Goal: Task Accomplishment & Management: Manage account settings

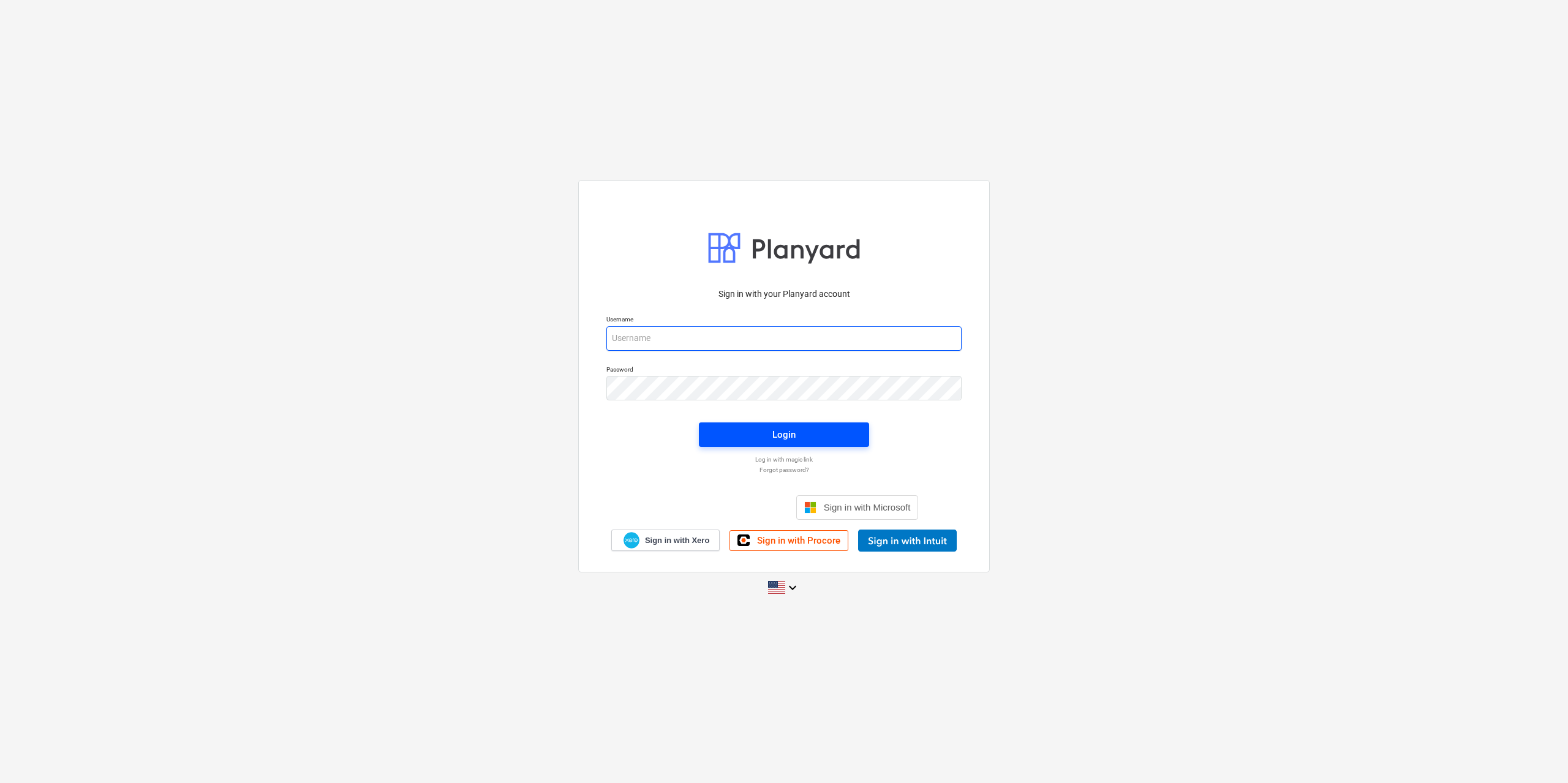
type input "[EMAIL_ADDRESS][DOMAIN_NAME]"
click at [761, 436] on span "Login" at bounding box center [784, 435] width 141 height 16
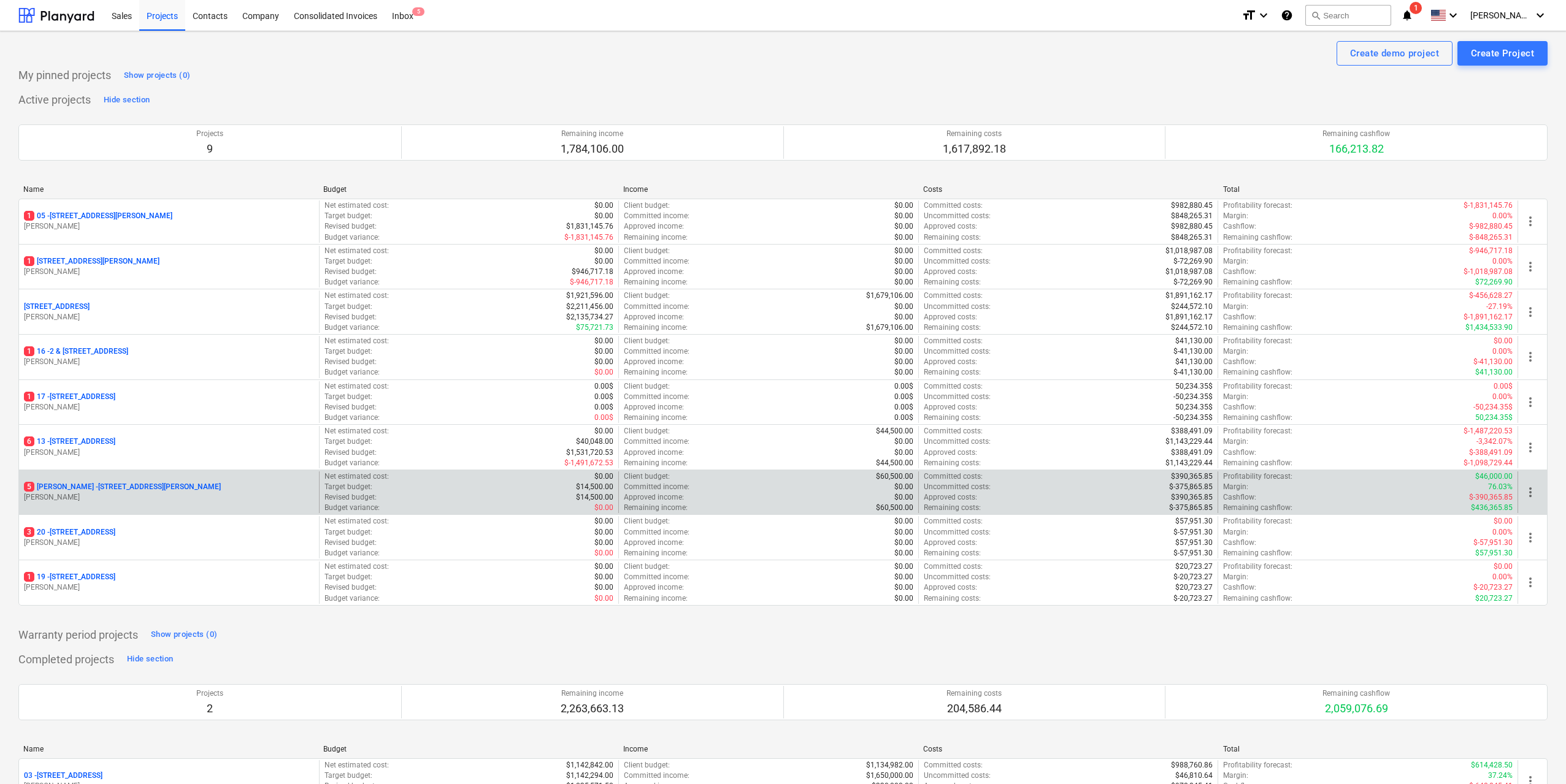
drag, startPoint x: 154, startPoint y: 485, endPoint x: 117, endPoint y: 488, distance: 37.1
click at [117, 488] on p "[STREET_ADDRESS][PERSON_NAME][PERSON_NAME]" at bounding box center [122, 487] width 197 height 11
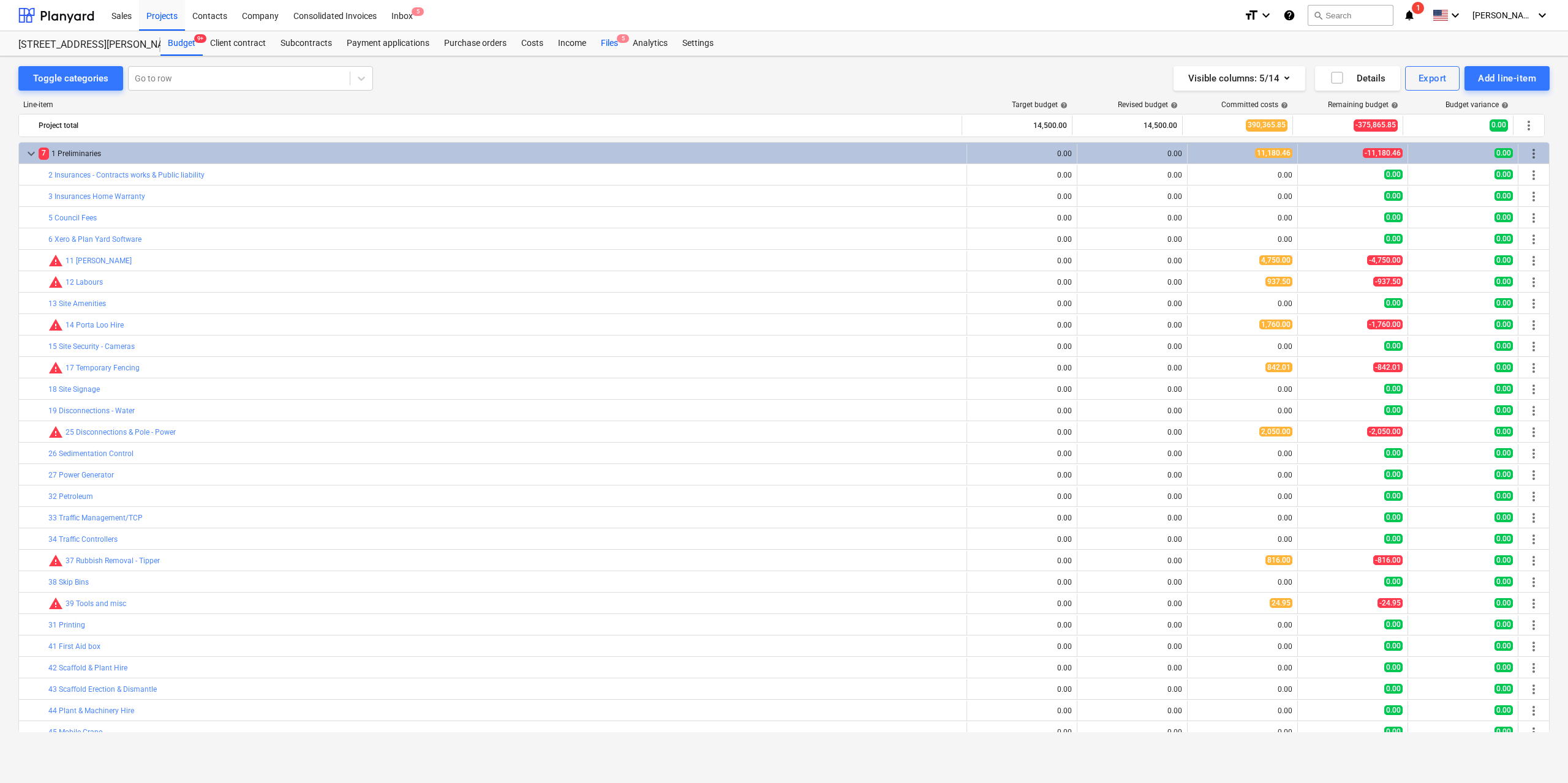
click at [606, 38] on div "Files 5" at bounding box center [609, 44] width 32 height 24
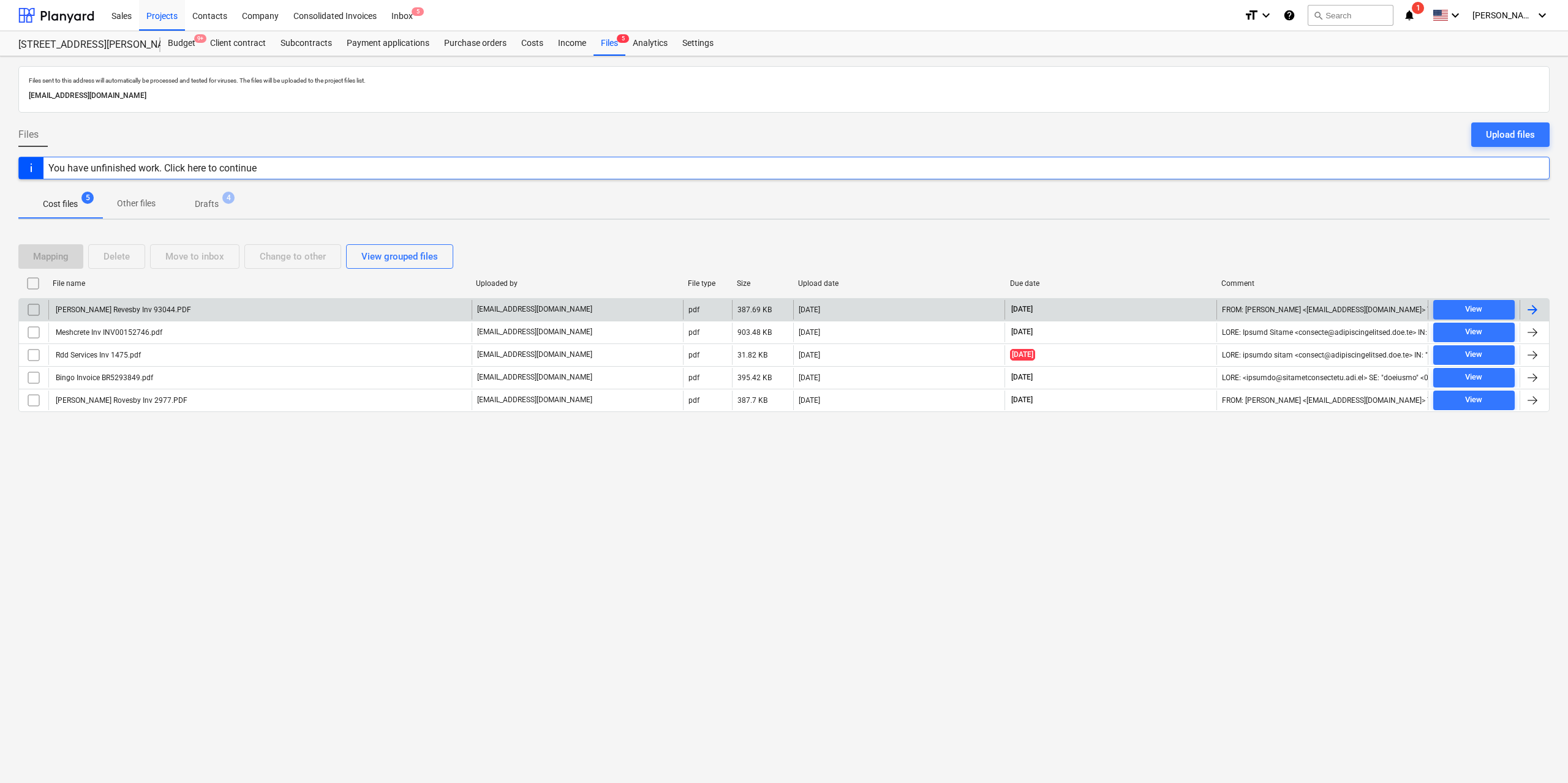
click at [122, 312] on div "[PERSON_NAME] Revesby Inv 93044.PDF" at bounding box center [122, 310] width 137 height 9
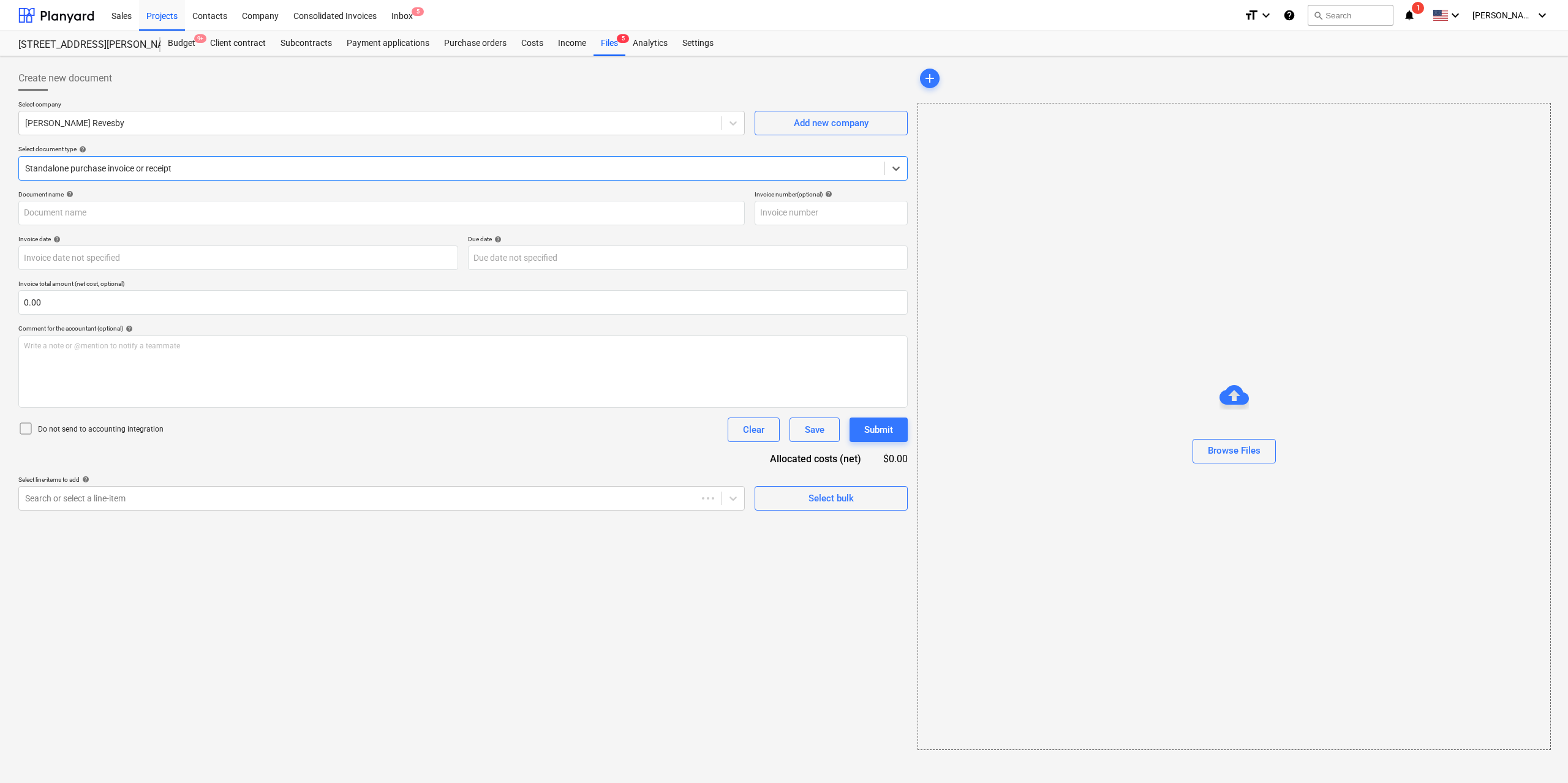
type input "93044"
type input "[DATE]"
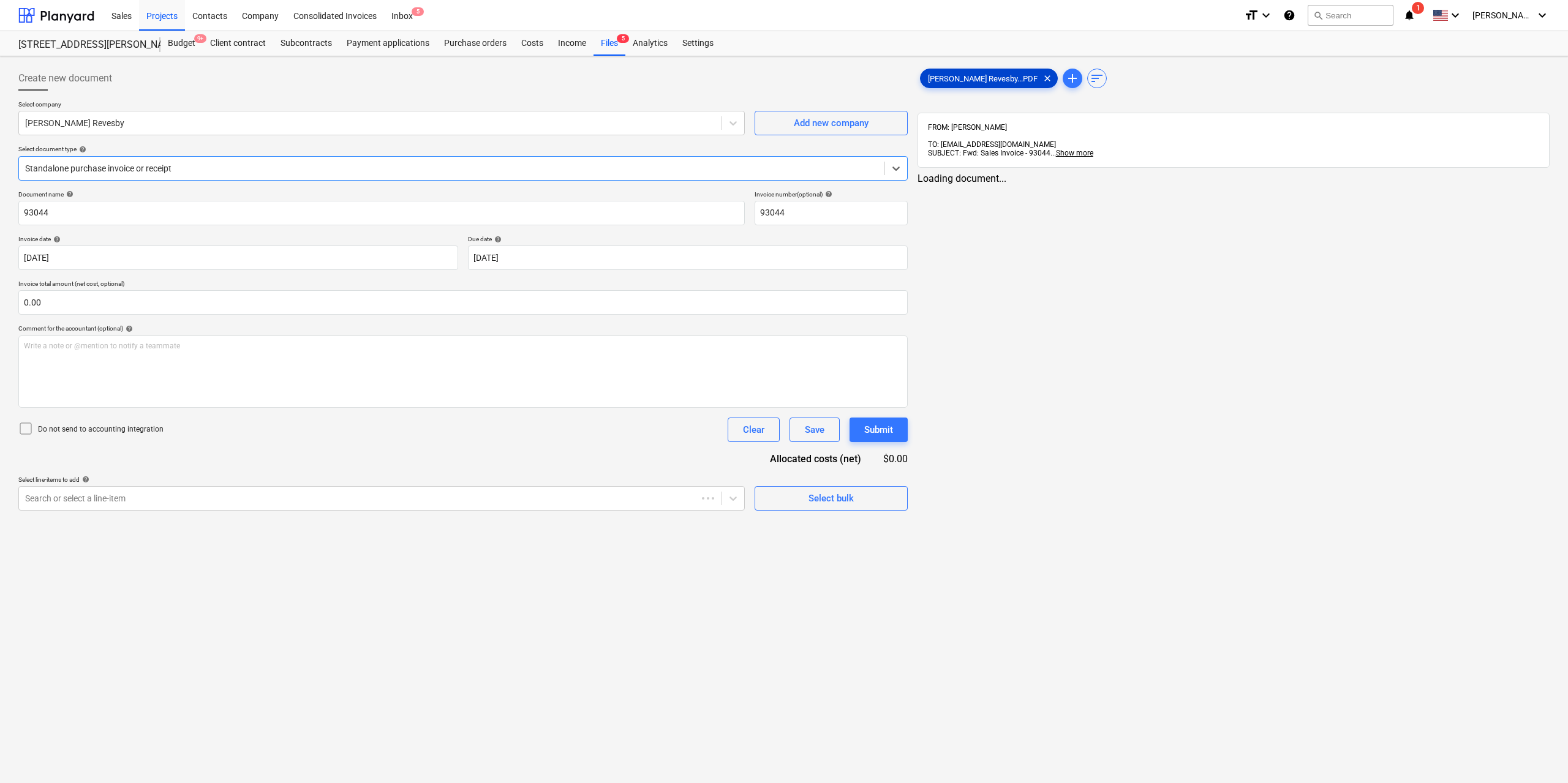
click at [949, 79] on span "[PERSON_NAME] Revesby...PDF" at bounding box center [983, 79] width 124 height 10
click at [360, 492] on div "Search or select a line-item" at bounding box center [370, 499] width 703 height 17
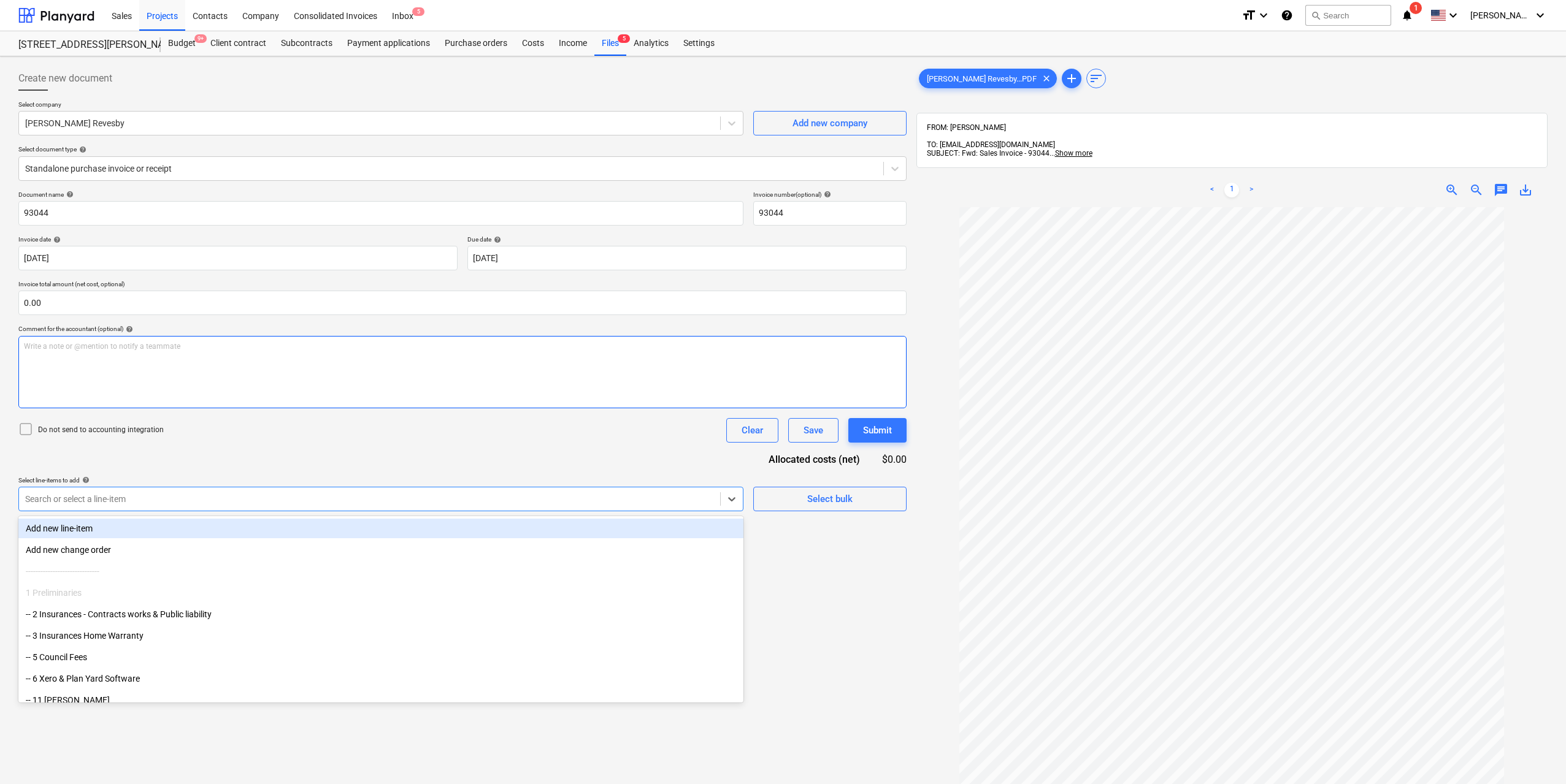
type input "l"
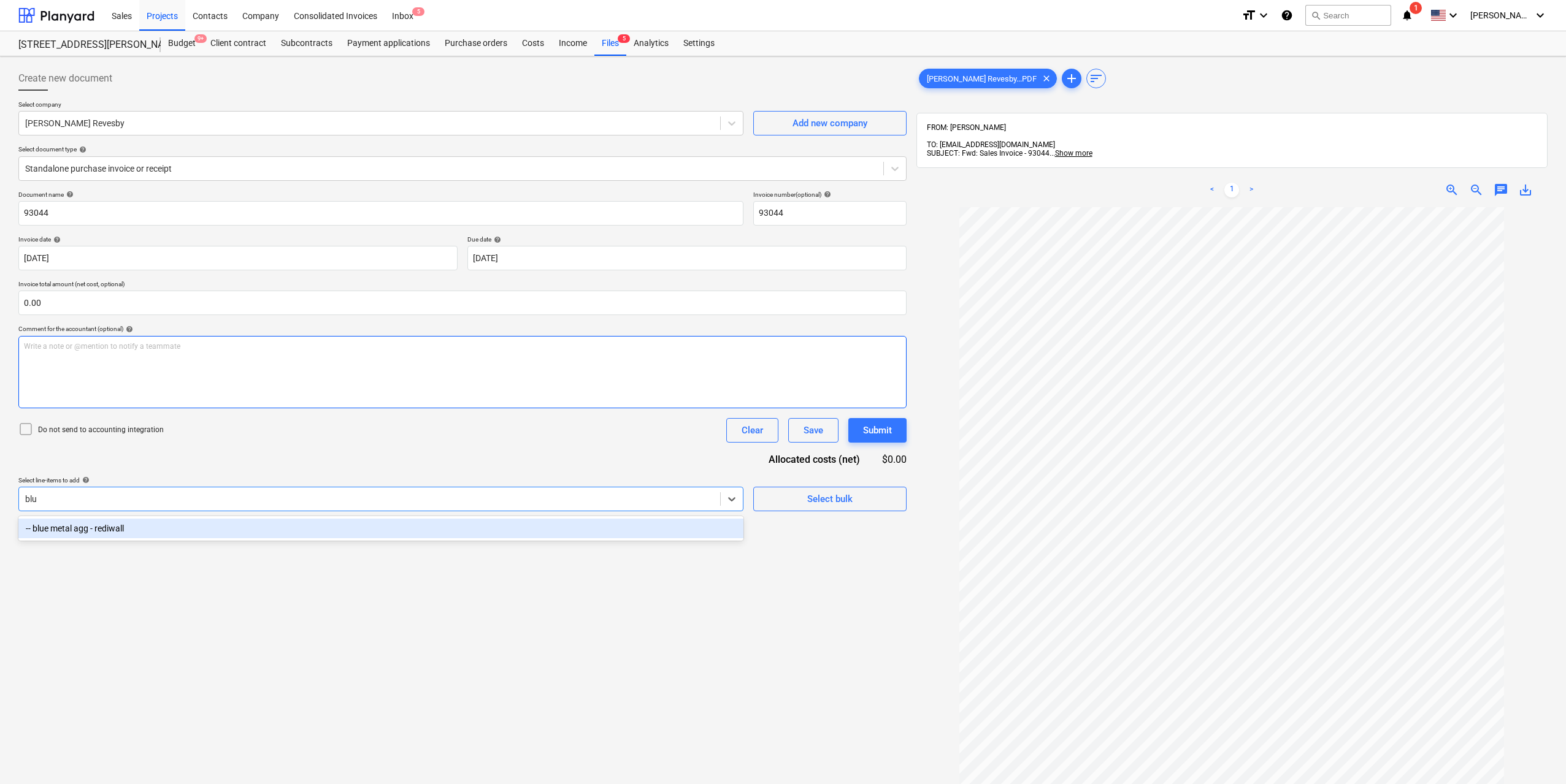
type input "blue"
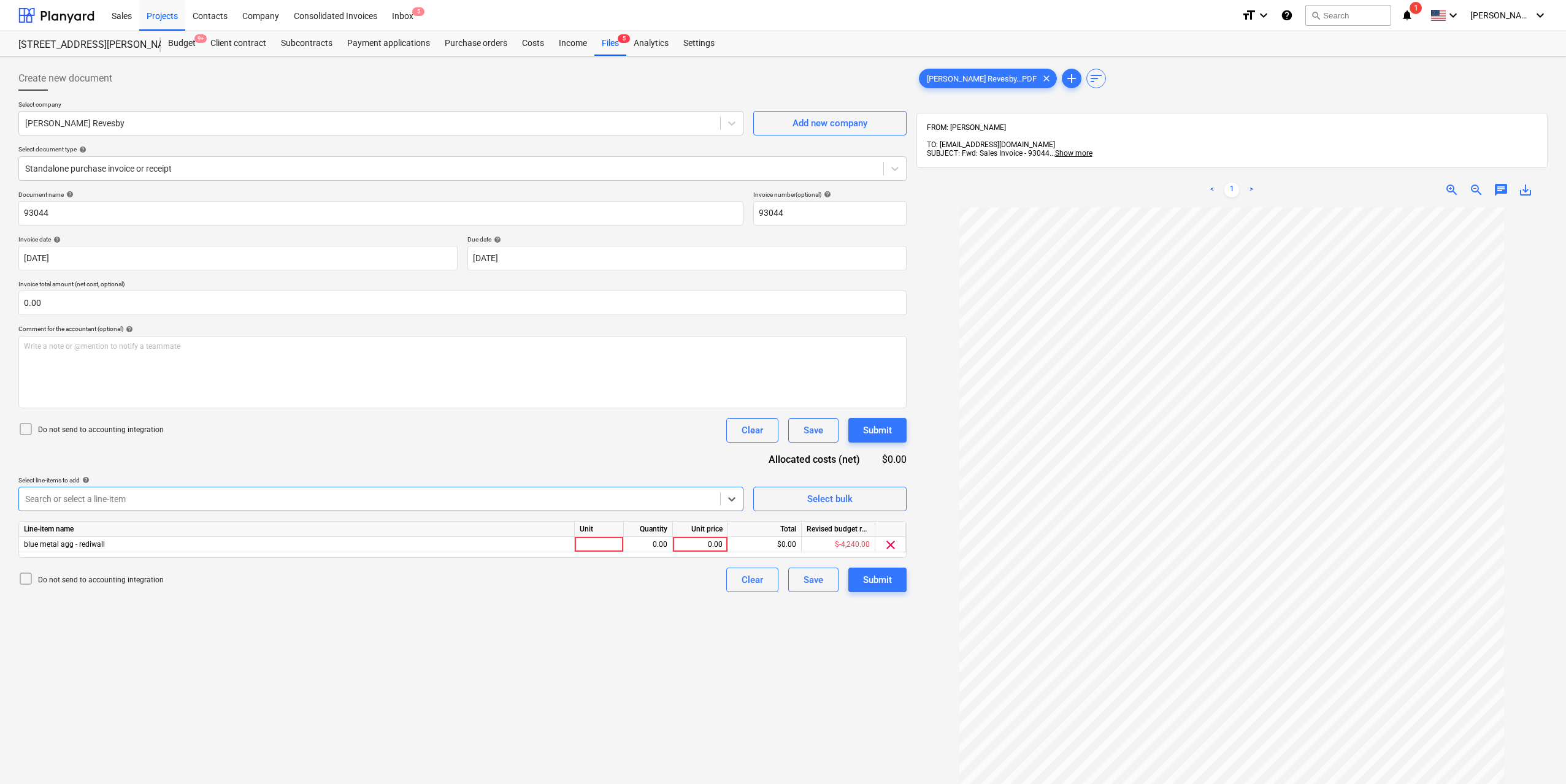
click at [595, 535] on div "Unit" at bounding box center [599, 530] width 49 height 16
click at [620, 547] on div at bounding box center [599, 545] width 49 height 16
type input "1"
click at [643, 543] on div "0.00" at bounding box center [648, 545] width 39 height 16
click at [695, 543] on div "0.00" at bounding box center [700, 545] width 45 height 16
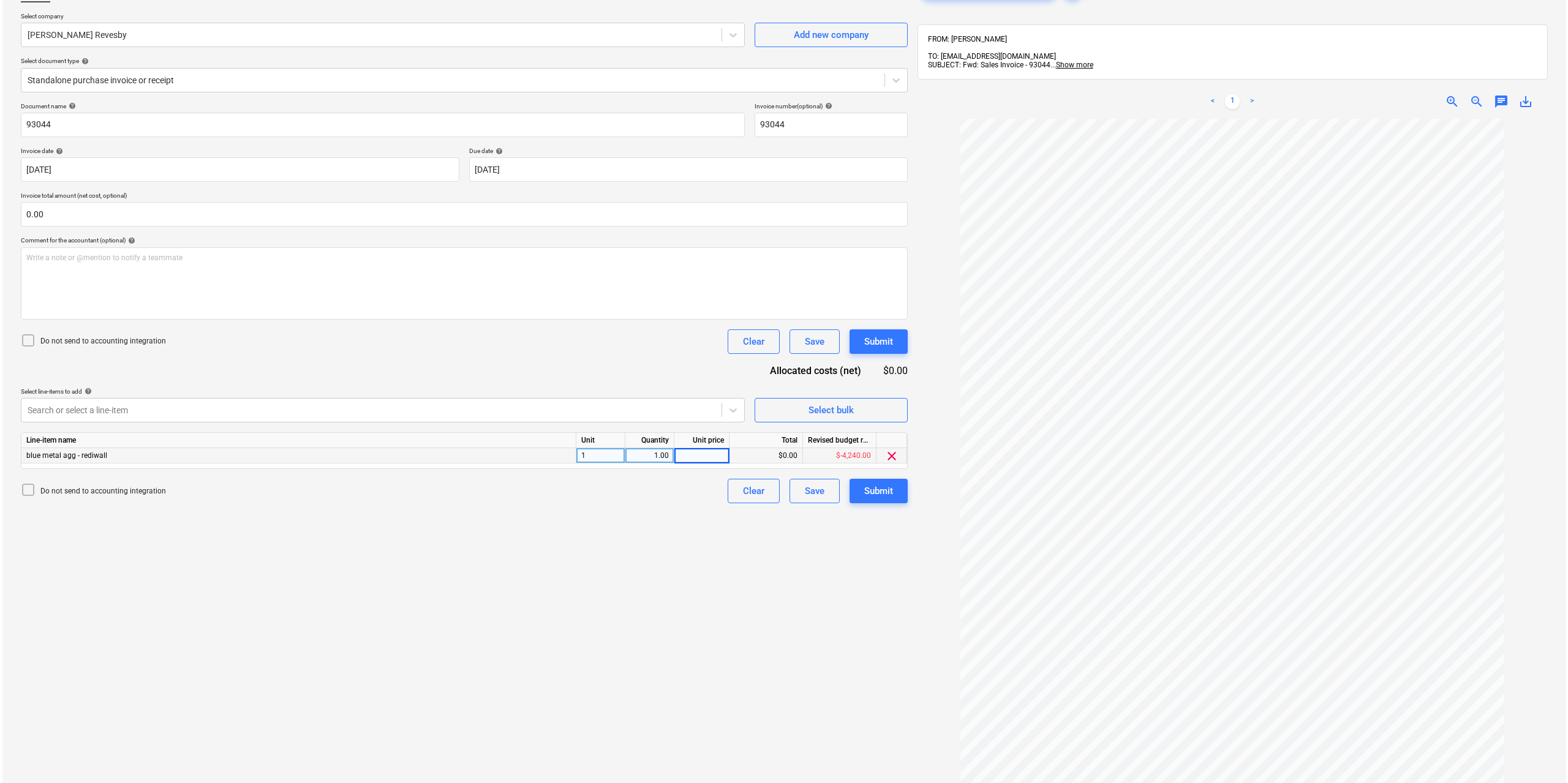
scroll to position [174, 0]
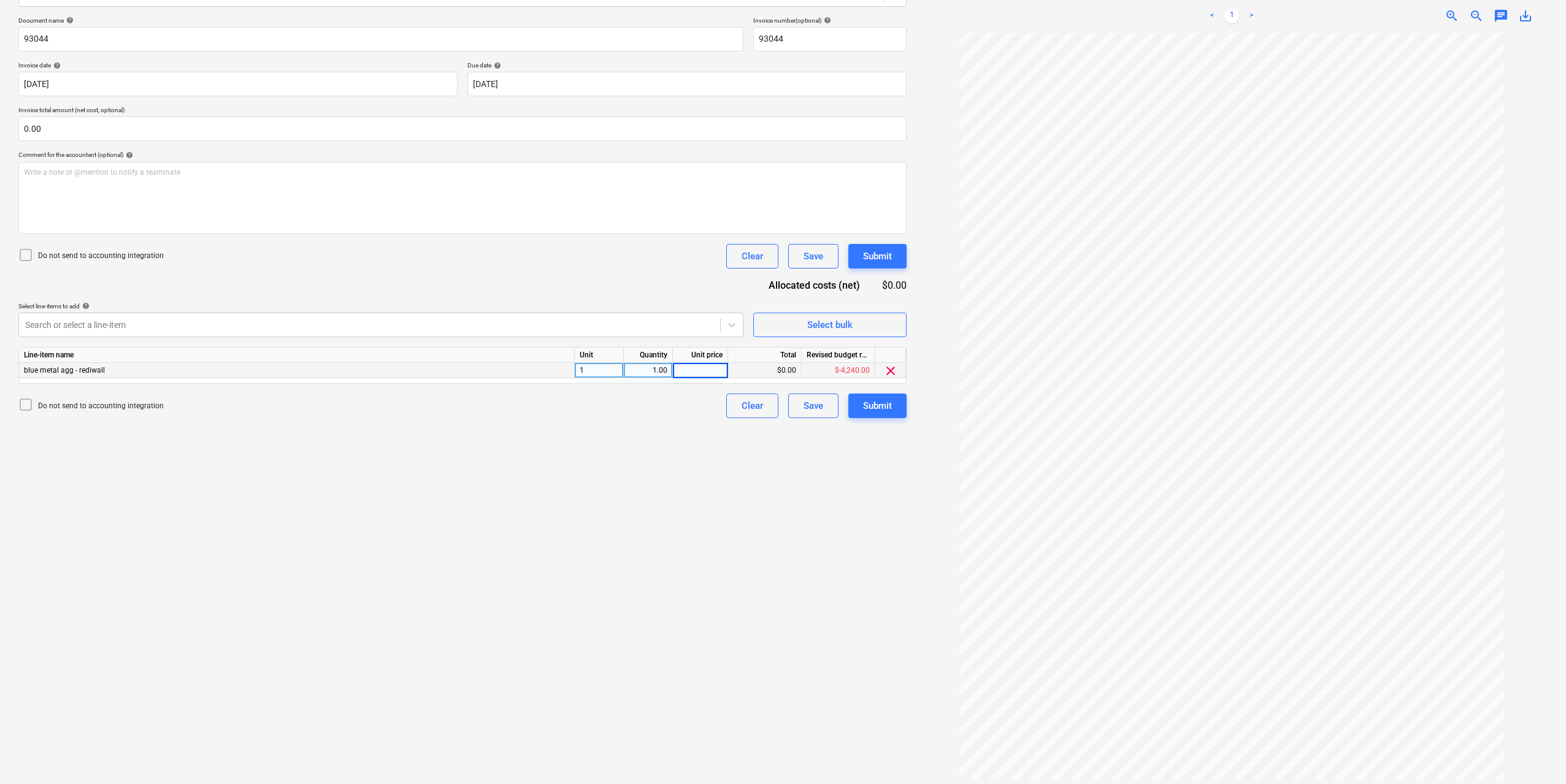
click at [692, 371] on input at bounding box center [700, 370] width 54 height 15
type input "1085.45"
click at [829, 512] on div "Create new document Select company [PERSON_NAME] Revesby Add new company Select…" at bounding box center [462, 337] width 898 height 901
click at [880, 410] on div "Submit" at bounding box center [877, 406] width 29 height 16
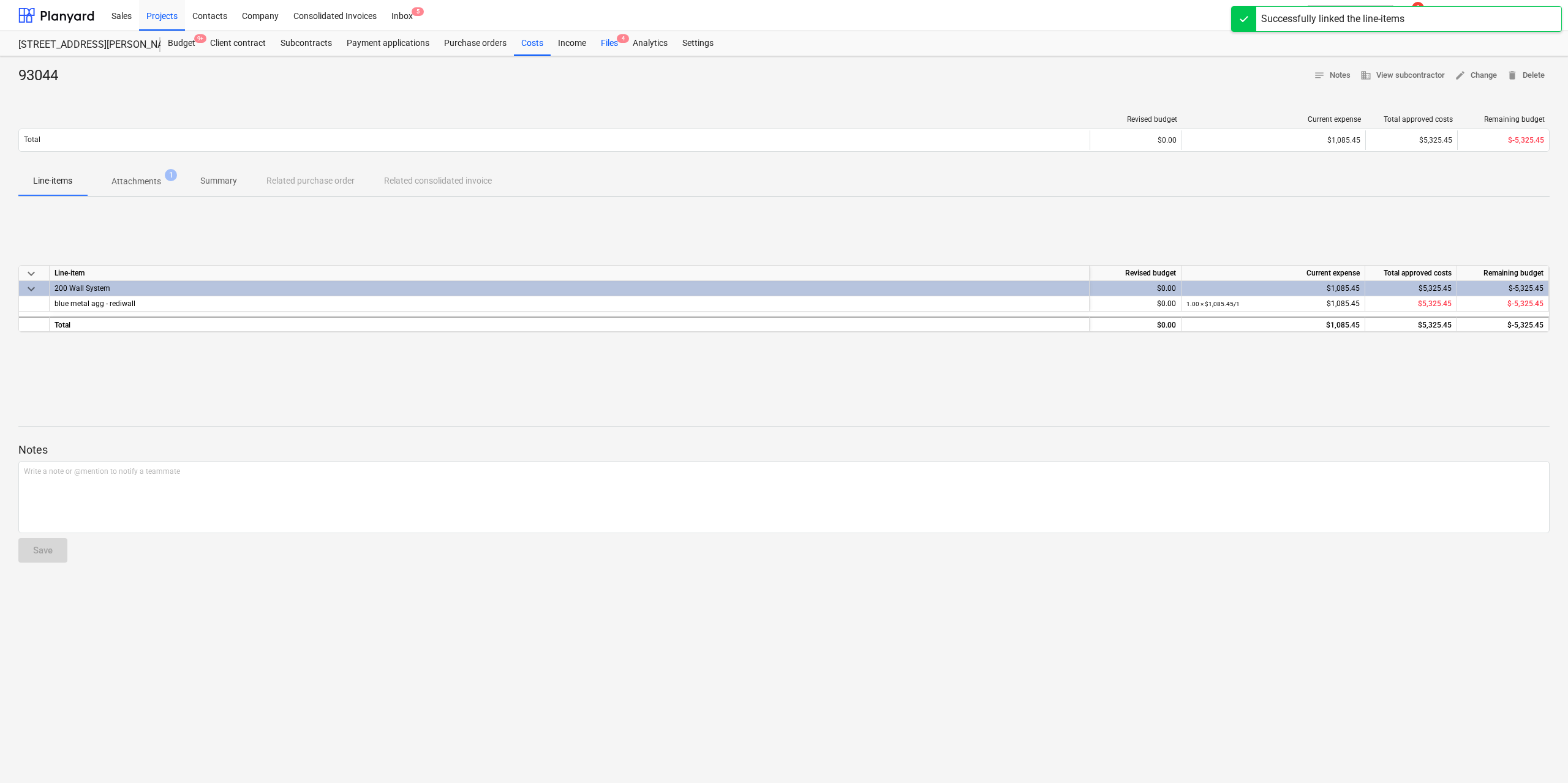
click at [606, 44] on div "Files 4" at bounding box center [609, 44] width 32 height 24
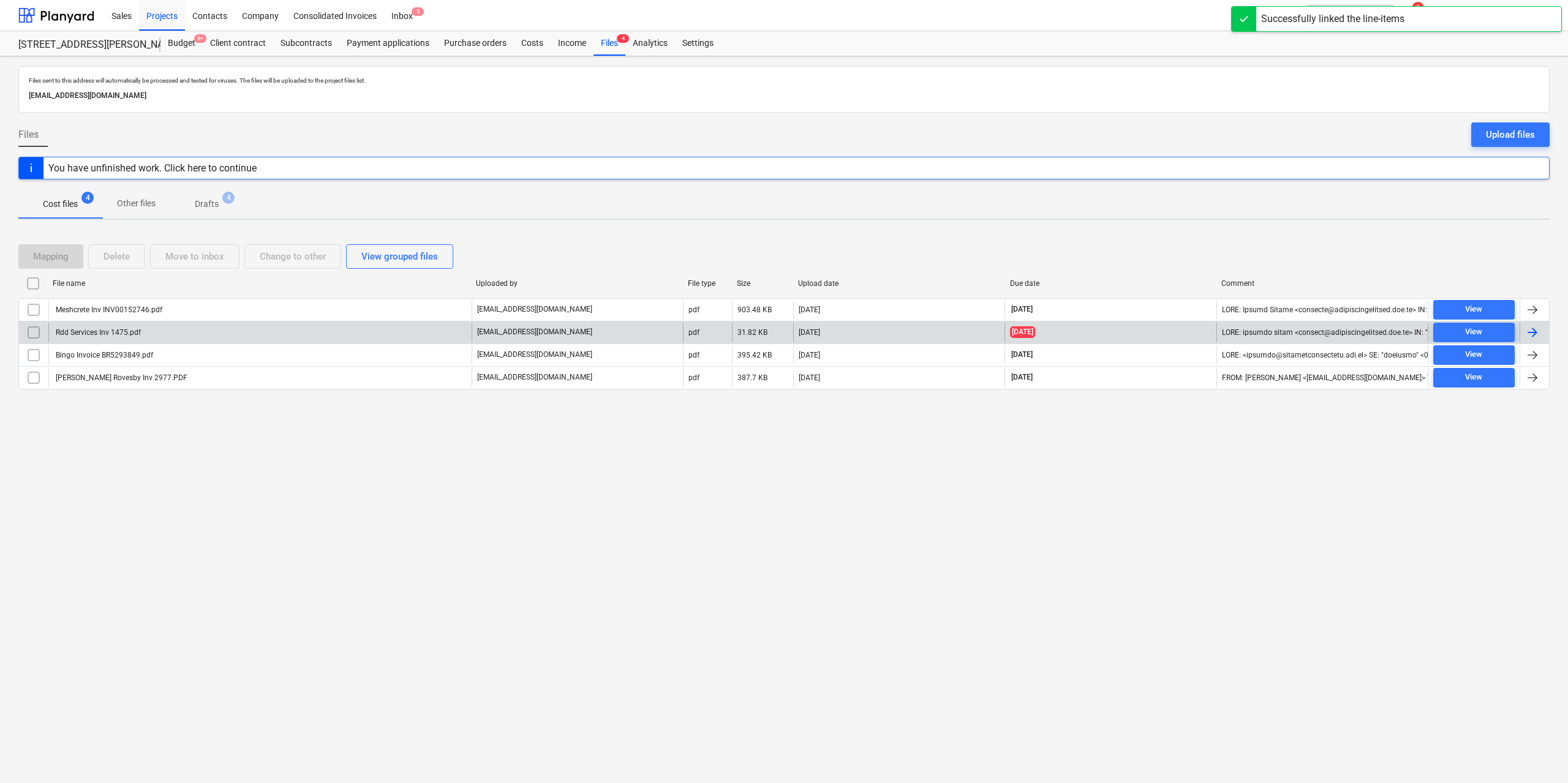
click at [142, 333] on div "Rdd Services Inv 1475.pdf" at bounding box center [260, 332] width 424 height 19
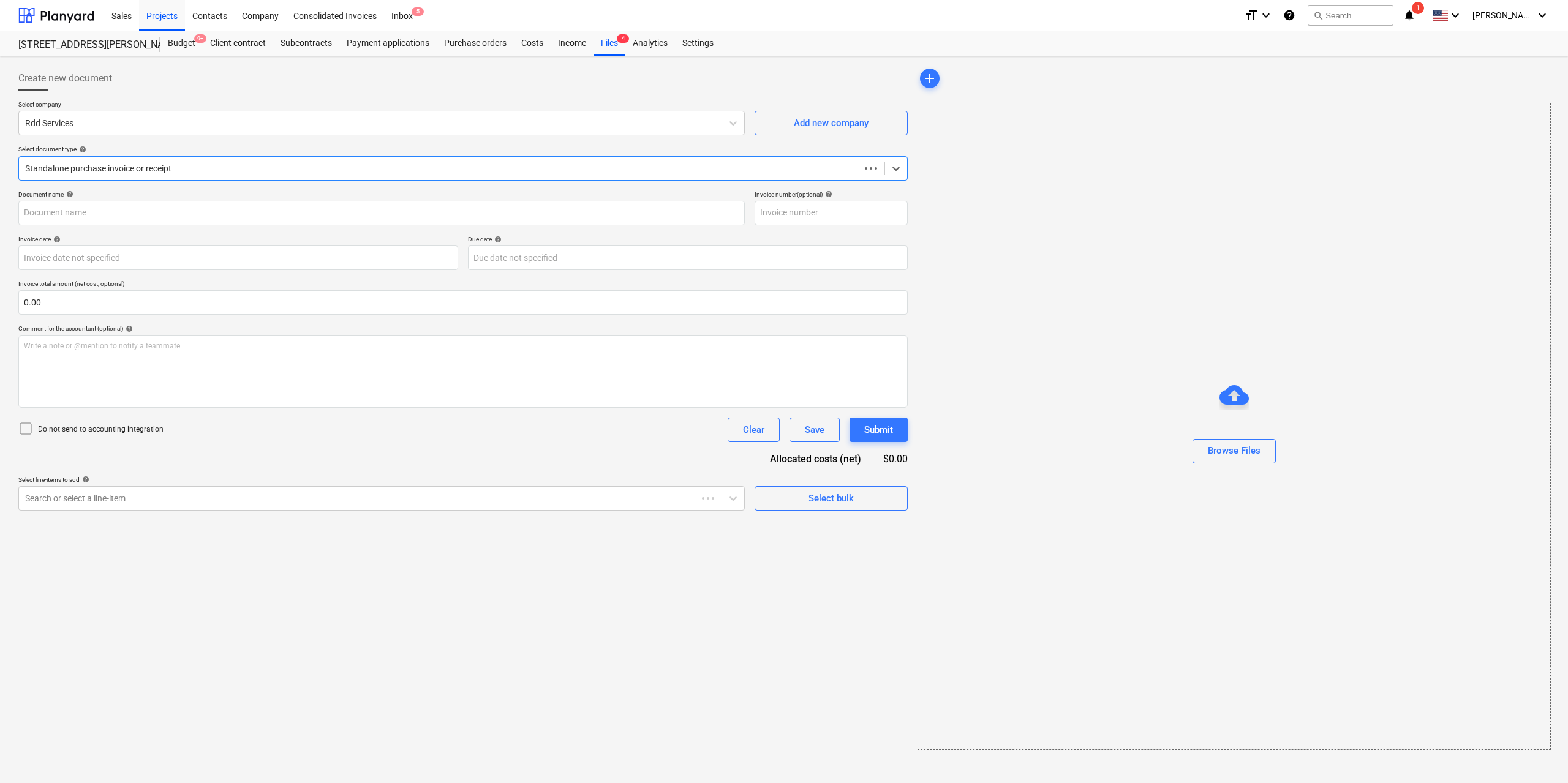
type input "1475"
type input "[DATE]"
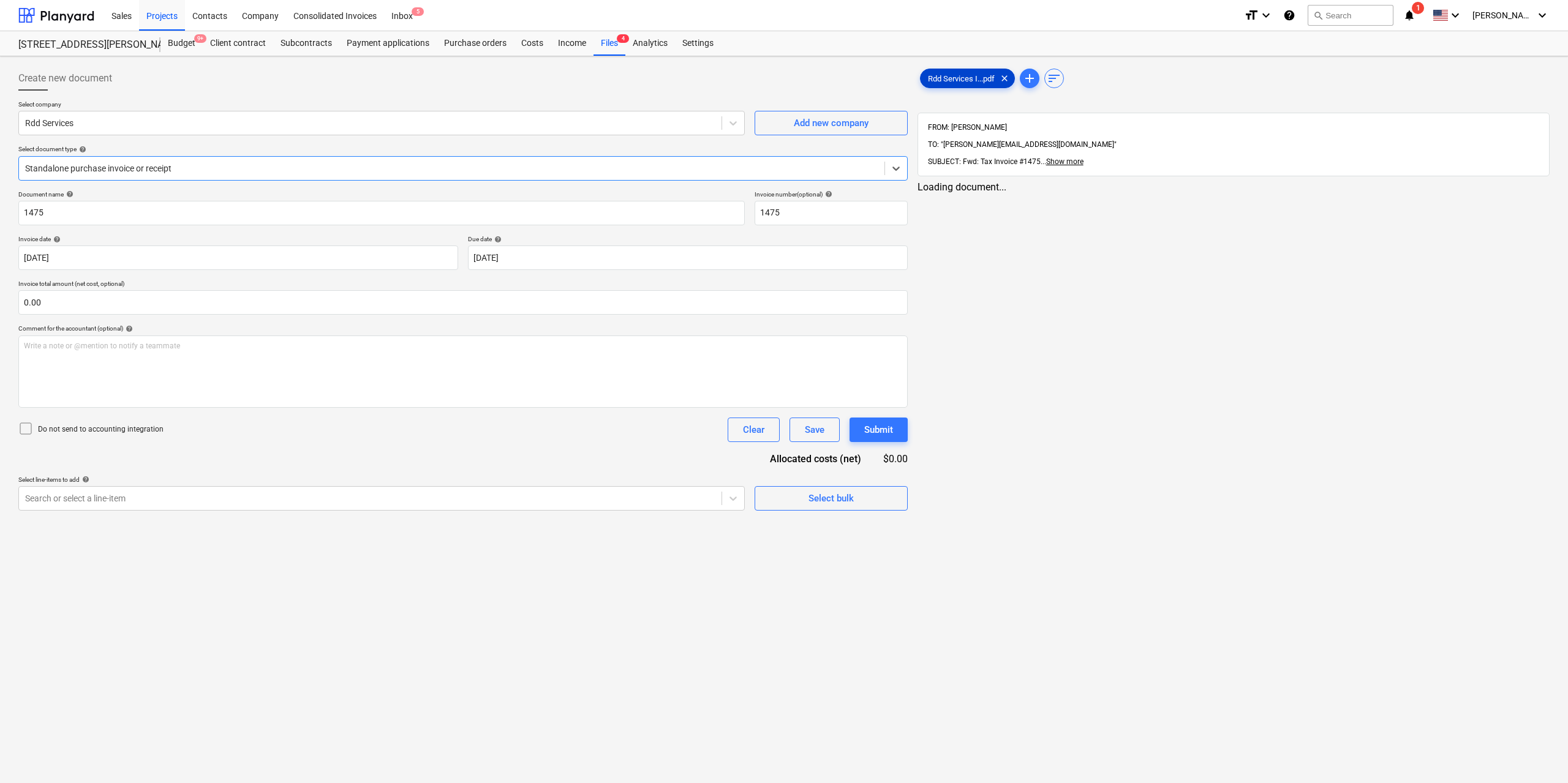
click at [948, 82] on span "Rdd Services I...pdf" at bounding box center [961, 79] width 81 height 10
click at [587, 498] on div at bounding box center [369, 499] width 688 height 12
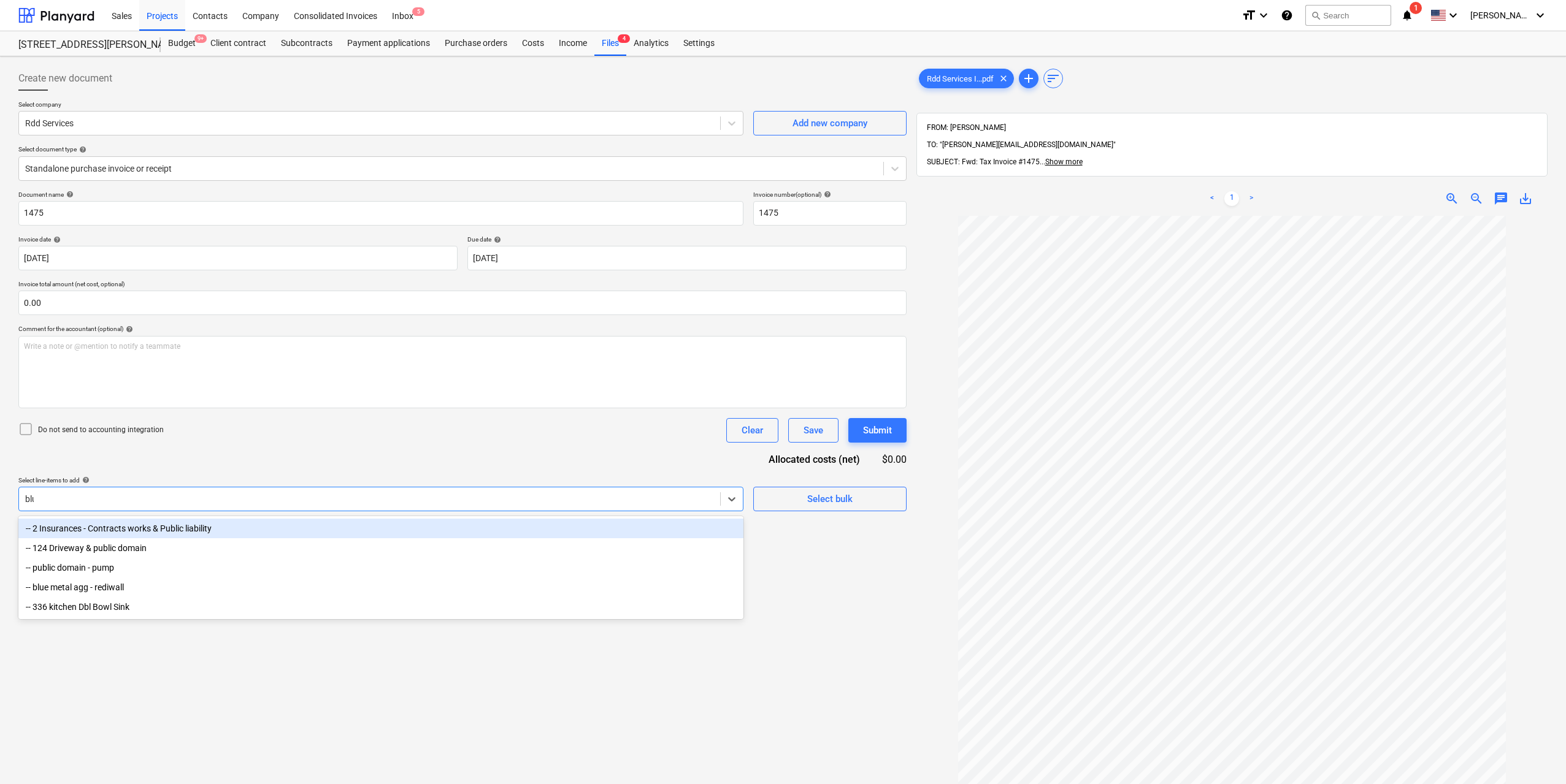
type input "blue"
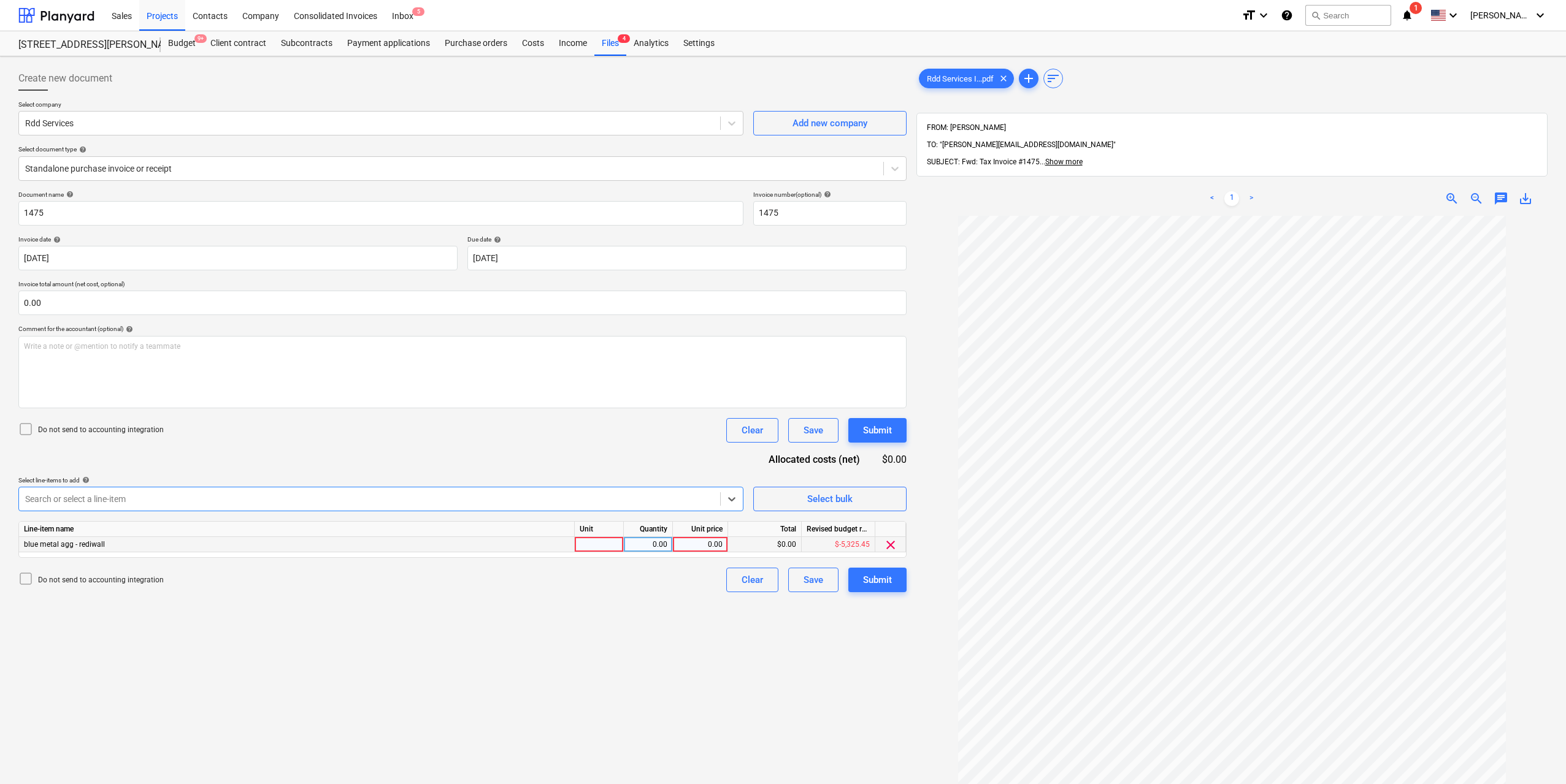
click at [602, 547] on div at bounding box center [599, 545] width 49 height 16
click at [672, 541] on div "0.00" at bounding box center [648, 545] width 49 height 16
type input "1"
click at [698, 543] on div "0.00" at bounding box center [700, 545] width 45 height 16
click at [390, 544] on div "blue metal agg - rediwall" at bounding box center [297, 545] width 556 height 16
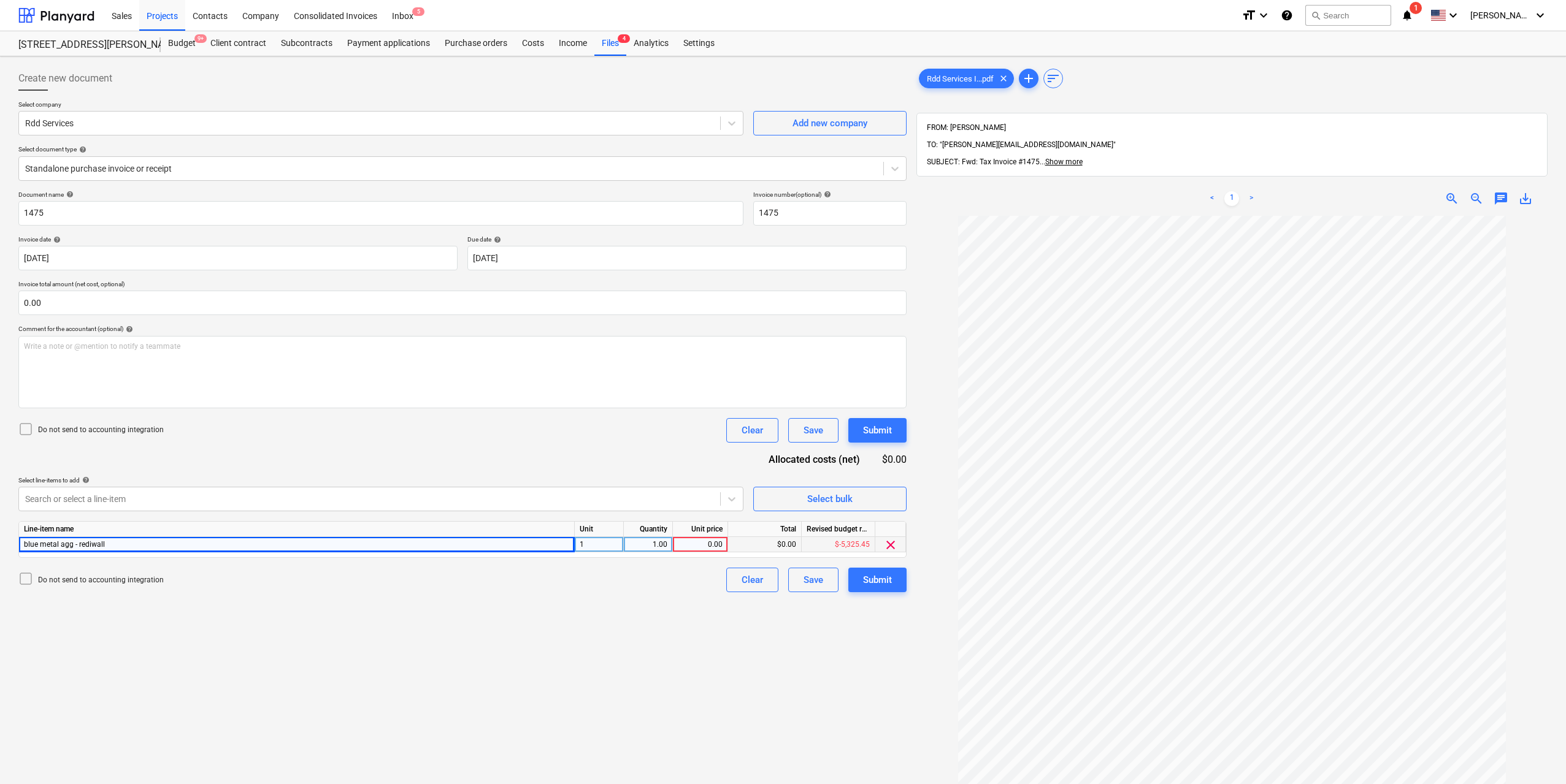
click at [715, 546] on div "0.00" at bounding box center [700, 545] width 45 height 16
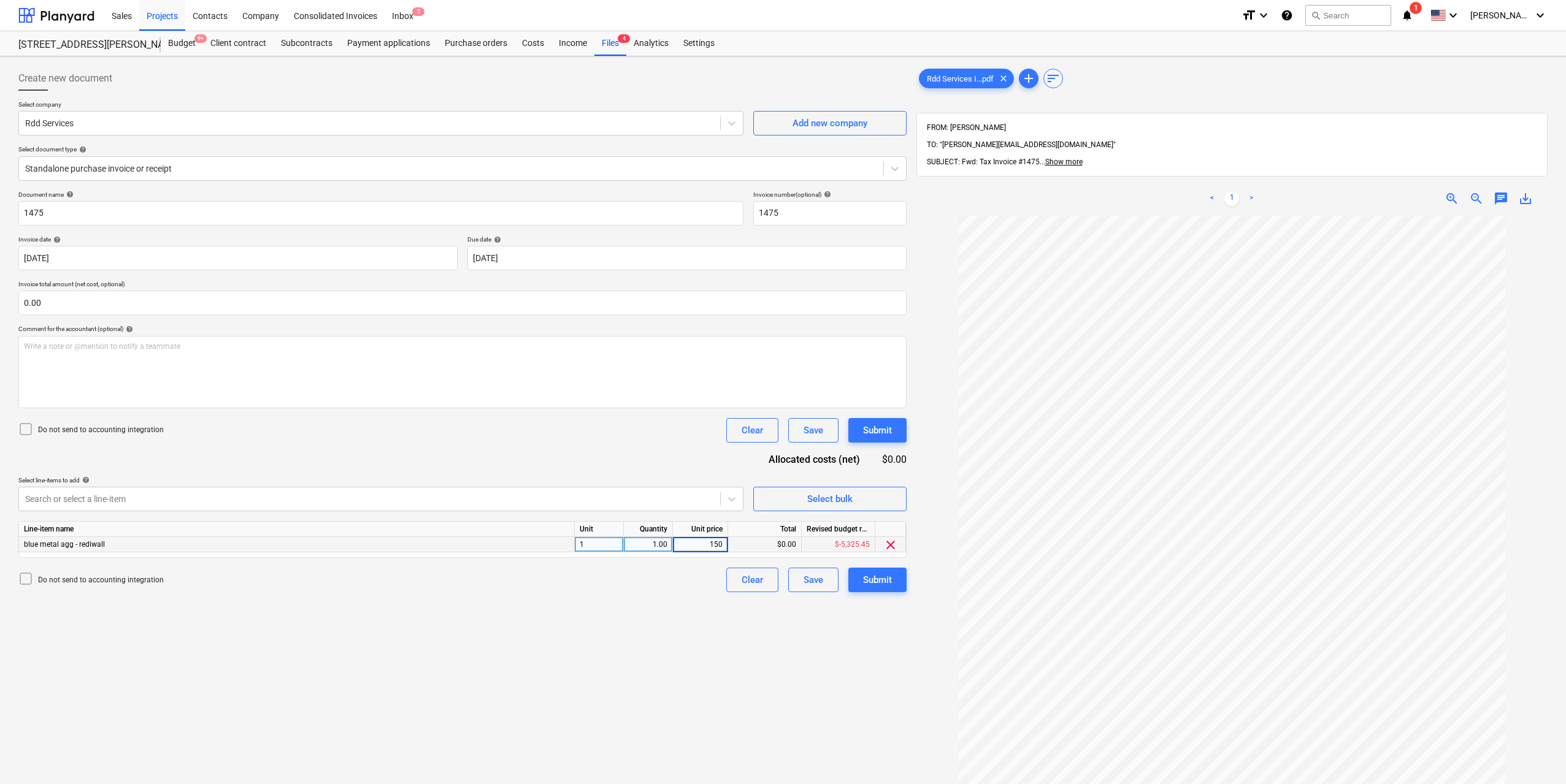
click at [715, 546] on input "150" at bounding box center [700, 544] width 54 height 15
type input "1050"
click at [816, 687] on div "Create new document Select company Rdd Services Add new company Select document…" at bounding box center [462, 516] width 898 height 909
click at [875, 578] on div "Submit" at bounding box center [877, 580] width 29 height 16
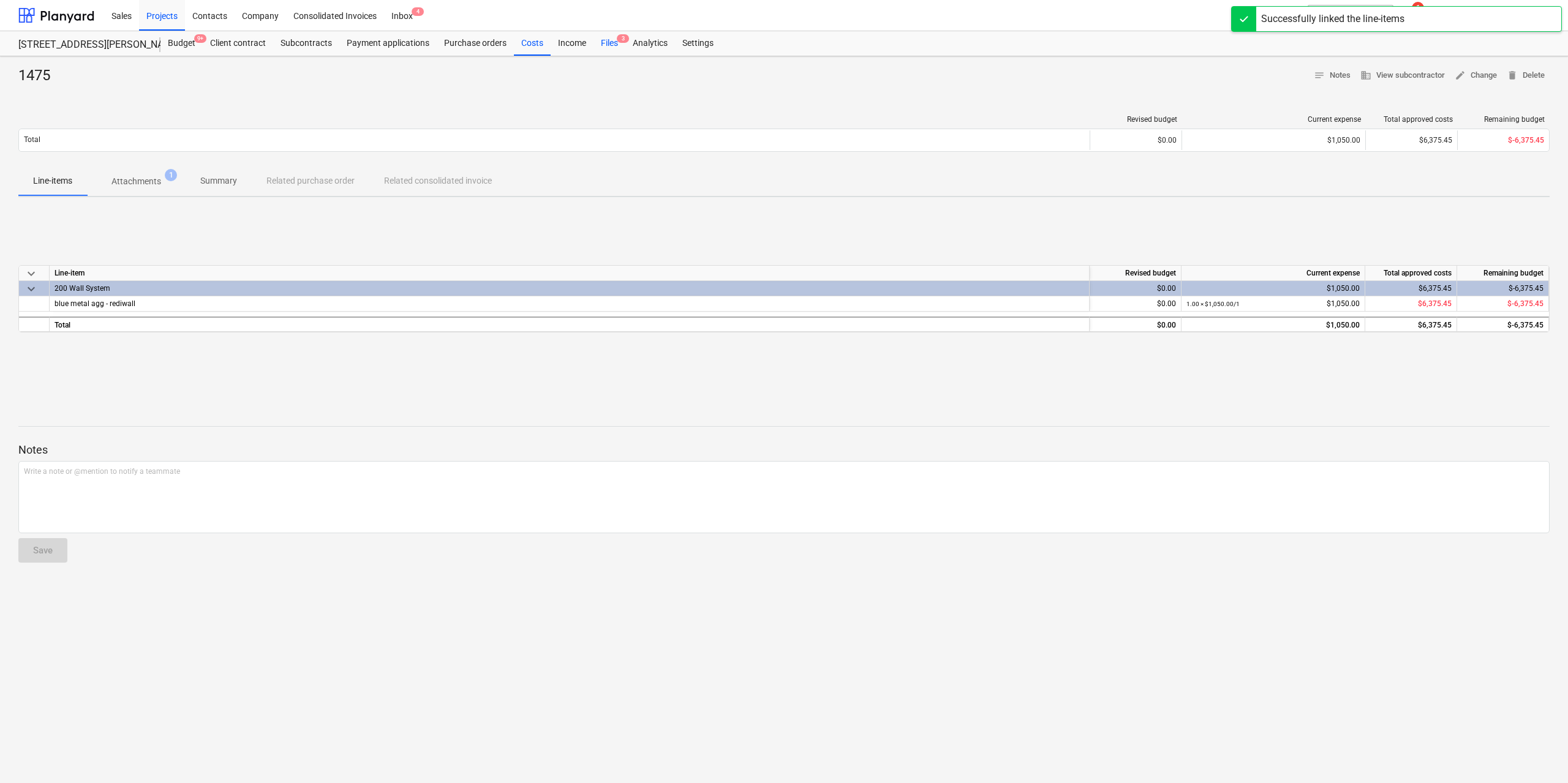
click at [611, 44] on div "Files 3" at bounding box center [609, 44] width 32 height 24
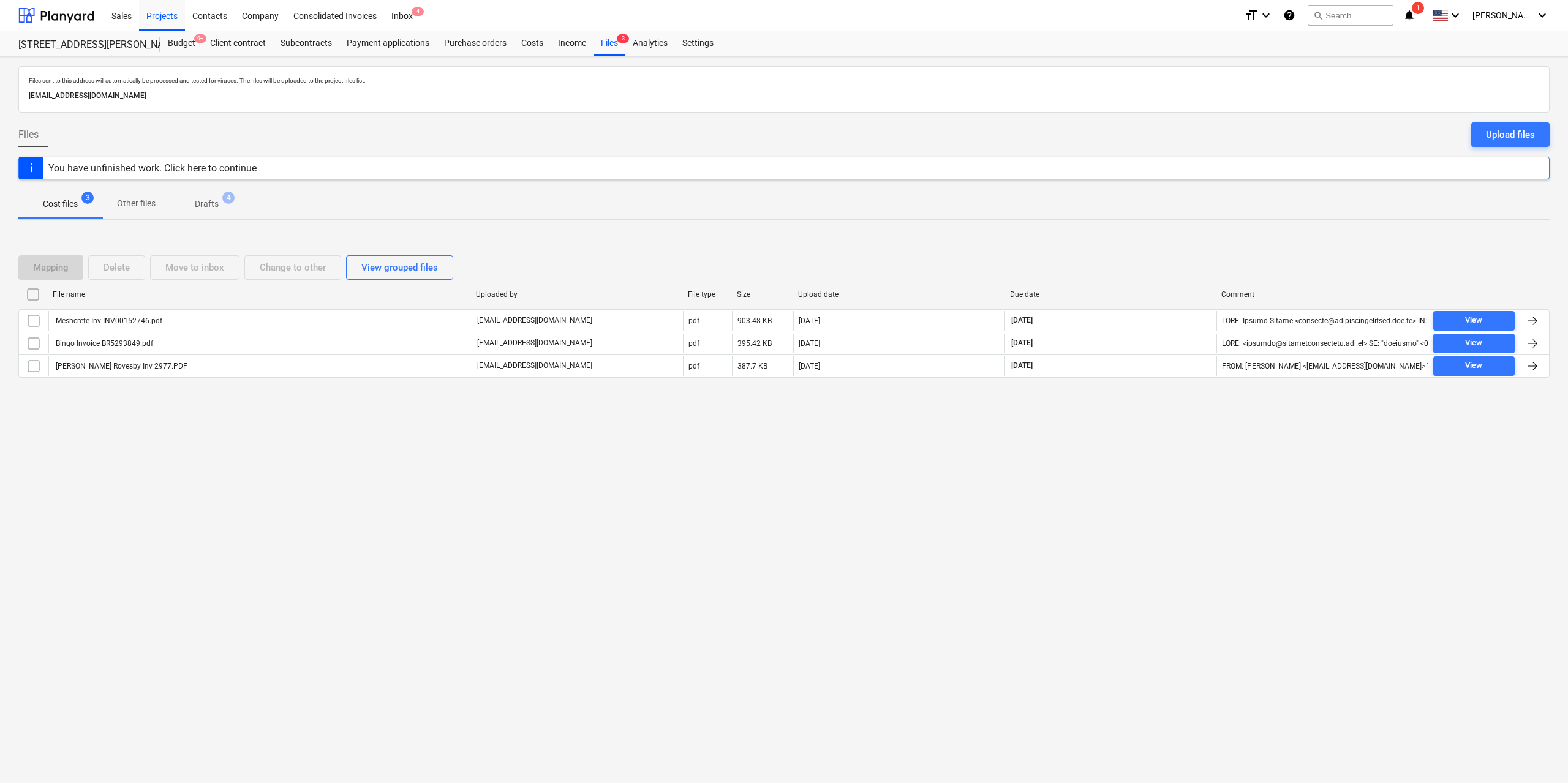
click at [455, 464] on div "Files sent to this address will automatically be processed and tested for virus…" at bounding box center [784, 419] width 1568 height 727
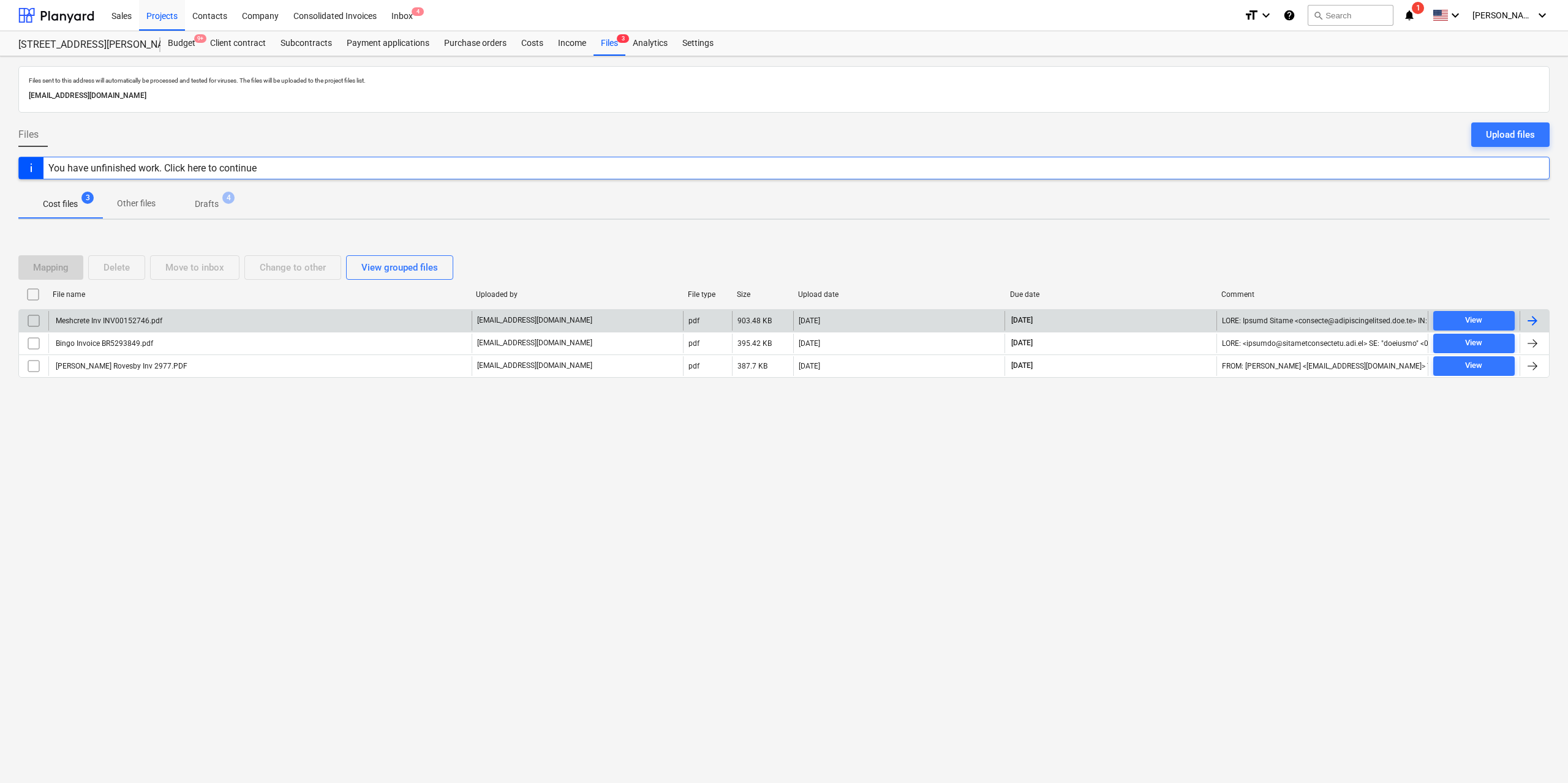
click at [158, 325] on div "Meshcrete Inv INV00152746.pdf" at bounding box center [260, 321] width 424 height 19
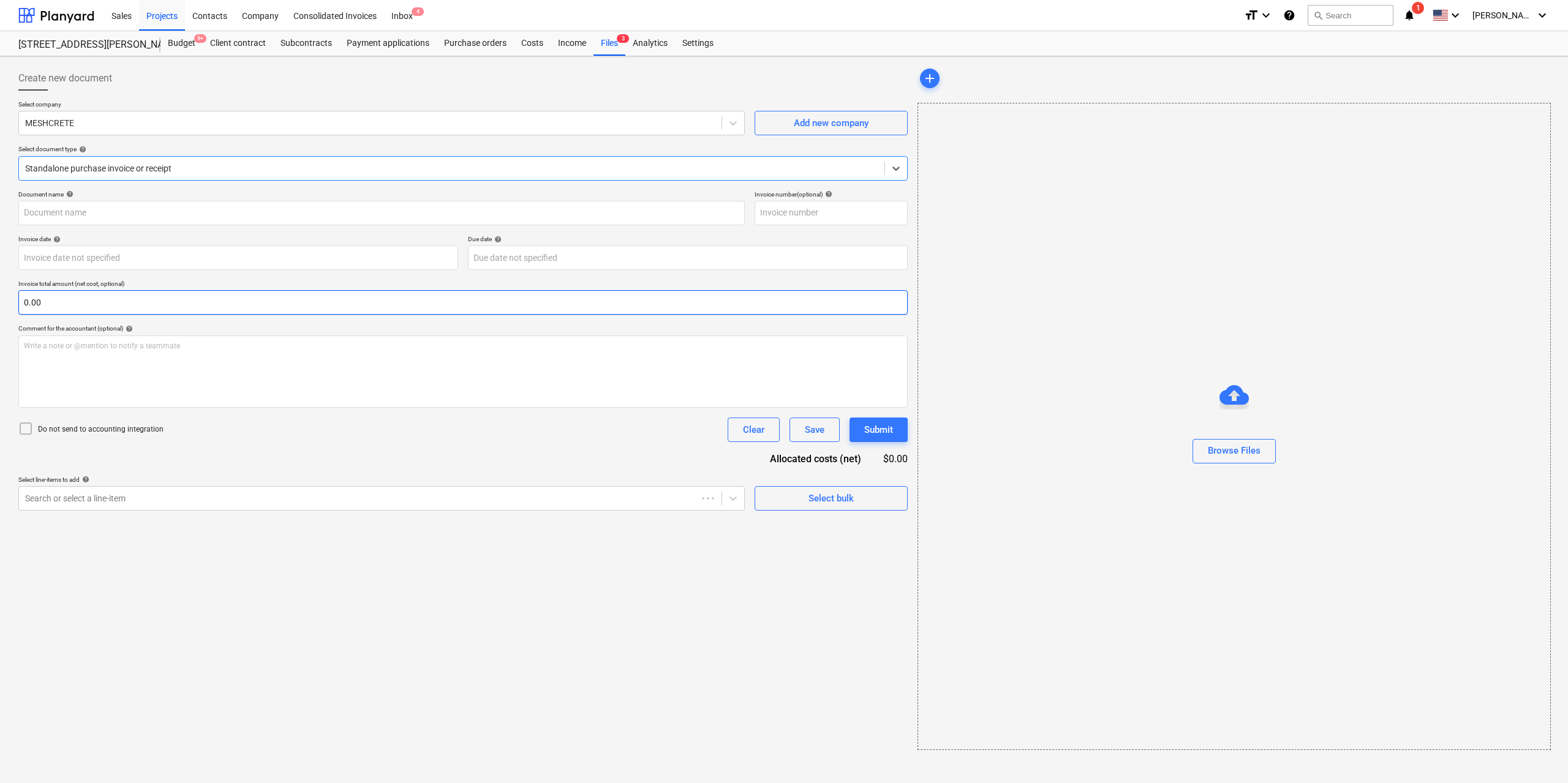
type input "INV00152746"
type input "[DATE]"
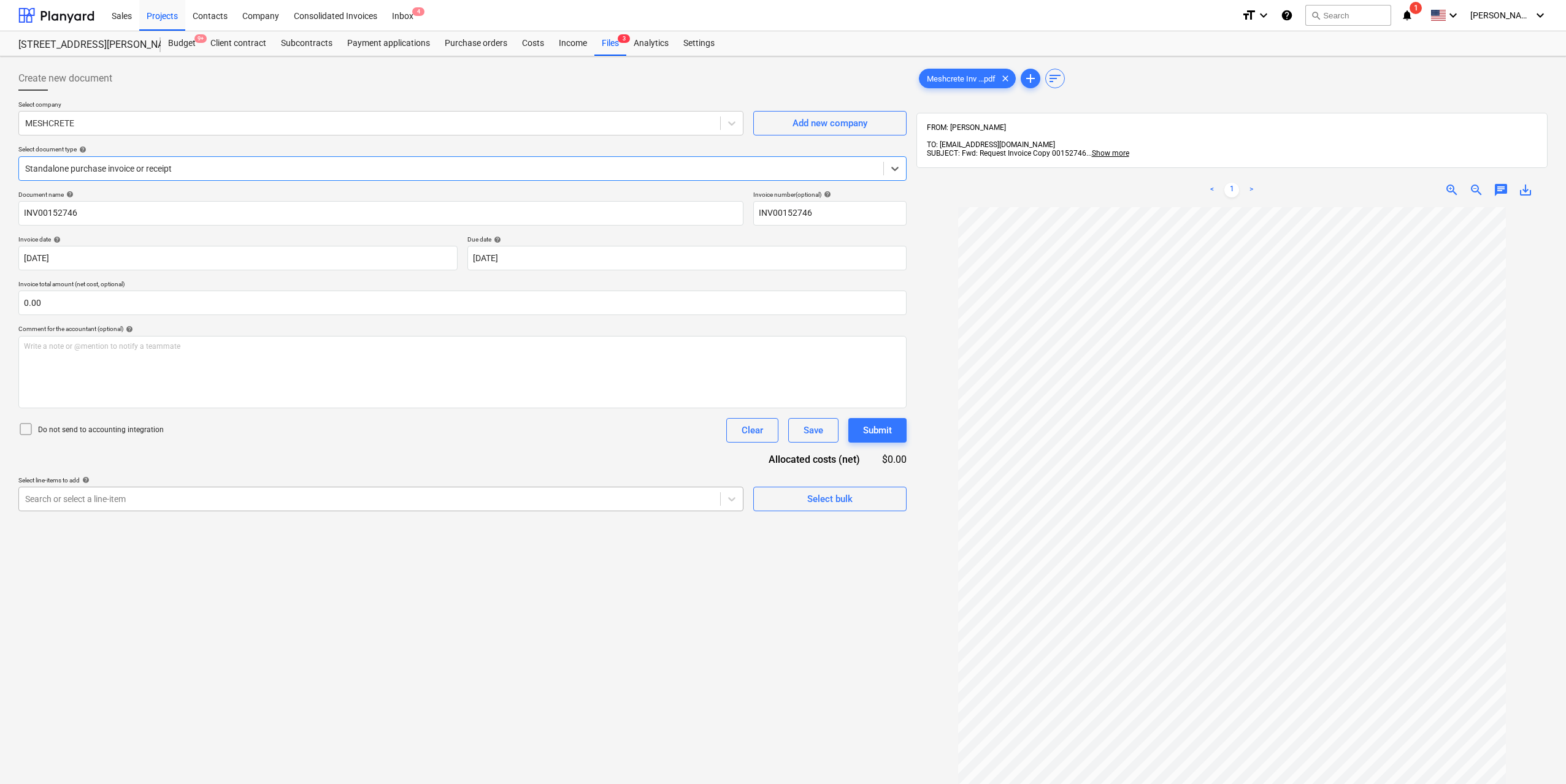
click at [474, 501] on div at bounding box center [370, 499] width 689 height 12
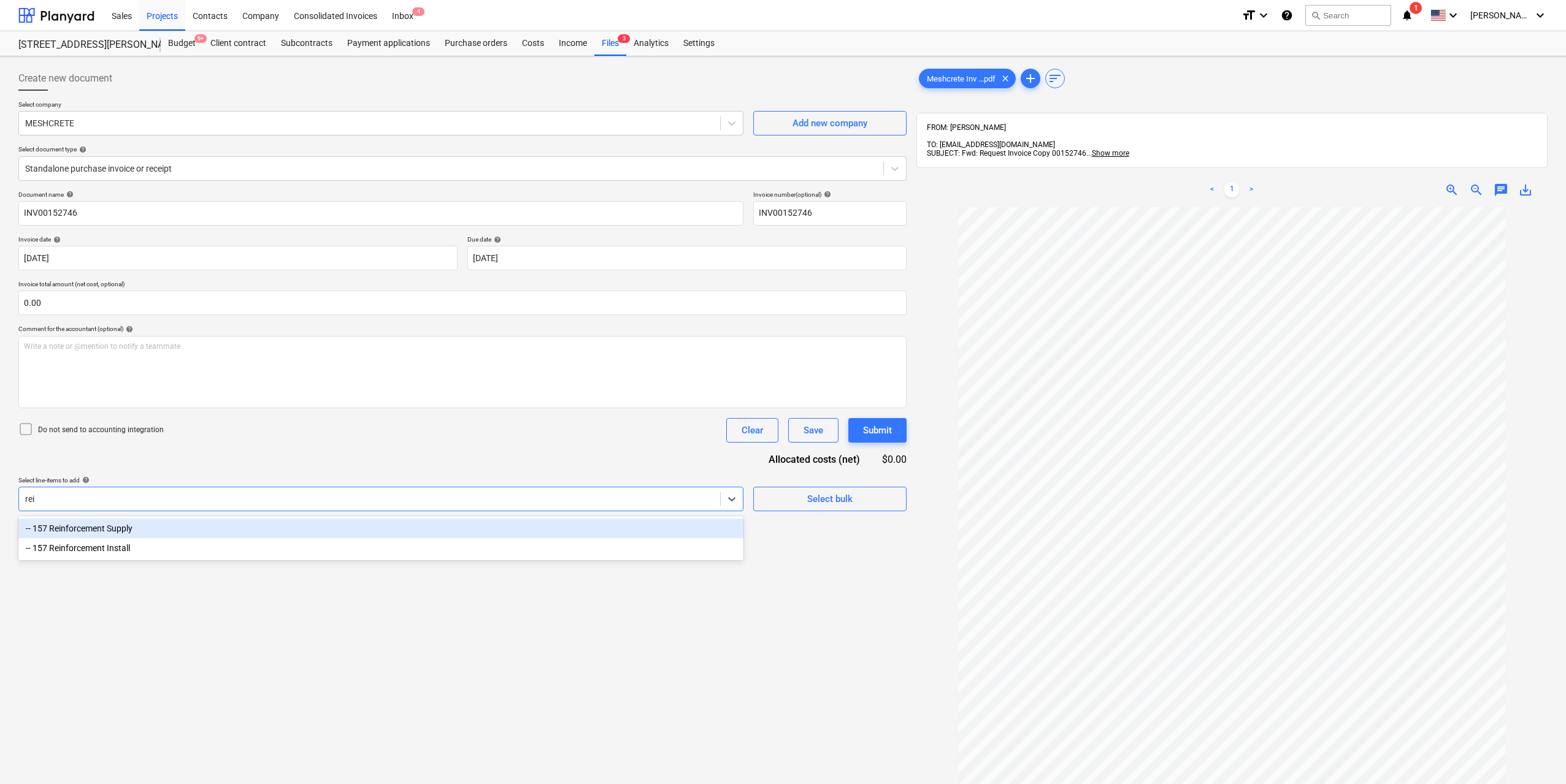
type input "rein"
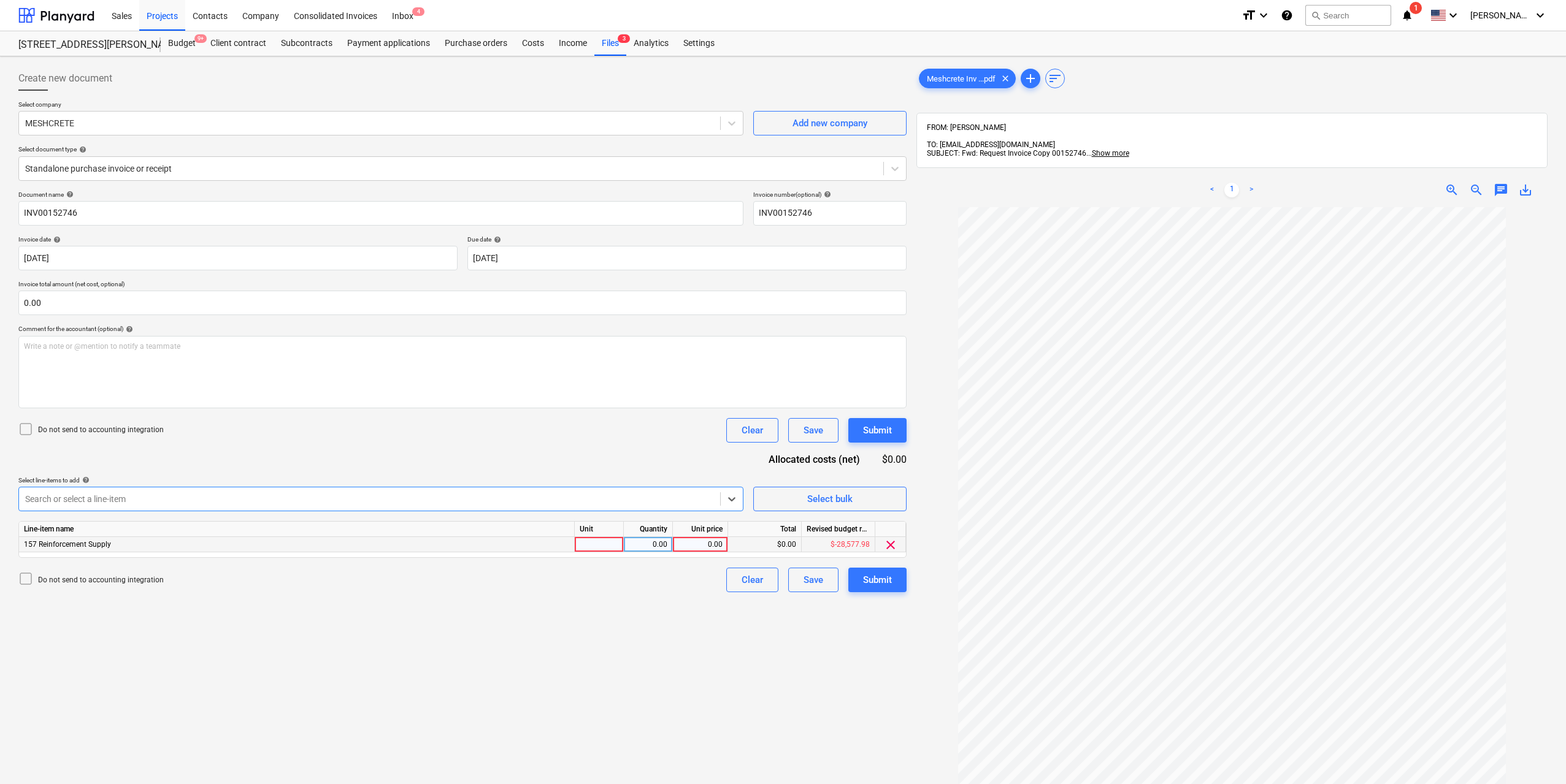
click at [603, 544] on div at bounding box center [599, 545] width 49 height 16
type input "1"
click at [640, 549] on div "0.00" at bounding box center [648, 545] width 39 height 16
click at [705, 544] on div "0.00" at bounding box center [700, 545] width 45 height 16
type input "1"
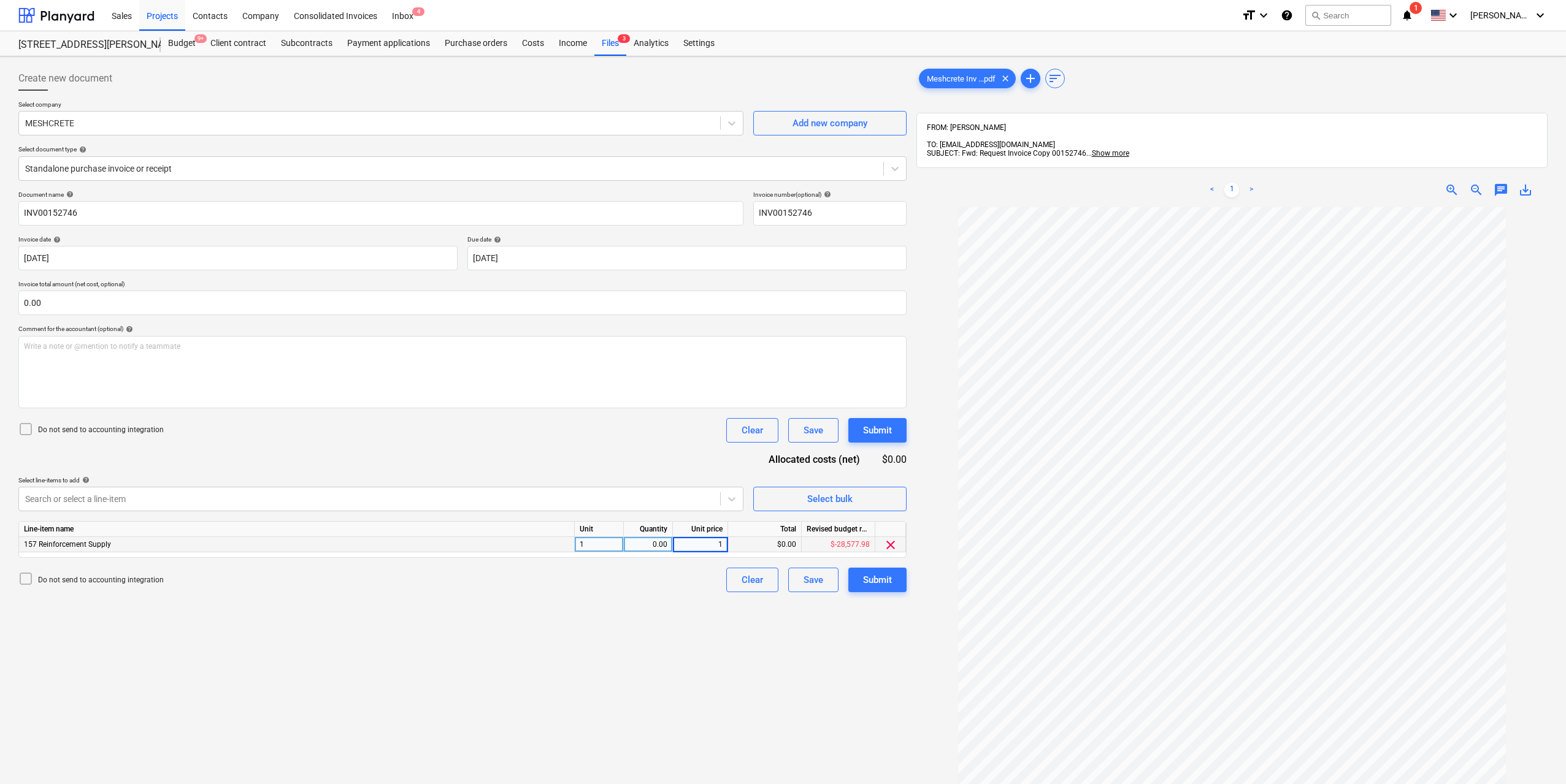
click at [656, 548] on div "0.00" at bounding box center [648, 545] width 39 height 16
type input "1"
click at [695, 543] on div "1.00" at bounding box center [700, 545] width 45 height 16
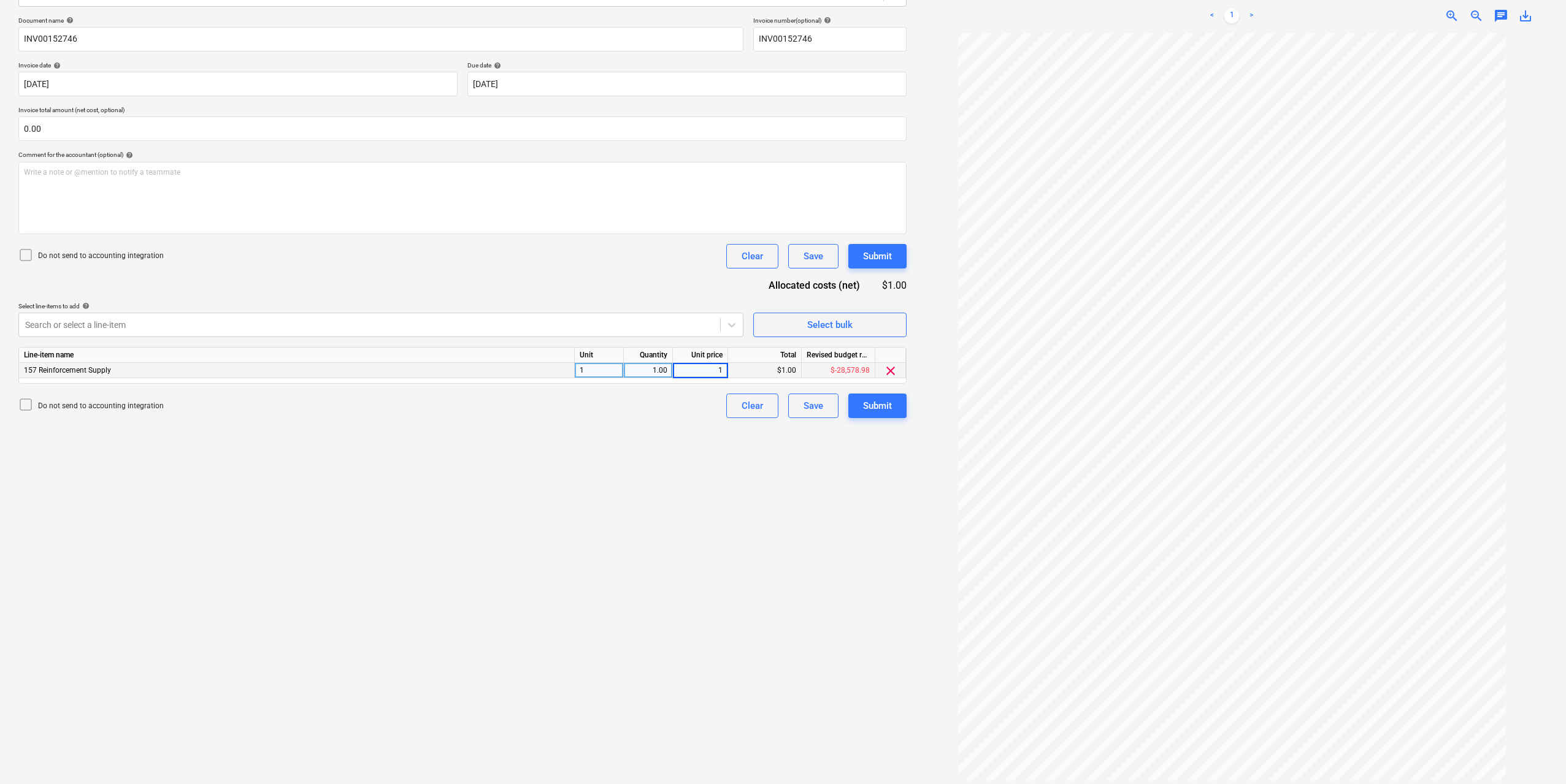
click at [707, 370] on input "1" at bounding box center [700, 370] width 54 height 15
type input "5814.5"
click at [625, 576] on div "Create new document Select company MESHCRETE Add new company Select document ty…" at bounding box center [462, 337] width 898 height 901
click at [882, 398] on div "Submit" at bounding box center [877, 406] width 29 height 16
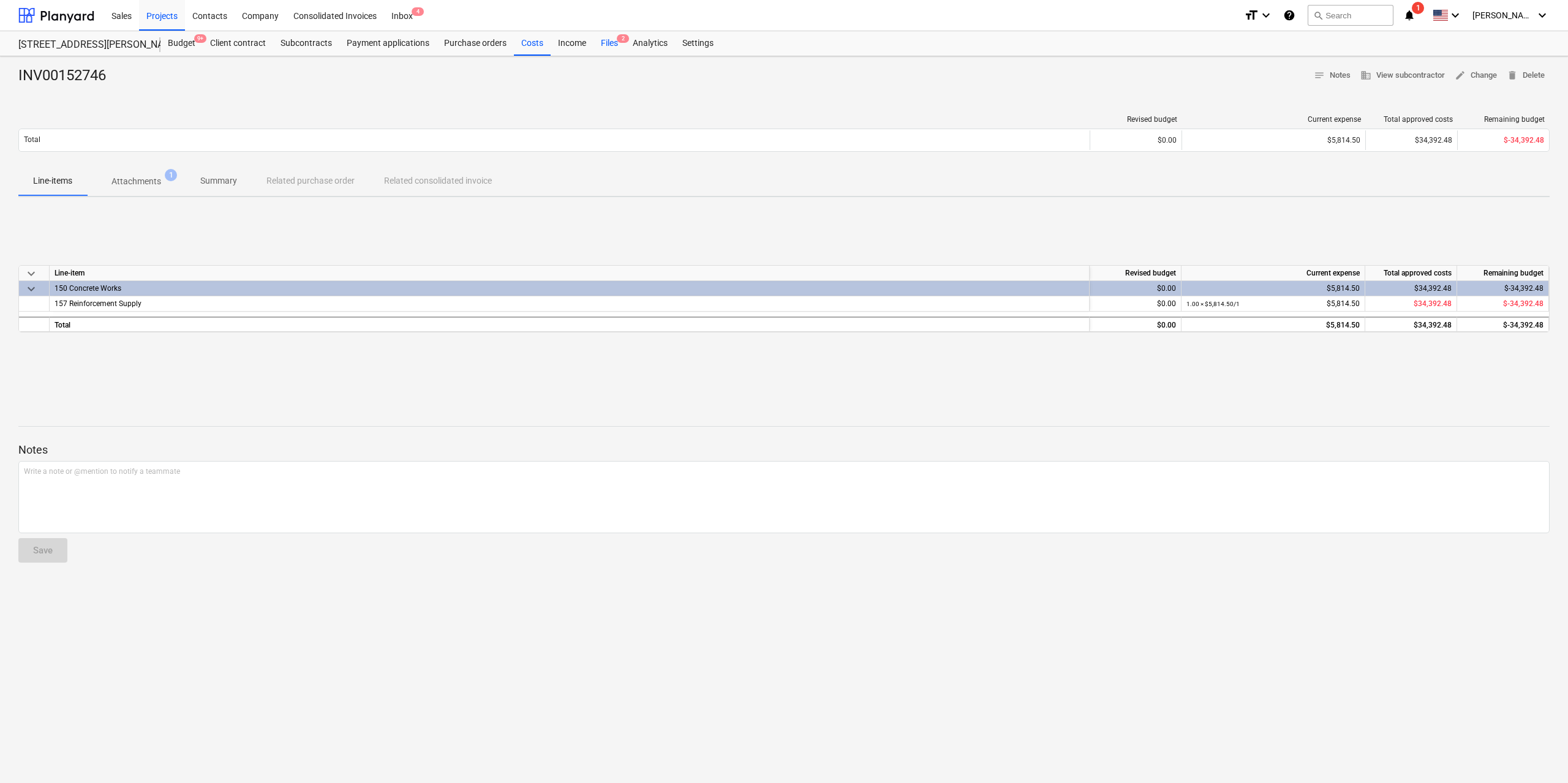
click at [601, 42] on div "Files 2" at bounding box center [609, 44] width 32 height 24
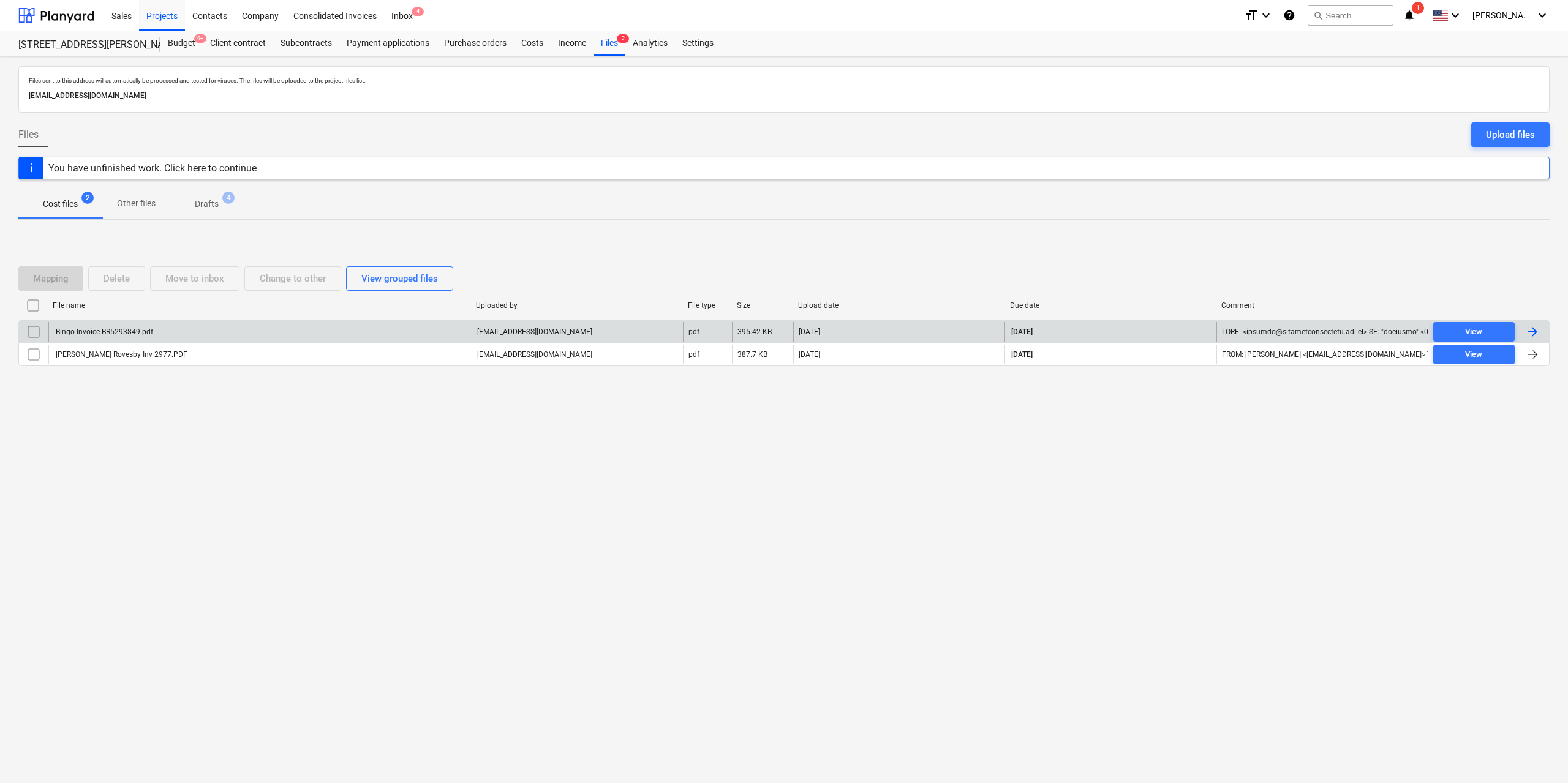
click at [125, 332] on div "Bingo Invoice BR5293849.pdf" at bounding box center [103, 332] width 99 height 9
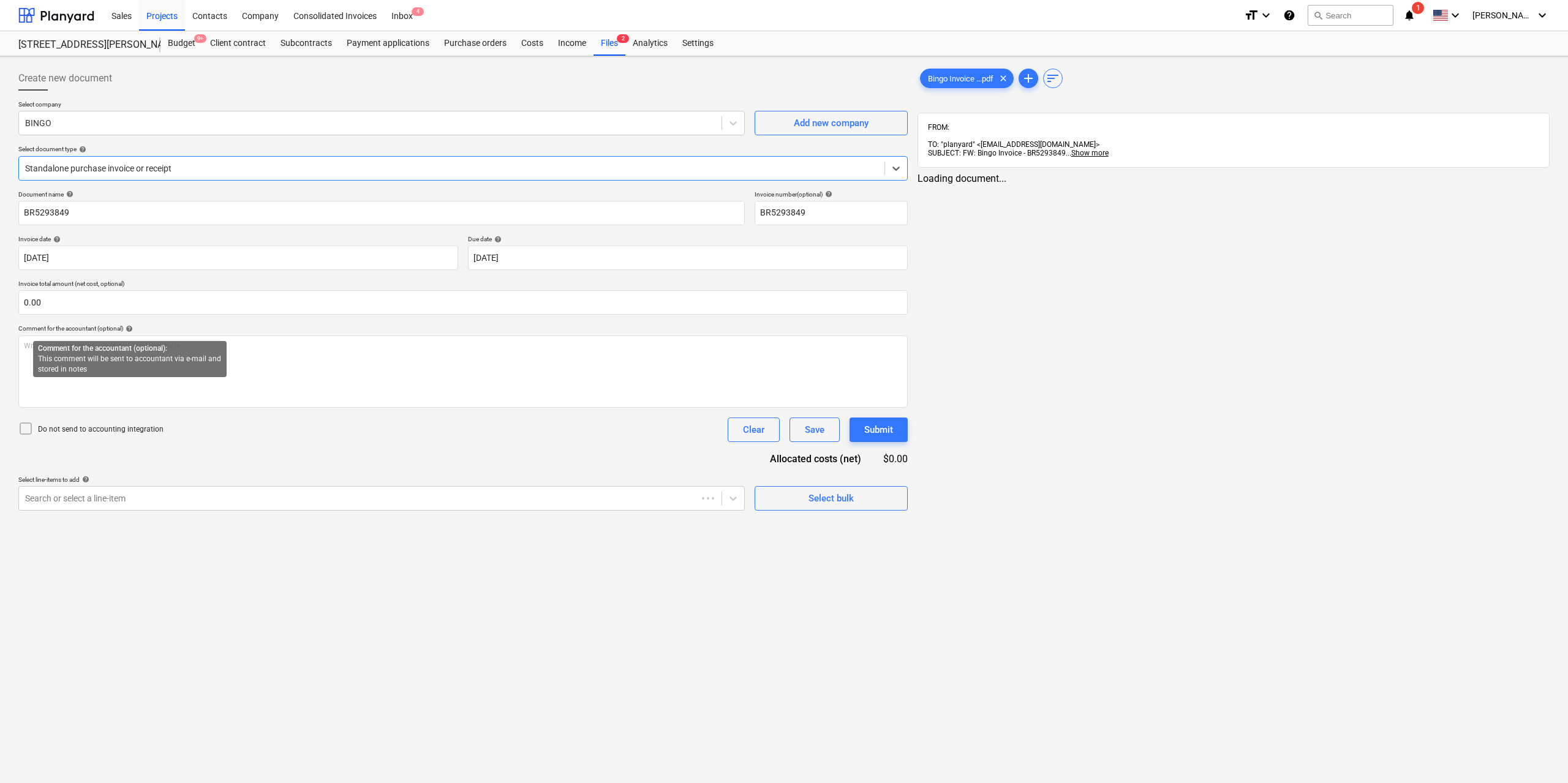
type input "BR5293849"
type input "[DATE]"
click at [1242, 183] on link "2" at bounding box center [1242, 190] width 15 height 15
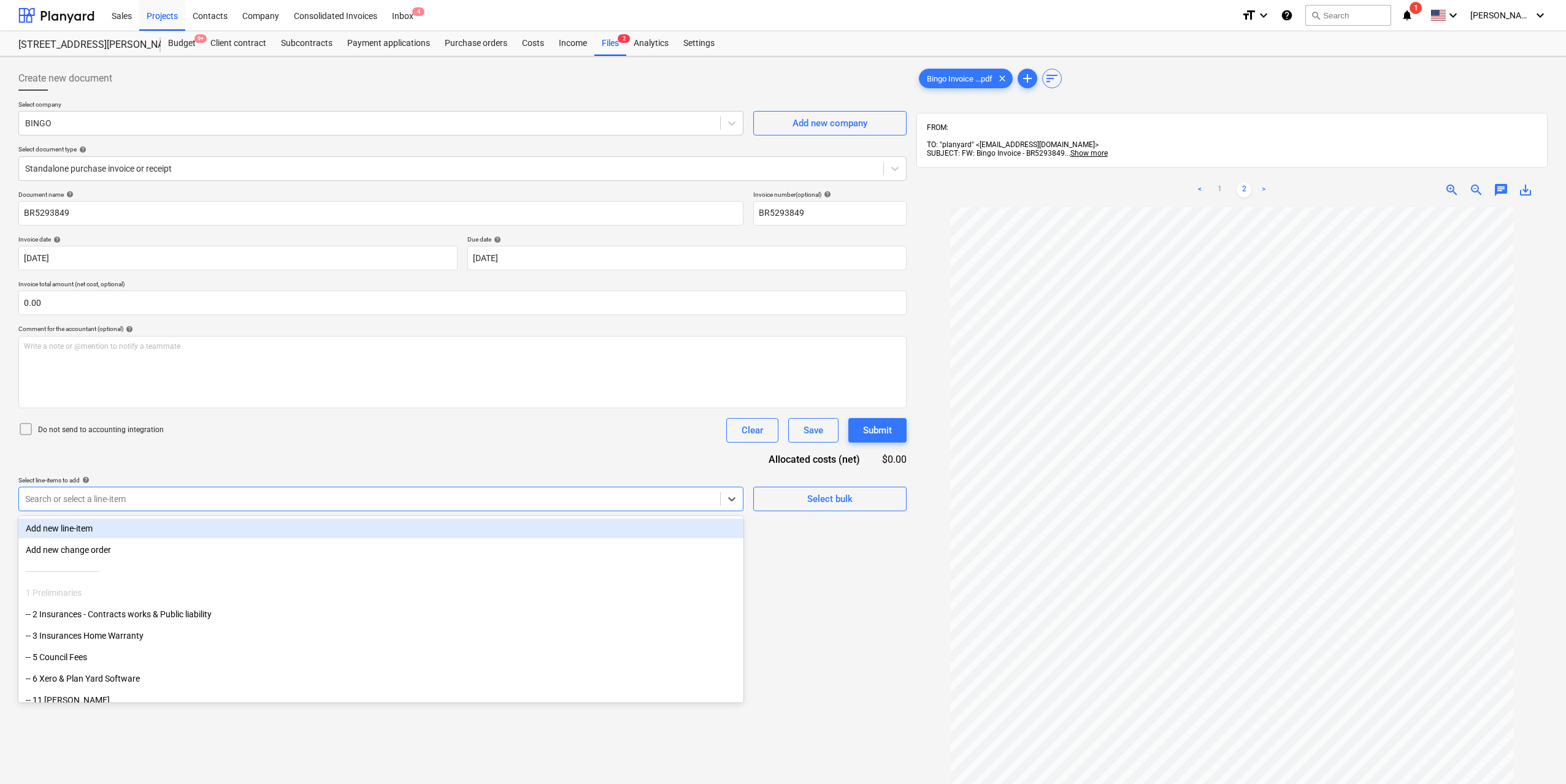
click at [508, 506] on div "Search or select a line-item" at bounding box center [370, 499] width 701 height 18
type input "tip"
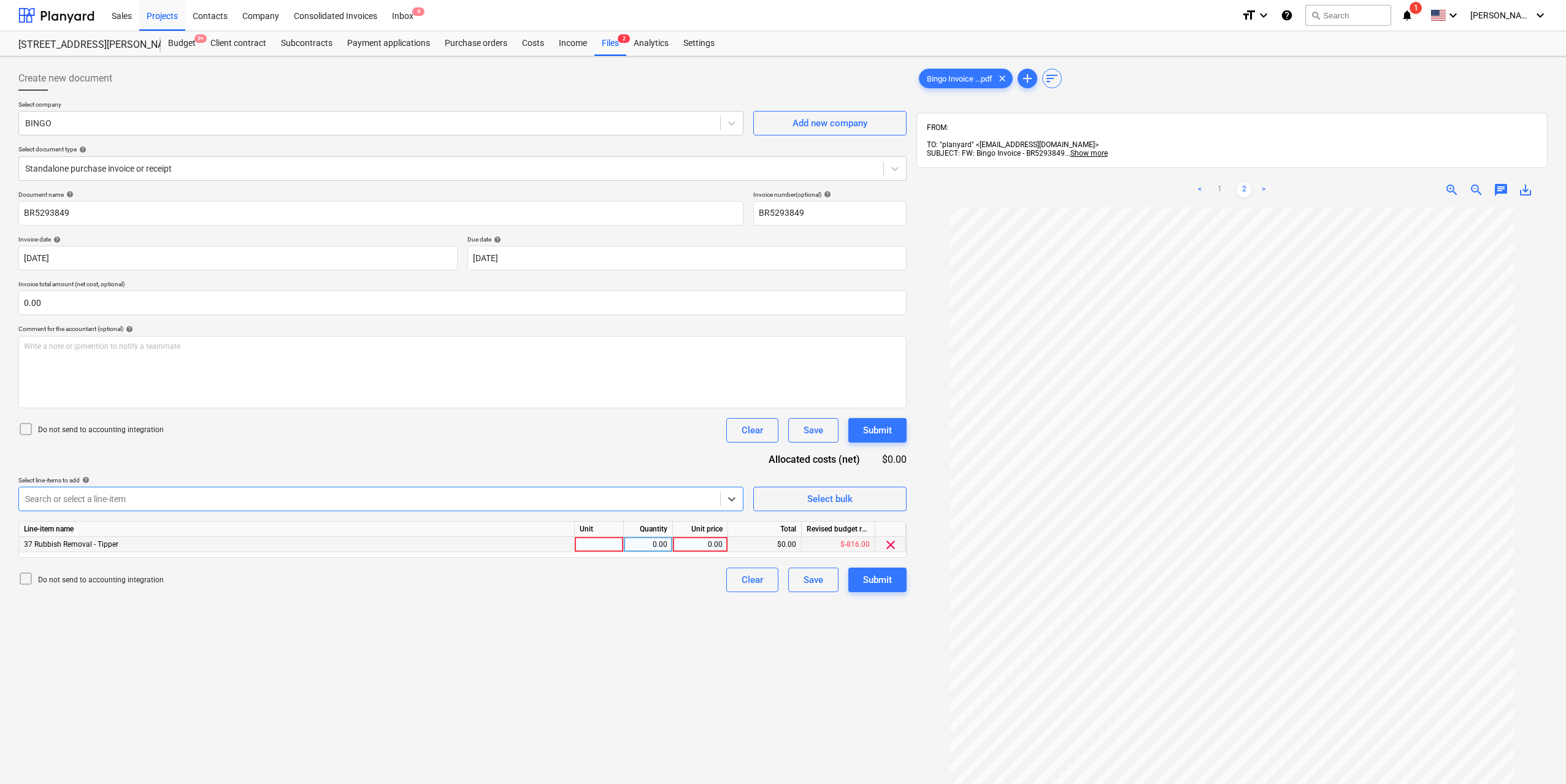
click at [589, 543] on div at bounding box center [599, 545] width 49 height 16
type input "1"
click at [649, 545] on div "0.00" at bounding box center [648, 545] width 39 height 16
click at [697, 545] on div "0.00" at bounding box center [700, 545] width 45 height 16
type input "171.6"
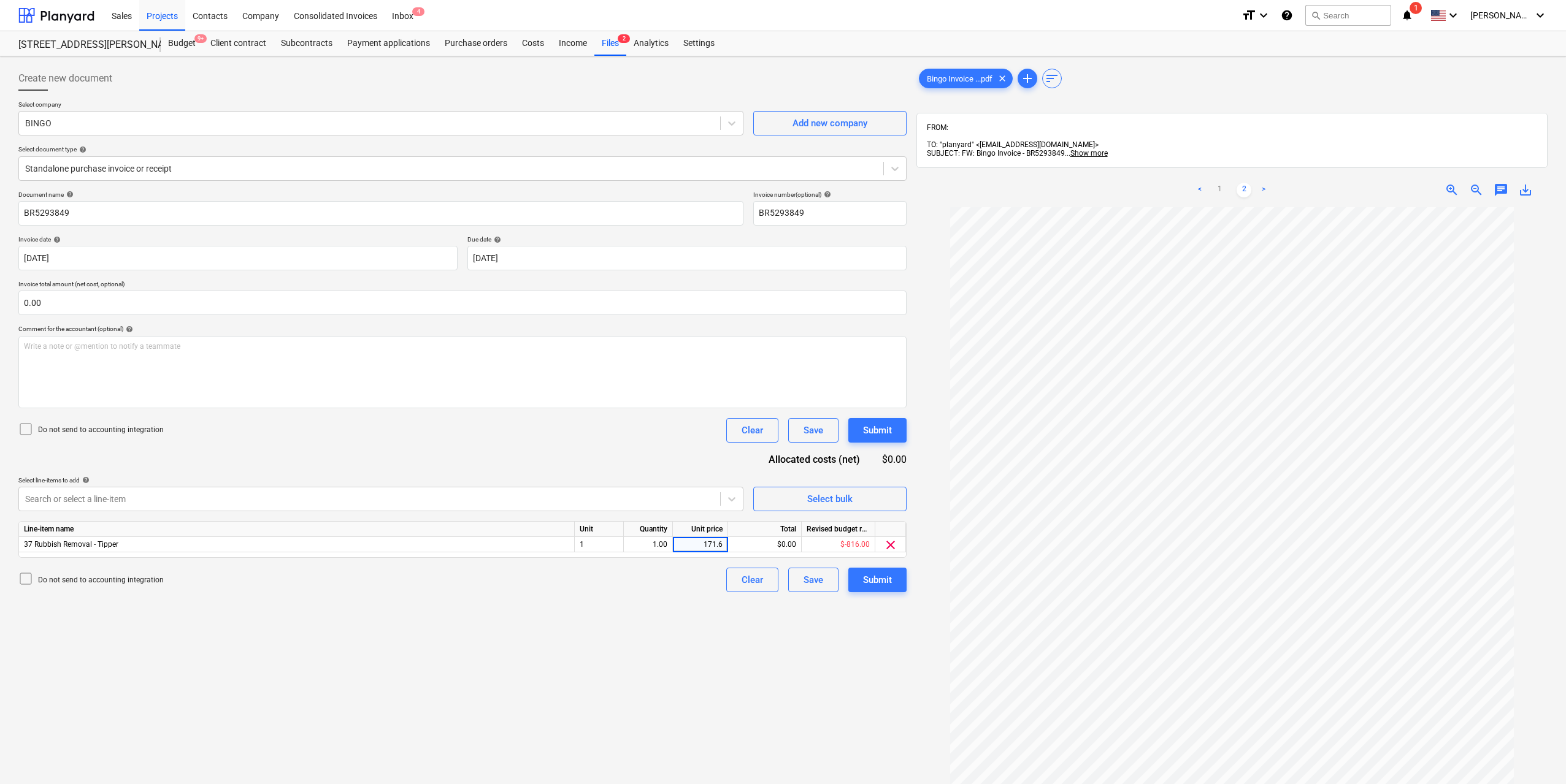
click at [791, 700] on div "Create new document Select company BINGO Add new company Select document type h…" at bounding box center [462, 512] width 898 height 901
click at [872, 590] on button "Submit" at bounding box center [877, 580] width 59 height 25
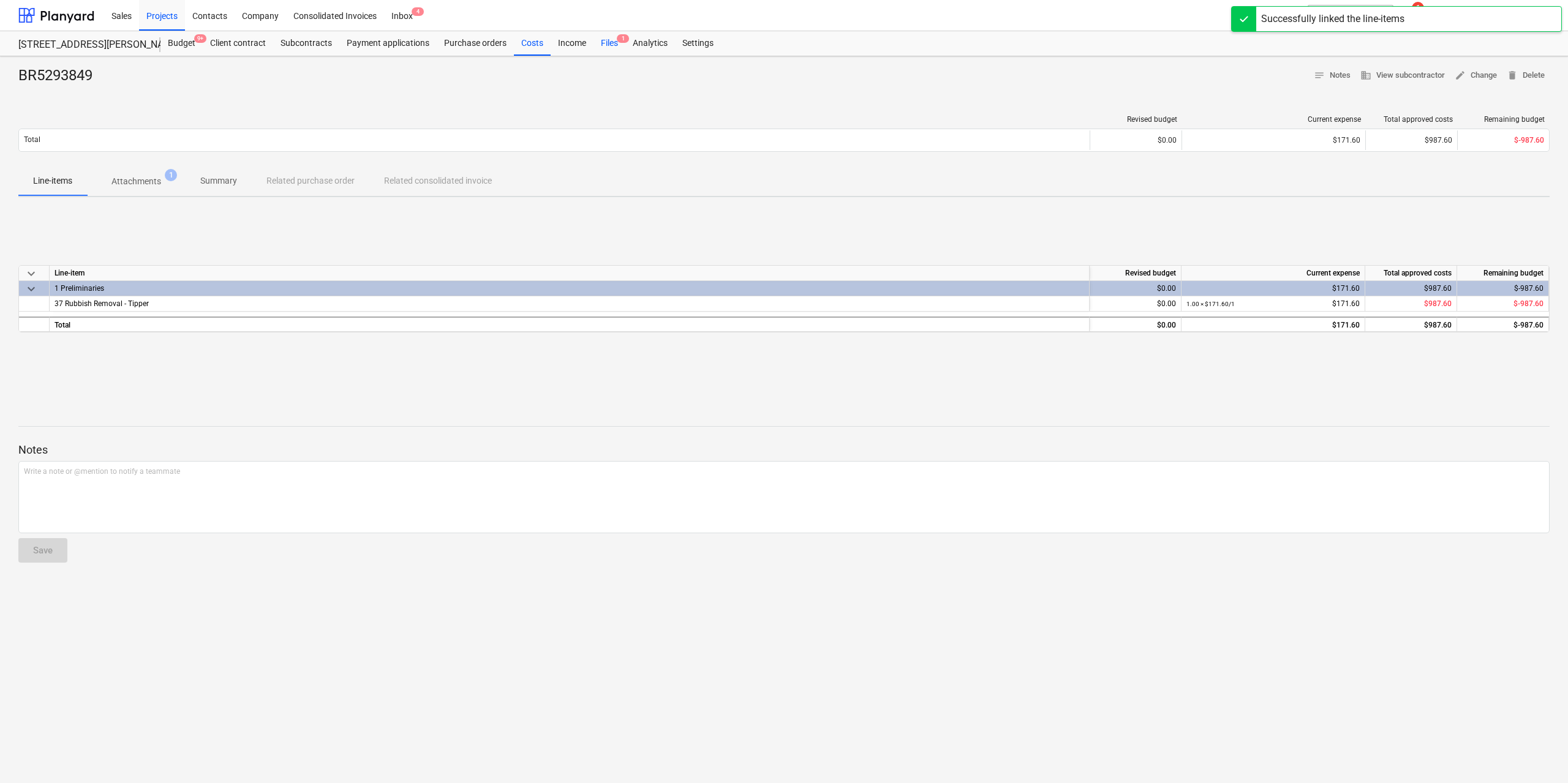
click at [603, 44] on div "Files 1" at bounding box center [609, 44] width 32 height 24
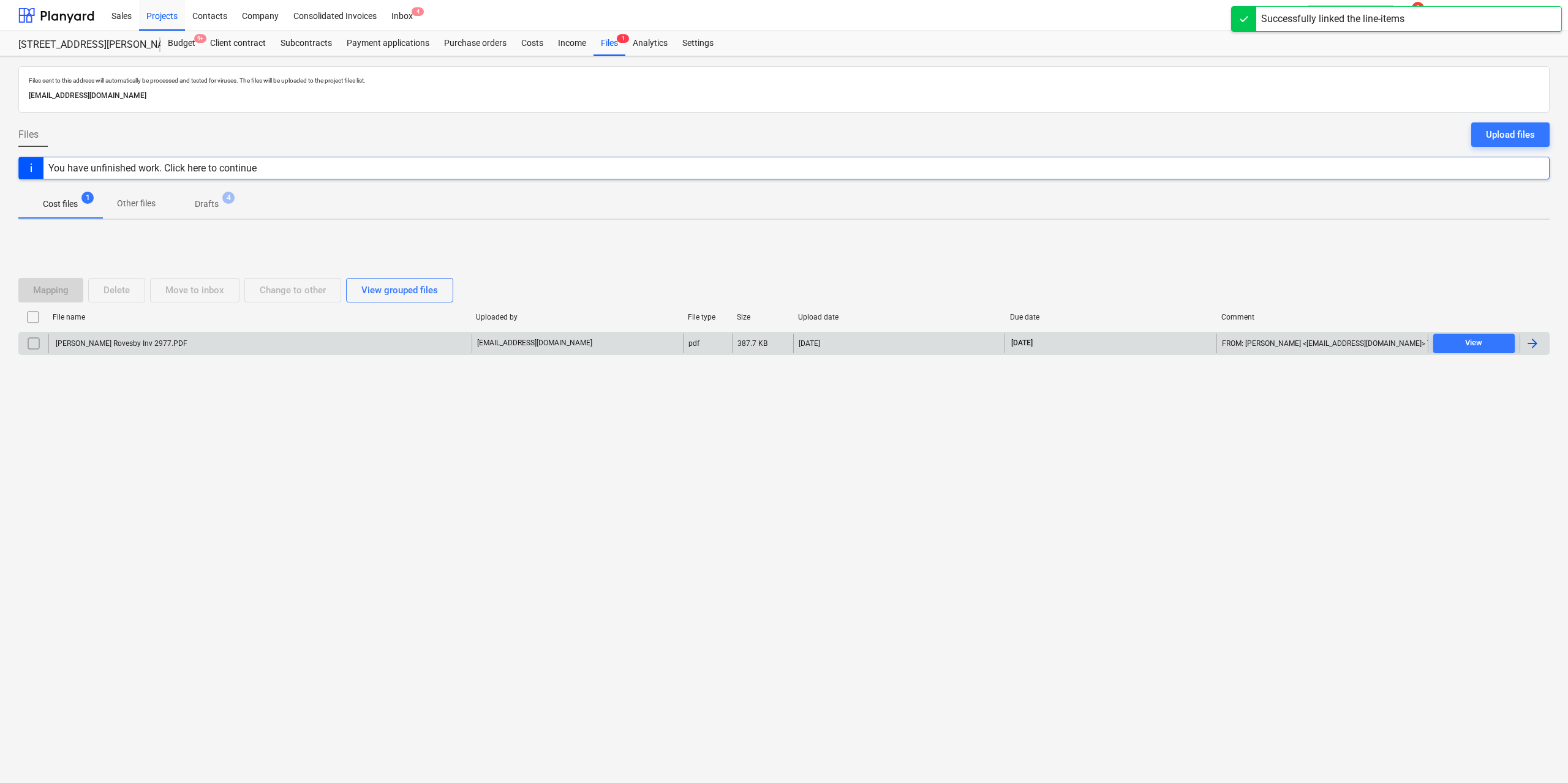
click at [106, 346] on div "[PERSON_NAME] Rovesby Inv 2977.PDF" at bounding box center [121, 344] width 134 height 9
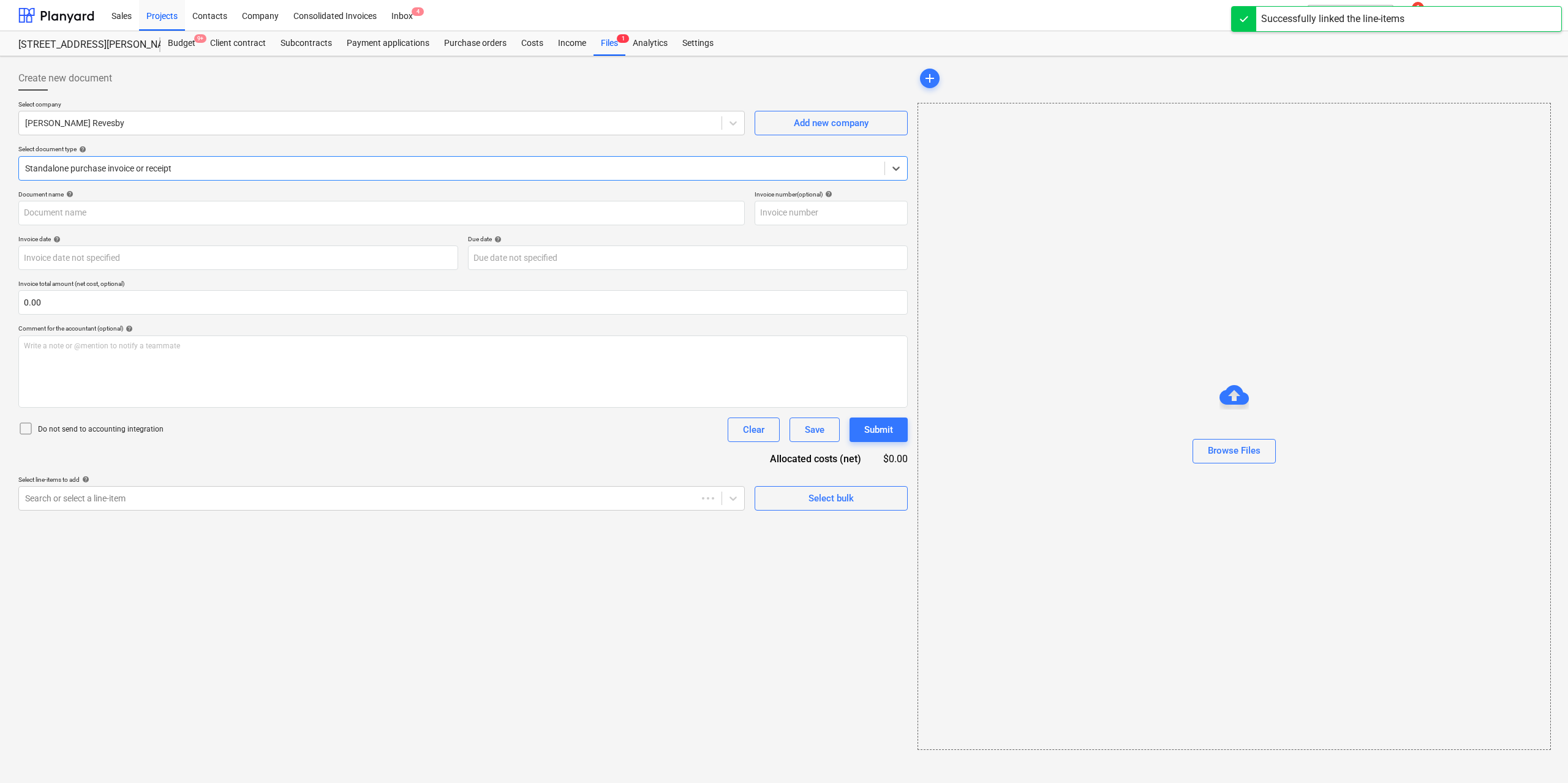
type input "2977"
type input "[DATE]"
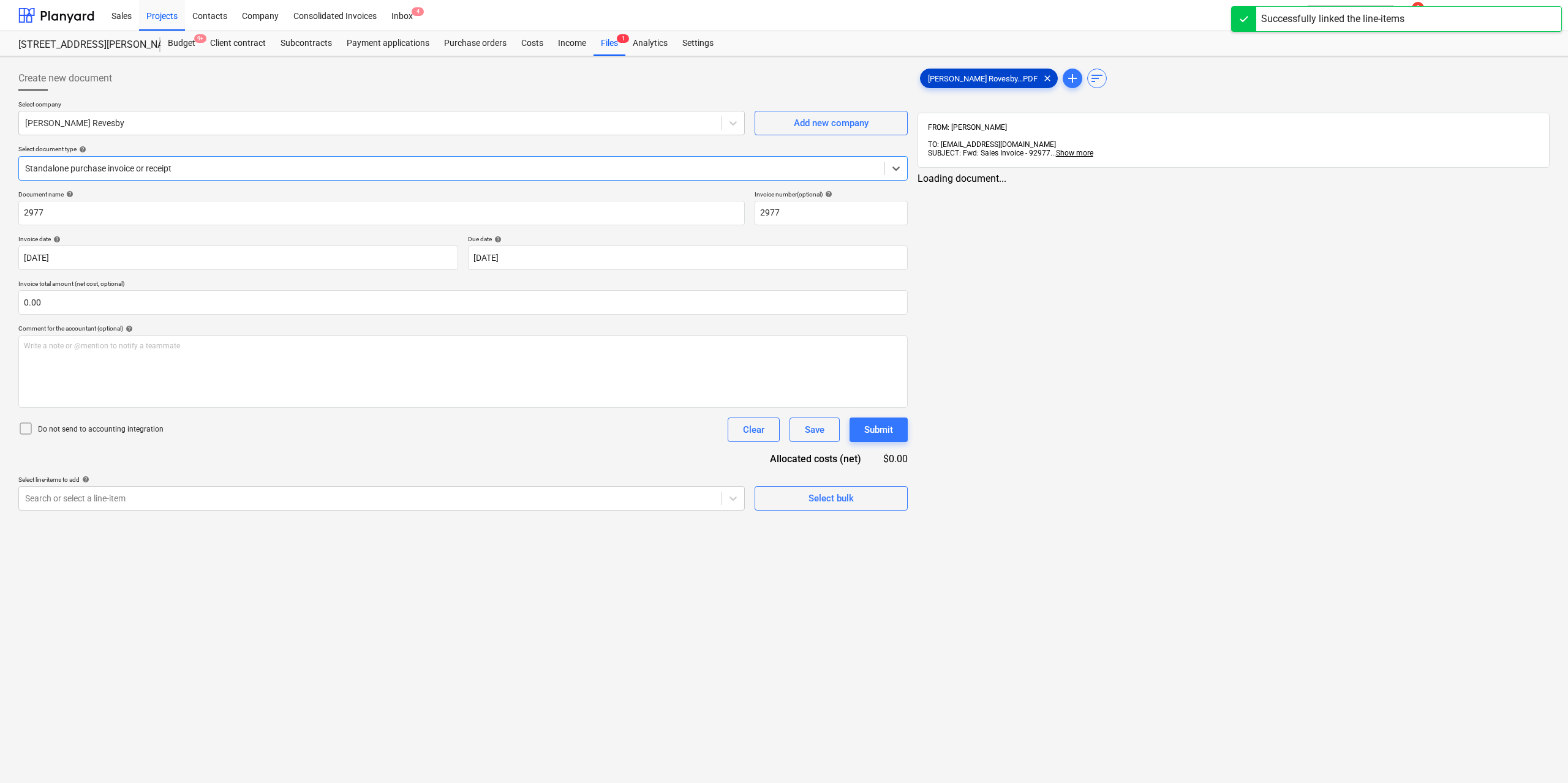
click at [962, 75] on span "[PERSON_NAME] Rovesby...PDF" at bounding box center [983, 79] width 124 height 10
click at [630, 505] on div at bounding box center [369, 499] width 688 height 12
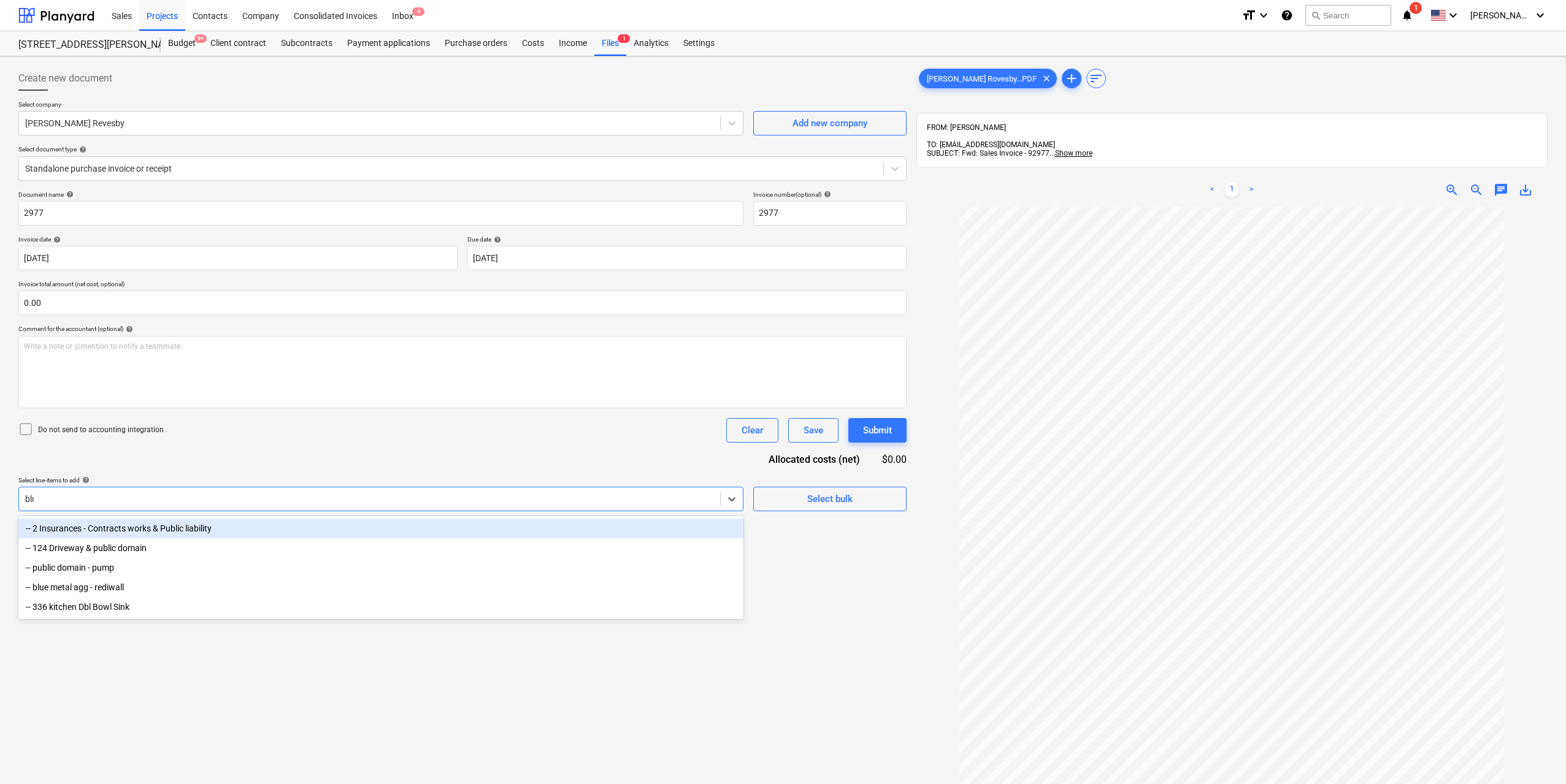
type input "blue"
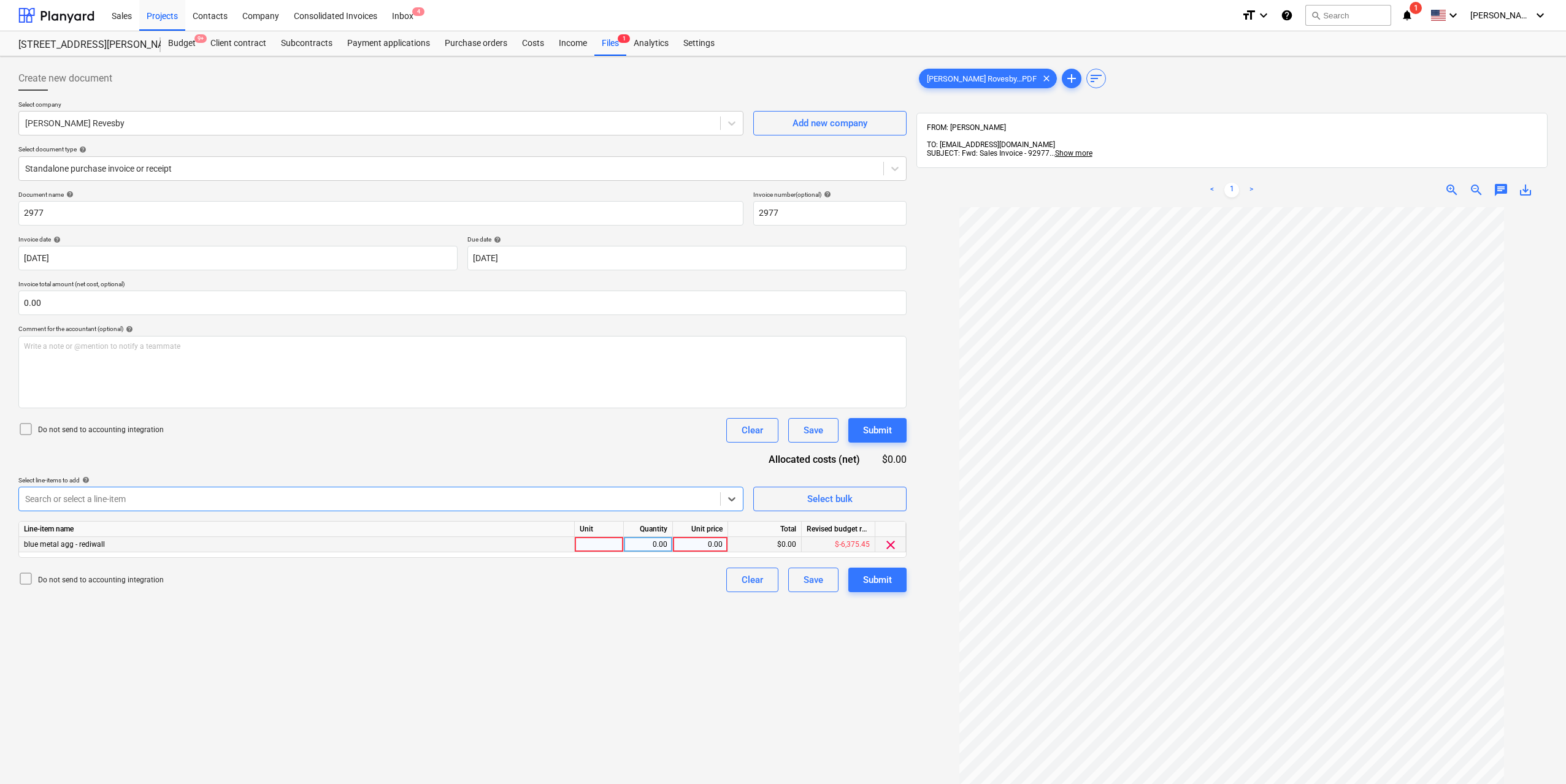
click at [594, 544] on div at bounding box center [599, 545] width 49 height 16
type input "1"
click at [658, 545] on div "0.00" at bounding box center [648, 545] width 39 height 16
type input "1"
click at [722, 547] on div "0.00" at bounding box center [700, 545] width 45 height 16
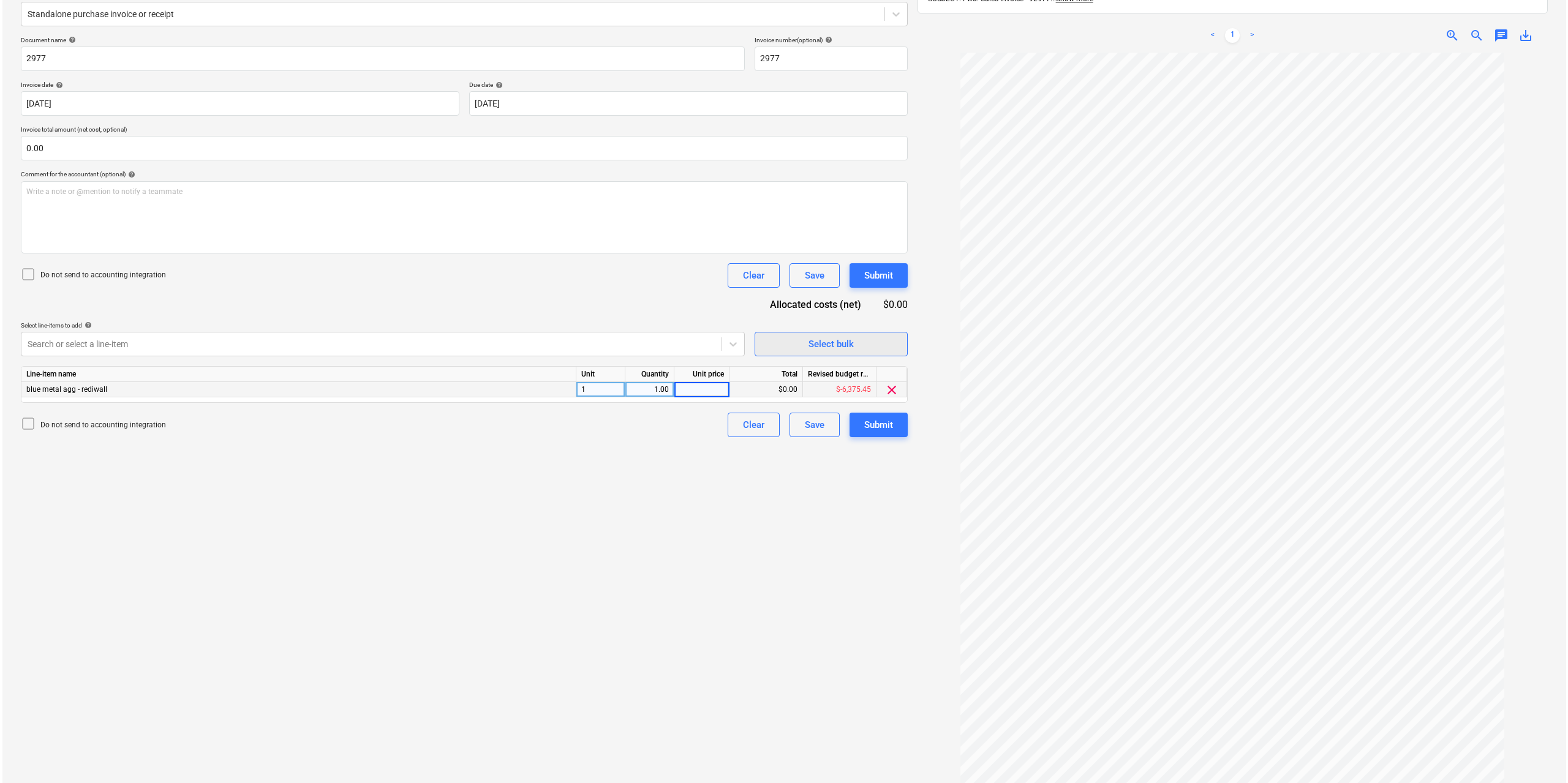
scroll to position [174, 0]
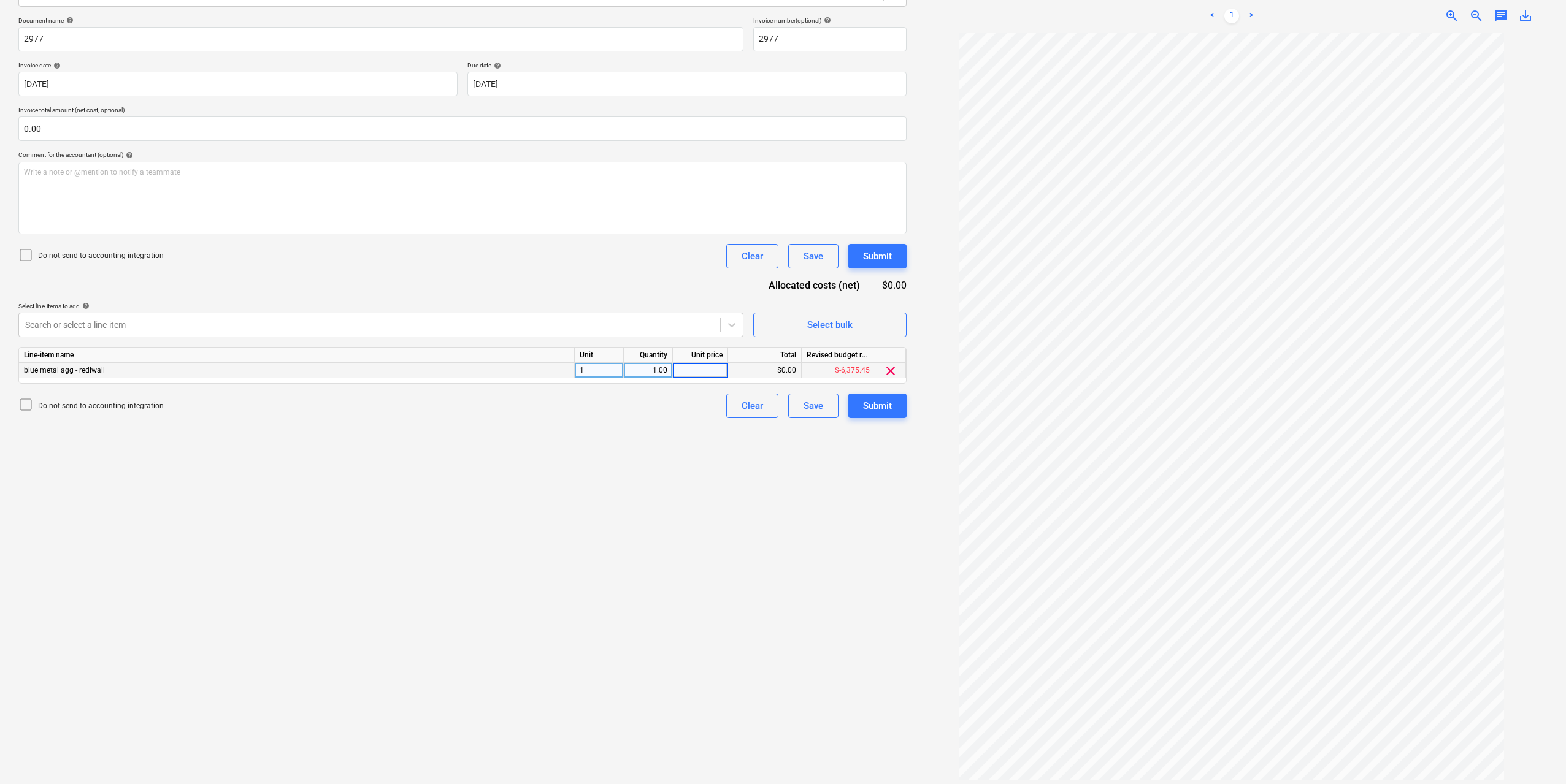
click at [701, 363] on input at bounding box center [700, 370] width 54 height 15
click at [701, 368] on input at bounding box center [700, 370] width 54 height 15
type input "1060"
click at [657, 498] on div "Create new document Select company [PERSON_NAME] Revesby Add new company Select…" at bounding box center [462, 337] width 898 height 901
click at [863, 406] on div "Submit" at bounding box center [877, 406] width 29 height 16
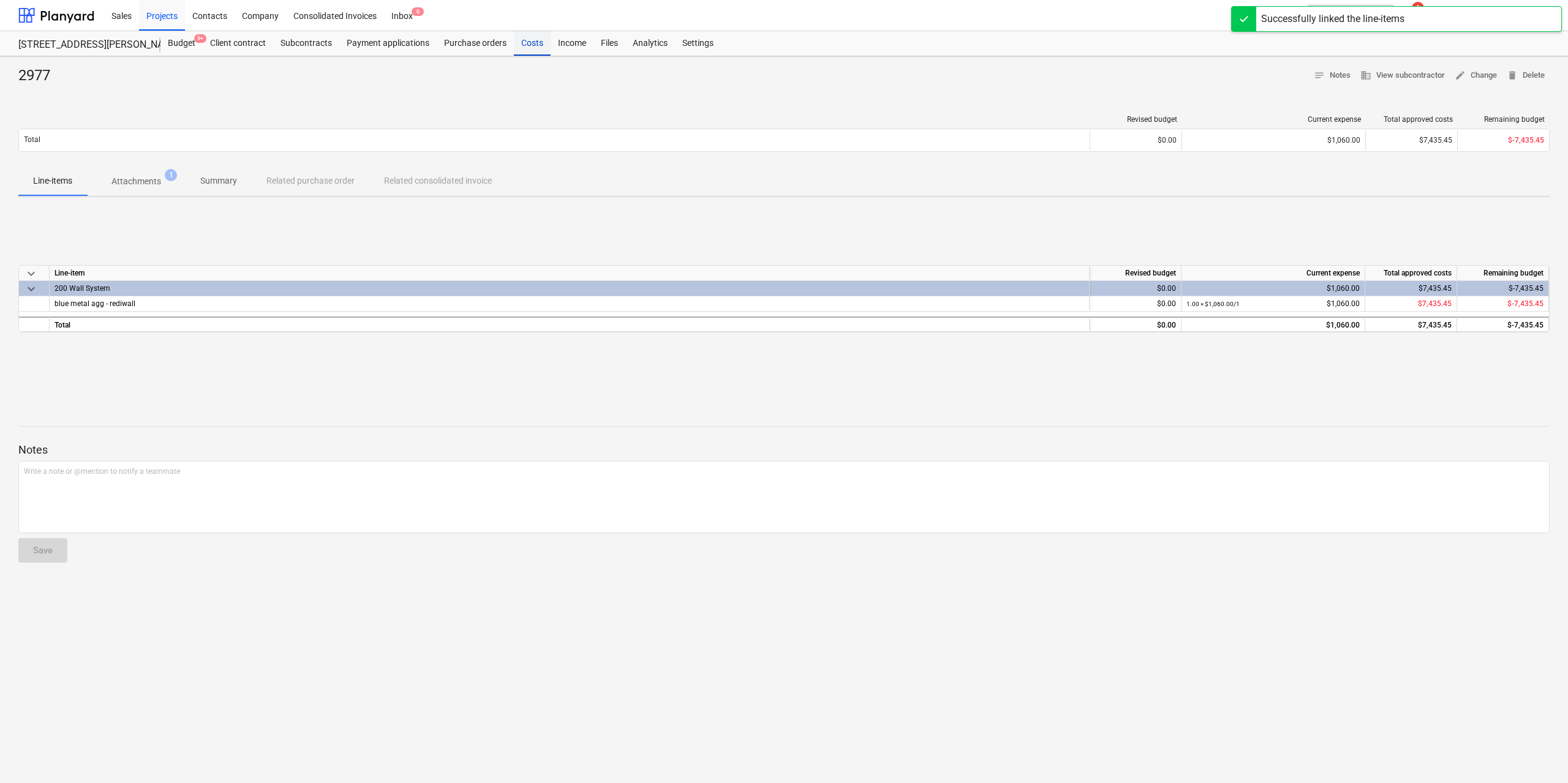
click at [541, 46] on div "Costs" at bounding box center [532, 44] width 37 height 24
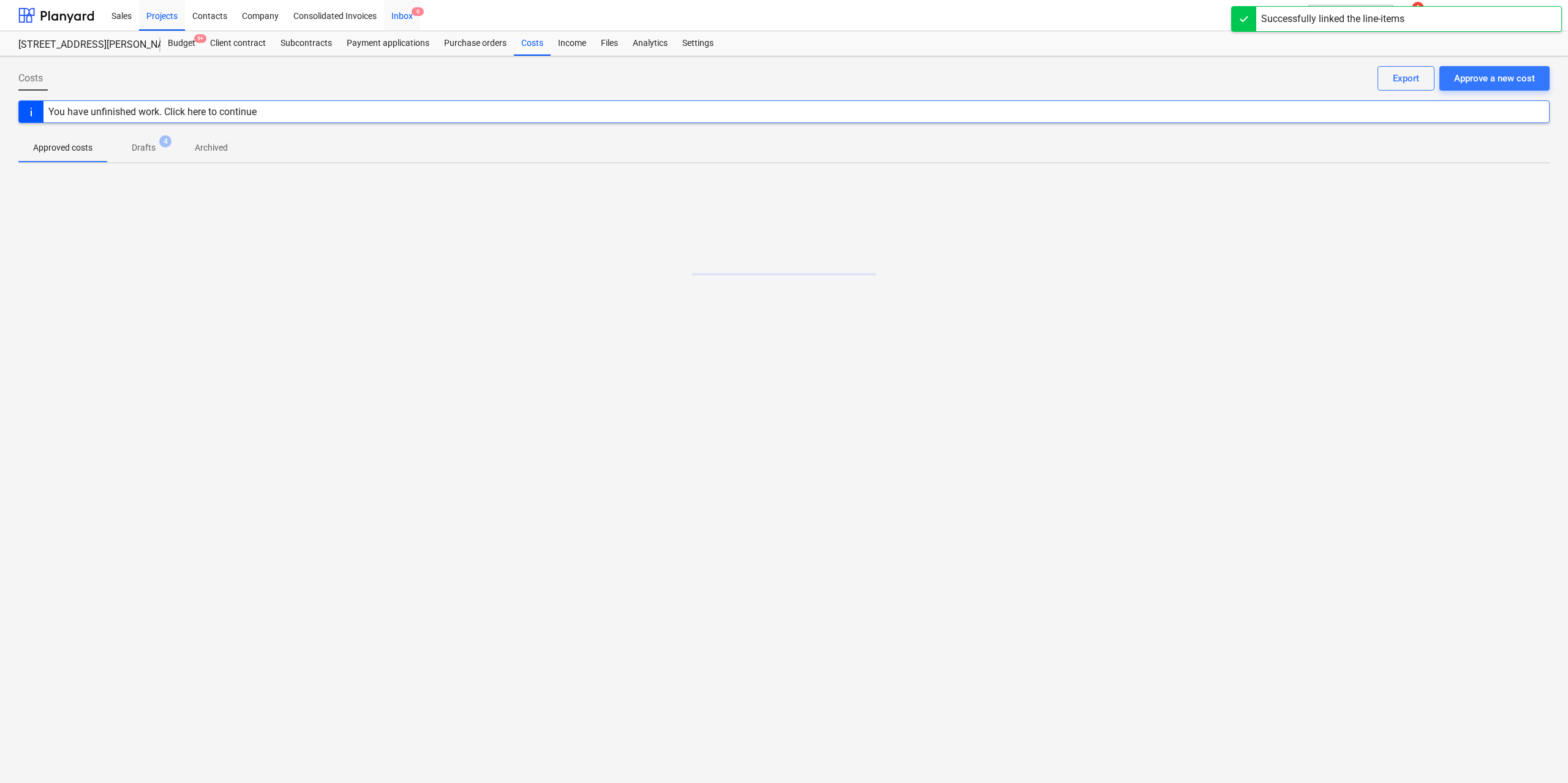
click at [400, 18] on div "Inbox 6" at bounding box center [402, 15] width 36 height 31
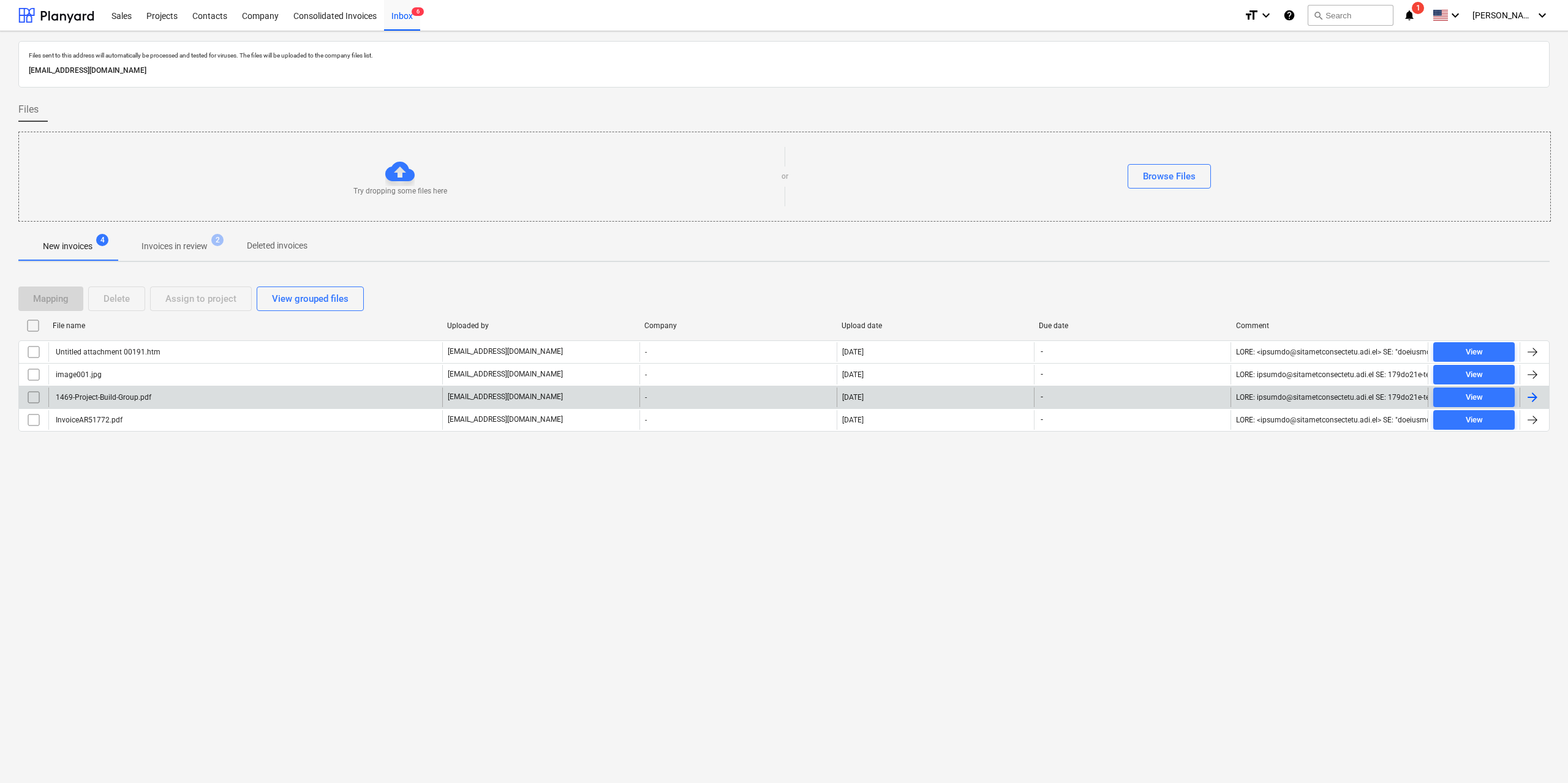
click at [147, 397] on div "1469-Project-Build-Group.pdf" at bounding box center [102, 397] width 97 height 9
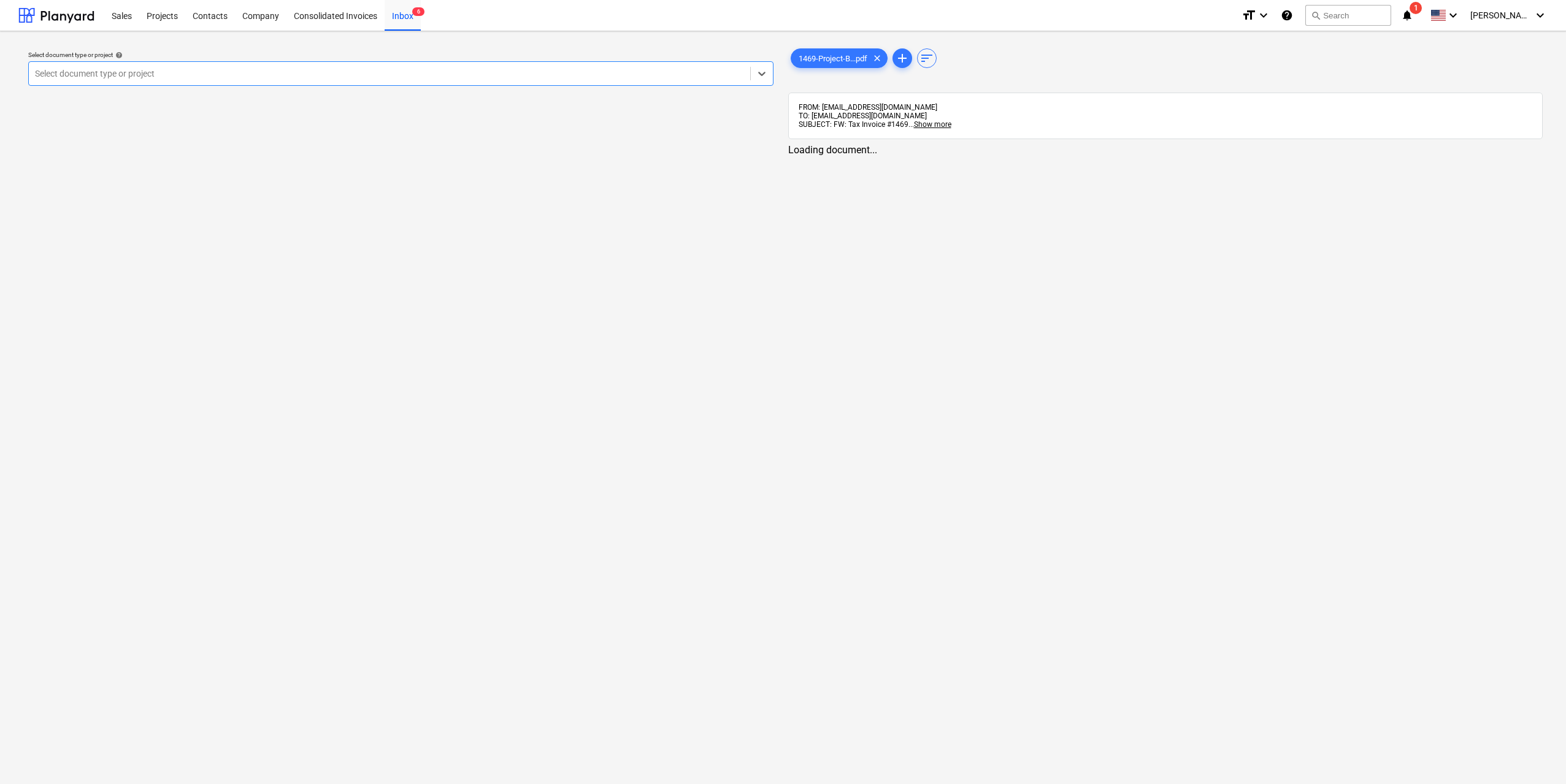
click at [724, 67] on div at bounding box center [389, 74] width 709 height 12
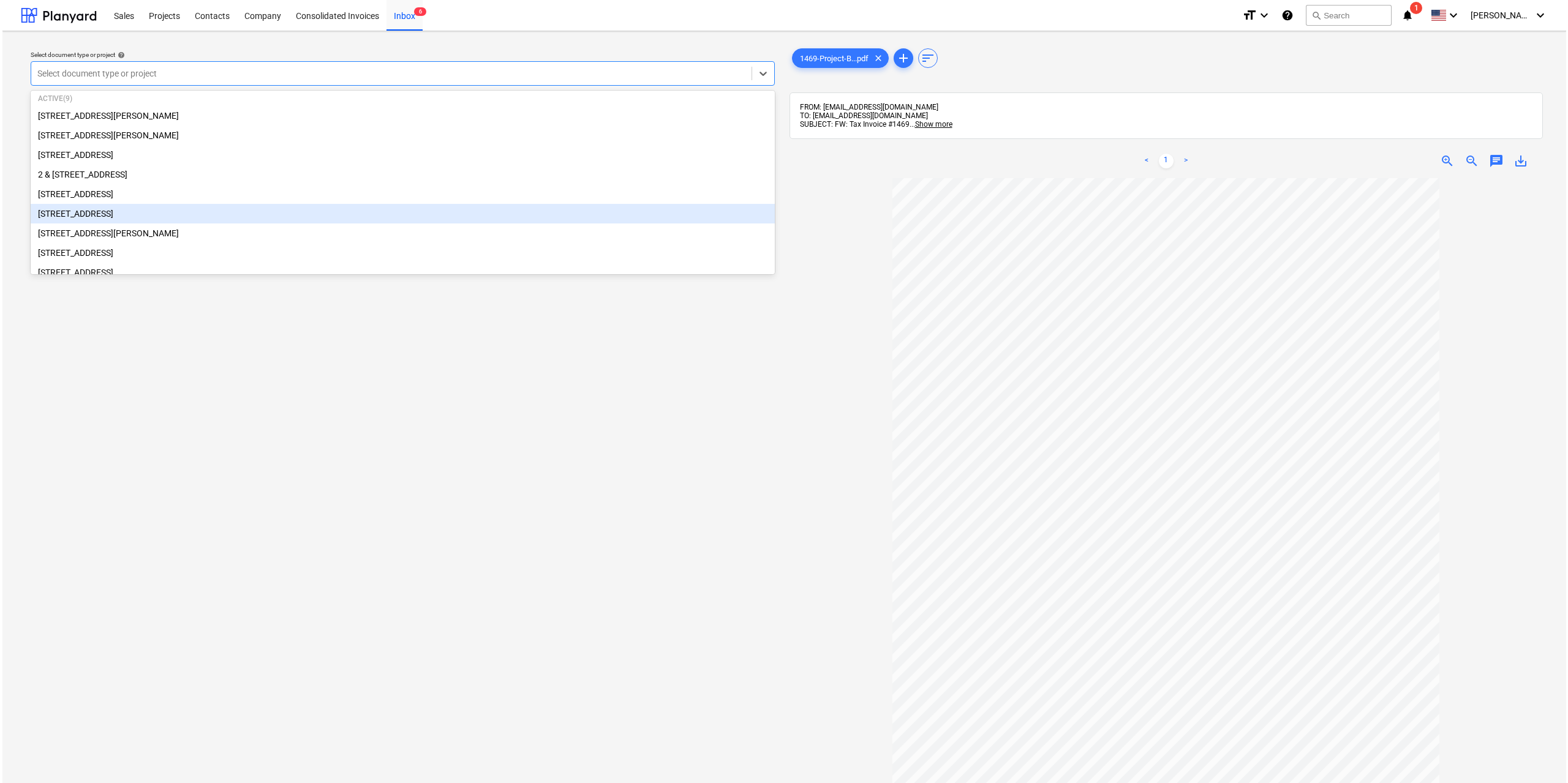
scroll to position [61, 0]
click at [157, 226] on div "[STREET_ADDRESS][PERSON_NAME]" at bounding box center [400, 215] width 745 height 19
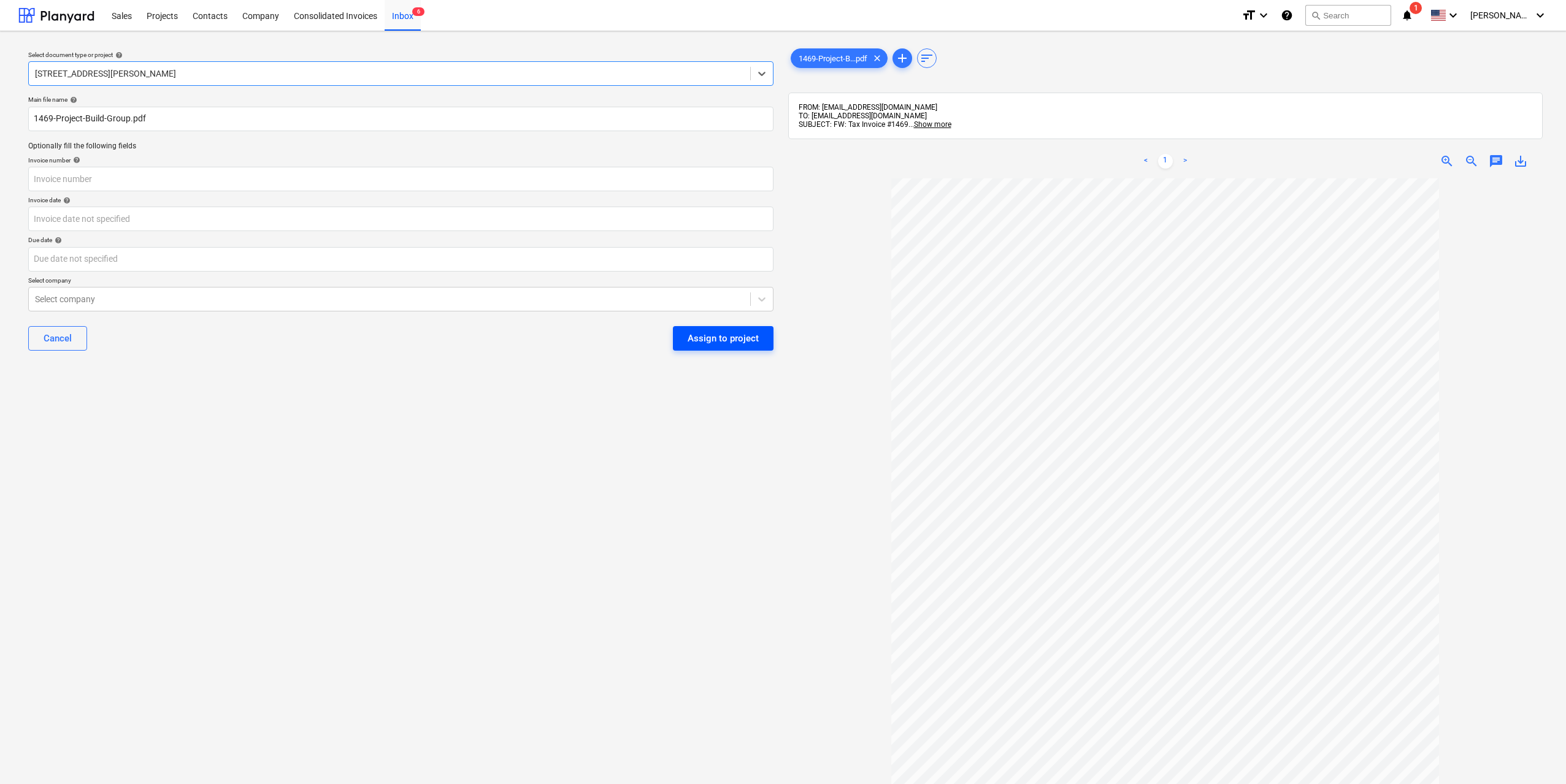
click at [701, 335] on div "Assign to project" at bounding box center [723, 338] width 71 height 16
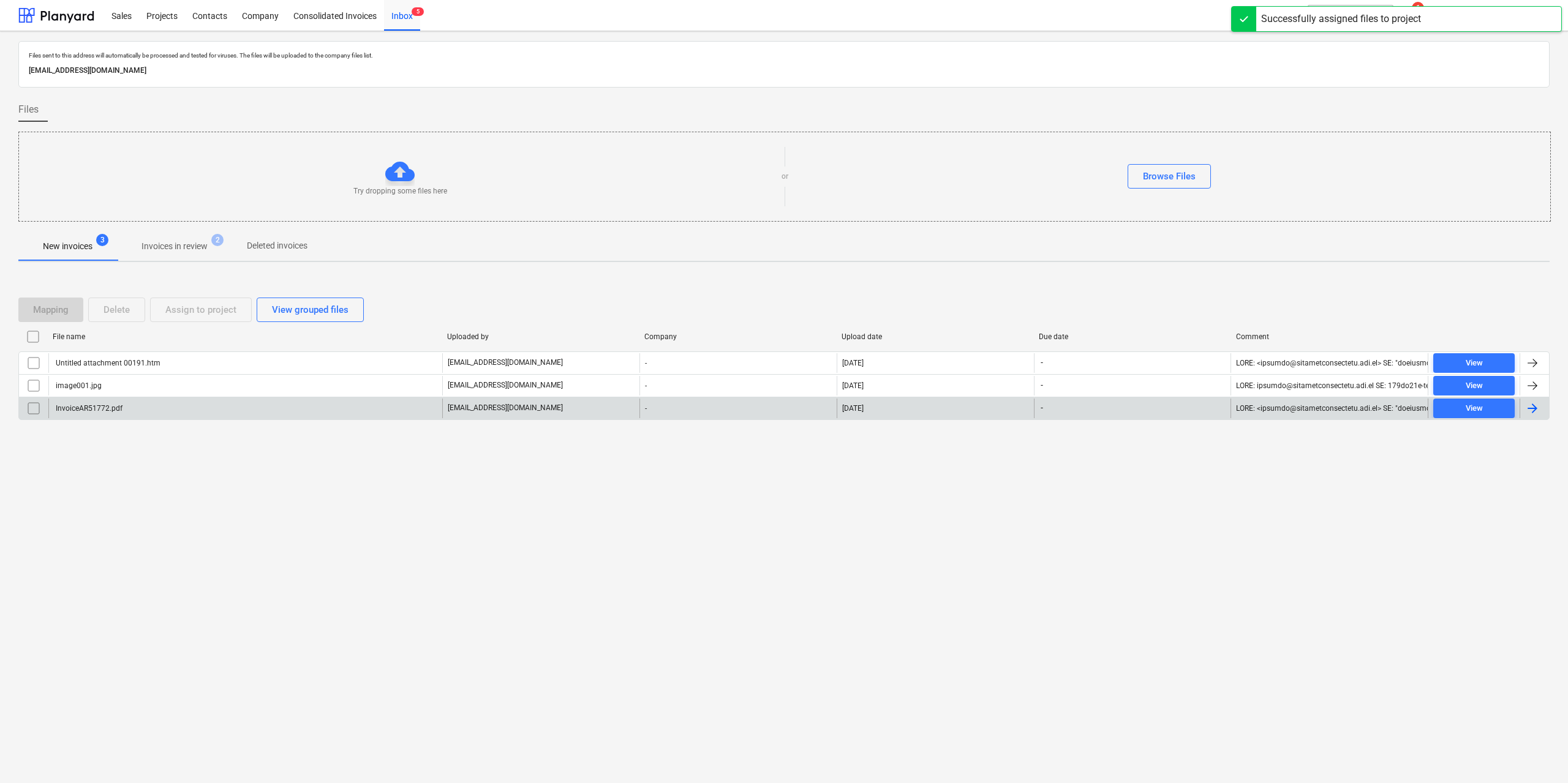
click at [144, 405] on div "InvoiceAR51772.pdf" at bounding box center [245, 409] width 394 height 19
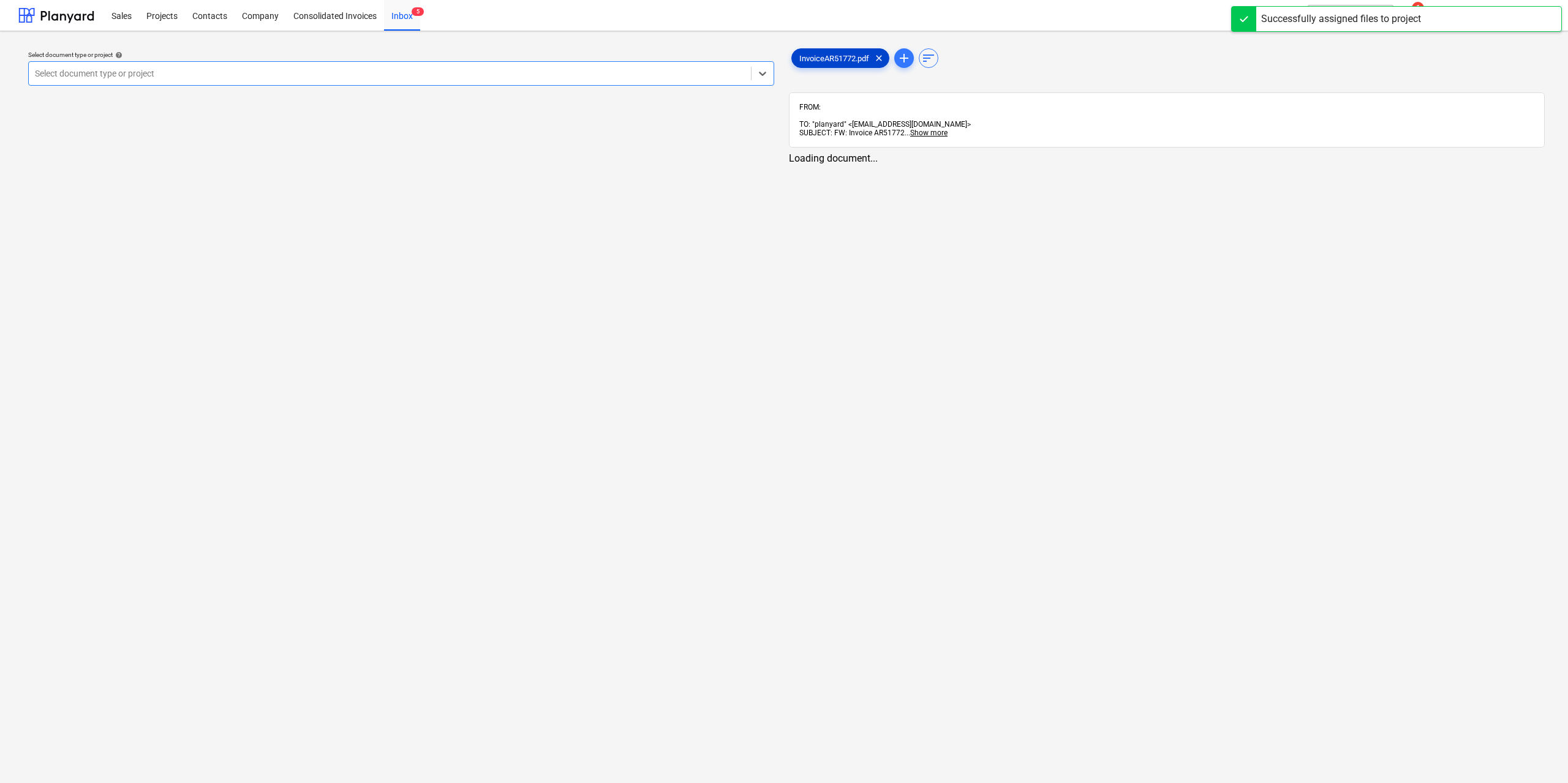
click at [824, 60] on span "InvoiceAR51772.pdf" at bounding box center [834, 59] width 85 height 10
click at [1180, 163] on link "2" at bounding box center [1176, 170] width 15 height 15
click at [1147, 163] on link "1" at bounding box center [1152, 170] width 15 height 15
click at [720, 80] on div "Select document type or project" at bounding box center [388, 73] width 720 height 17
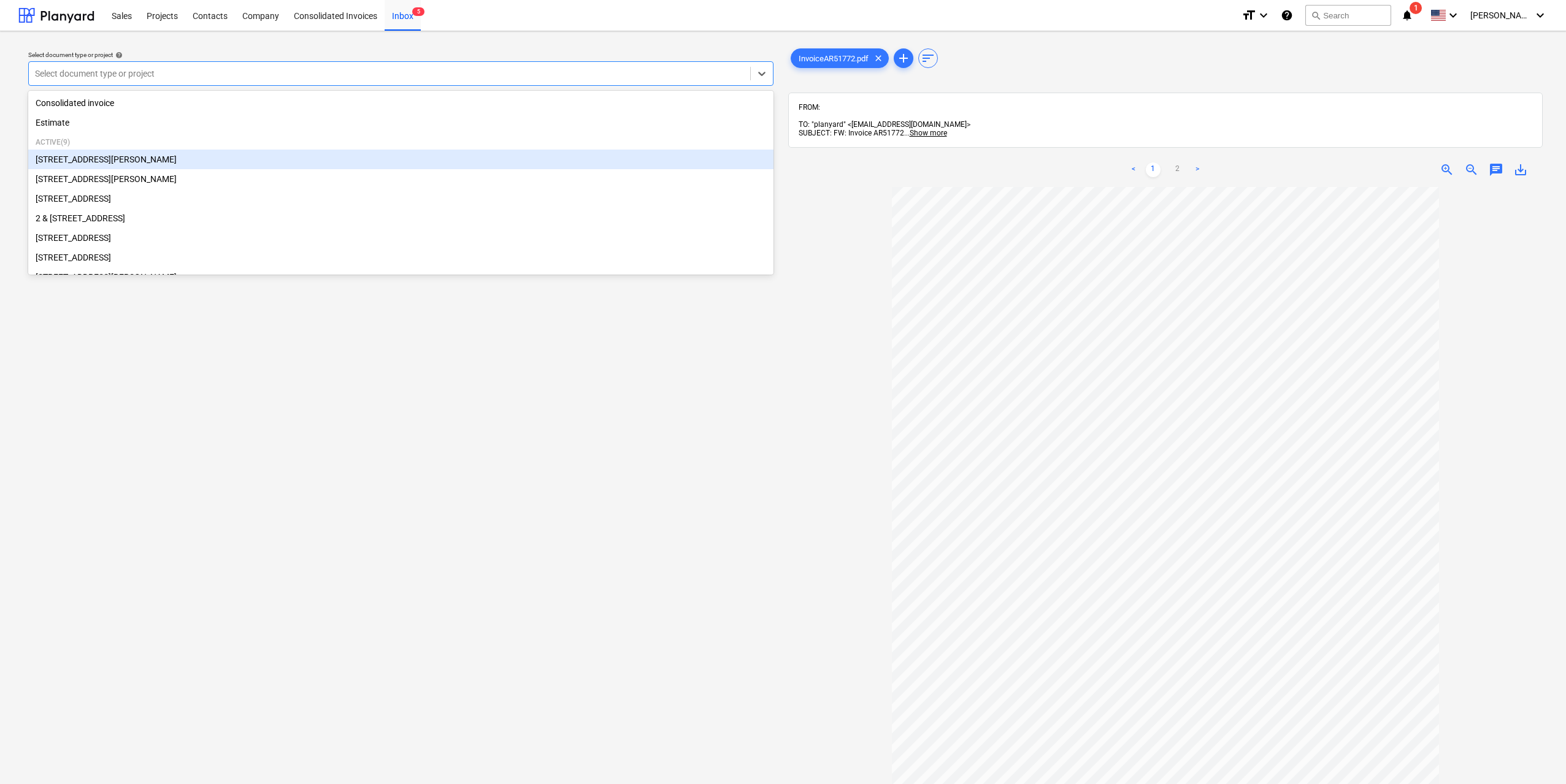
click at [253, 164] on div "[STREET_ADDRESS][PERSON_NAME]" at bounding box center [400, 159] width 746 height 19
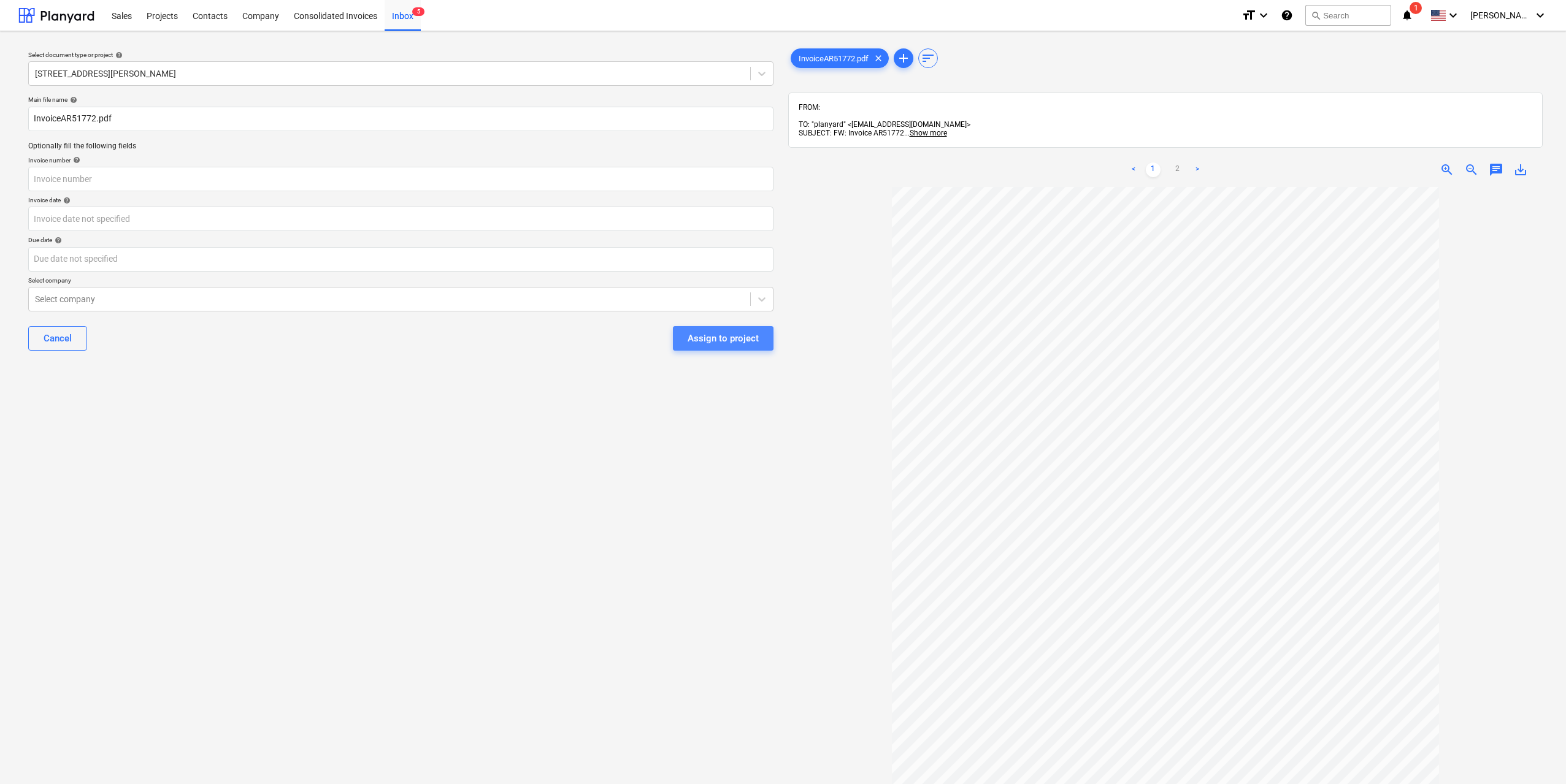
click at [732, 336] on div "Assign to project" at bounding box center [723, 338] width 71 height 16
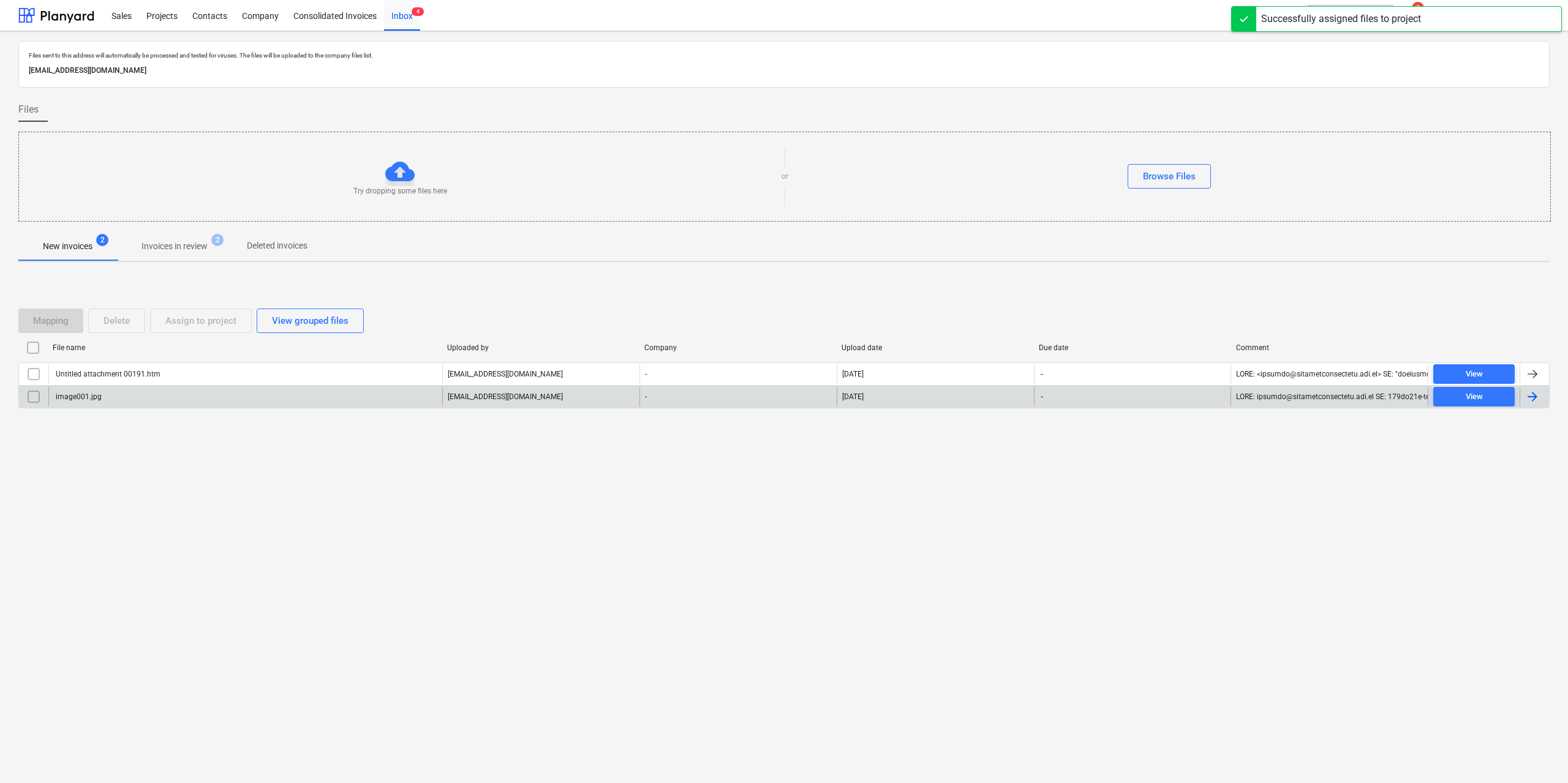
click at [129, 391] on div "image001.jpg" at bounding box center [245, 396] width 394 height 19
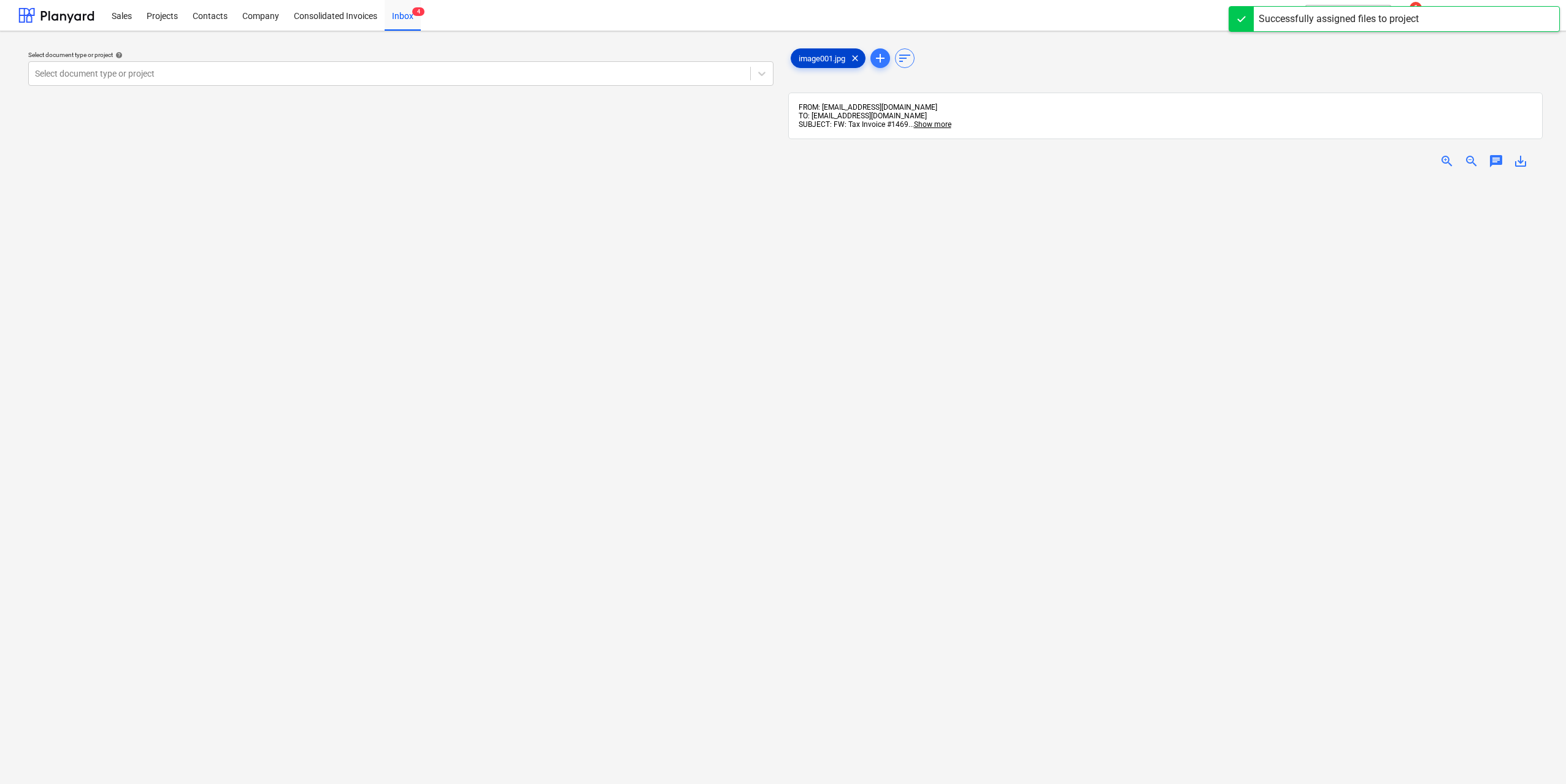
click at [820, 57] on span "image001.jpg" at bounding box center [822, 59] width 61 height 10
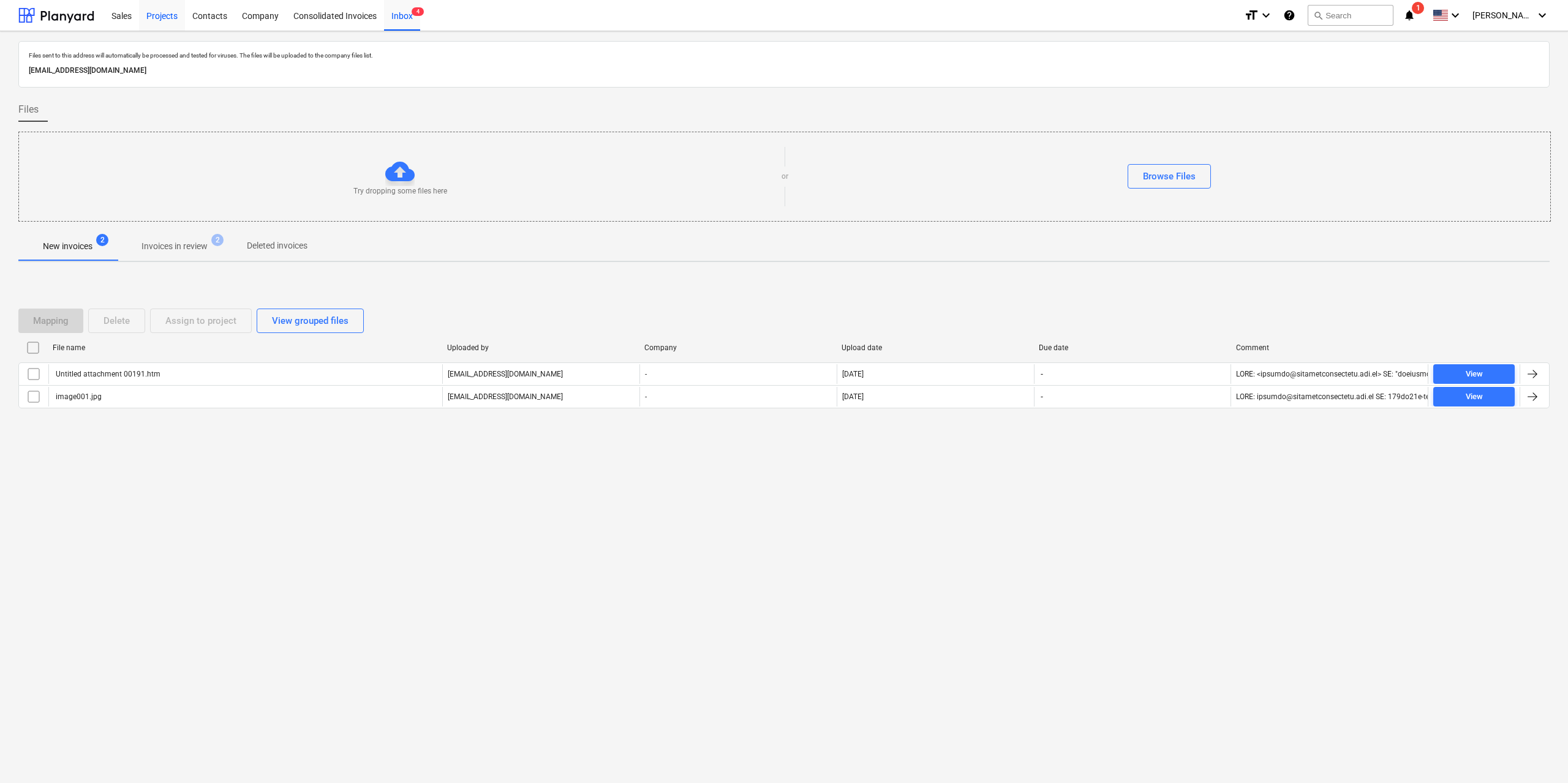
click at [159, 13] on div "Projects" at bounding box center [162, 15] width 46 height 31
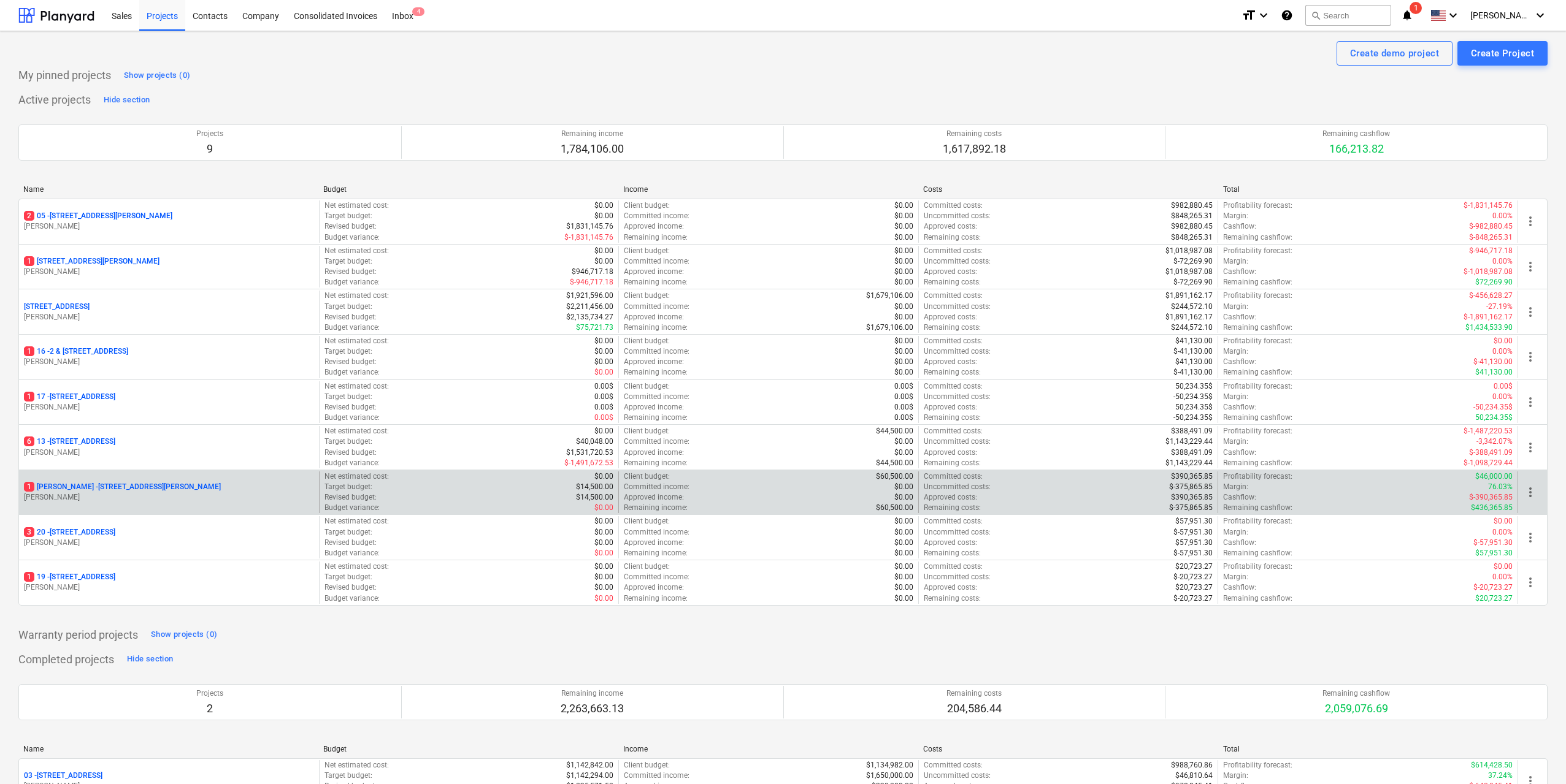
click at [195, 490] on div "[STREET_ADDRESS][PERSON_NAME][PERSON_NAME]" at bounding box center [168, 487] width 290 height 11
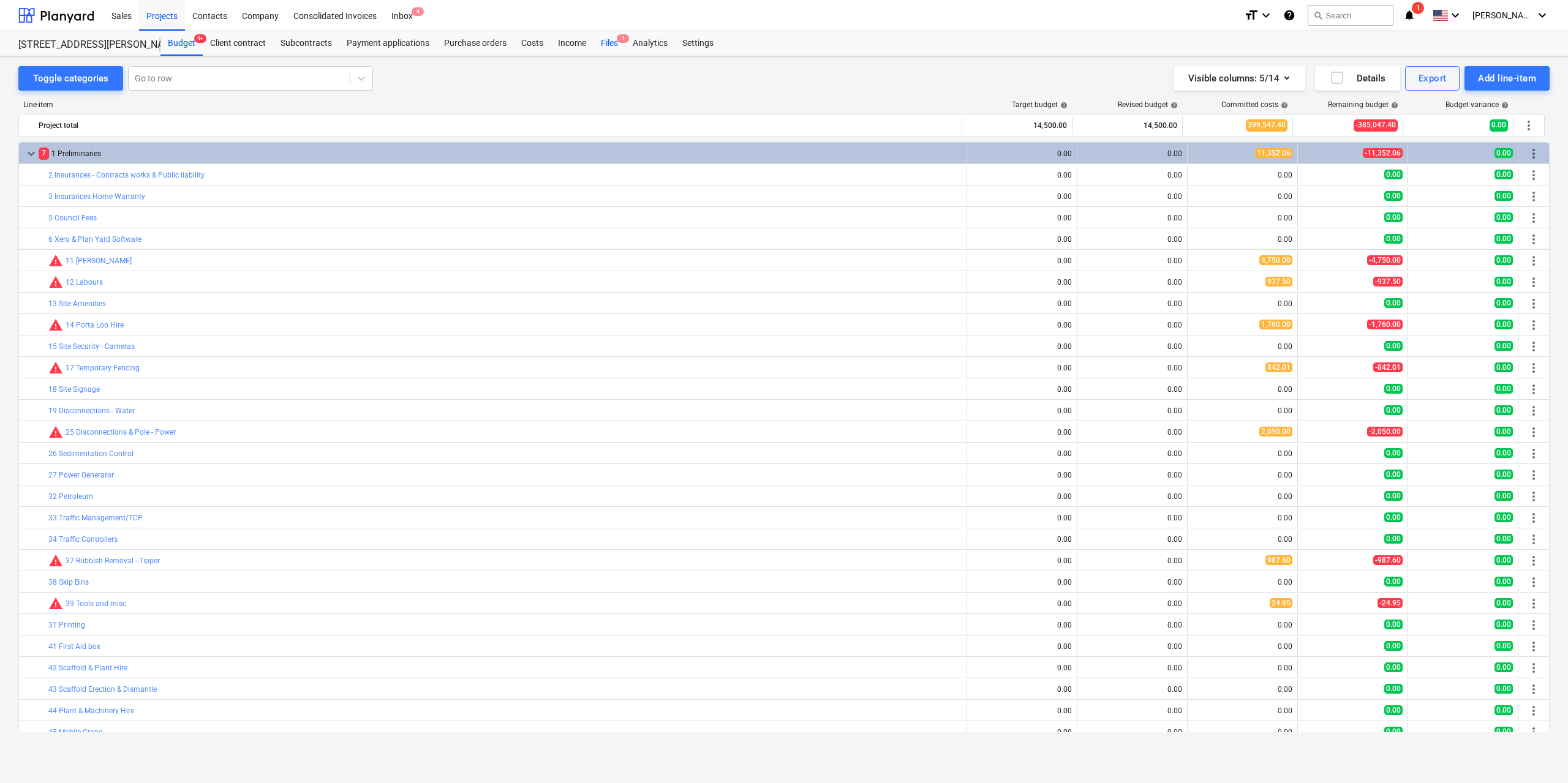
click at [605, 48] on div "Files 1" at bounding box center [609, 44] width 32 height 24
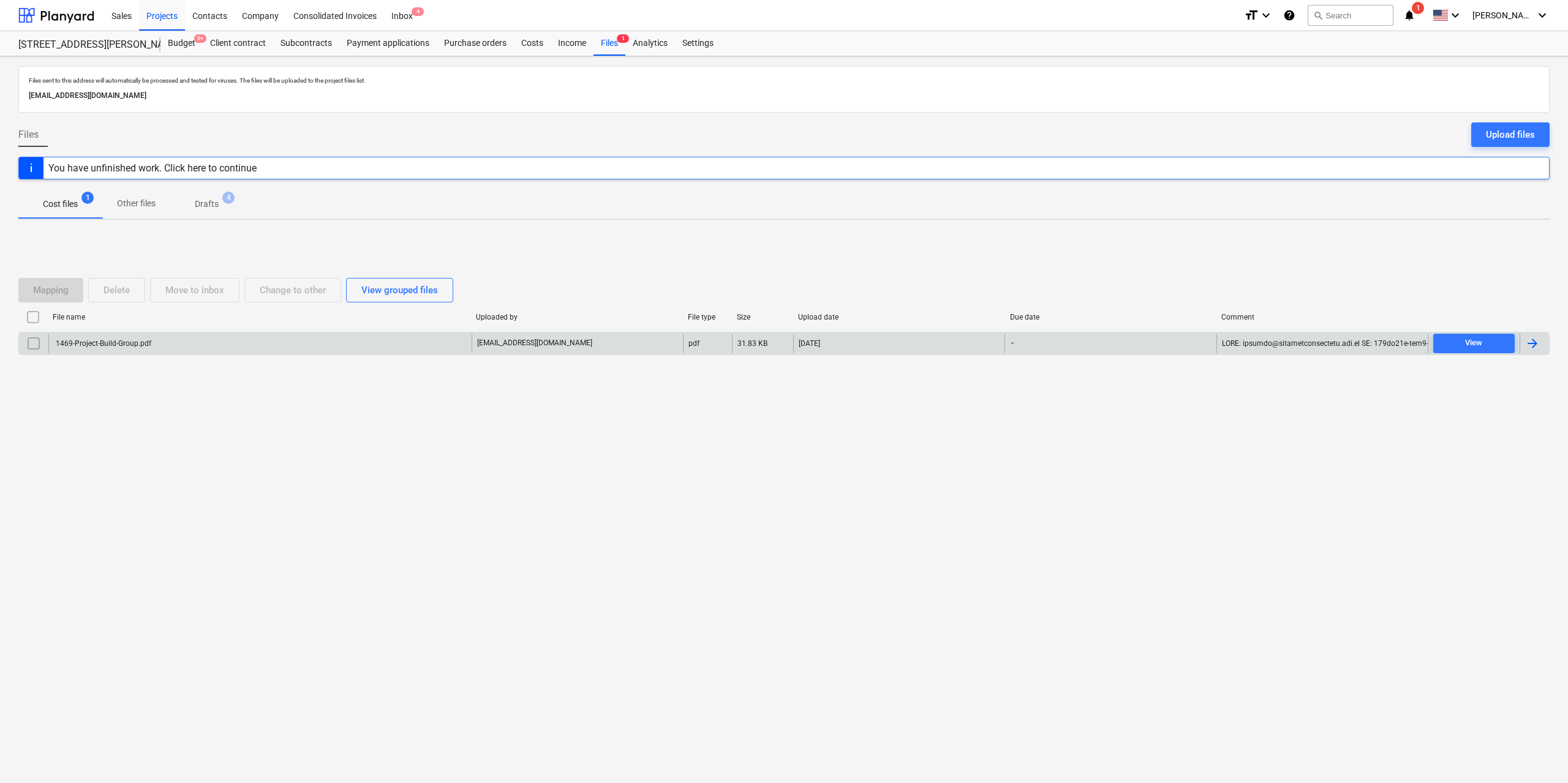
click at [126, 346] on div "1469-Project-Build-Group.pdf" at bounding box center [102, 344] width 97 height 9
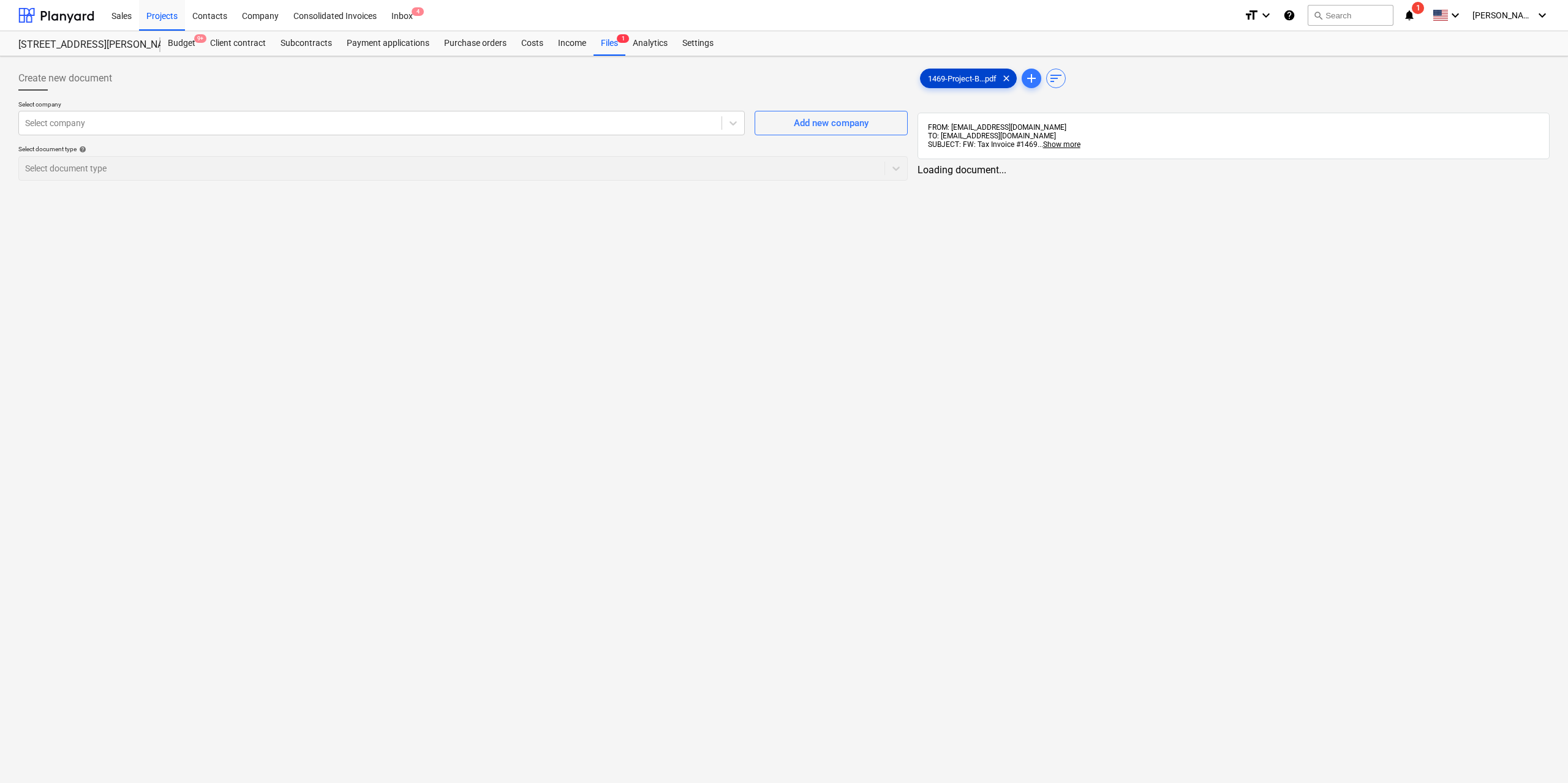
click at [934, 79] on span "1469-Project-B...pdf" at bounding box center [962, 79] width 83 height 10
click at [643, 129] on div at bounding box center [369, 123] width 688 height 12
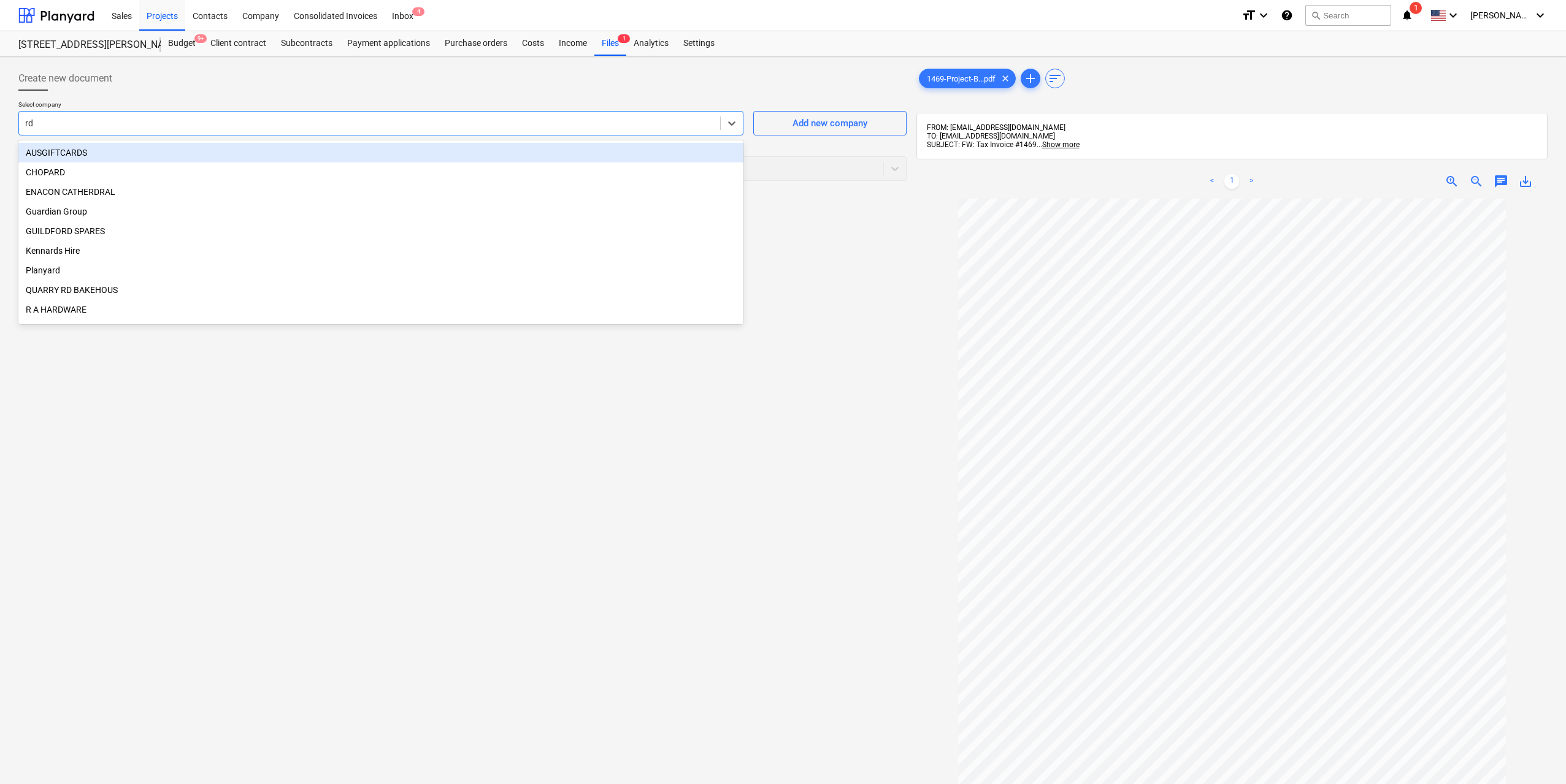
type input "rdd"
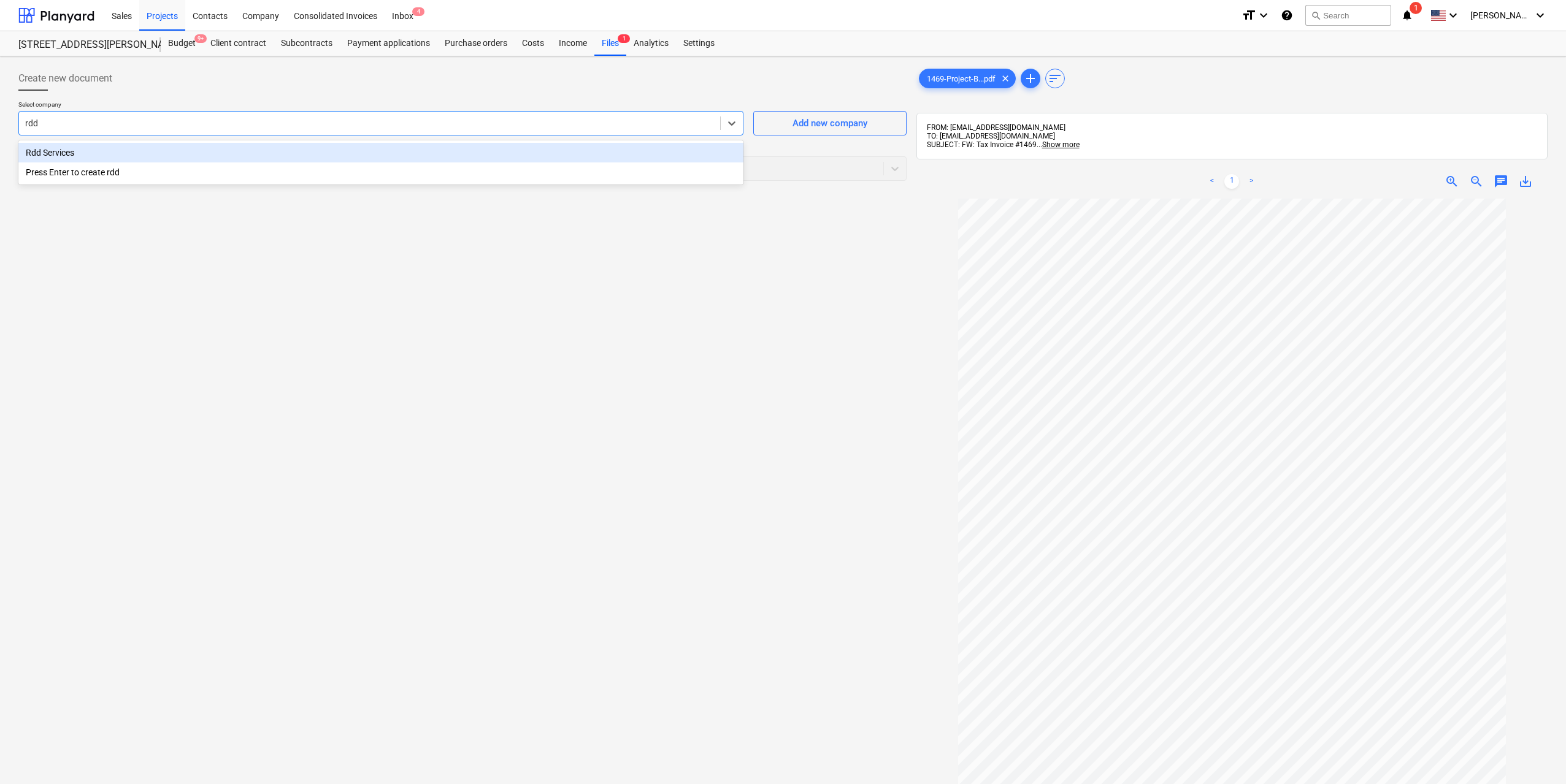
click at [208, 152] on div "Rdd Services" at bounding box center [381, 152] width 726 height 19
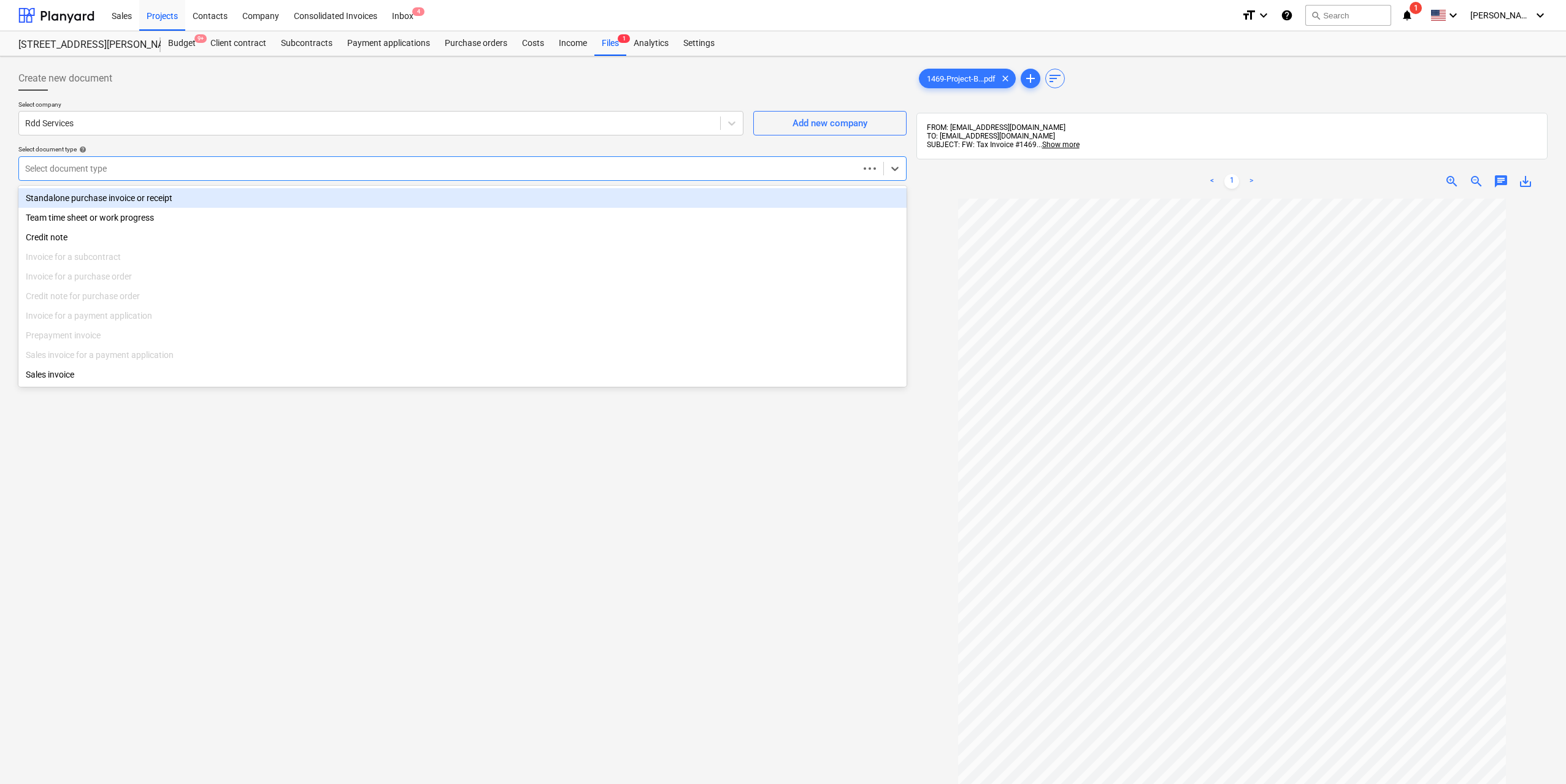
click at [189, 173] on div at bounding box center [439, 169] width 827 height 12
click at [169, 196] on div "Standalone purchase invoice or receipt" at bounding box center [463, 198] width 889 height 19
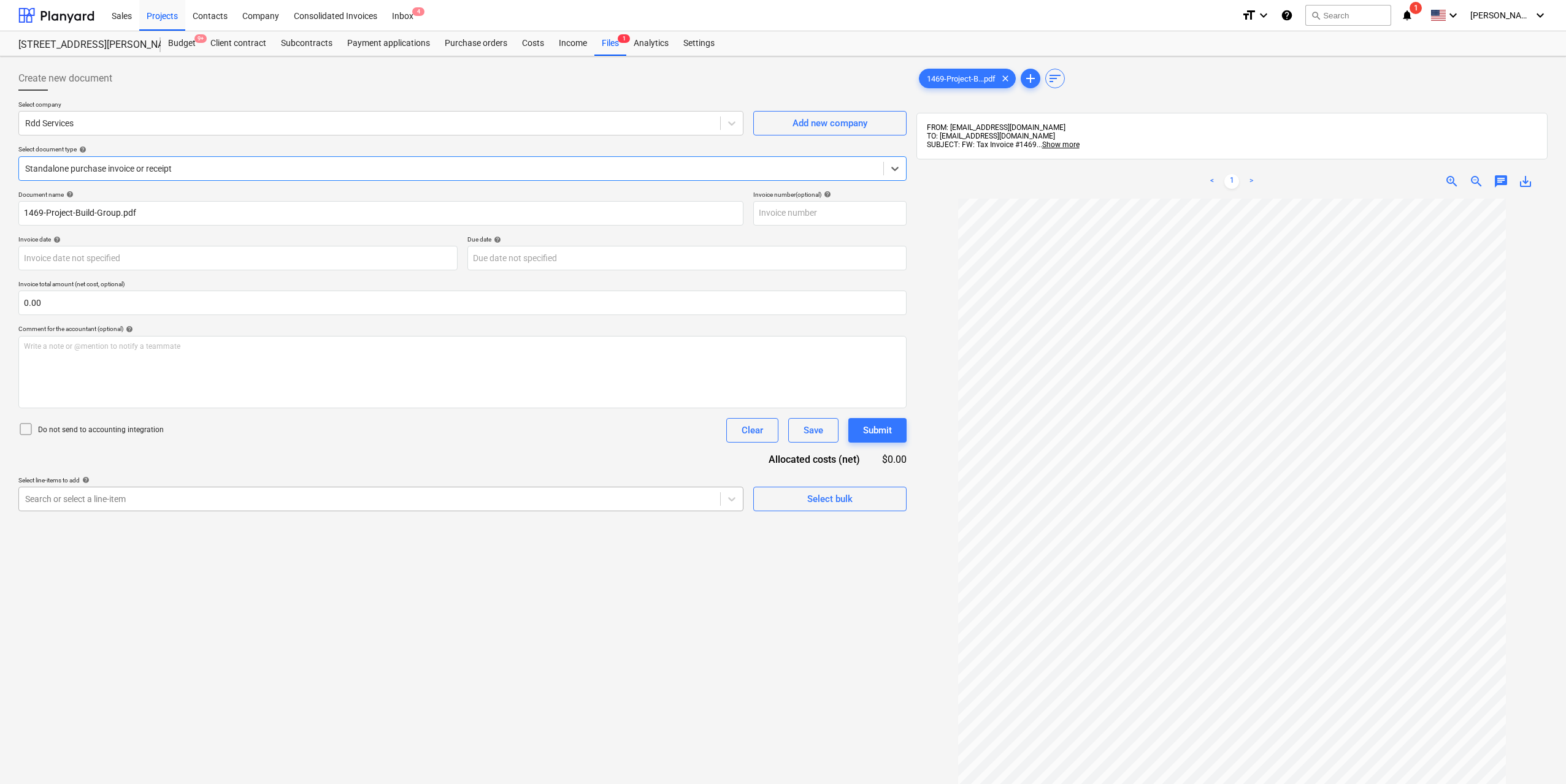
click at [144, 493] on div at bounding box center [370, 499] width 689 height 12
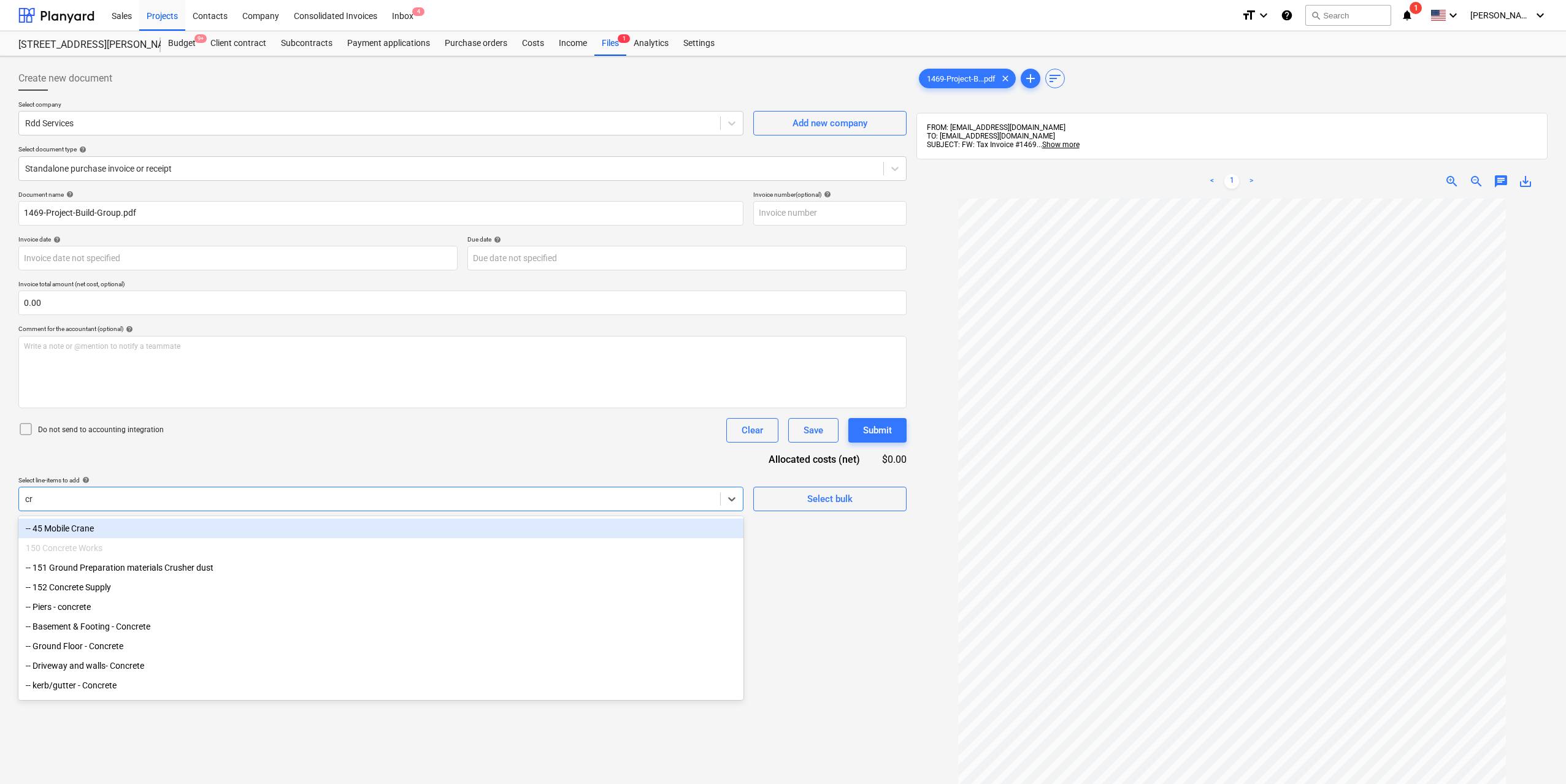
type input "cra"
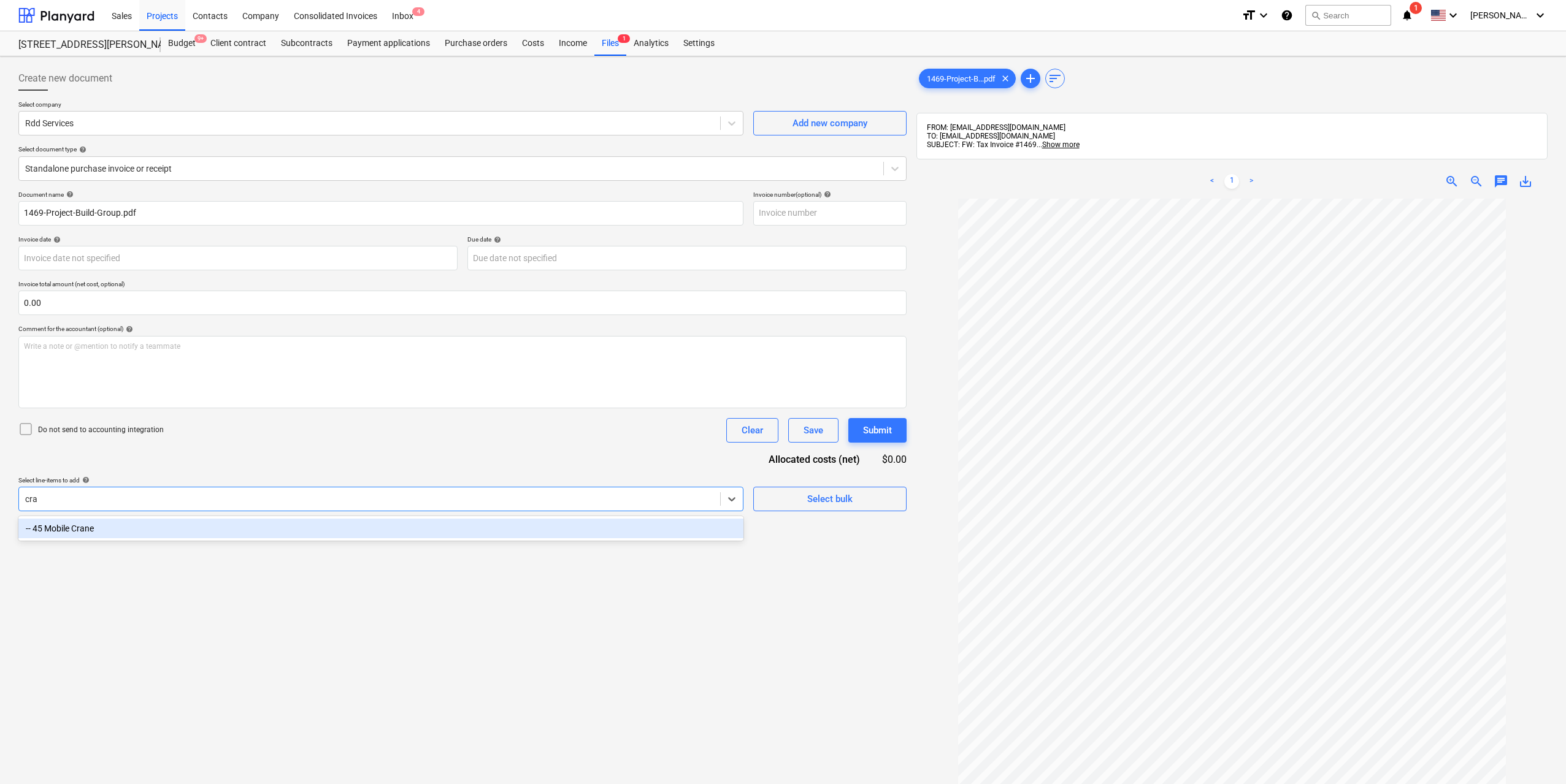
click at [130, 526] on div "-- 45 Mobile Crane" at bounding box center [381, 528] width 726 height 19
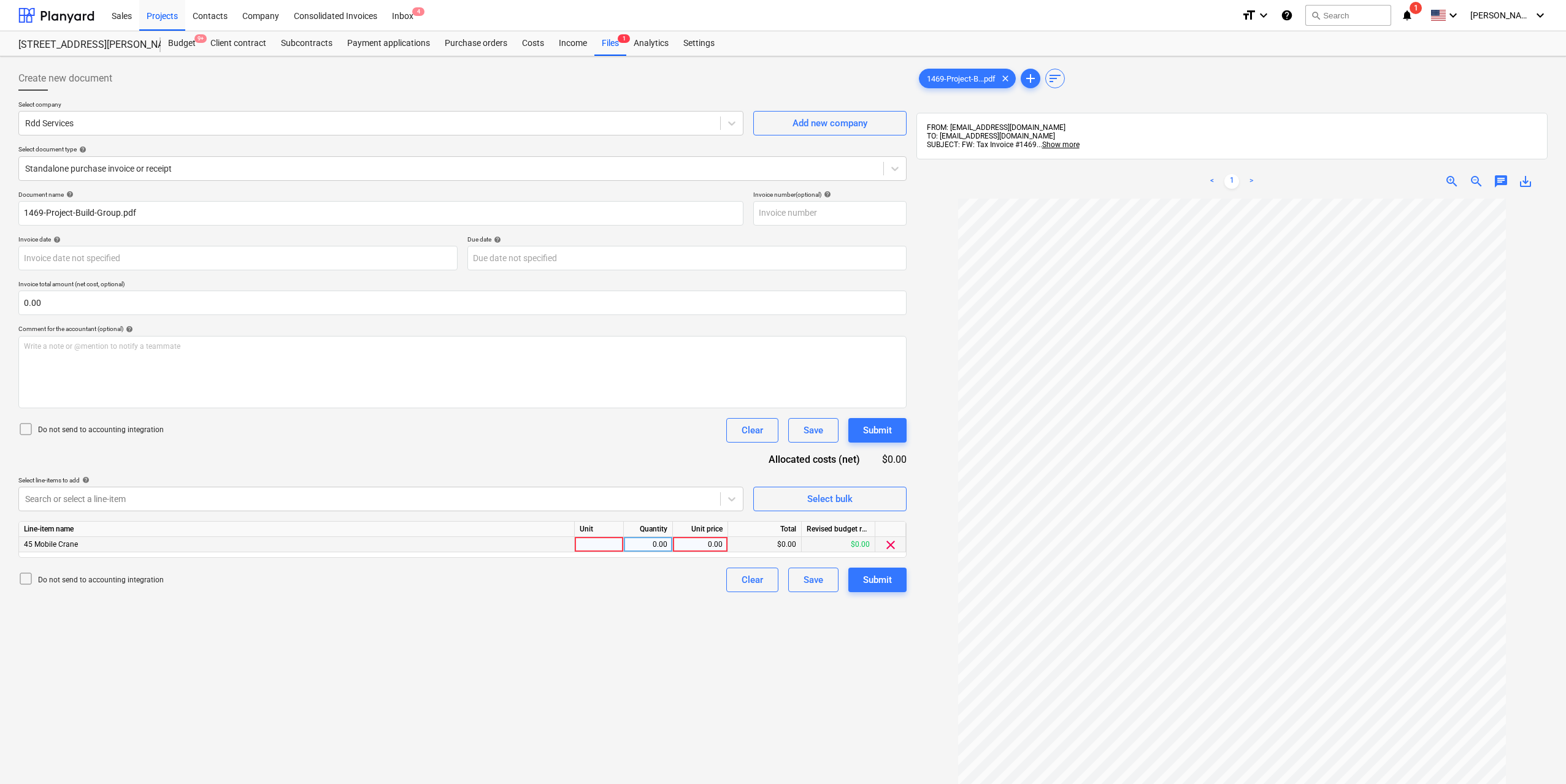
click at [603, 551] on div at bounding box center [599, 545] width 49 height 16
click at [658, 549] on div "0.00" at bounding box center [648, 545] width 39 height 16
type input "1"
click at [597, 545] on div "1" at bounding box center [599, 545] width 49 height 16
click at [597, 544] on input "1" at bounding box center [599, 544] width 48 height 15
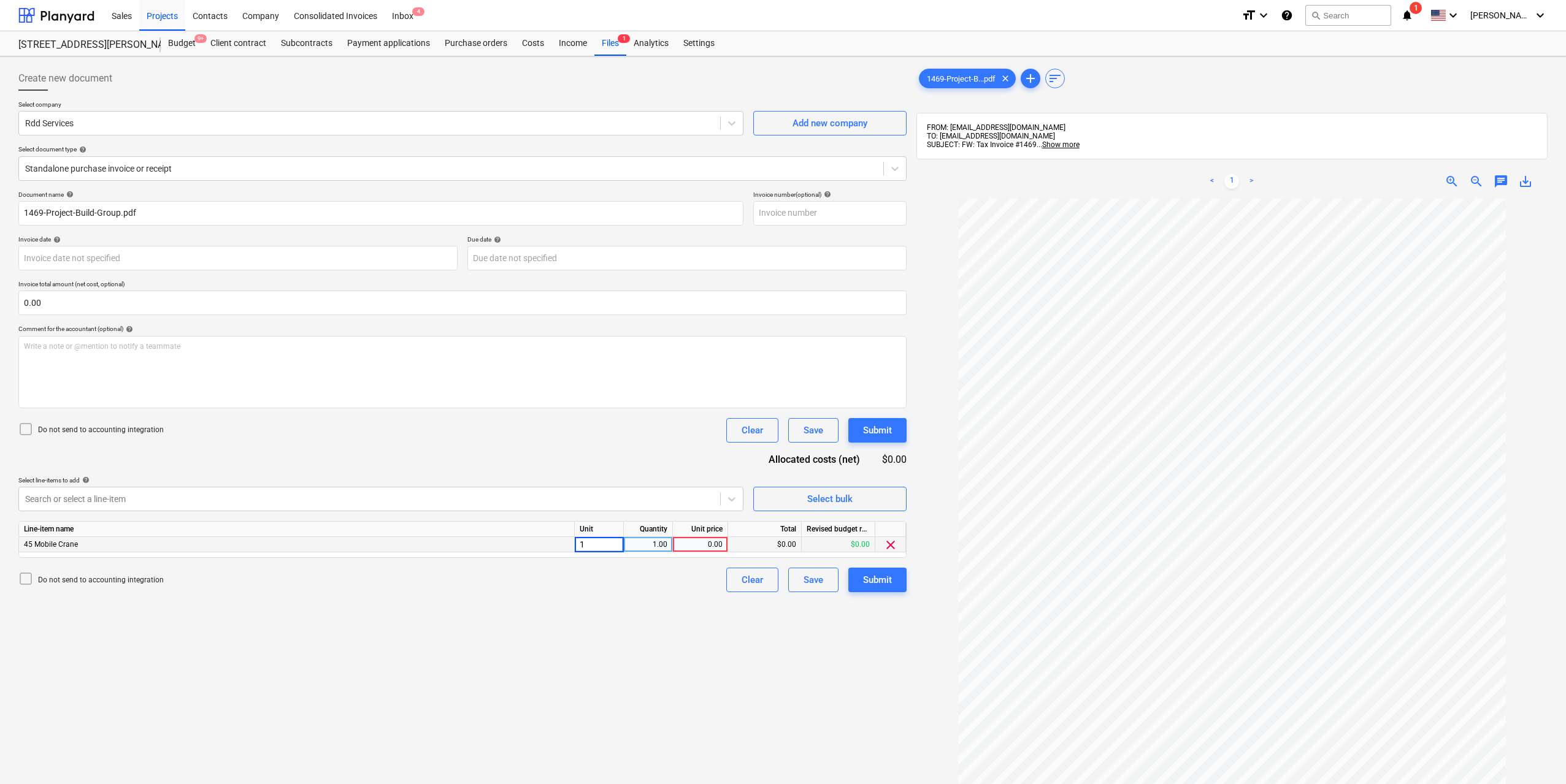
click at [317, 537] on div "45 Mobile Crane" at bounding box center [297, 545] width 556 height 16
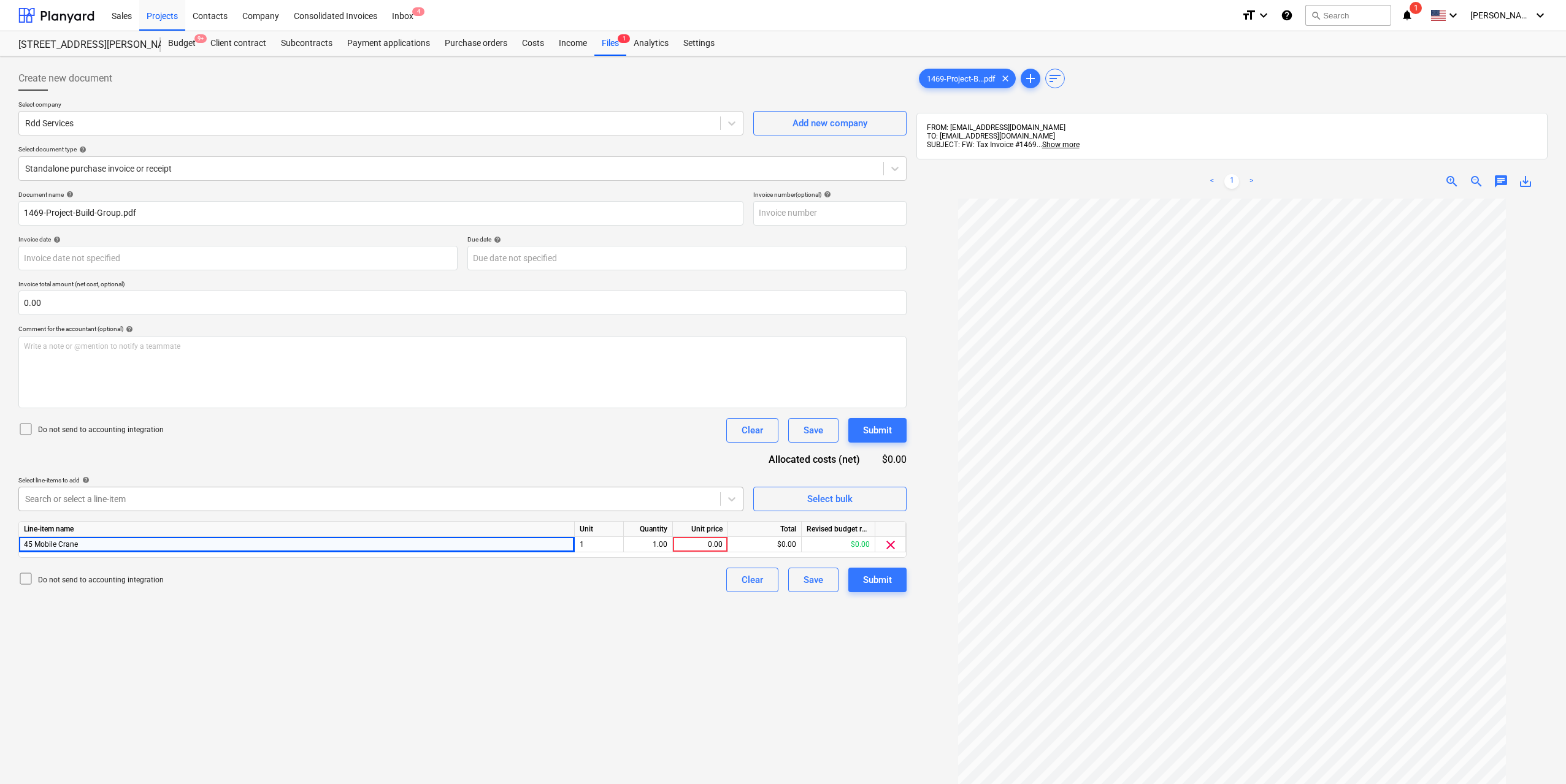
click at [313, 506] on div "Search or select a line-item" at bounding box center [370, 499] width 701 height 18
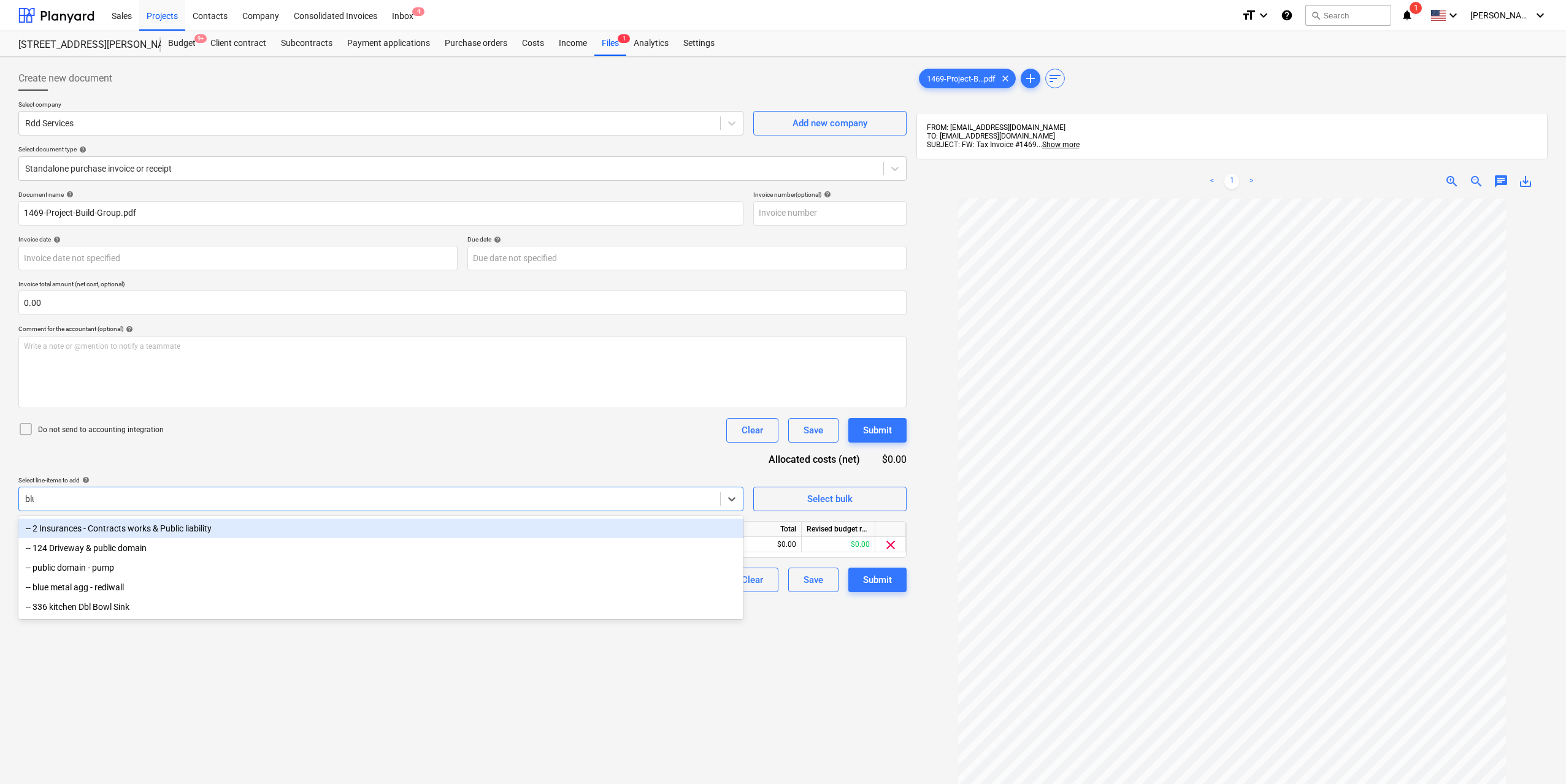
type input "blue"
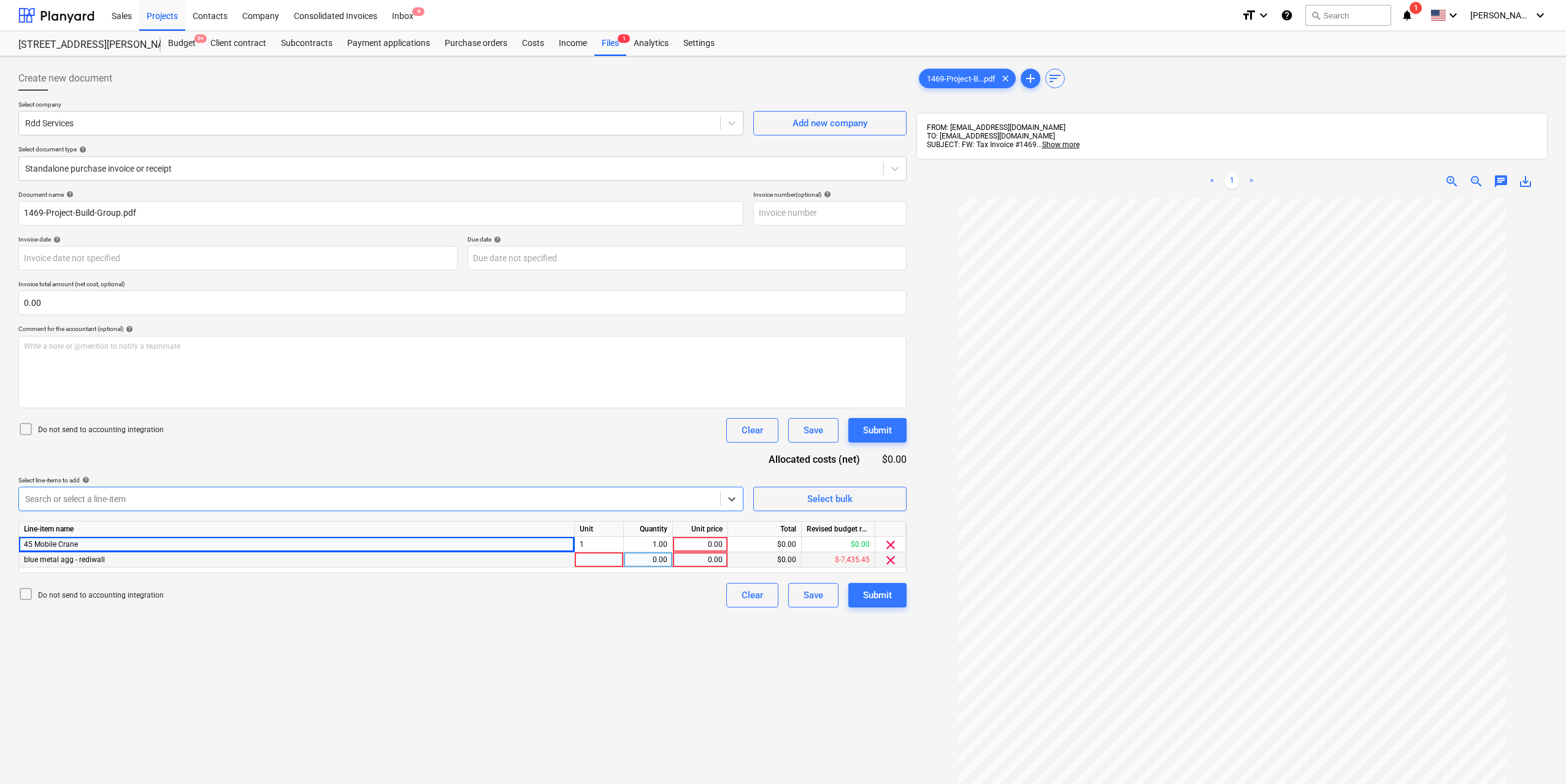
click at [602, 562] on div at bounding box center [599, 561] width 49 height 16
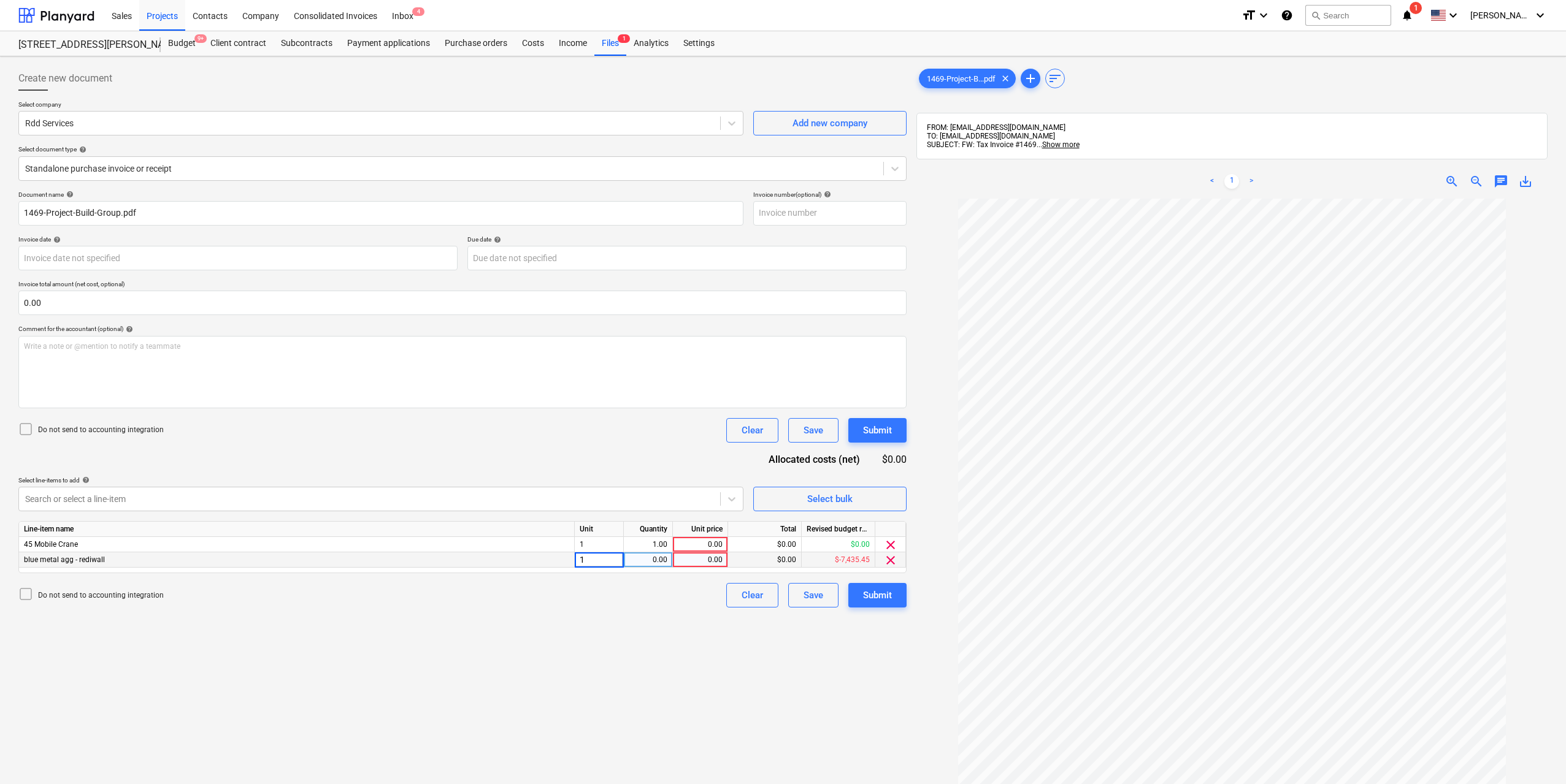
click at [659, 562] on div "0.00" at bounding box center [648, 561] width 39 height 16
type input "1"
click at [695, 558] on div "0.00" at bounding box center [700, 561] width 45 height 16
click at [884, 538] on span "clear" at bounding box center [890, 545] width 15 height 15
click at [714, 543] on div "0.00" at bounding box center [700, 545] width 45 height 16
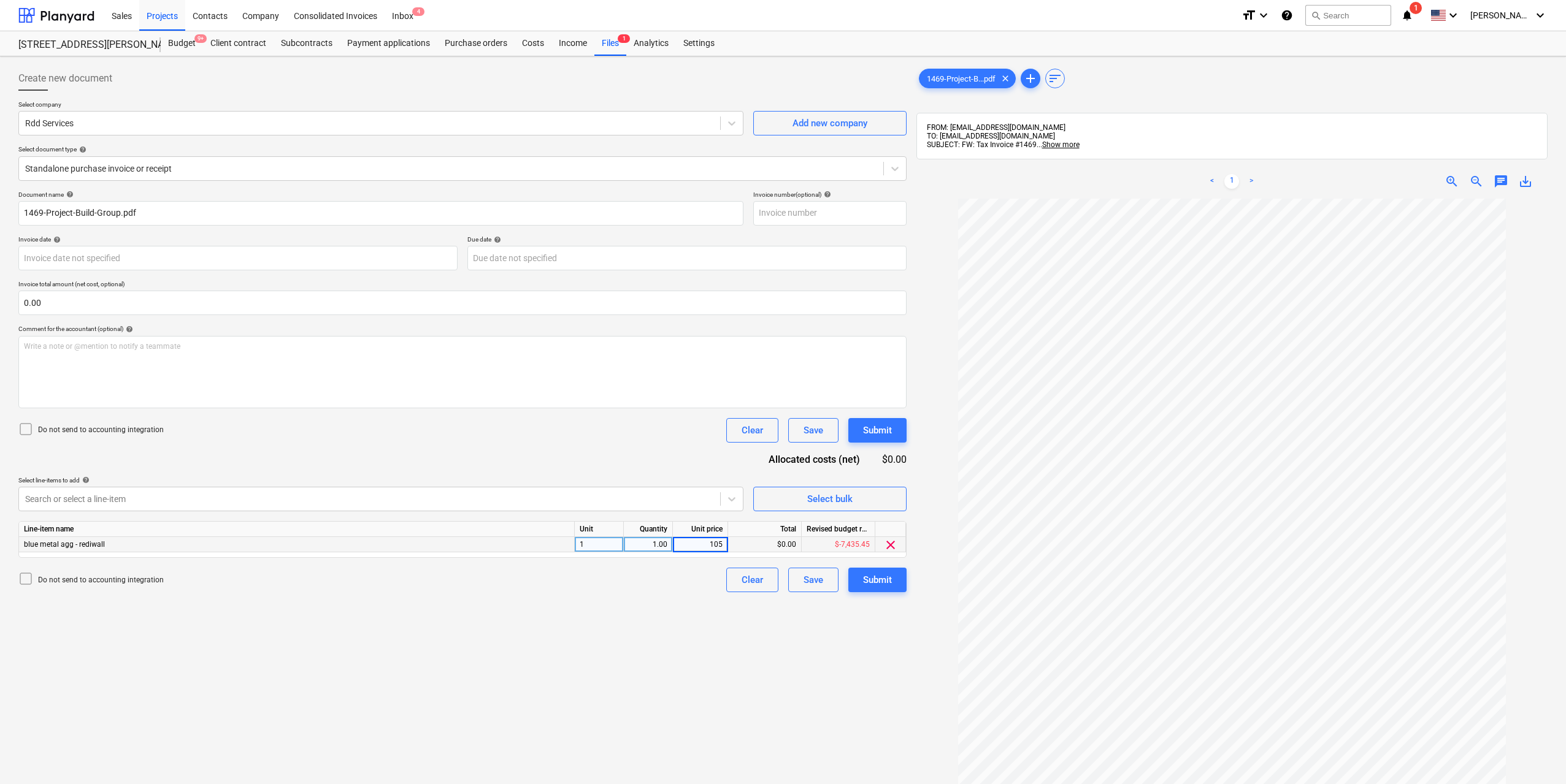
type input "1050"
click at [678, 648] on div "Create new document Select company Rdd Services Add new company Select document…" at bounding box center [462, 507] width 898 height 893
click at [879, 576] on div "Submit" at bounding box center [877, 580] width 29 height 16
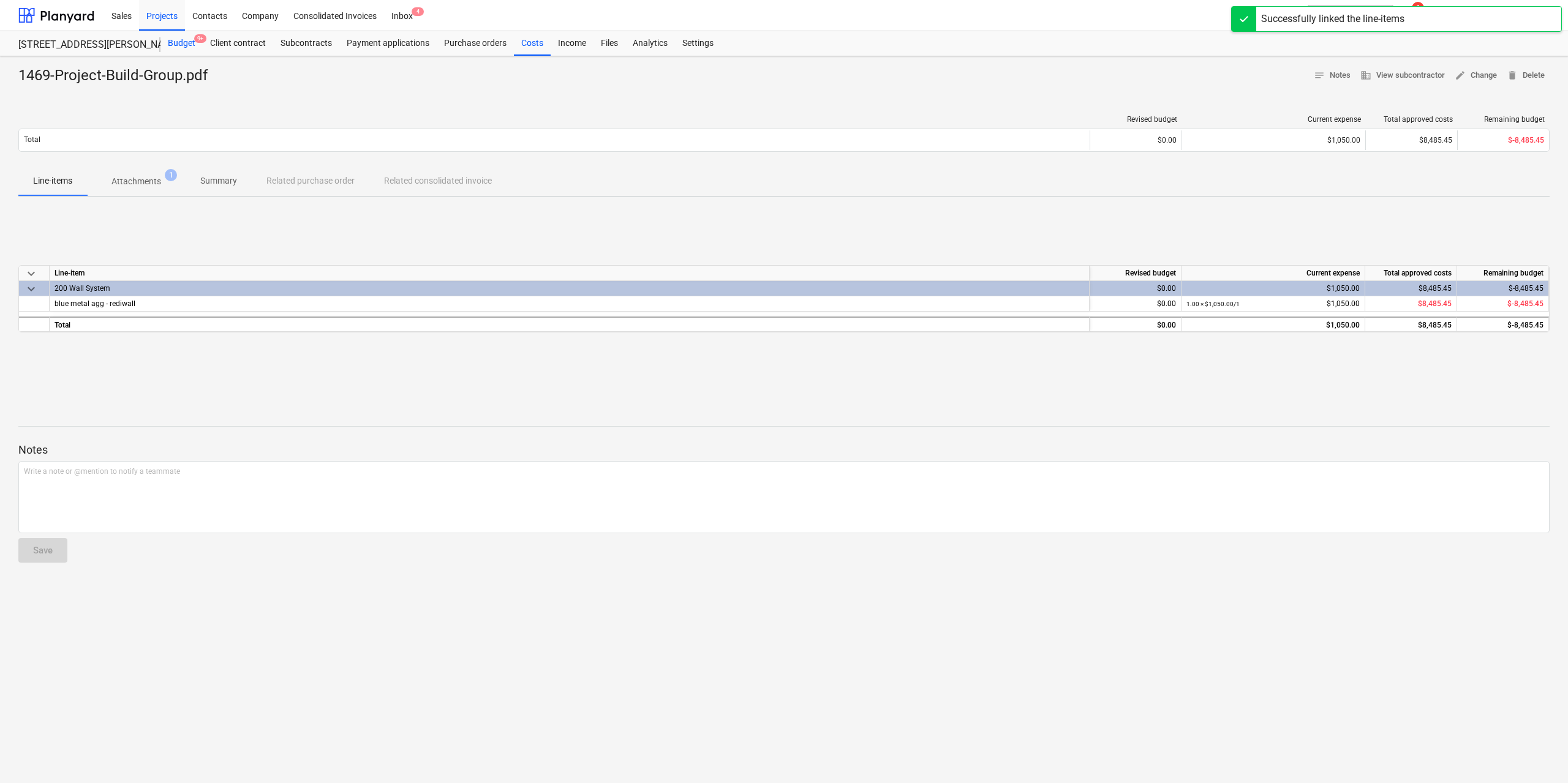
click at [187, 34] on div "Budget 9+" at bounding box center [181, 44] width 42 height 24
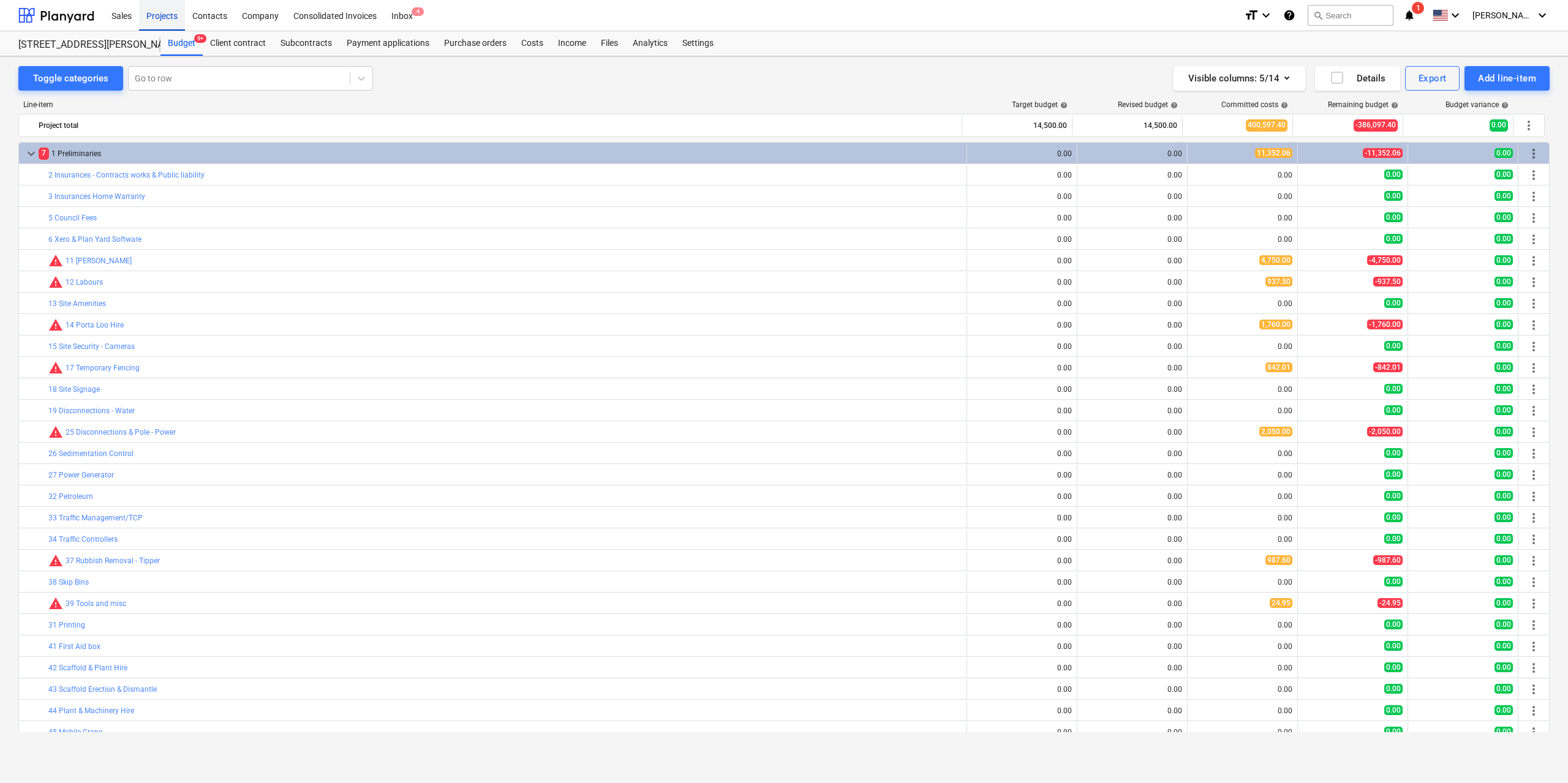
click at [165, 13] on div "Projects" at bounding box center [162, 15] width 46 height 31
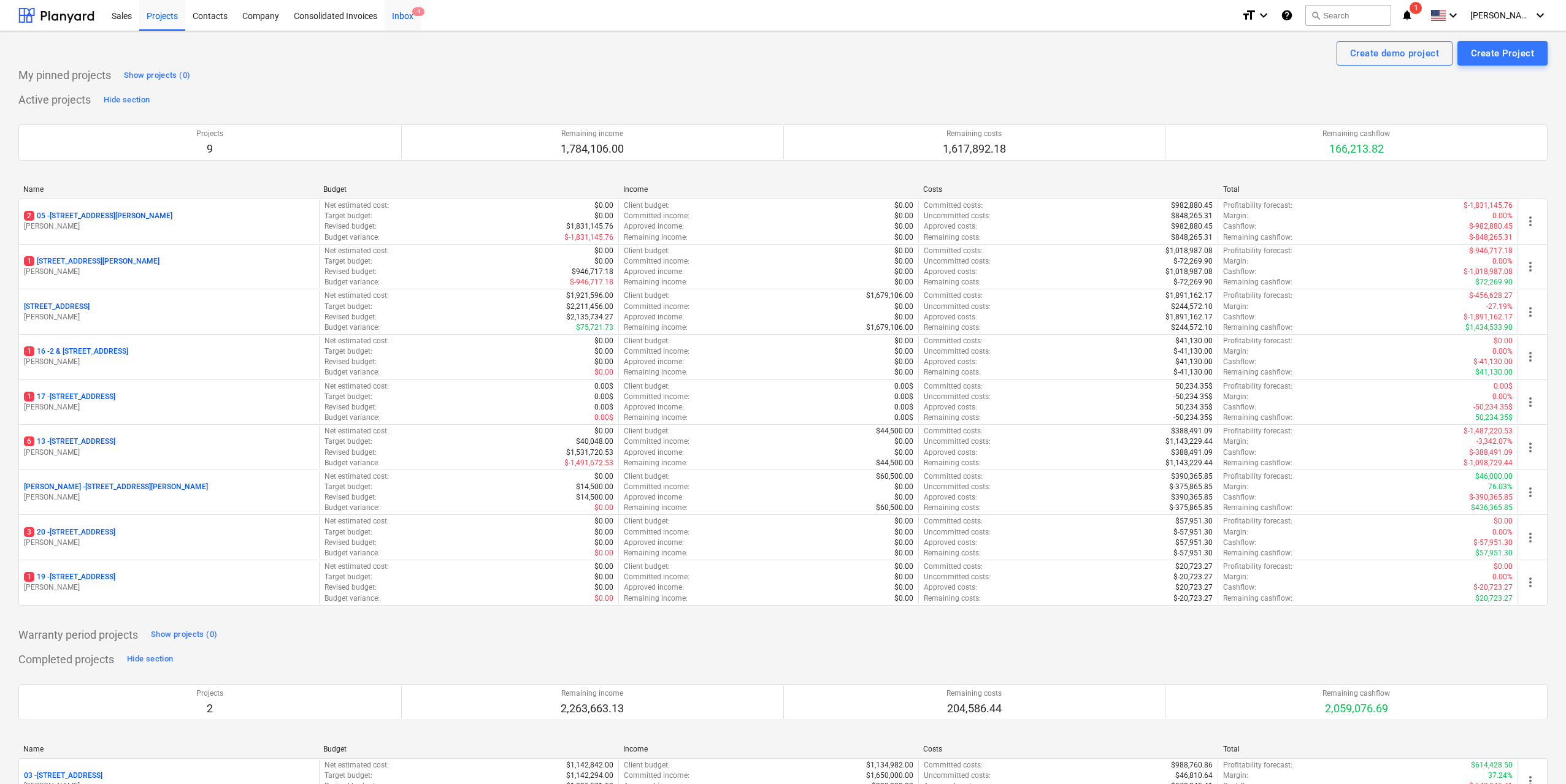
click at [400, 24] on div "Inbox 4" at bounding box center [402, 15] width 36 height 32
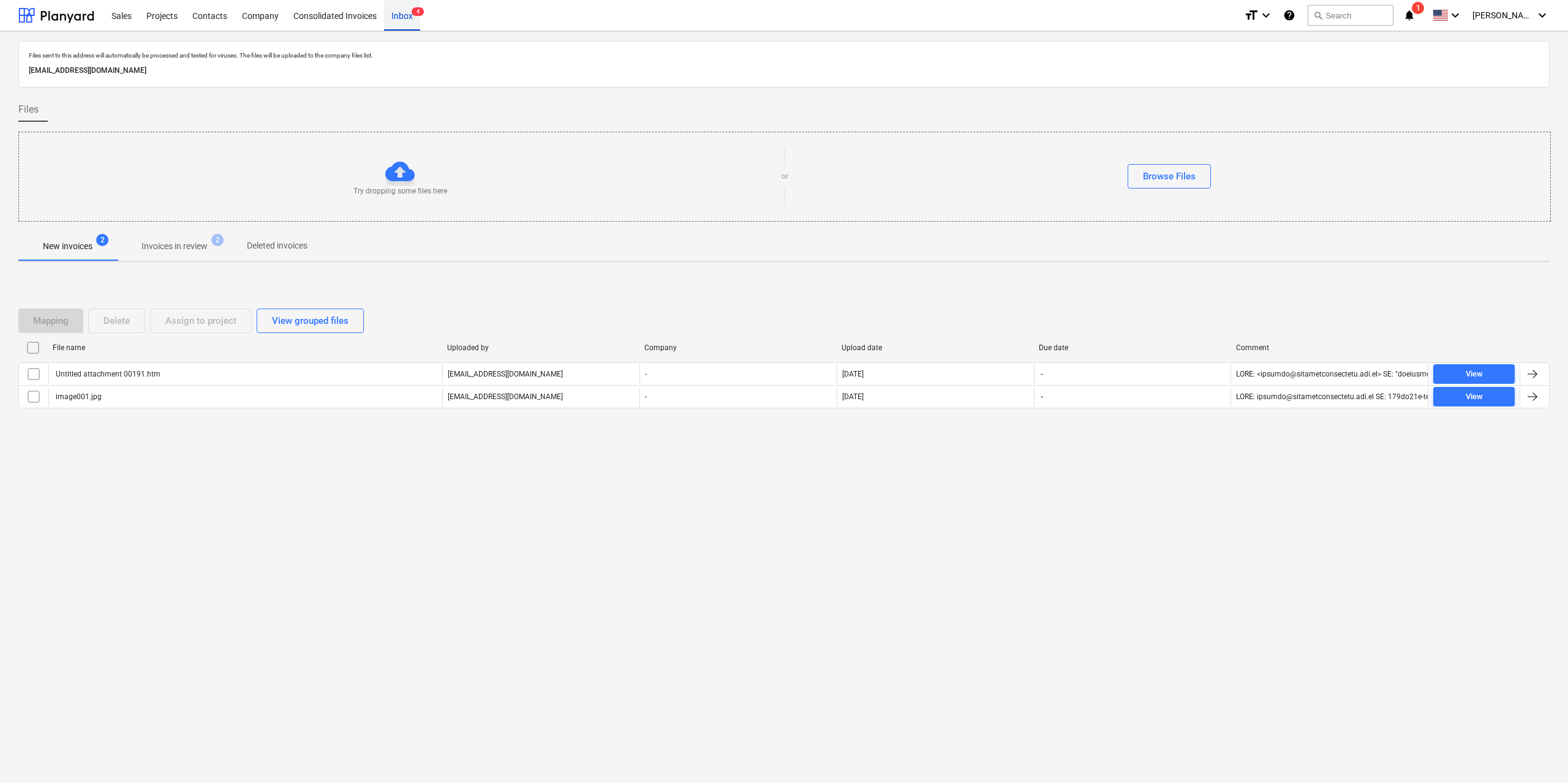
click at [407, 11] on div "Inbox 4" at bounding box center [402, 15] width 36 height 31
click at [171, 12] on div "Projects" at bounding box center [162, 15] width 46 height 31
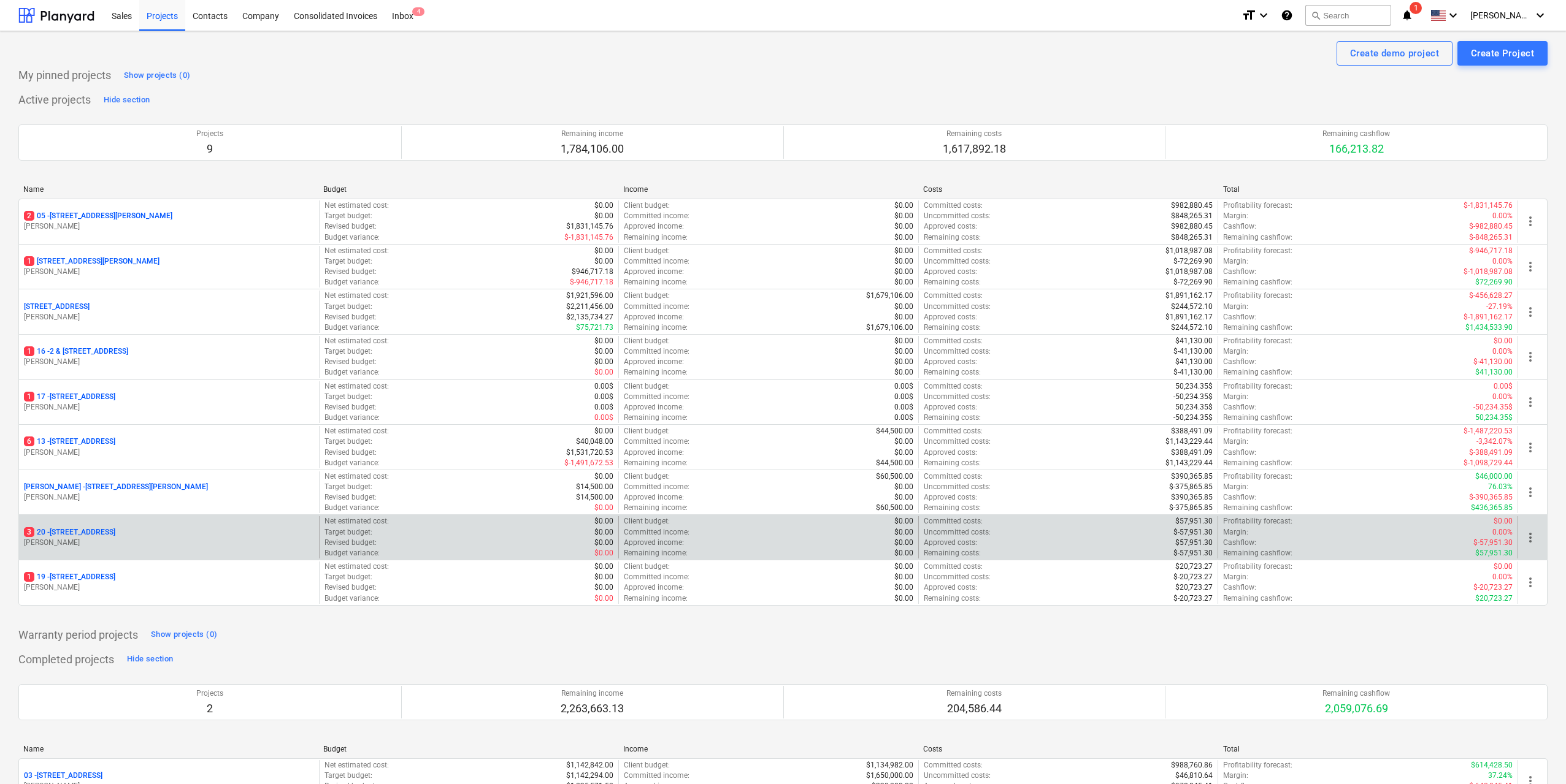
click at [116, 530] on p "3 [STREET_ADDRESS]" at bounding box center [69, 533] width 91 height 11
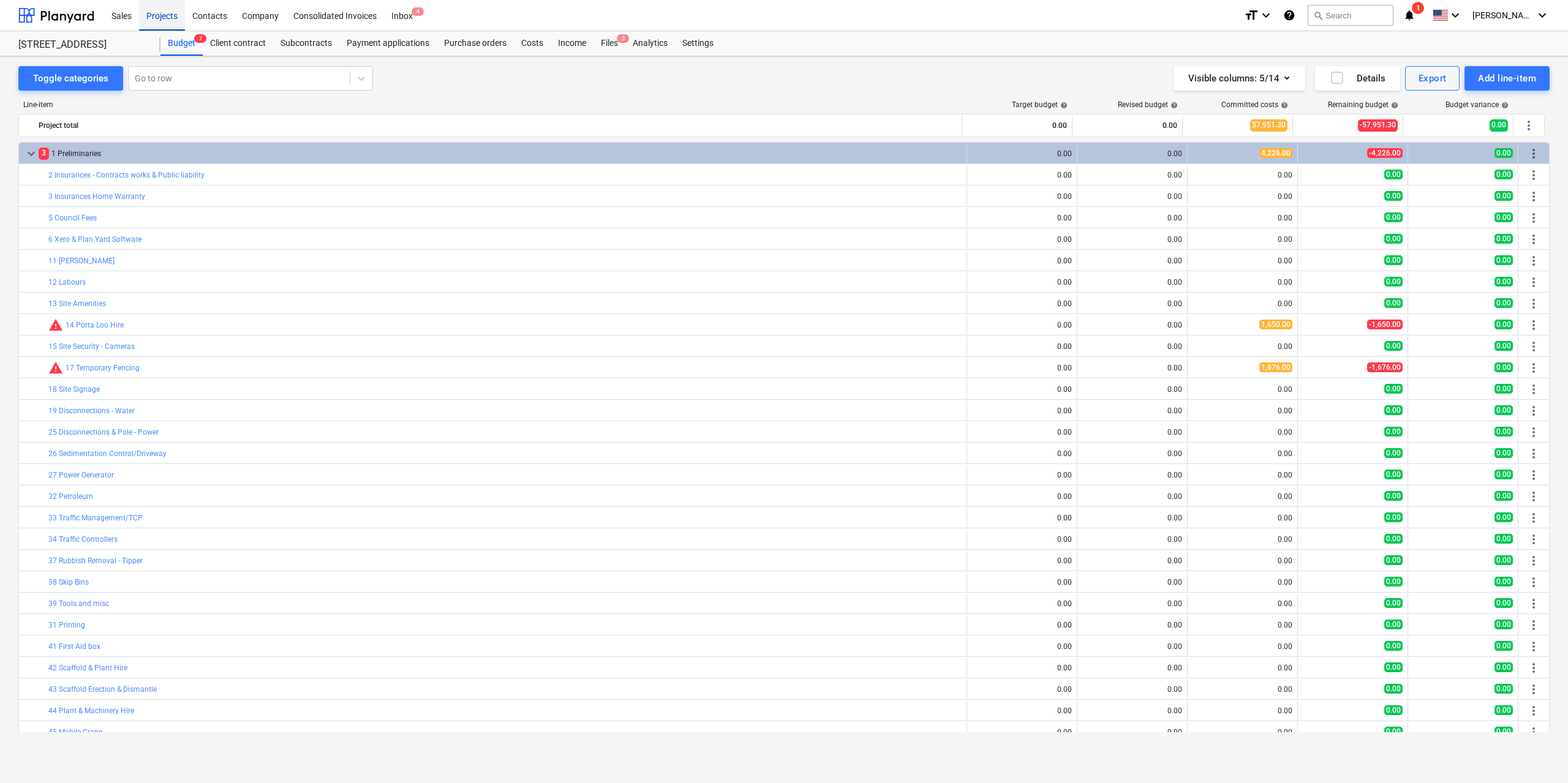
click at [164, 16] on div "Projects" at bounding box center [162, 15] width 46 height 31
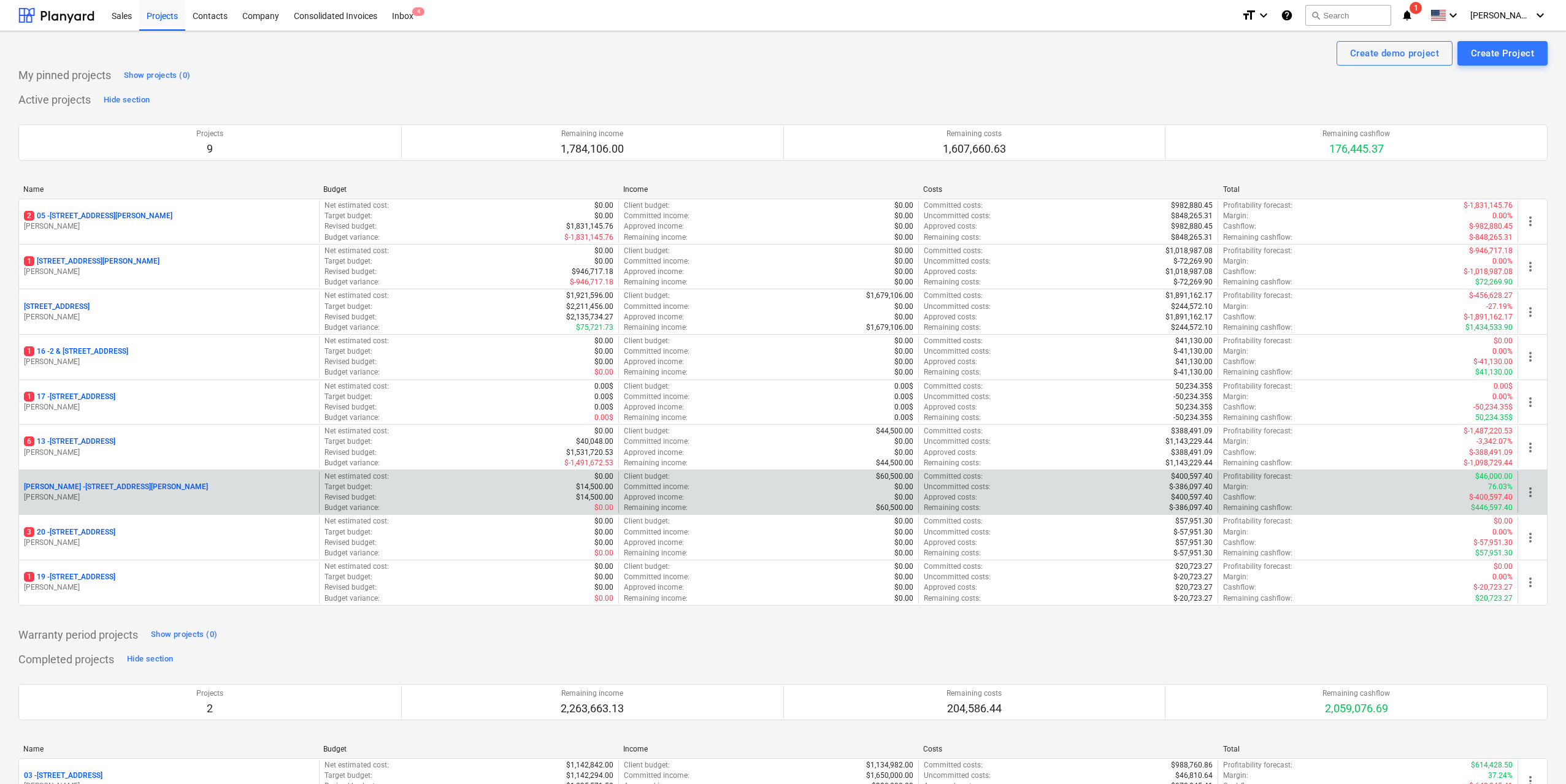
click at [151, 487] on p "[PERSON_NAME] - [STREET_ADDRESS][PERSON_NAME]" at bounding box center [116, 487] width 184 height 11
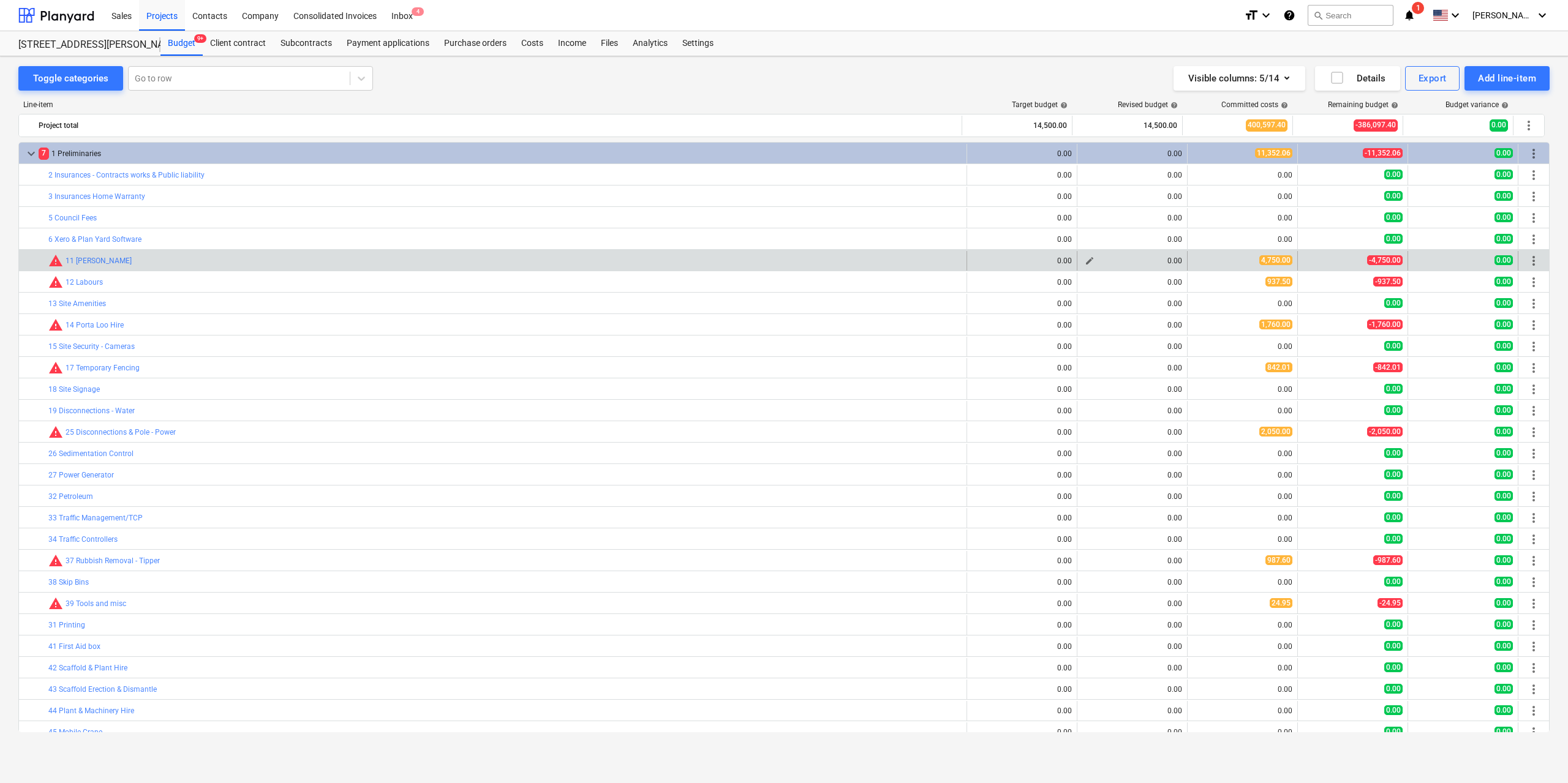
click at [1087, 261] on span "edit" at bounding box center [1089, 261] width 10 height 10
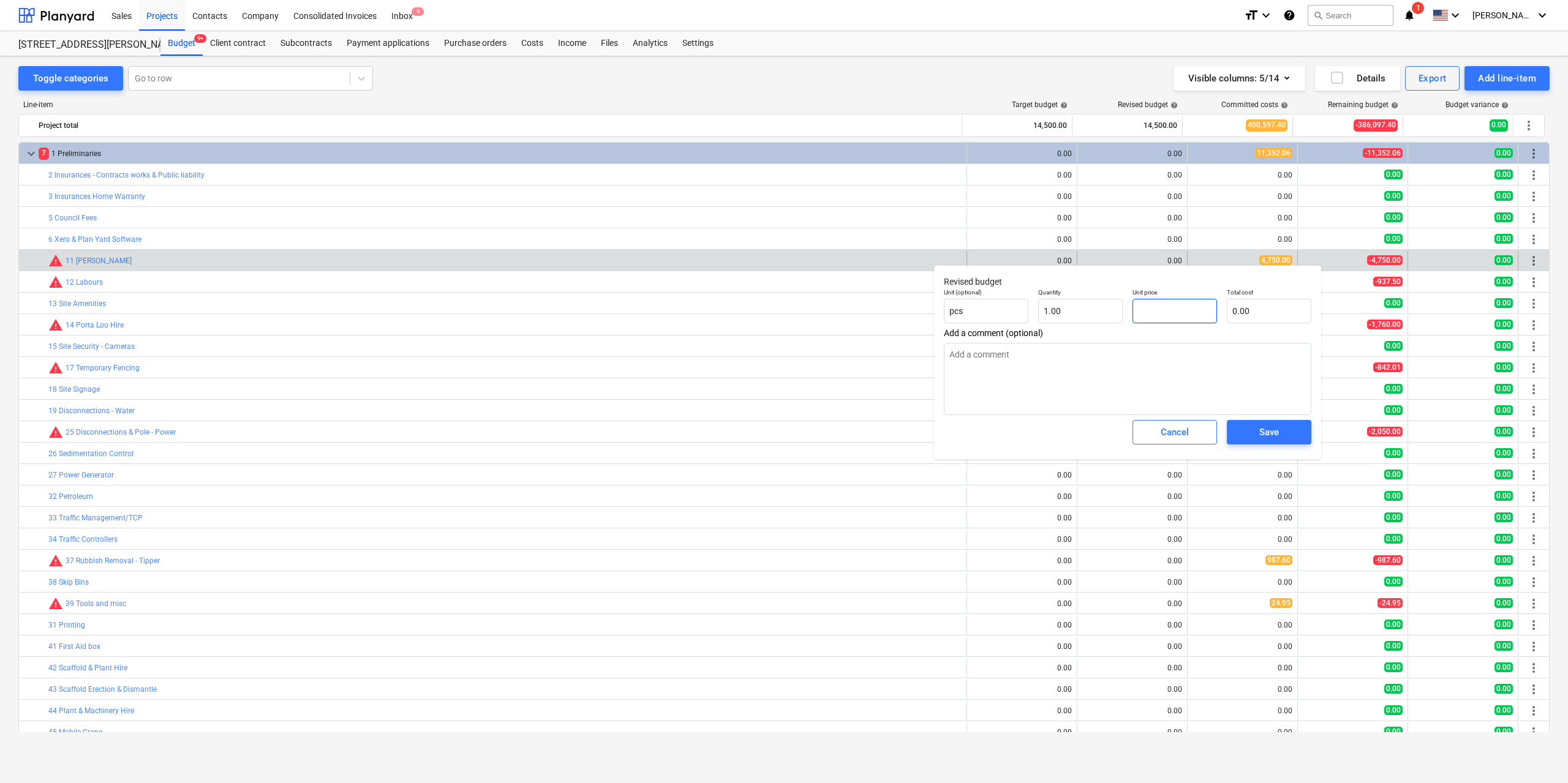
click at [1148, 314] on input "text" at bounding box center [1175, 311] width 85 height 24
type input "4"
type textarea "x"
type input "4.00"
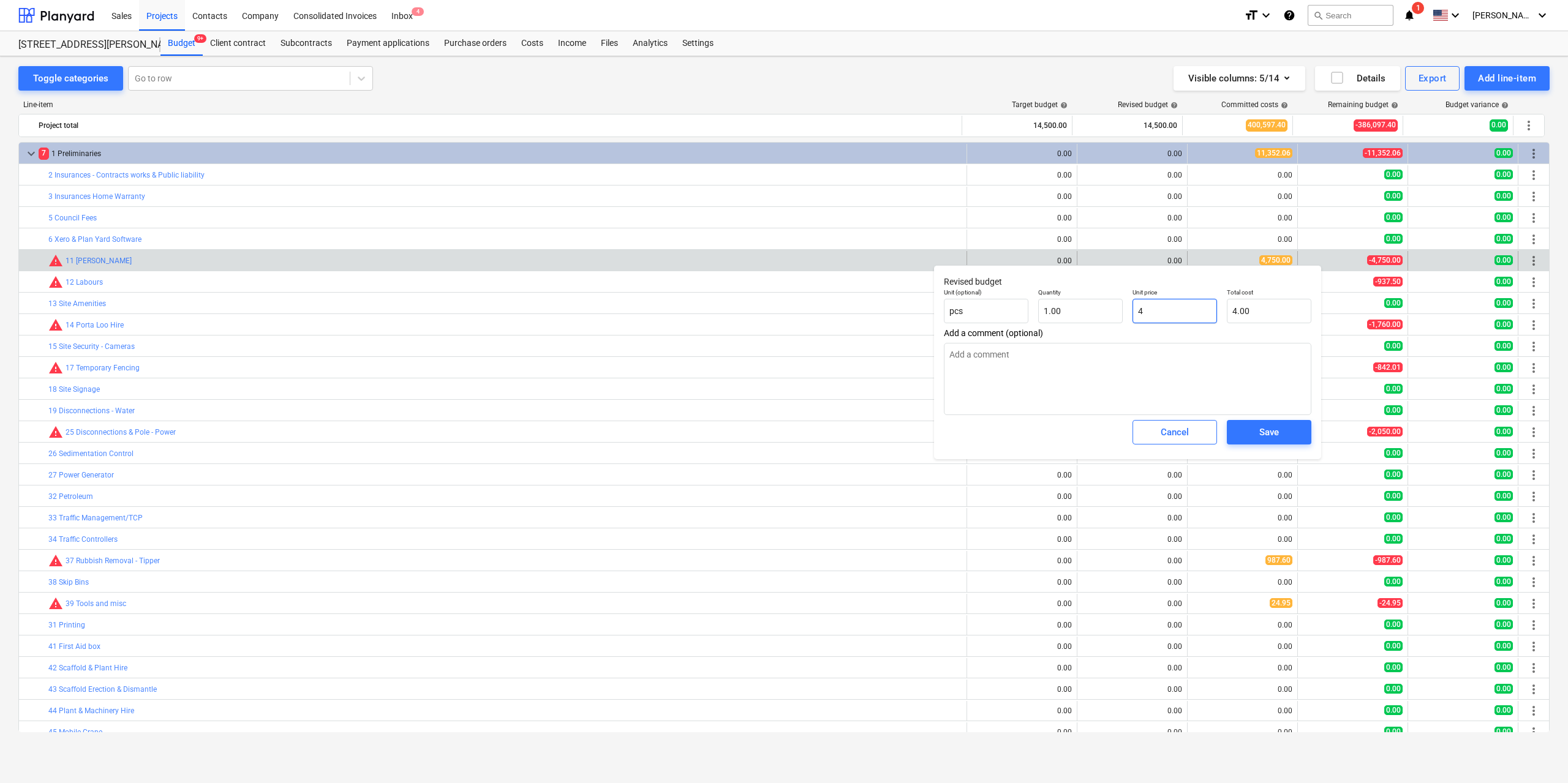
type input "47"
type textarea "x"
type input "47.00"
type input "475"
type textarea "x"
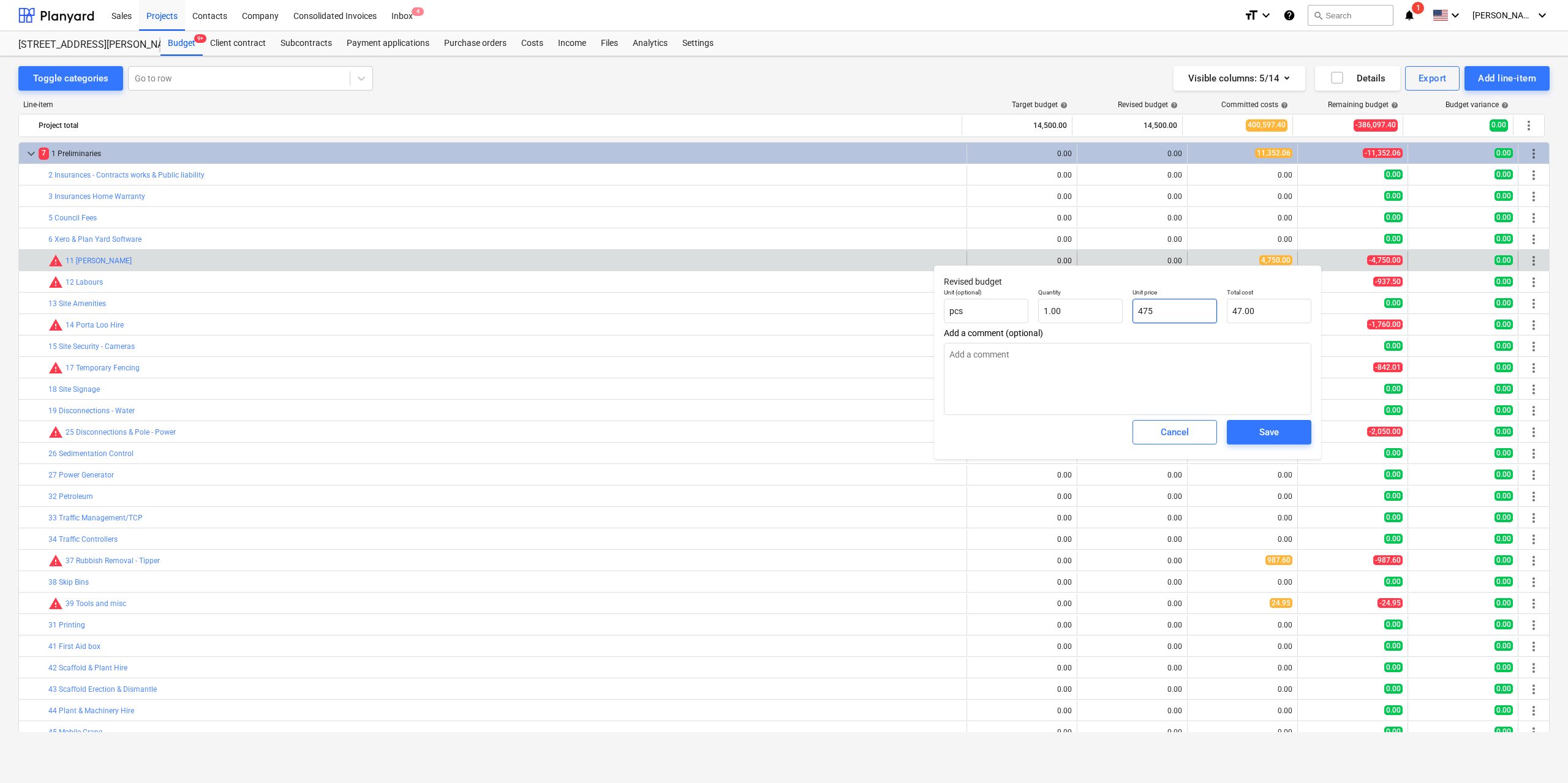
type input "475.00"
type input "4750"
type textarea "x"
type input "4,750.00"
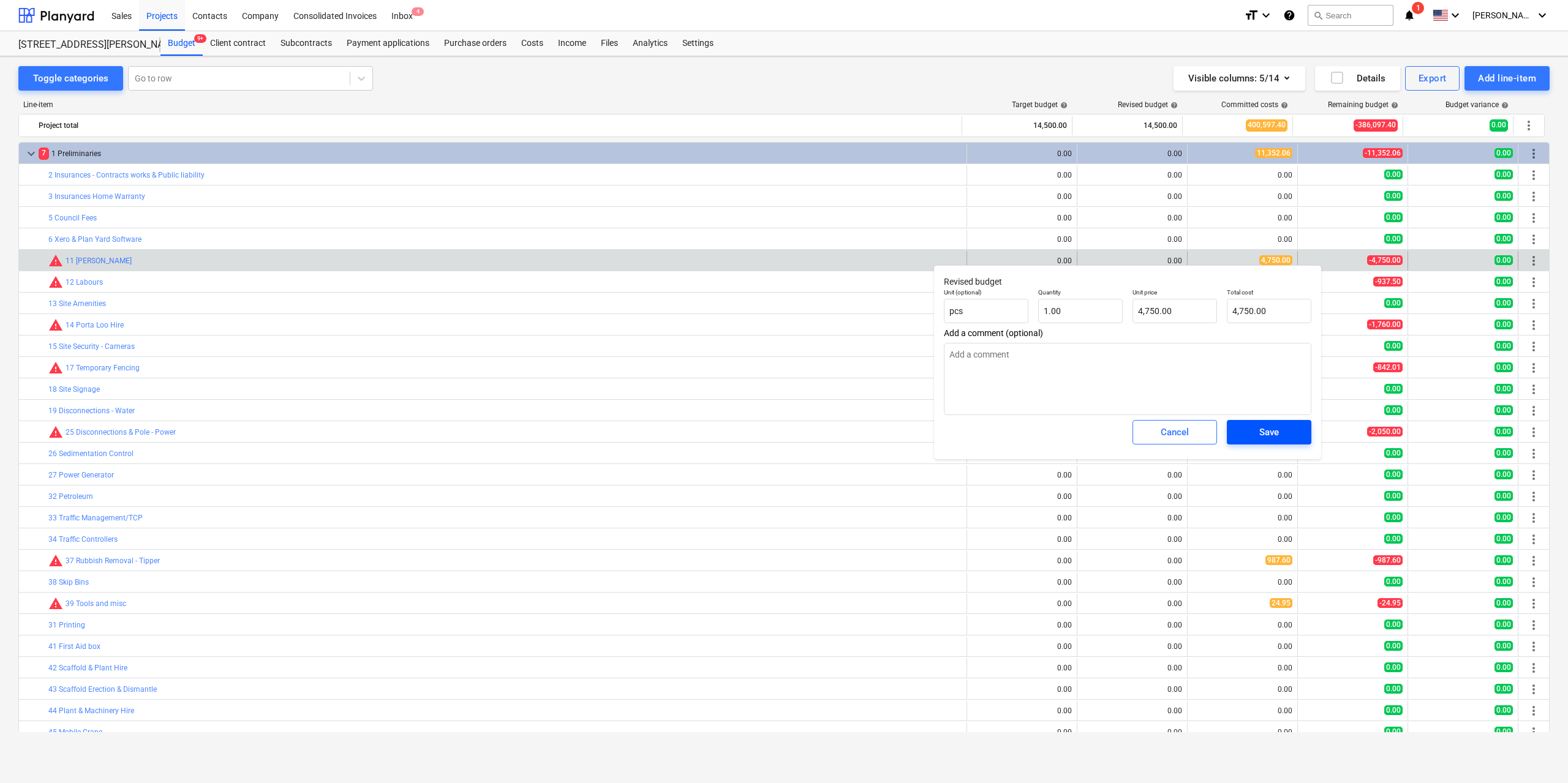
click at [1257, 426] on span "Save" at bounding box center [1269, 432] width 55 height 16
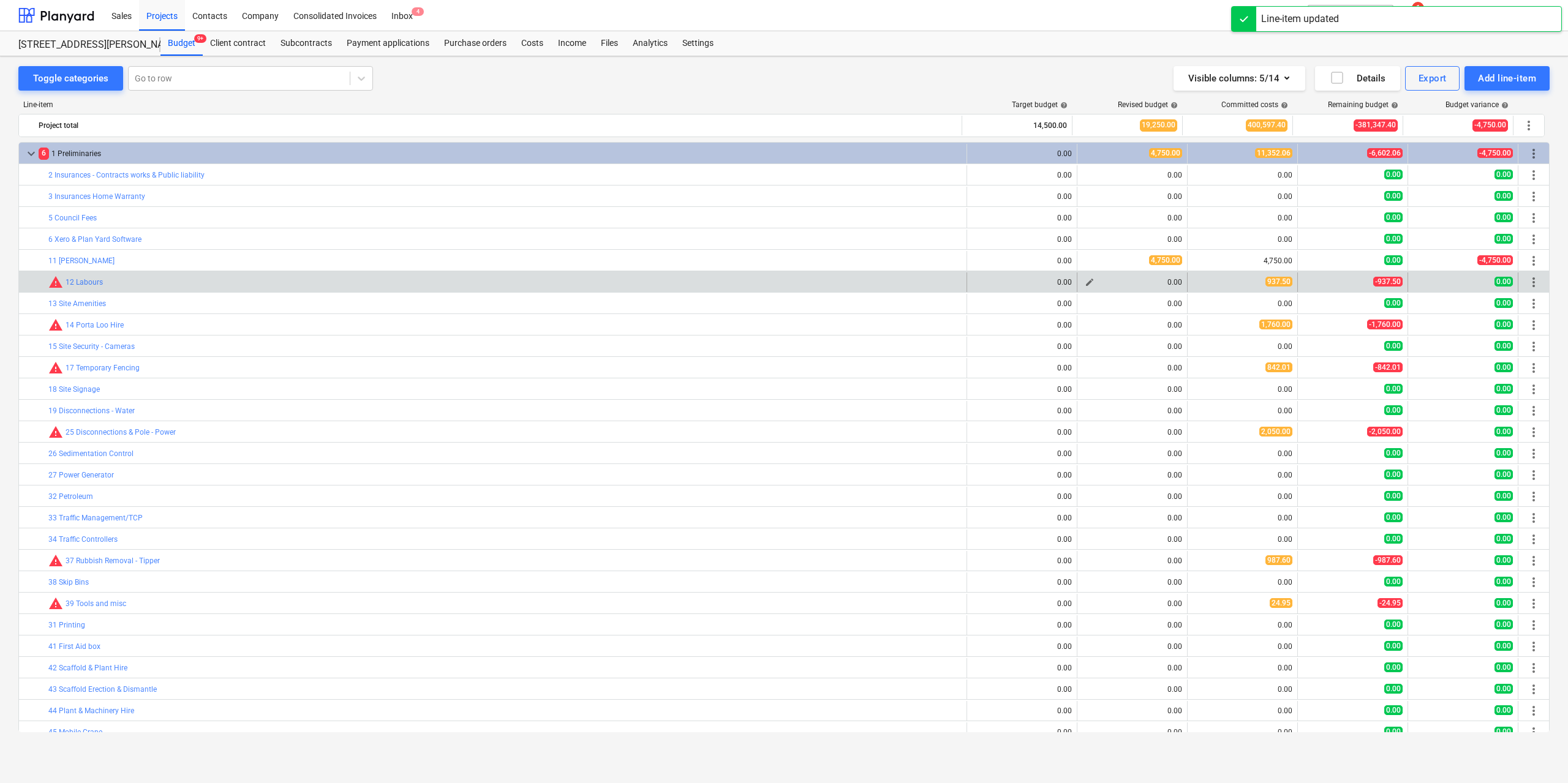
click at [1100, 281] on div "0.00" at bounding box center [1132, 283] width 100 height 9
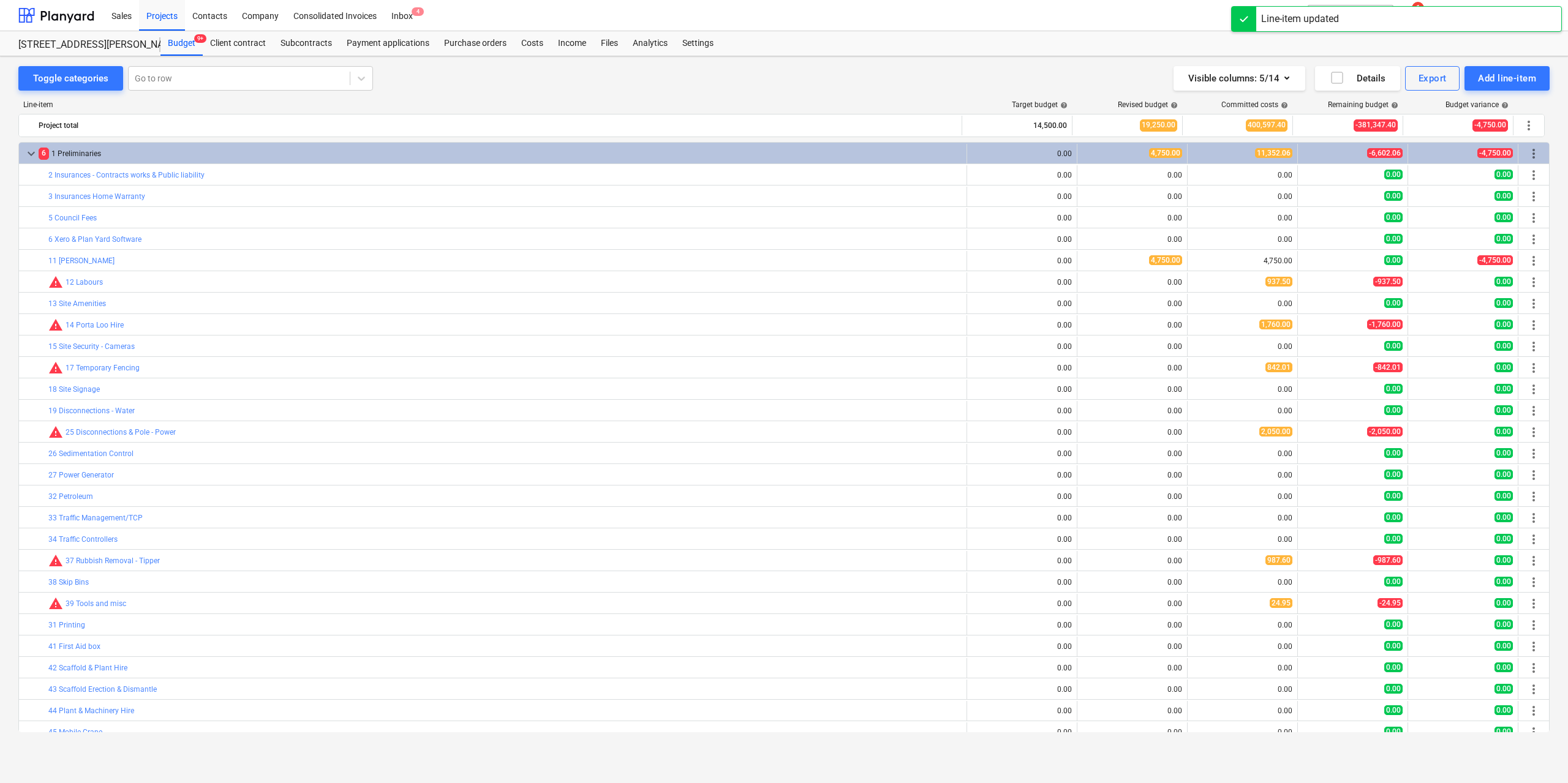
type textarea "x"
type input "1.00"
type input "0.00"
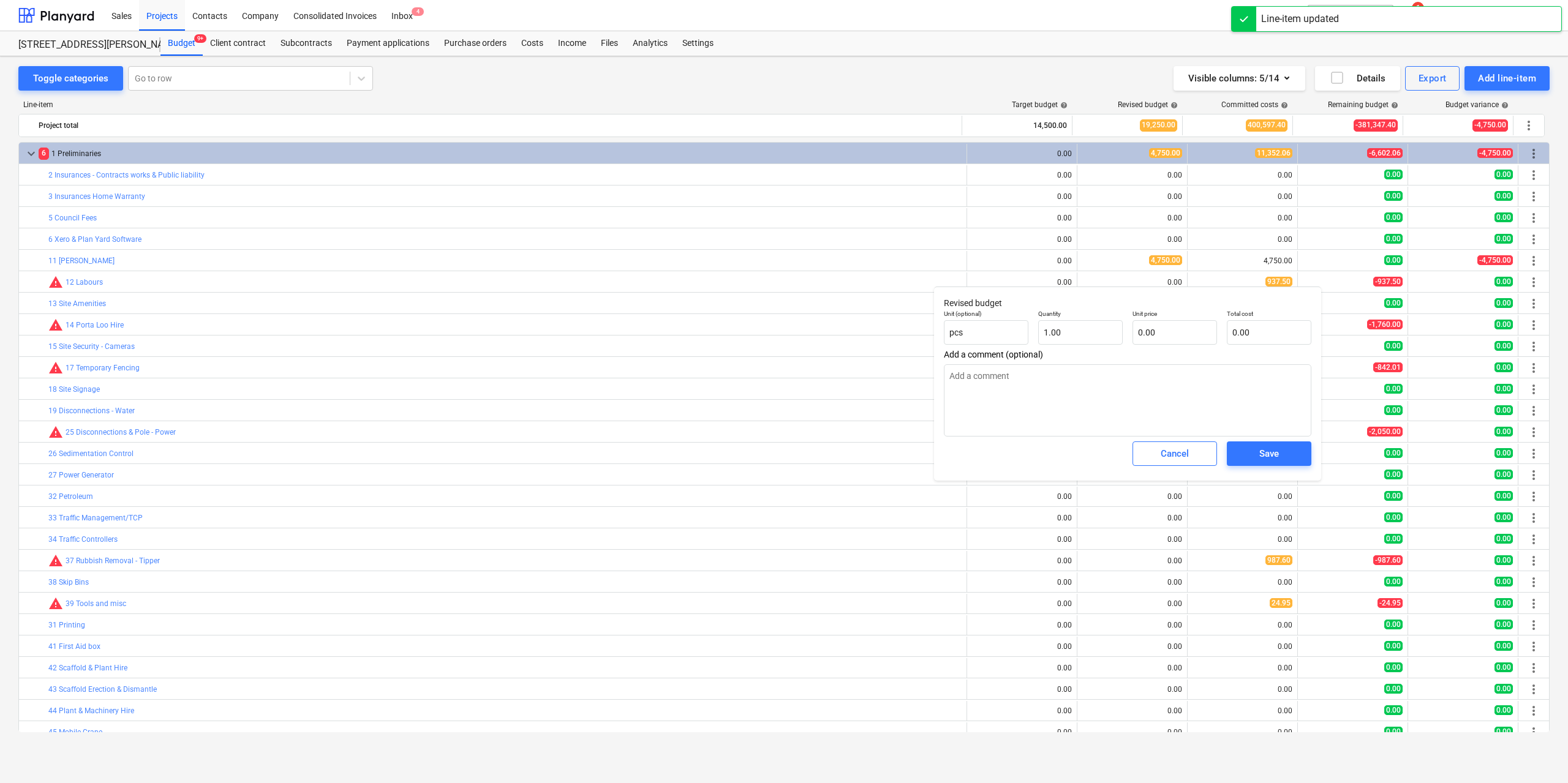
type textarea "x"
click at [1159, 334] on input "text" at bounding box center [1175, 332] width 85 height 24
type textarea "x"
type input "9"
type input "9.00"
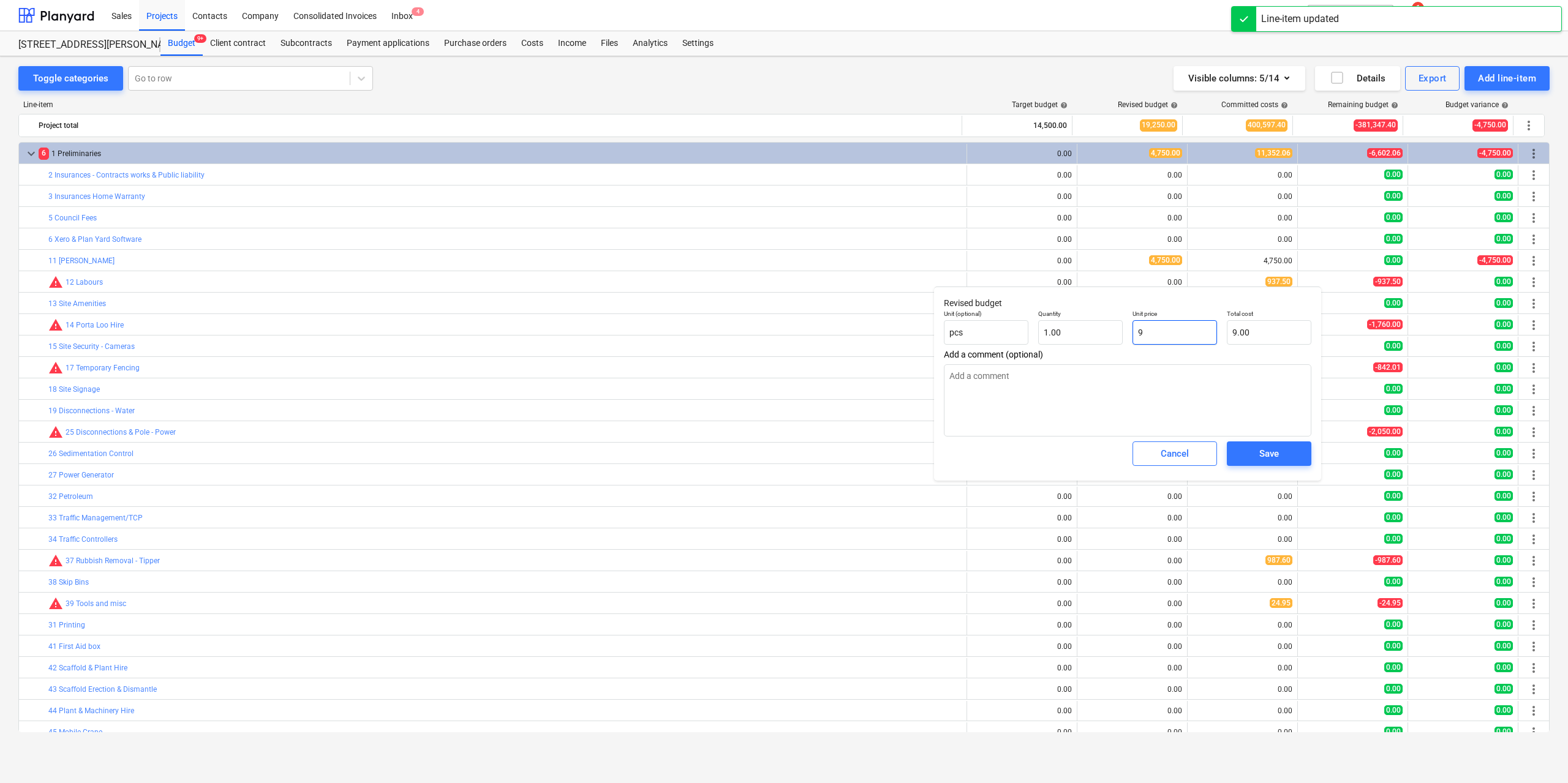
type textarea "x"
type input "93"
type input "93.00"
type textarea "x"
type input "937"
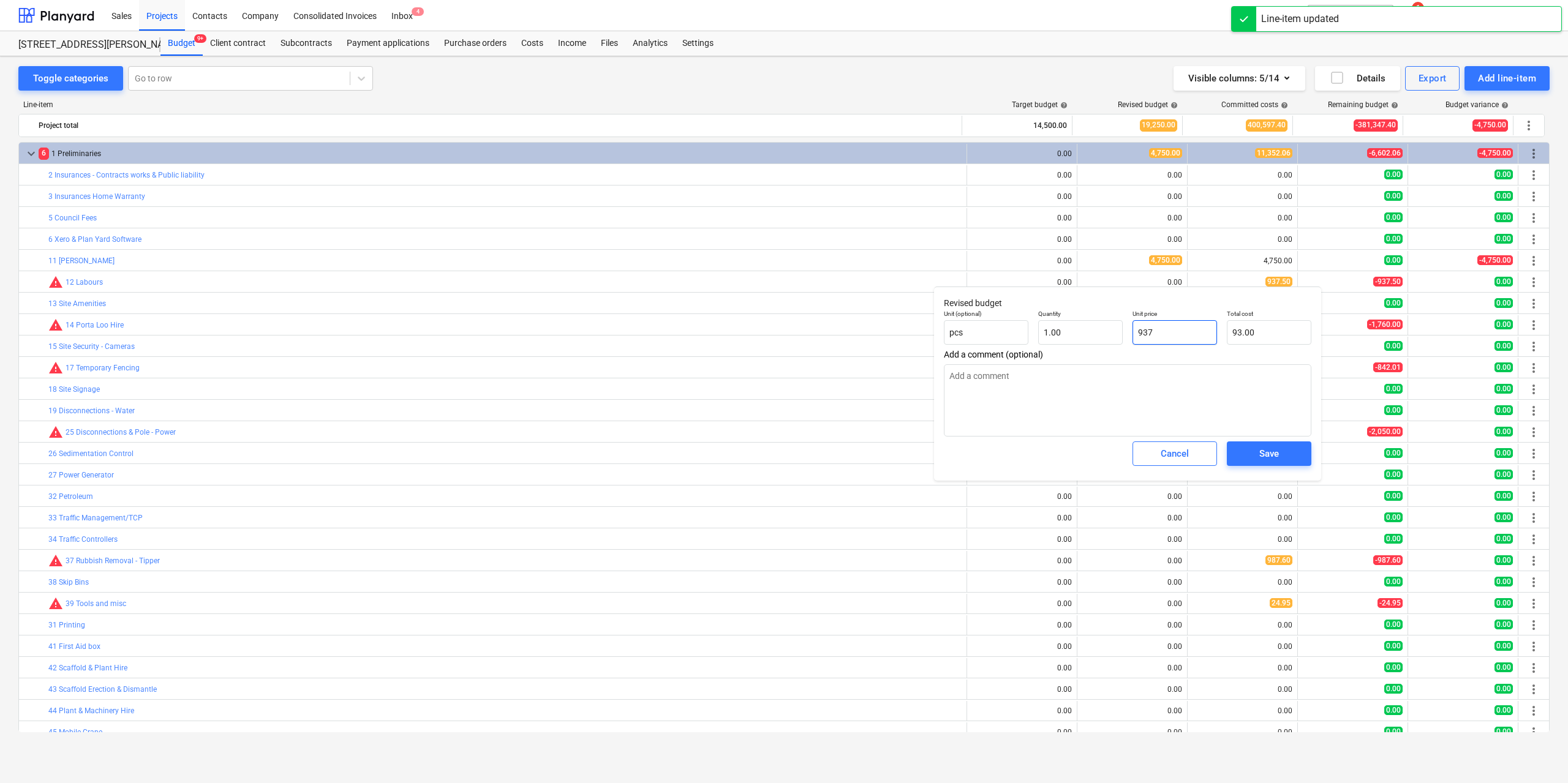
type input "937.00"
type textarea "x"
type input "937."
type textarea "x"
type input "937.5"
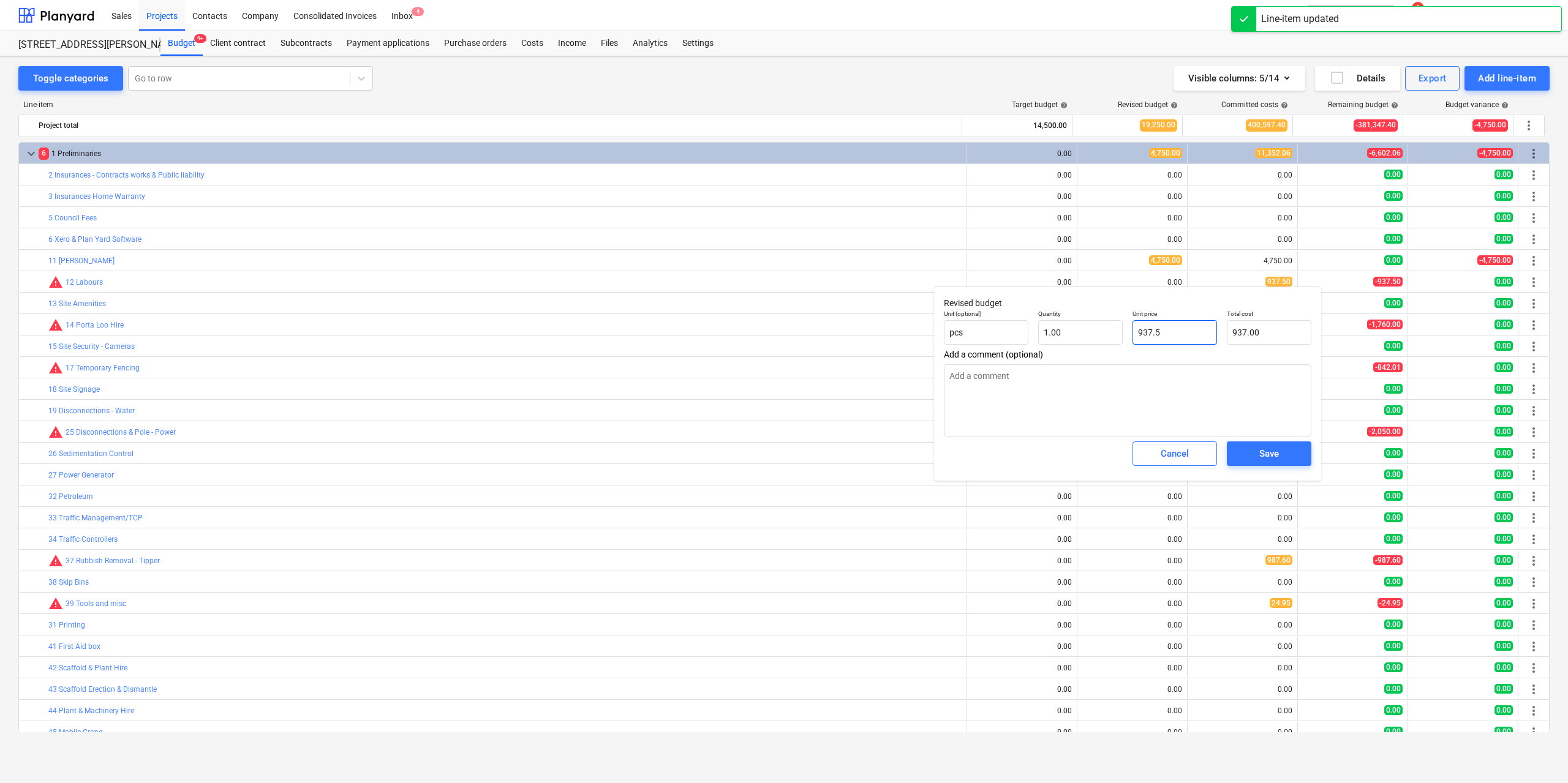
type input "937.50"
type input "937.5"
type textarea "x"
type input "937.50"
click at [1251, 446] on button "Save" at bounding box center [1269, 454] width 85 height 24
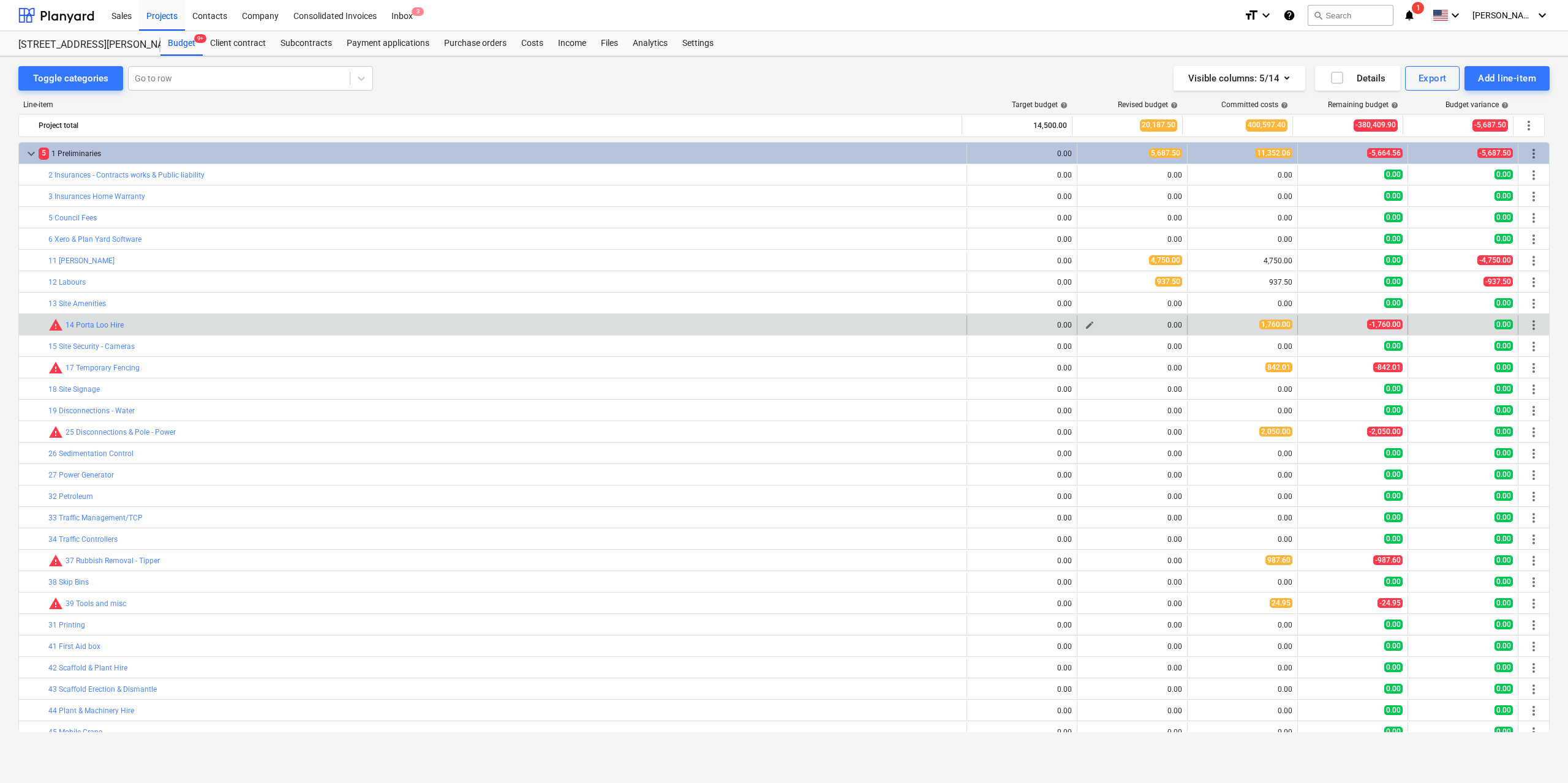
click at [1088, 325] on span "edit" at bounding box center [1089, 325] width 10 height 10
type textarea "x"
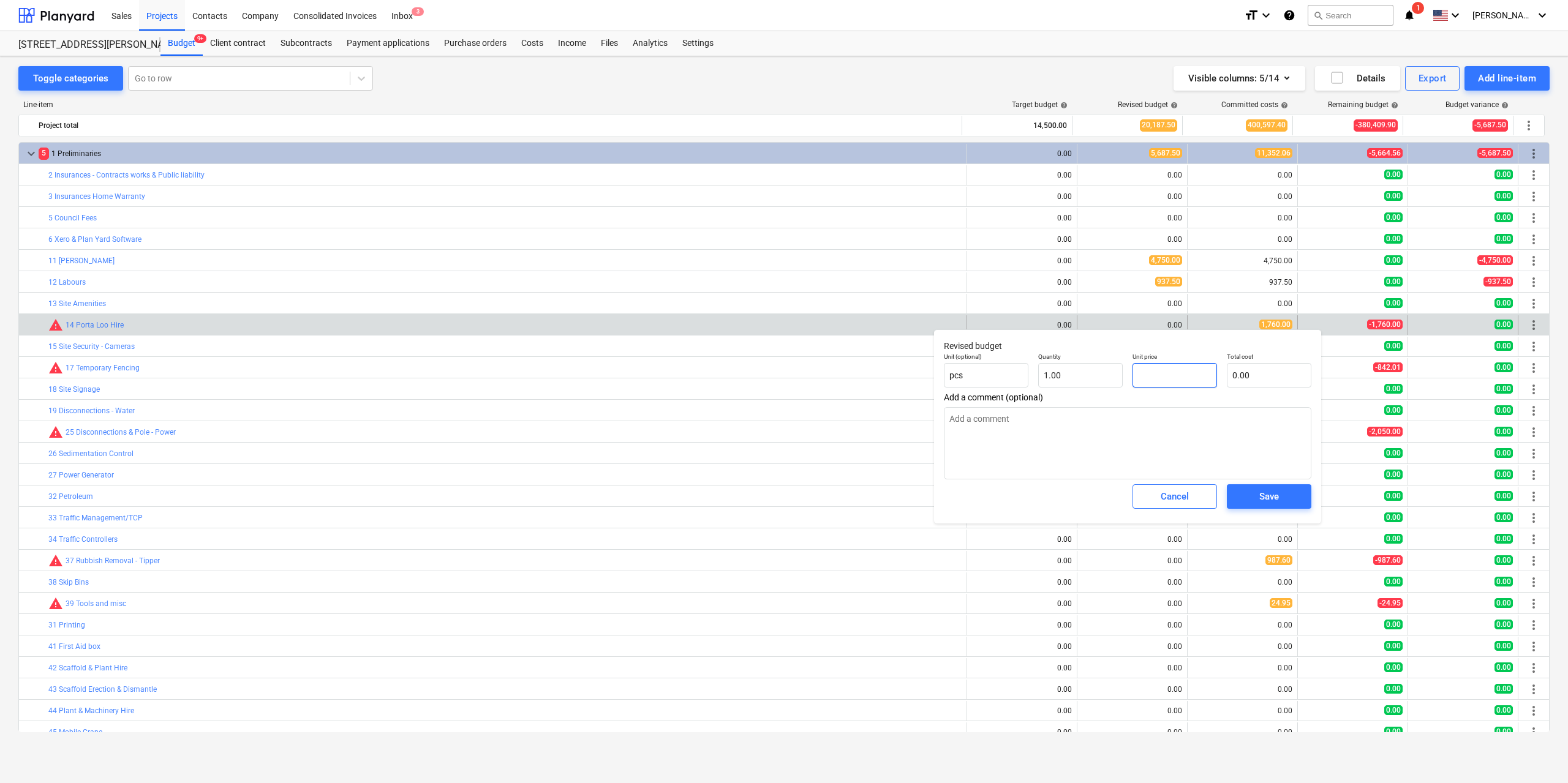
click at [1167, 370] on input "text" at bounding box center [1175, 375] width 85 height 24
type textarea "x"
type input "1"
type input "1.00"
type textarea "x"
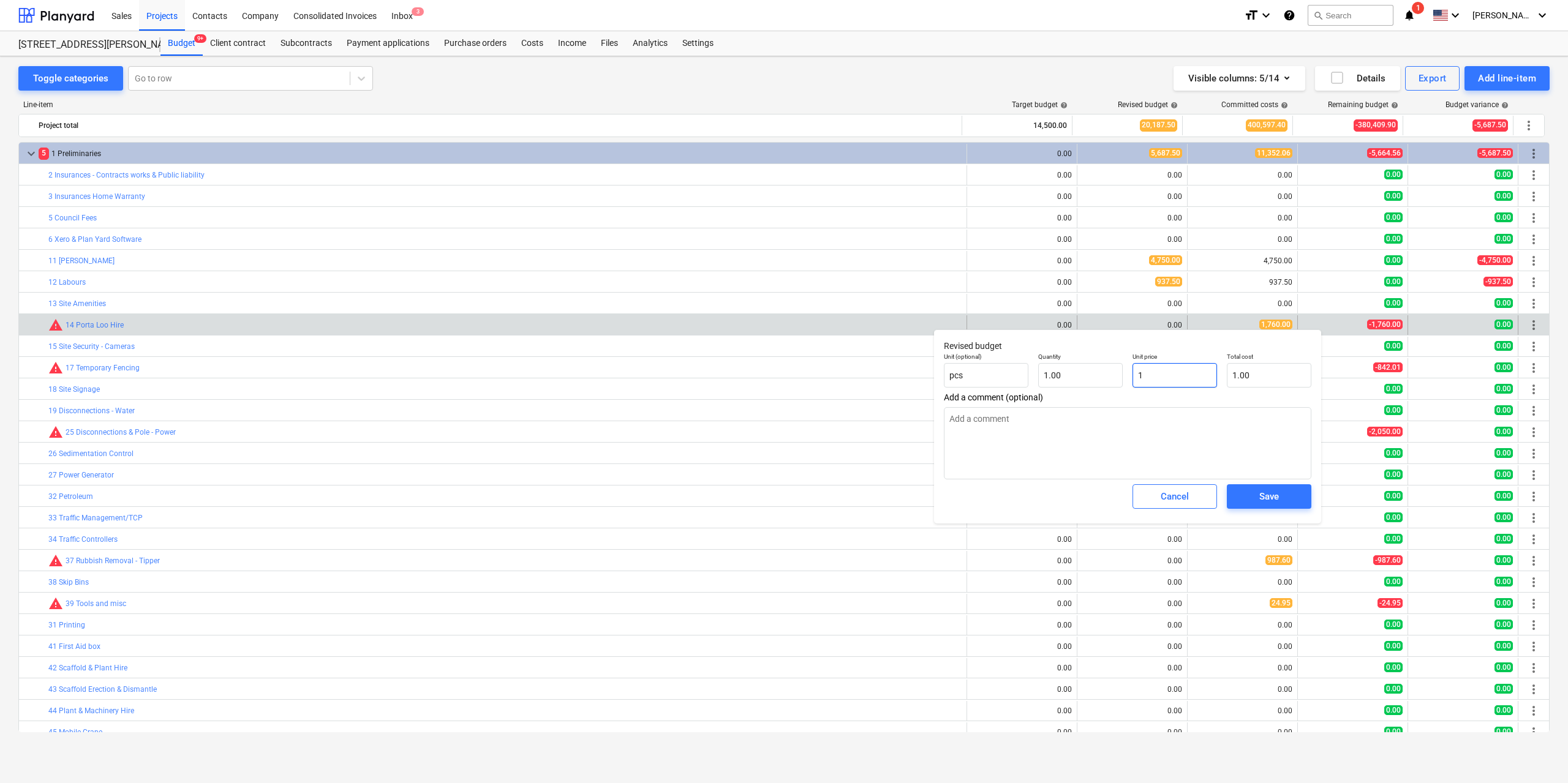
type input "17"
type input "17.00"
type textarea "x"
type input "176"
type input "176.00"
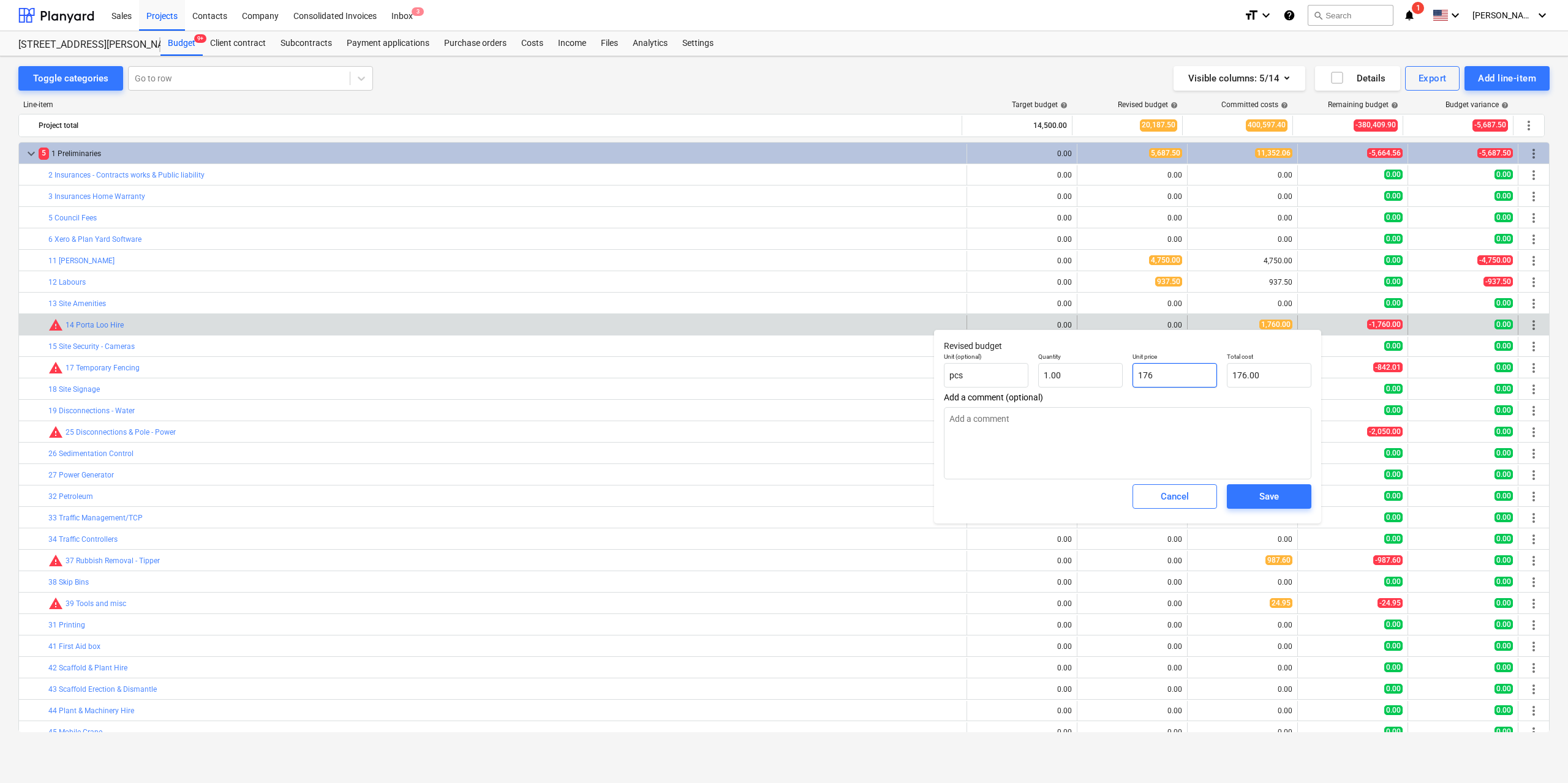
type input "1760"
type textarea "x"
type input "1,760.00"
type input "1760"
click at [1249, 494] on span "Save" at bounding box center [1269, 497] width 55 height 16
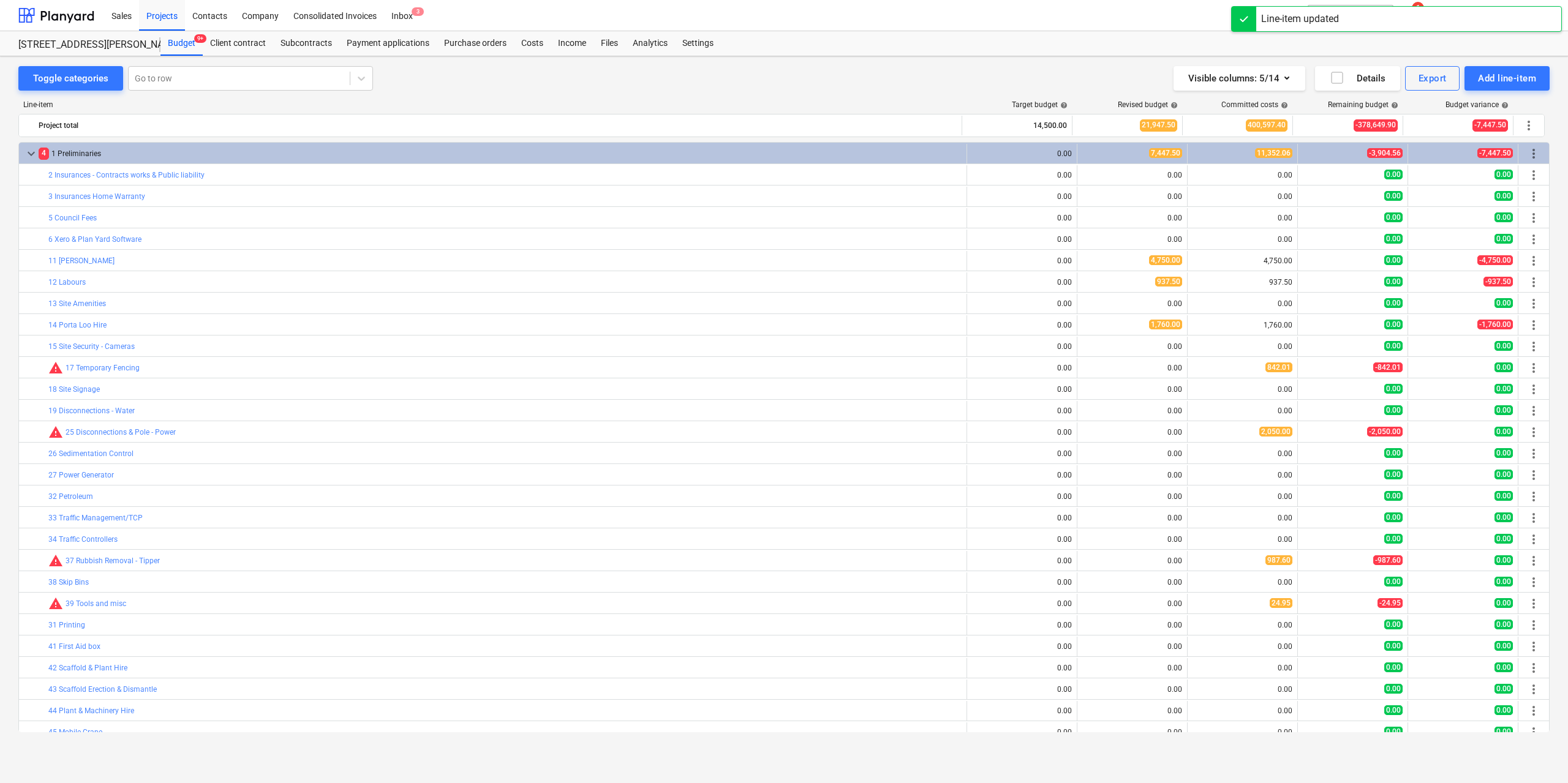
click at [1089, 367] on span "edit" at bounding box center [1089, 367] width 10 height 10
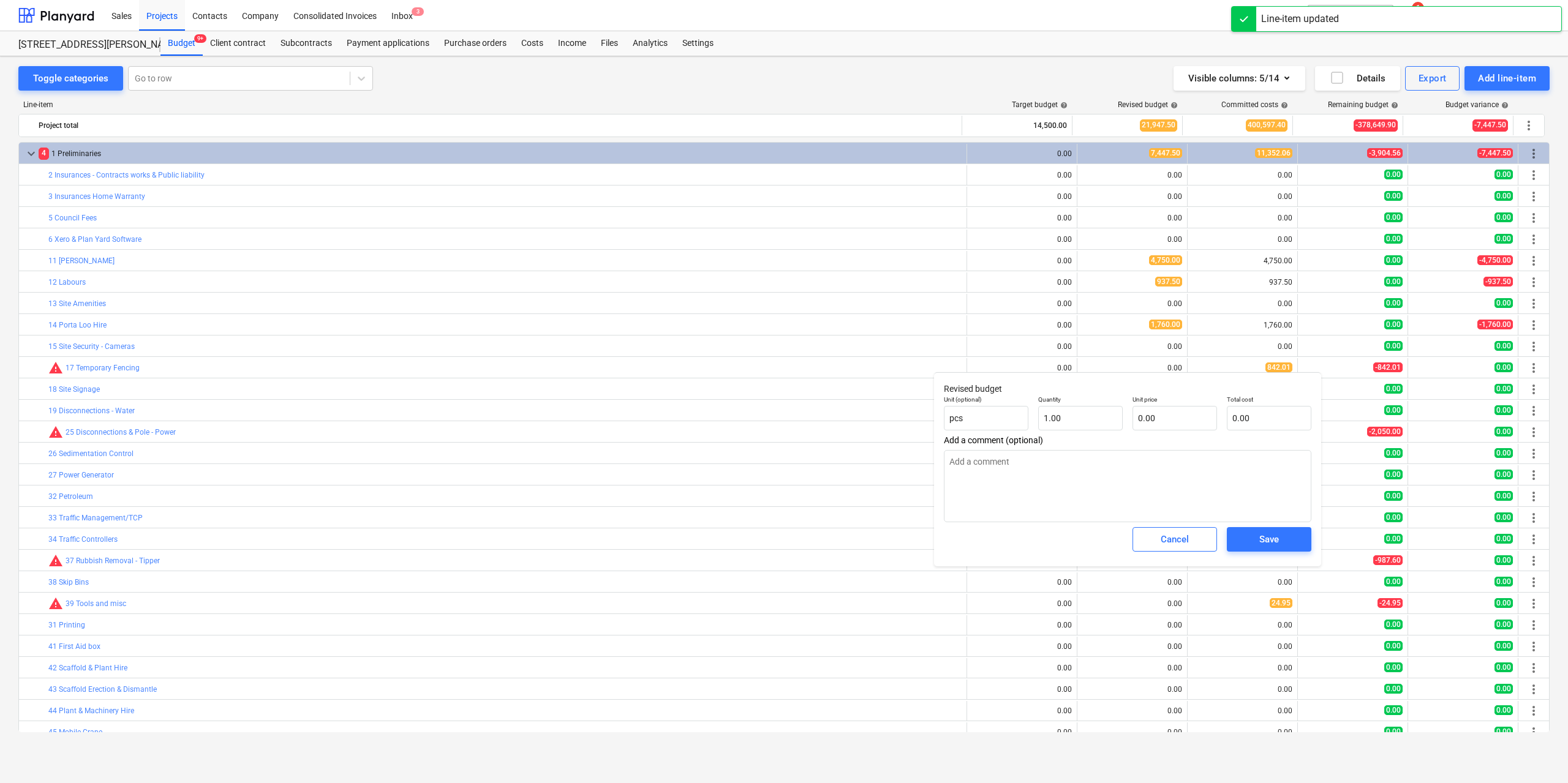
type textarea "x"
click at [1177, 418] on input "text" at bounding box center [1175, 418] width 85 height 24
type textarea "x"
type input "8"
type input "8.00"
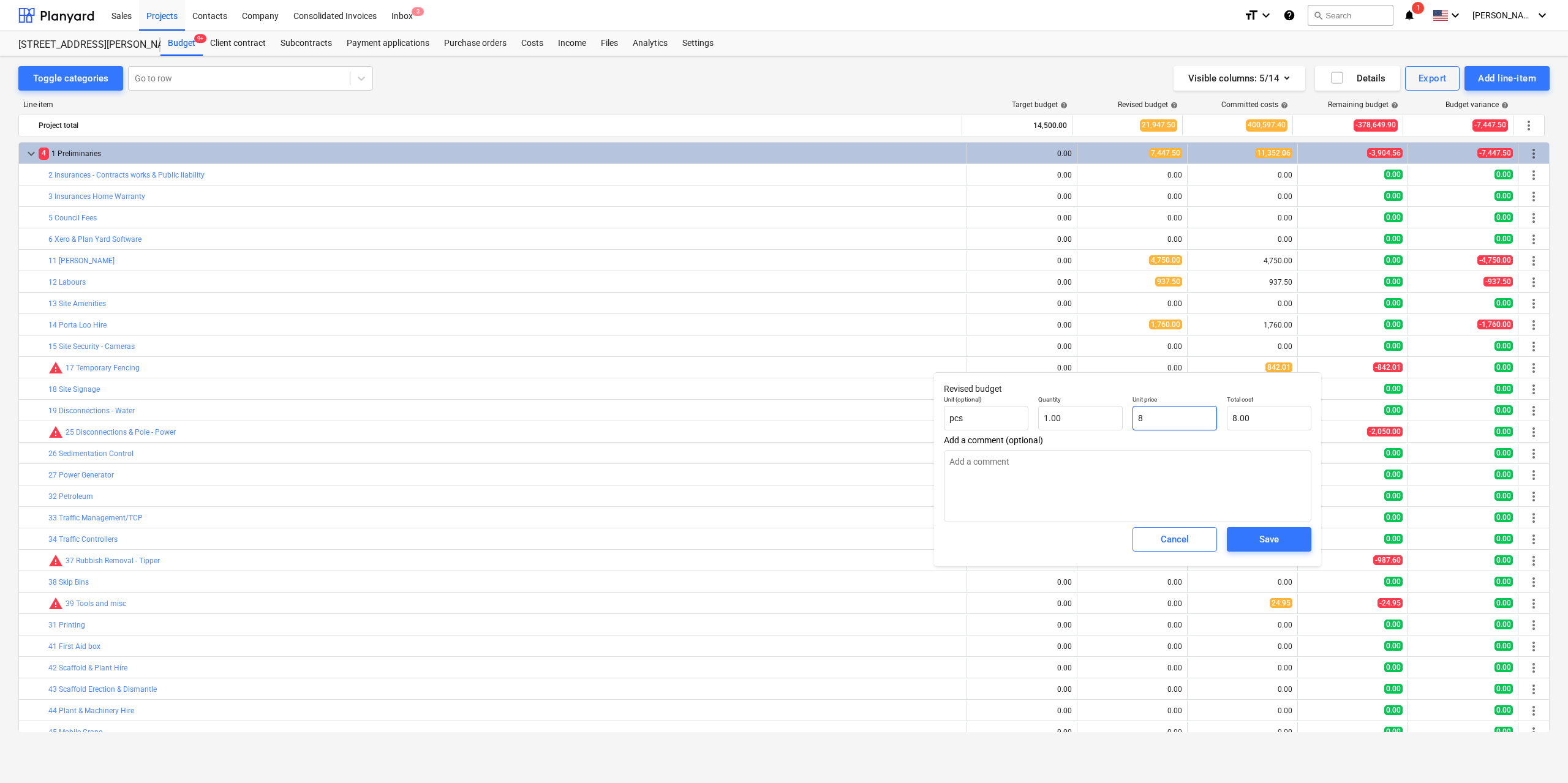
type textarea "x"
type input "84"
type input "84.00"
type textarea "x"
type input "842"
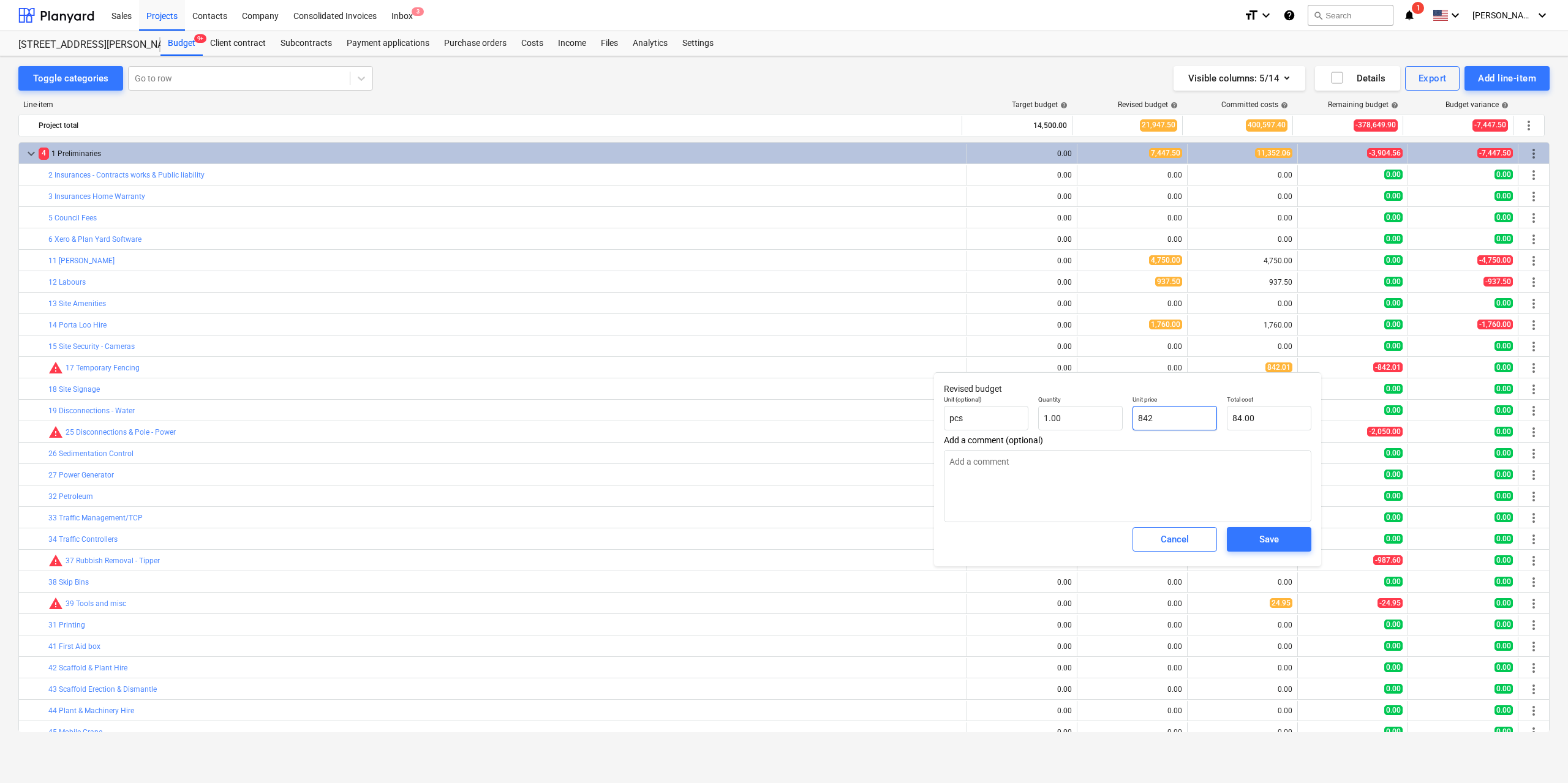
type input "842.00"
type textarea "x"
type input "842."
type textarea "x"
type input "842.0"
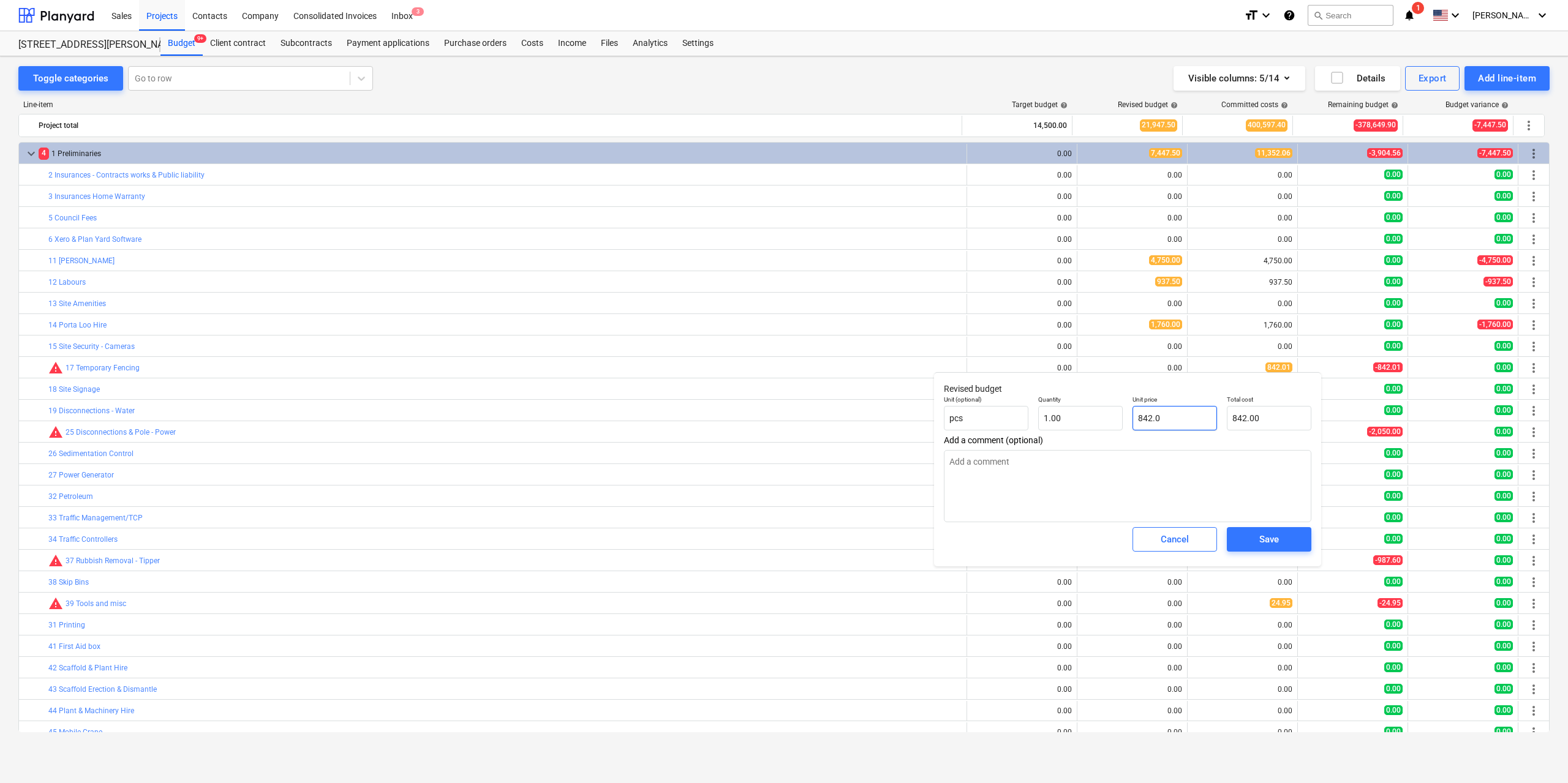
type textarea "x"
type input "842.01"
click at [1263, 547] on div "Save" at bounding box center [1269, 540] width 19 height 16
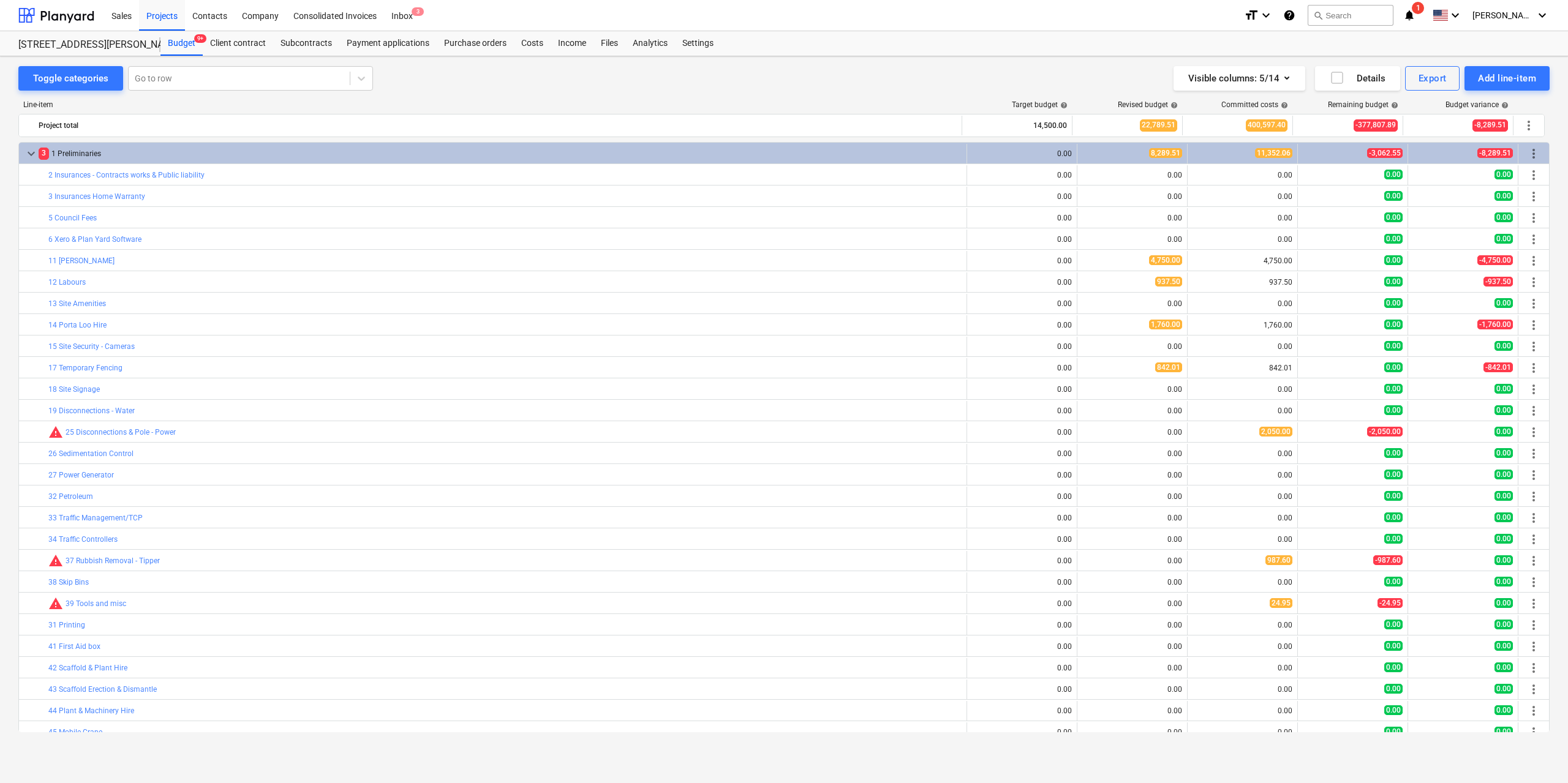
type textarea "x"
type input "1.00"
type input "842.01"
click at [1092, 433] on button "edit" at bounding box center [1089, 432] width 15 height 15
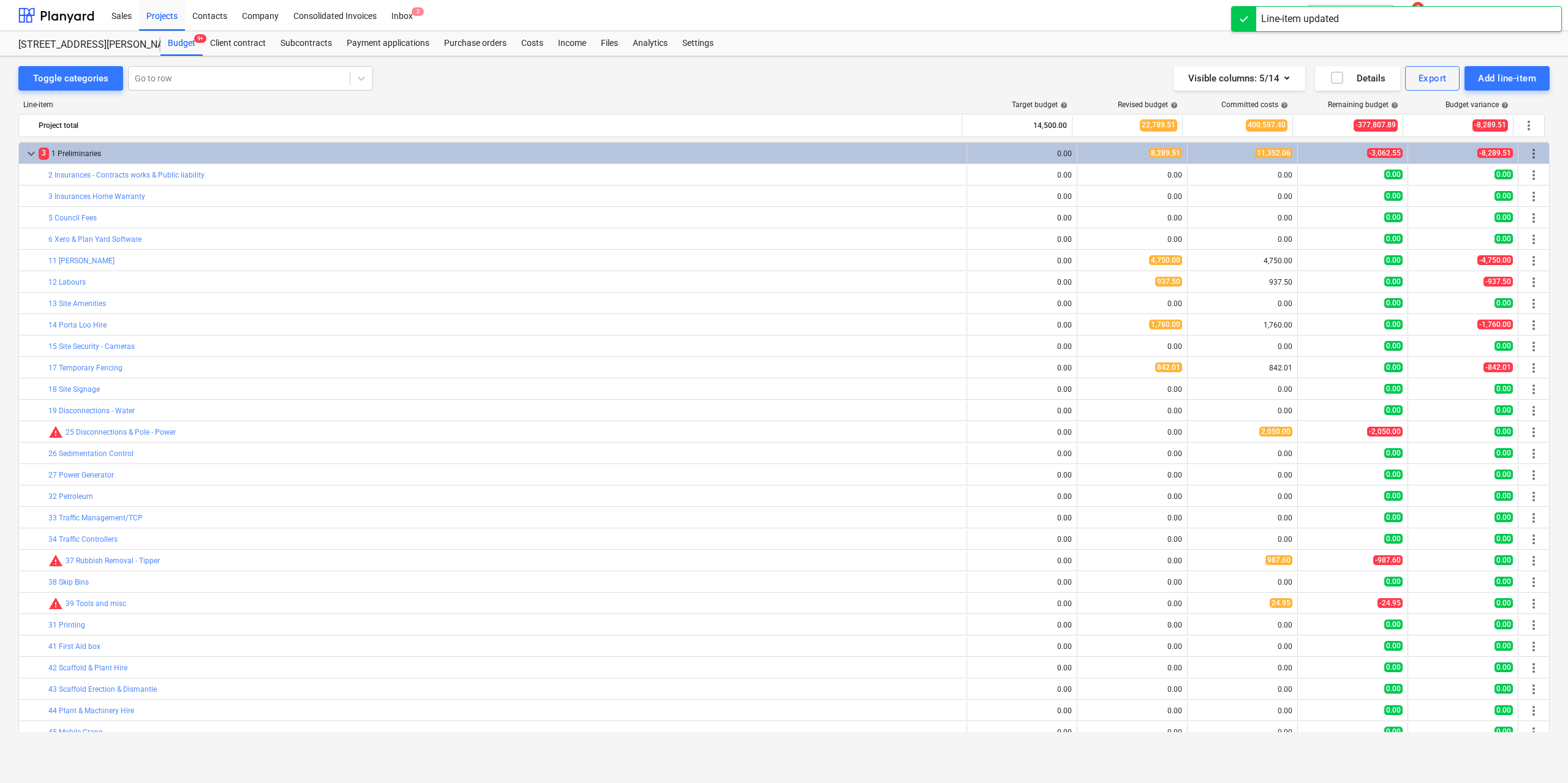
type textarea "x"
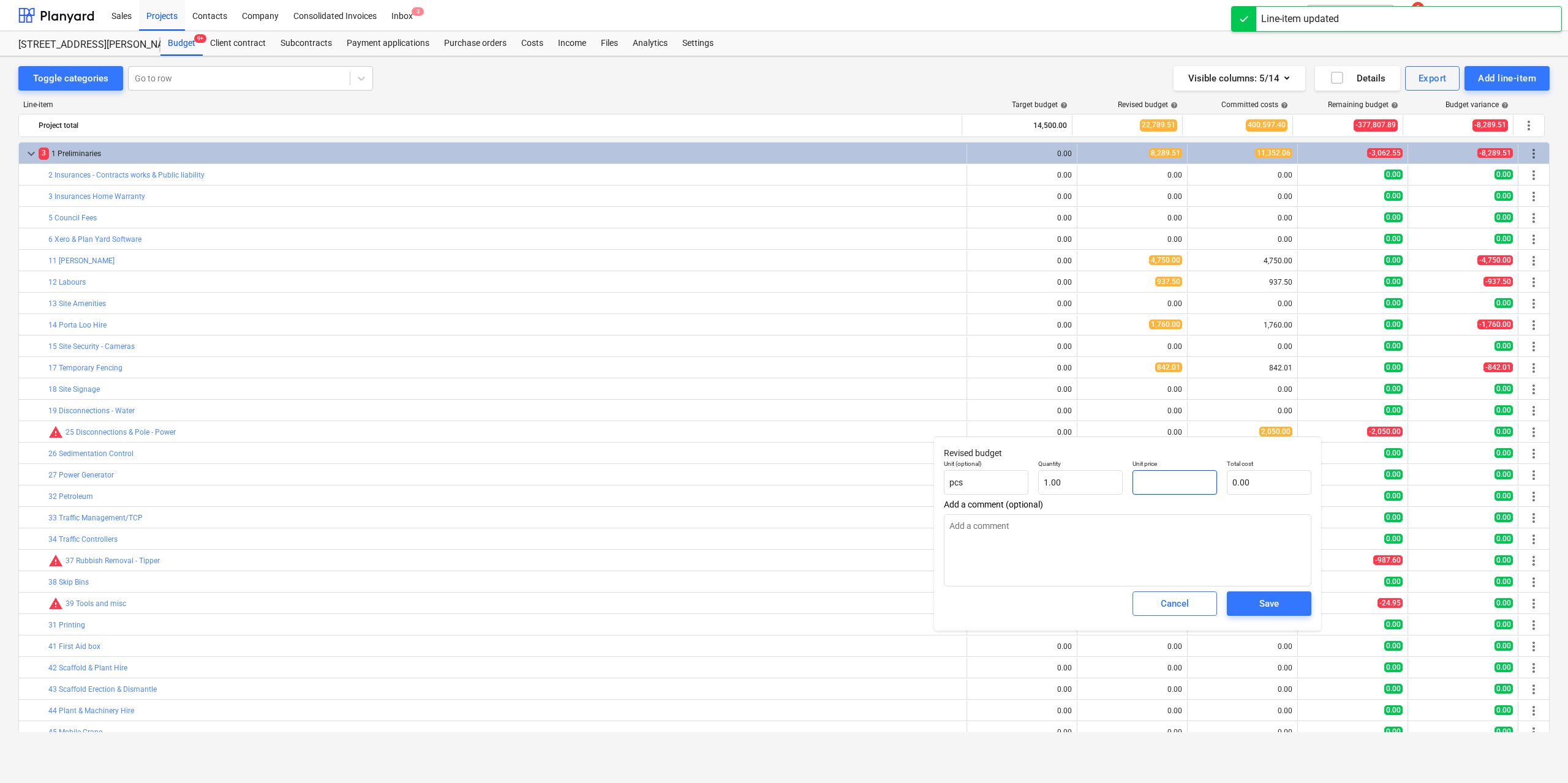
click at [1160, 481] on input "text" at bounding box center [1175, 483] width 85 height 24
type textarea "x"
type input "0"
type textarea "x"
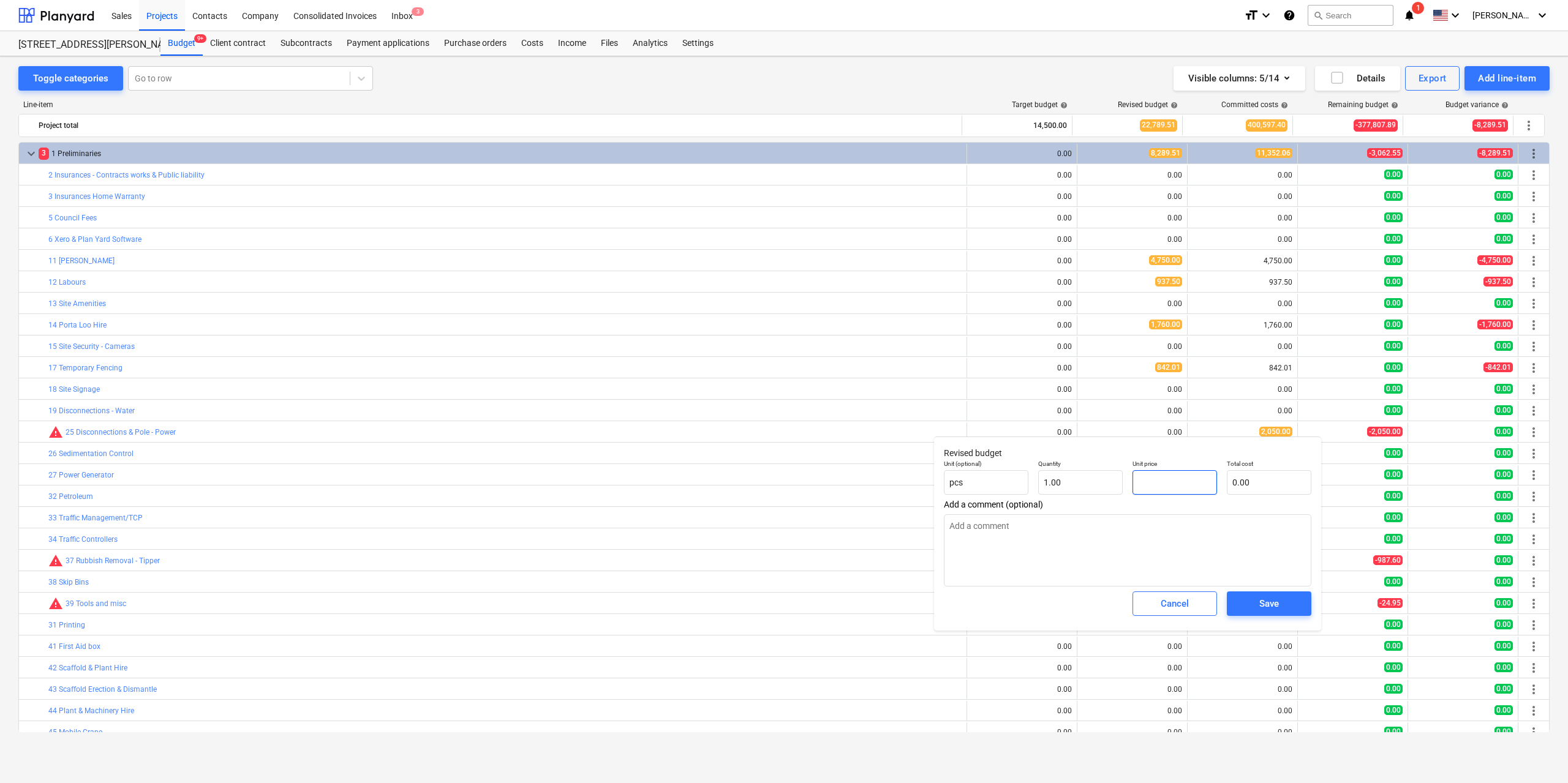
type input "2"
type input "2.00"
type textarea "x"
type input "20"
type input "20.00"
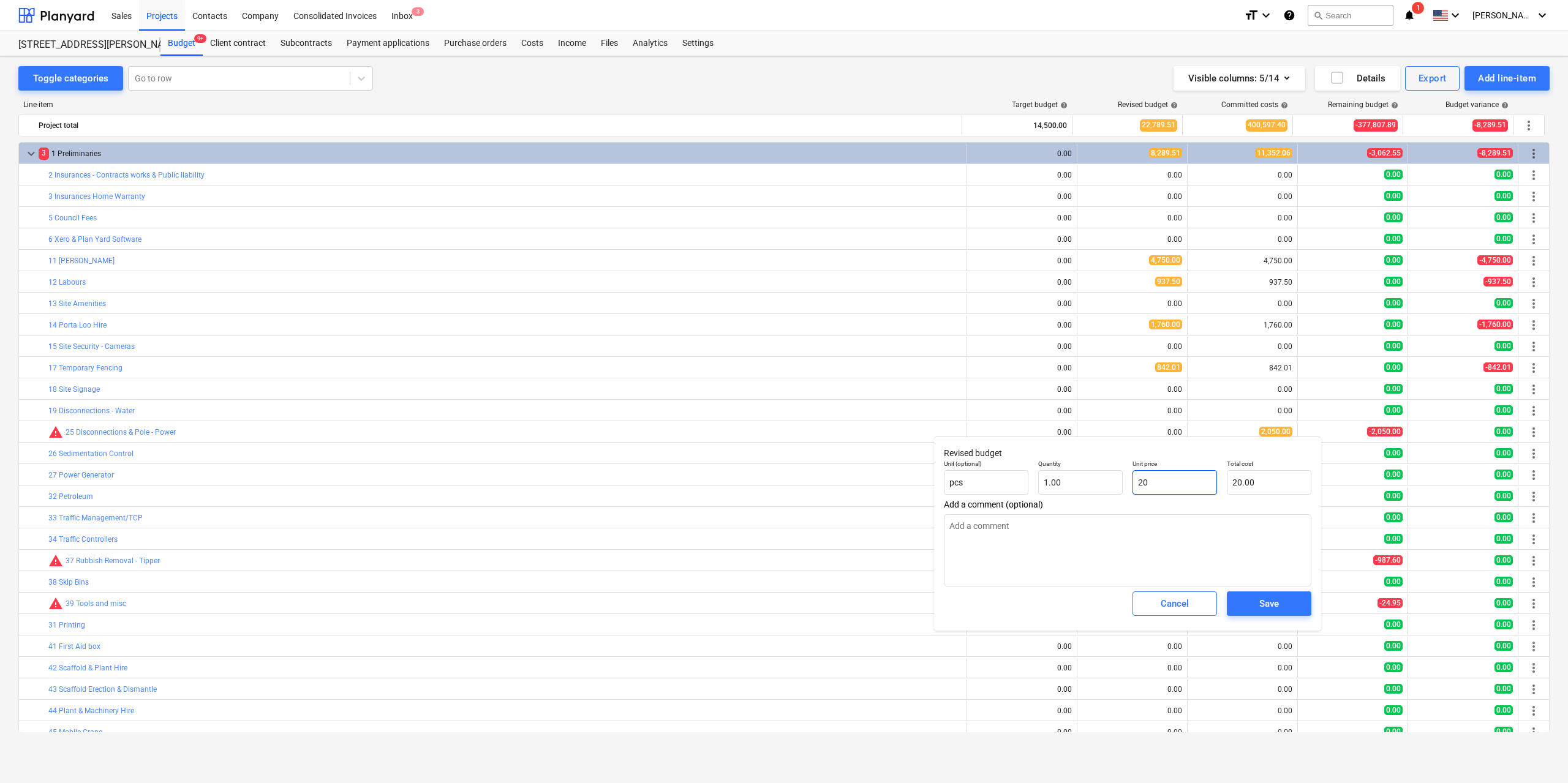
type textarea "x"
type input "205"
type input "205.00"
type textarea "x"
type input "2050"
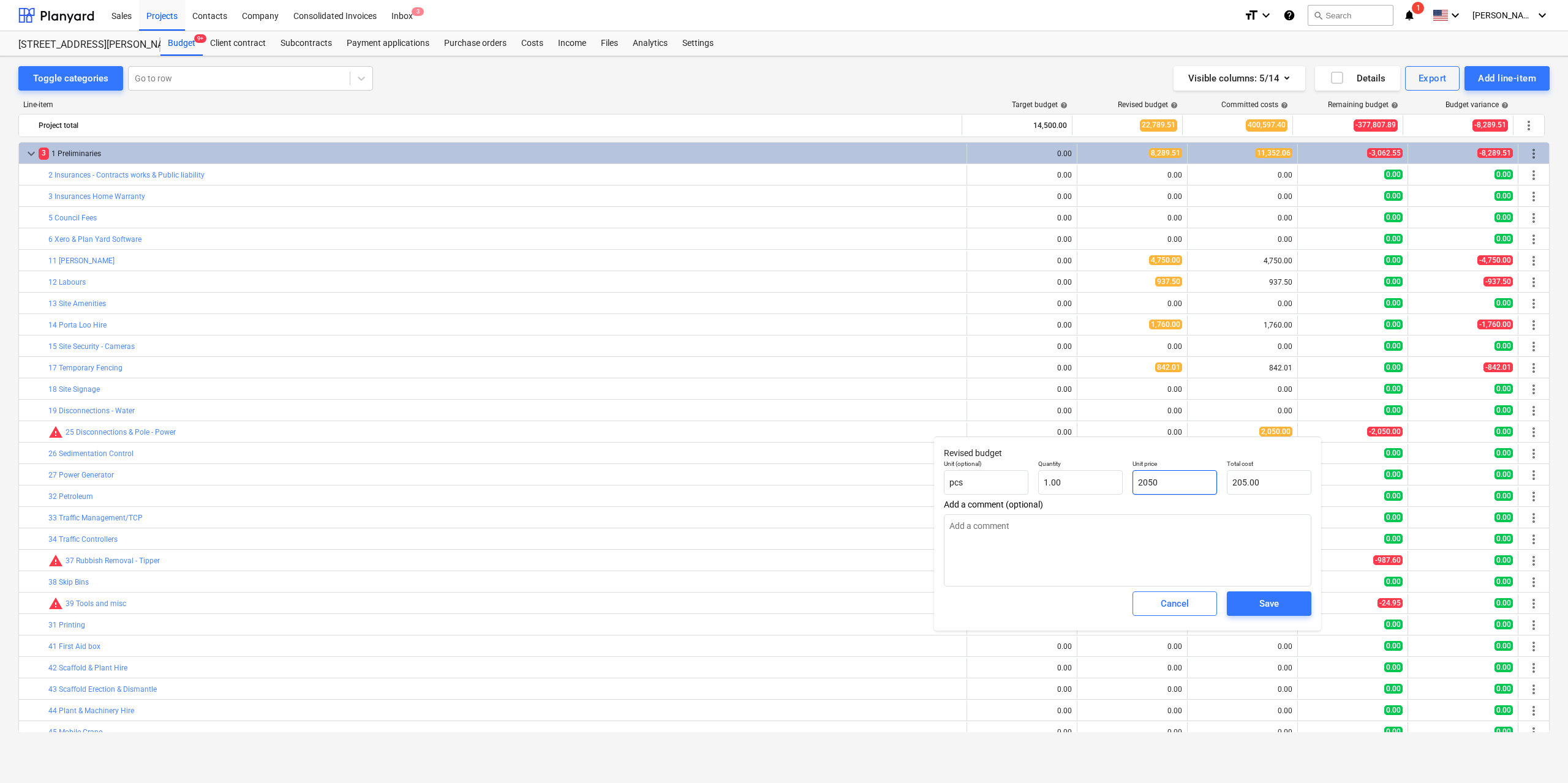
type input "2,050.00"
type input "2050"
type textarea "x"
type input "2,050.00"
click at [1290, 599] on span "Save" at bounding box center [1269, 604] width 55 height 16
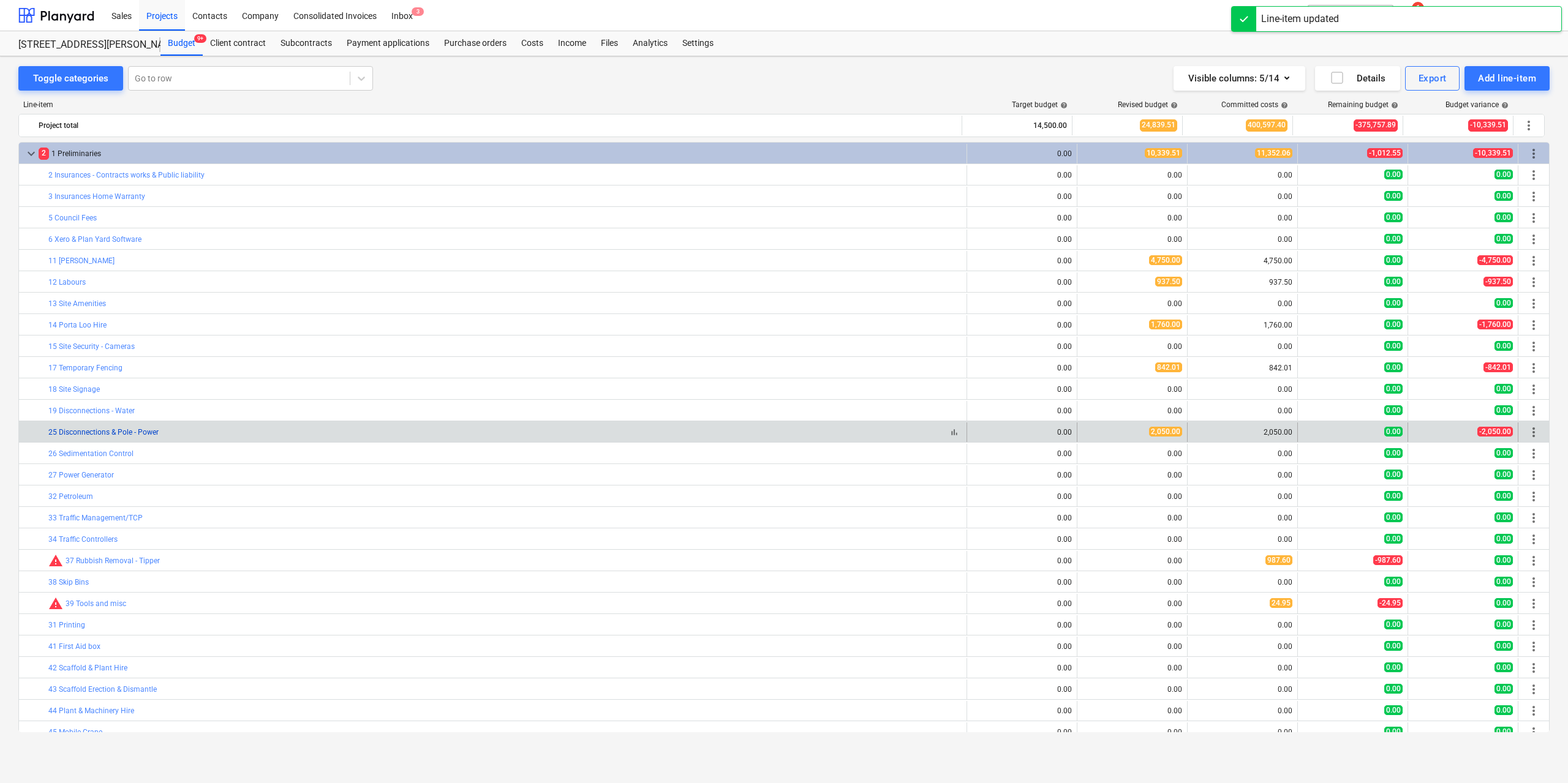
click at [74, 432] on link "25 Disconnections & Pole - Power" at bounding box center [103, 432] width 110 height 9
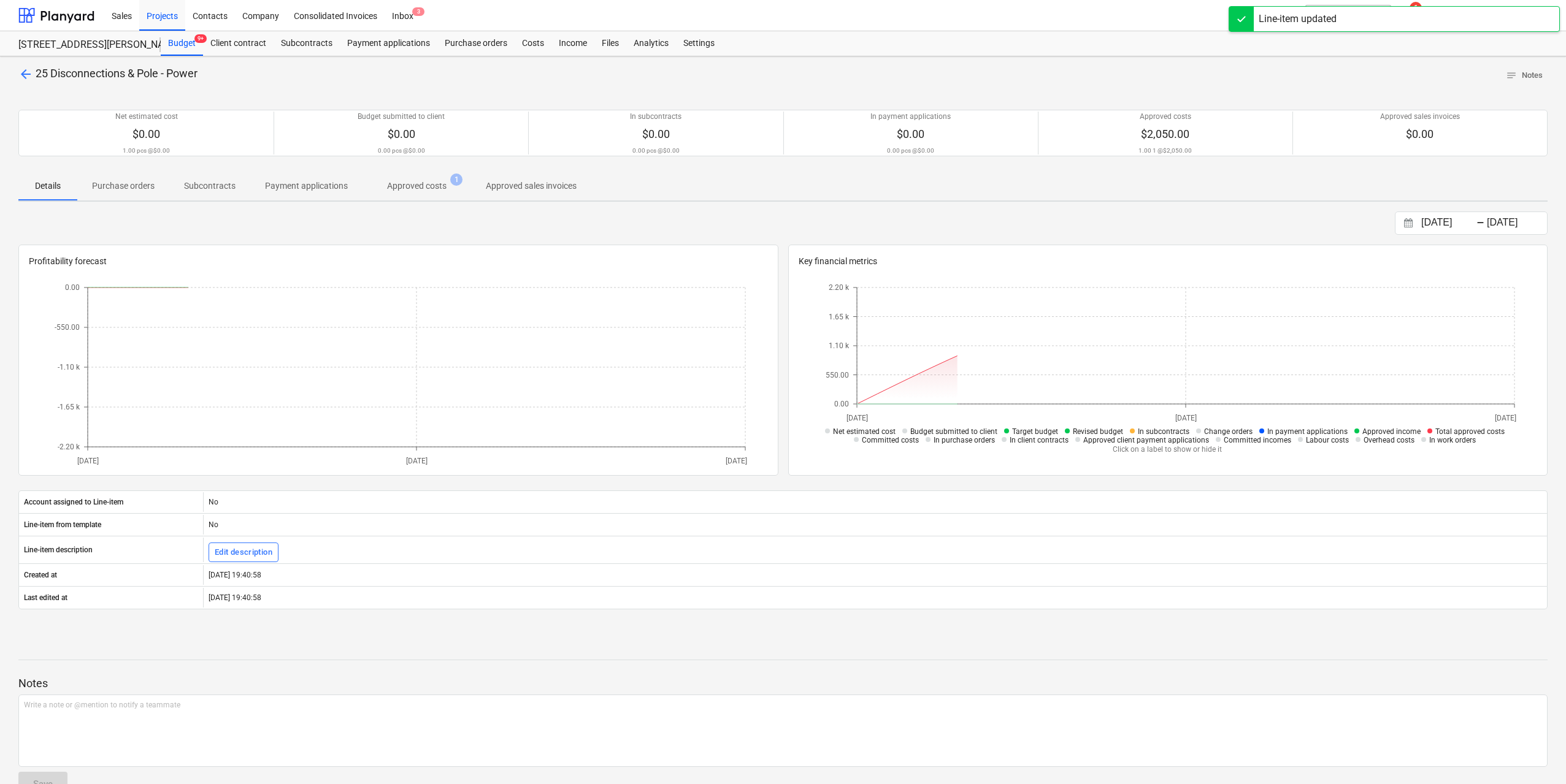
click at [415, 179] on span "Approved costs 1" at bounding box center [417, 186] width 109 height 22
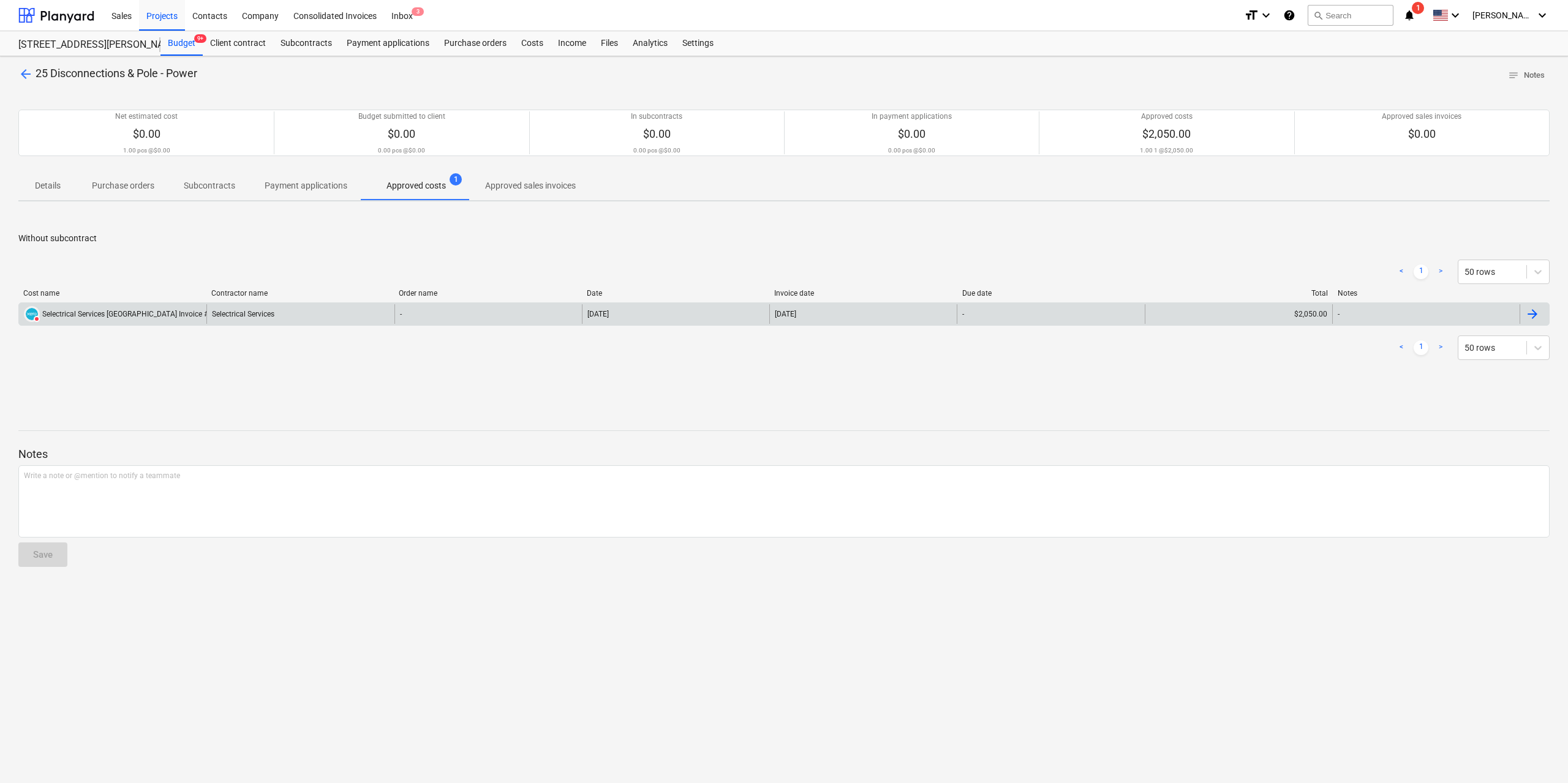
click at [136, 311] on div "Selectrical Services [GEOGRAPHIC_DATA] Invoice #9660B.pdf" at bounding box center [142, 314] width 200 height 9
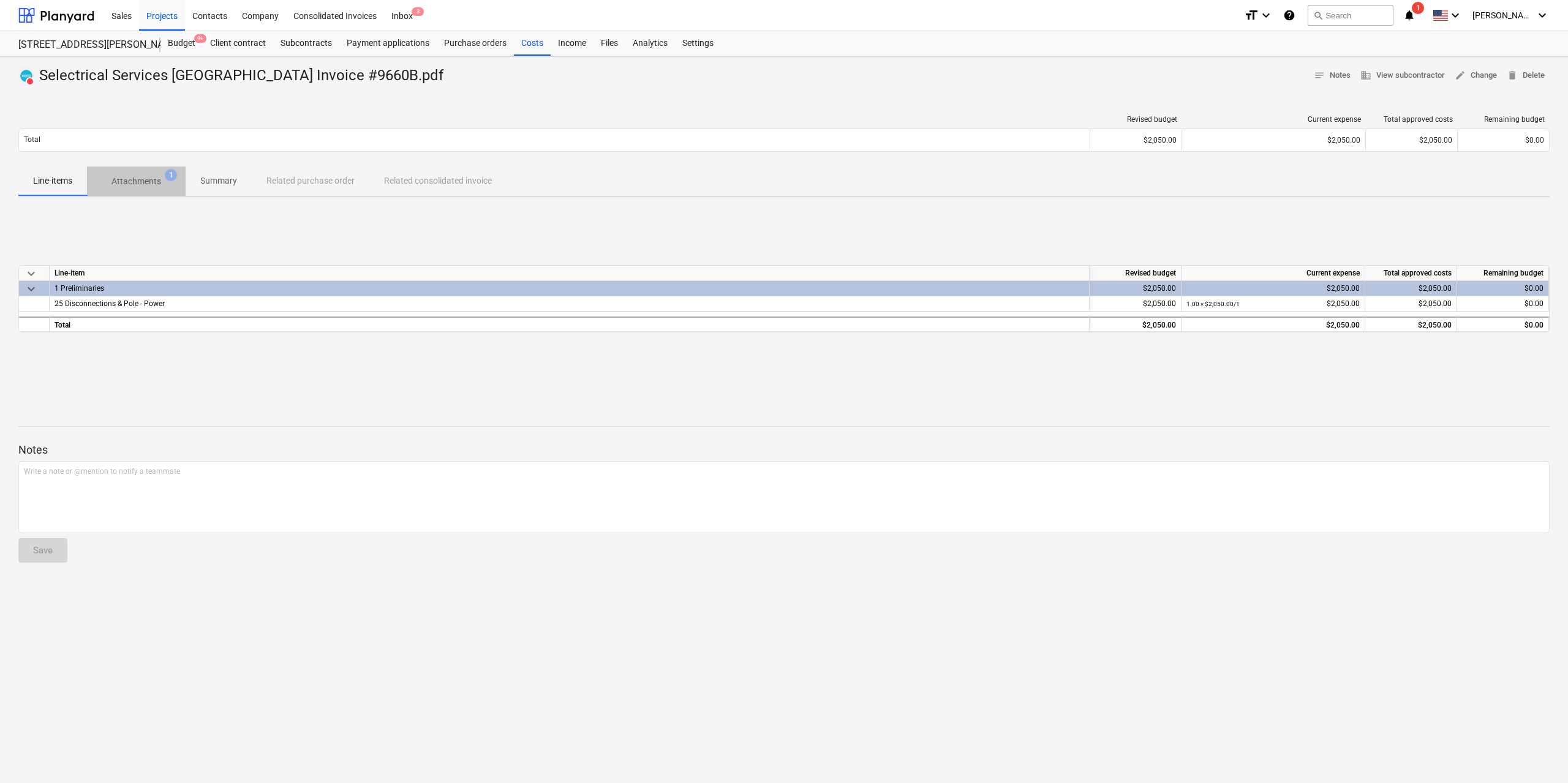
click at [135, 180] on p "Attachments" at bounding box center [136, 181] width 50 height 13
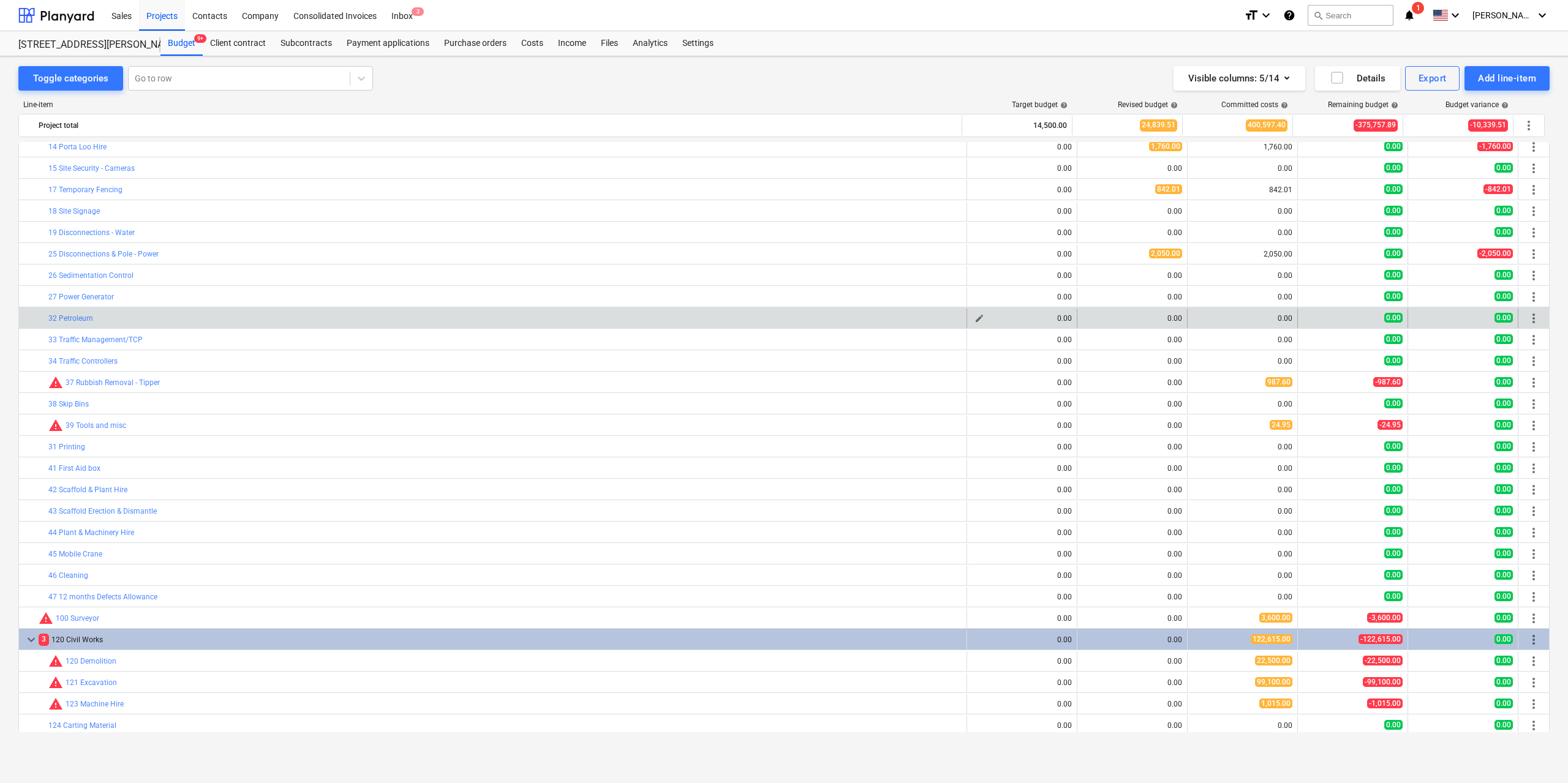
scroll to position [184, 0]
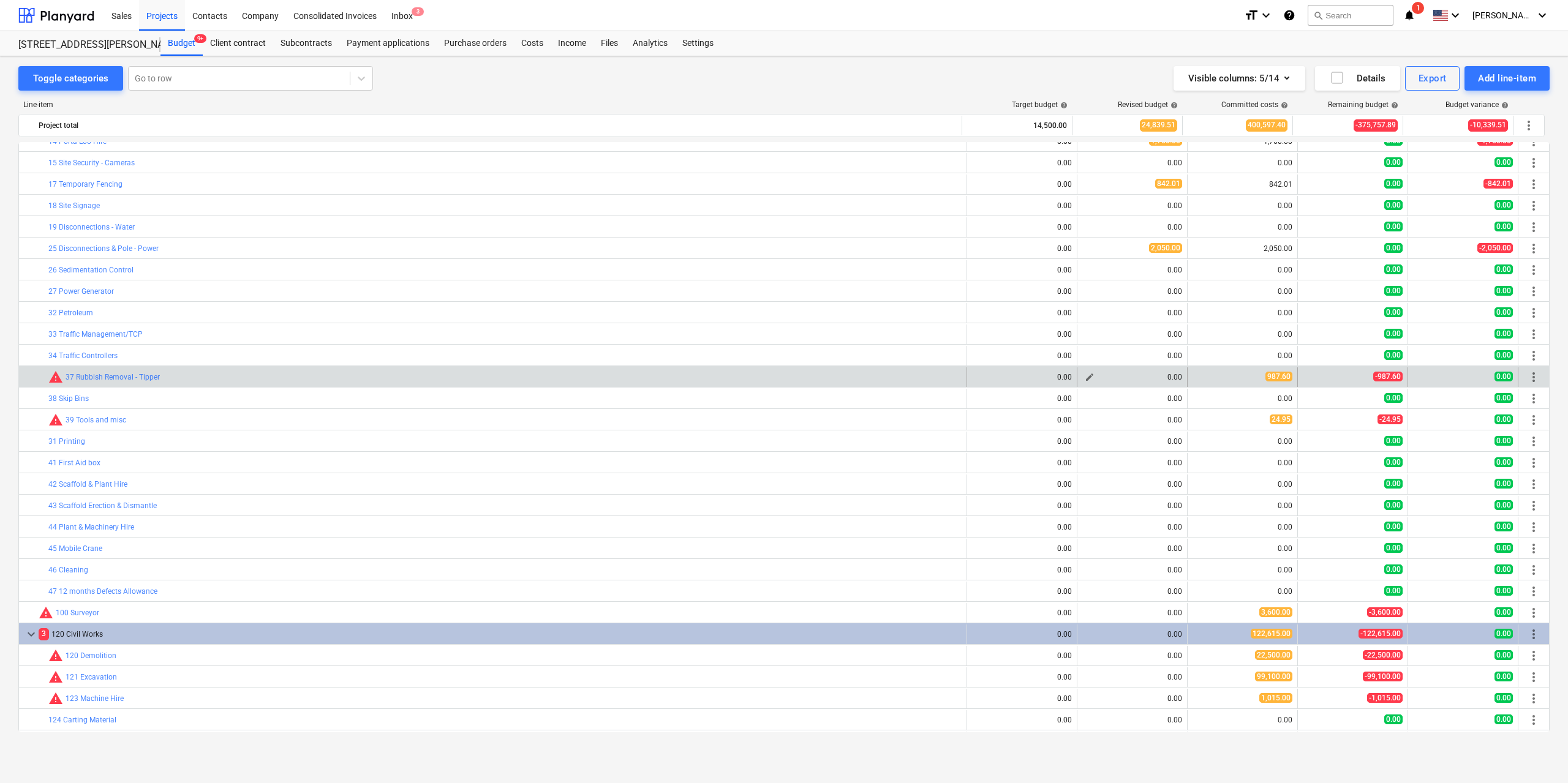
click at [1086, 376] on span "edit" at bounding box center [1089, 377] width 10 height 10
type textarea "x"
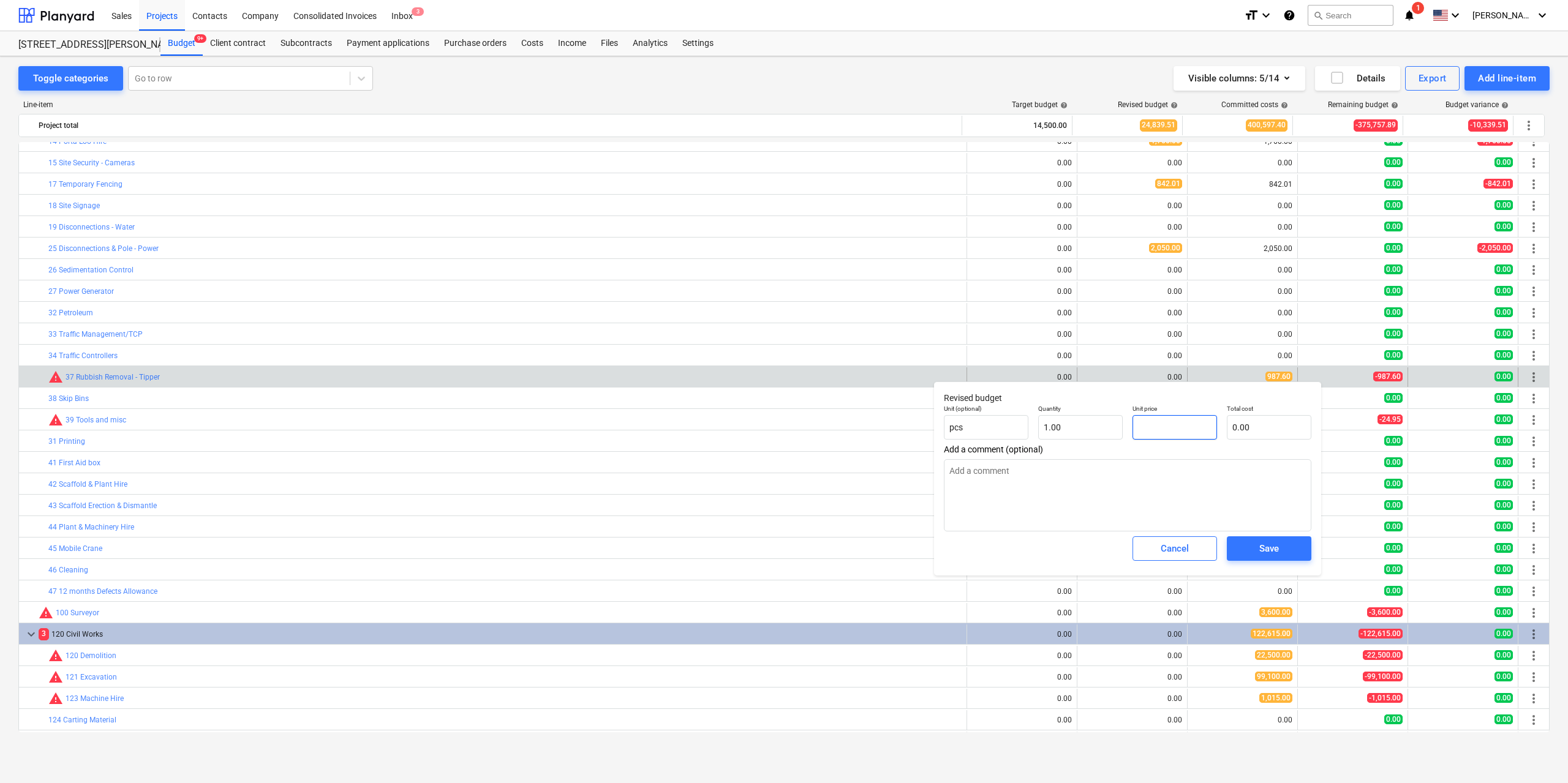
click at [1152, 434] on input "text" at bounding box center [1175, 428] width 85 height 24
type textarea "x"
type input "9"
type input "9.00"
type textarea "x"
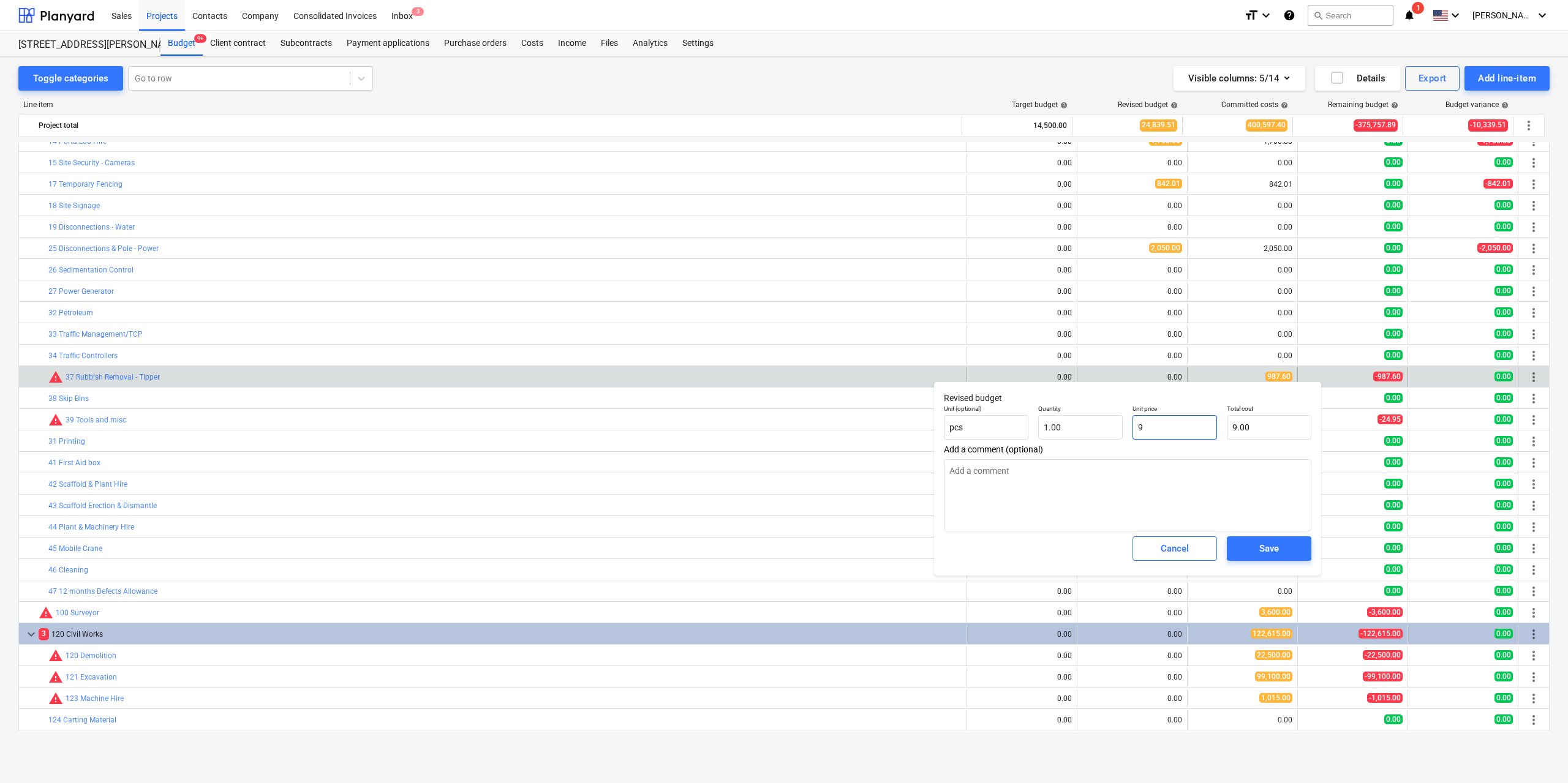
type input "98"
type input "98.00"
type textarea "x"
type input "987"
type input "987.00"
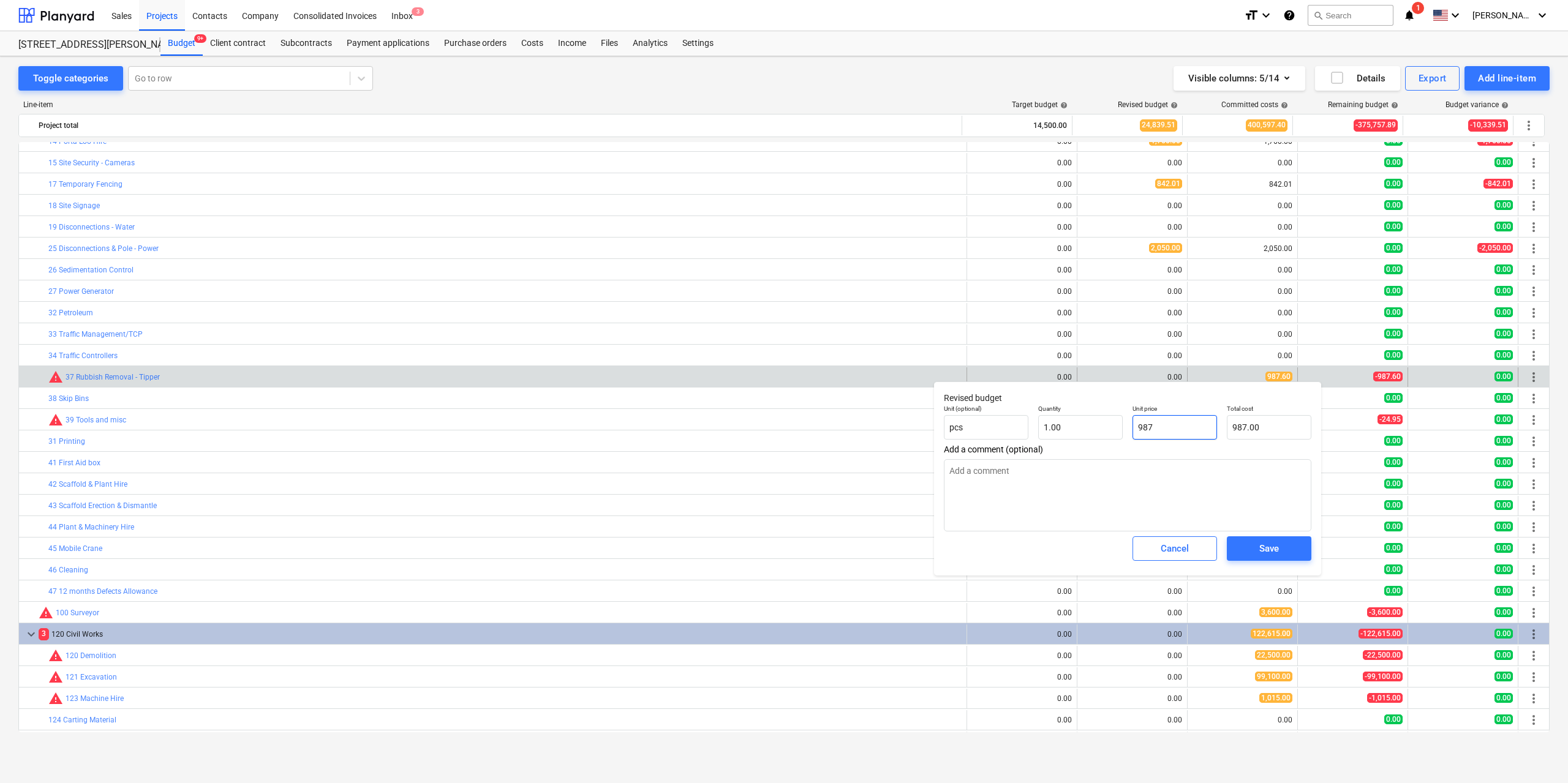
type textarea "x"
type input "987."
type textarea "x"
type input "987.6"
type input "987.60"
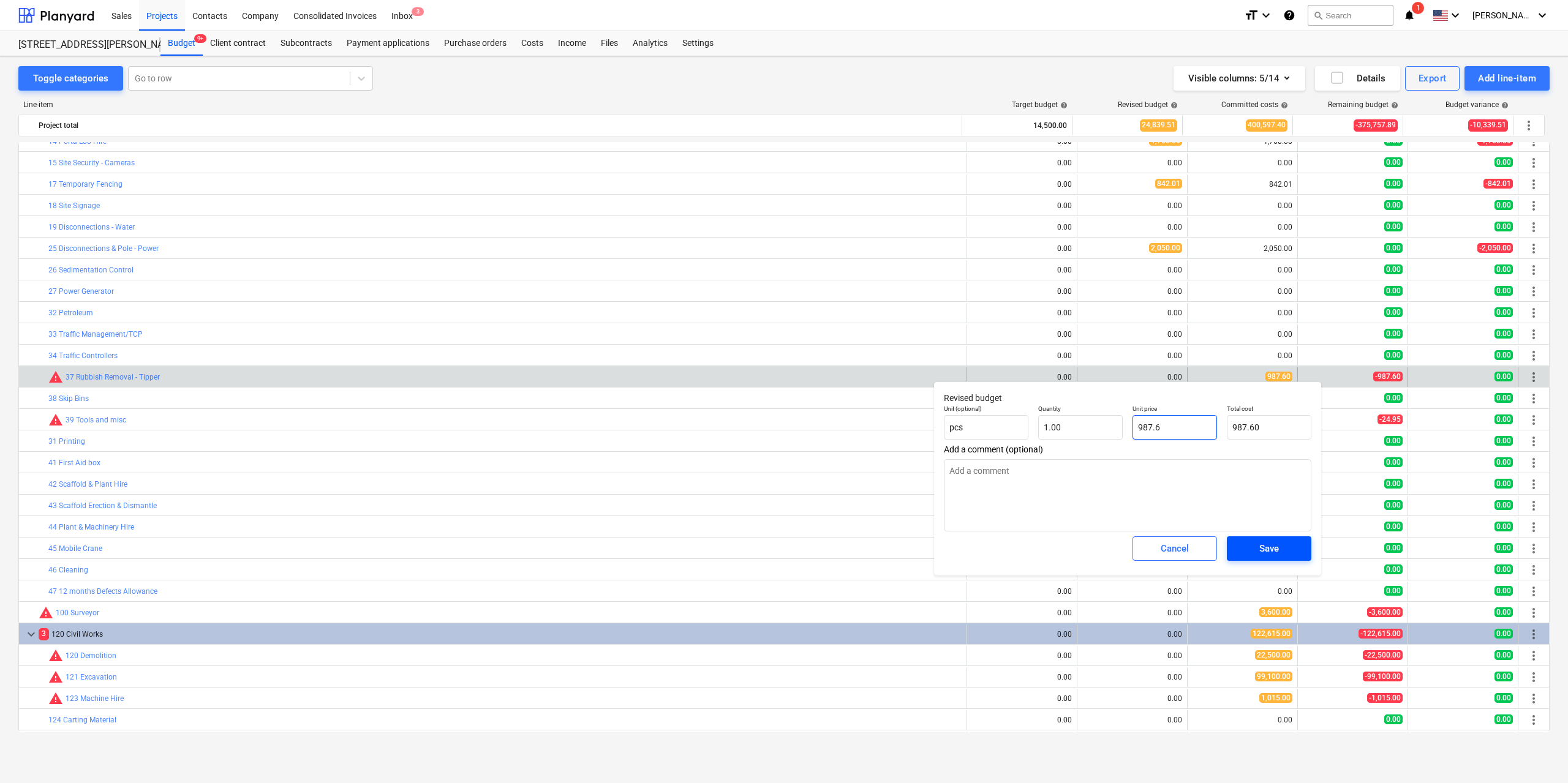
type input "987.6"
type textarea "x"
type input "987.60"
click at [1288, 556] on span "Save" at bounding box center [1269, 549] width 55 height 16
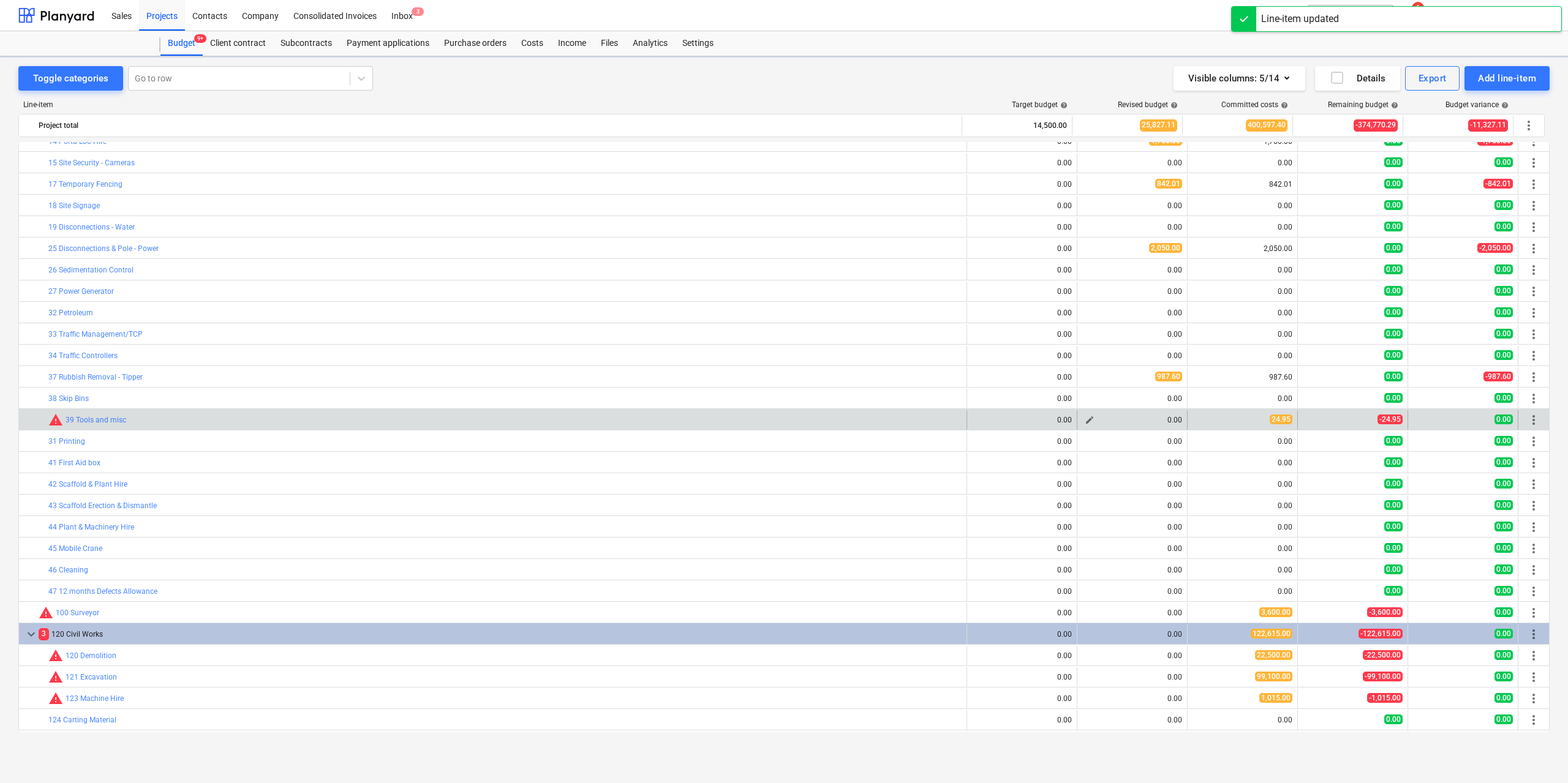
click at [1085, 419] on span "edit" at bounding box center [1089, 420] width 10 height 10
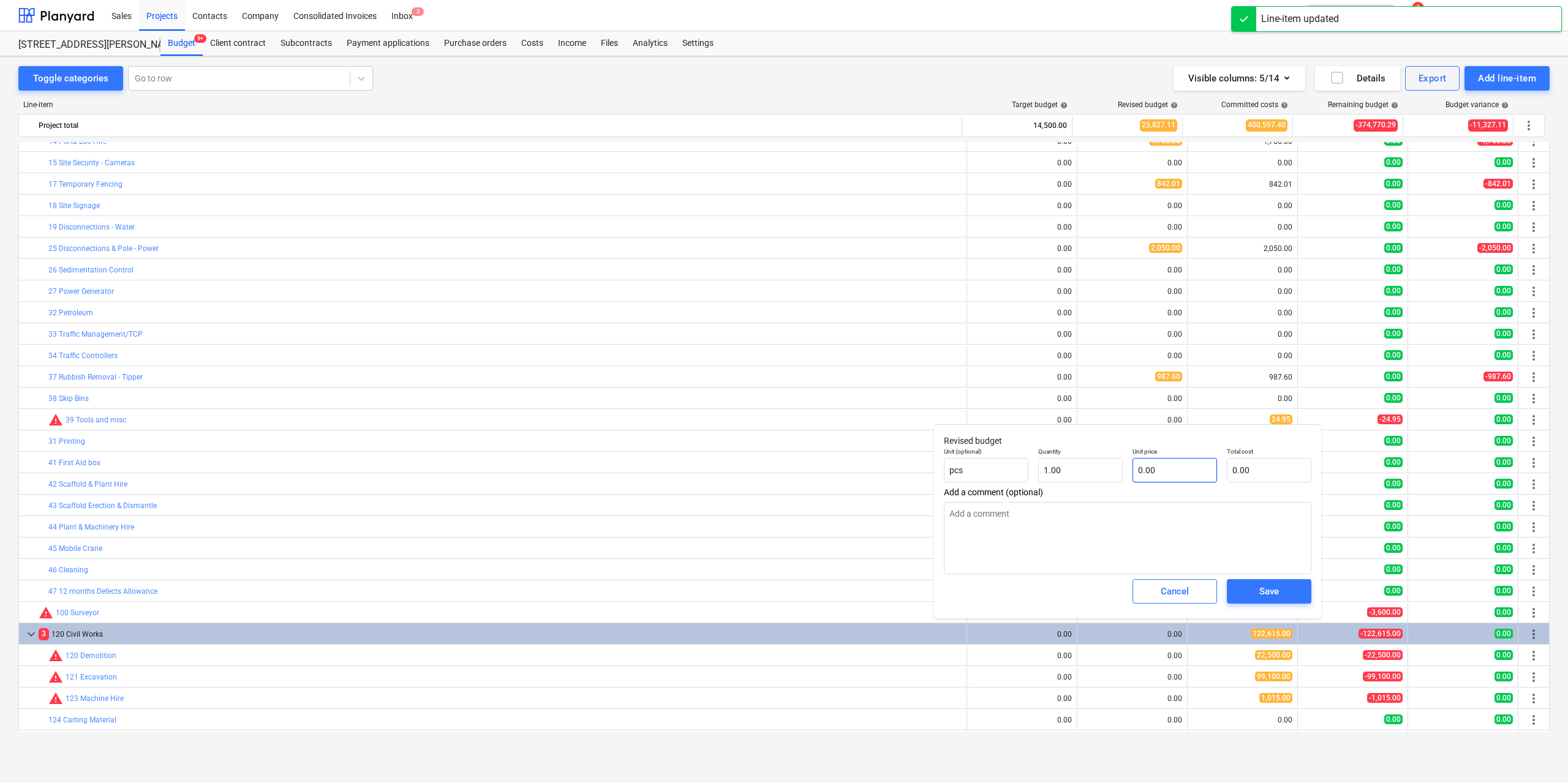
type textarea "x"
click at [1153, 472] on input "text" at bounding box center [1175, 471] width 85 height 24
type textarea "x"
type input "2"
type input "2.00"
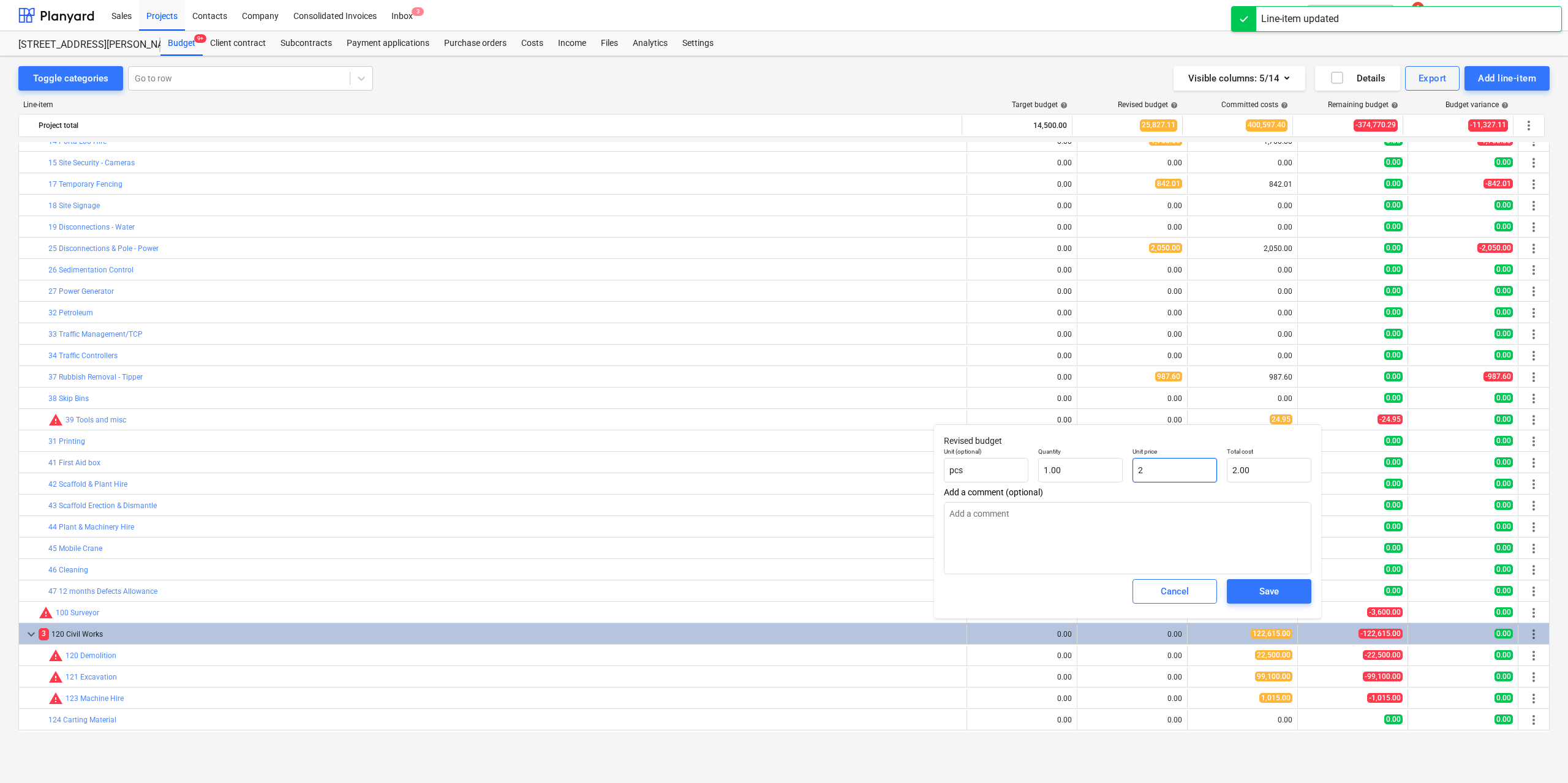
type textarea "x"
type input "24"
type input "24.00"
type textarea "x"
type input "24."
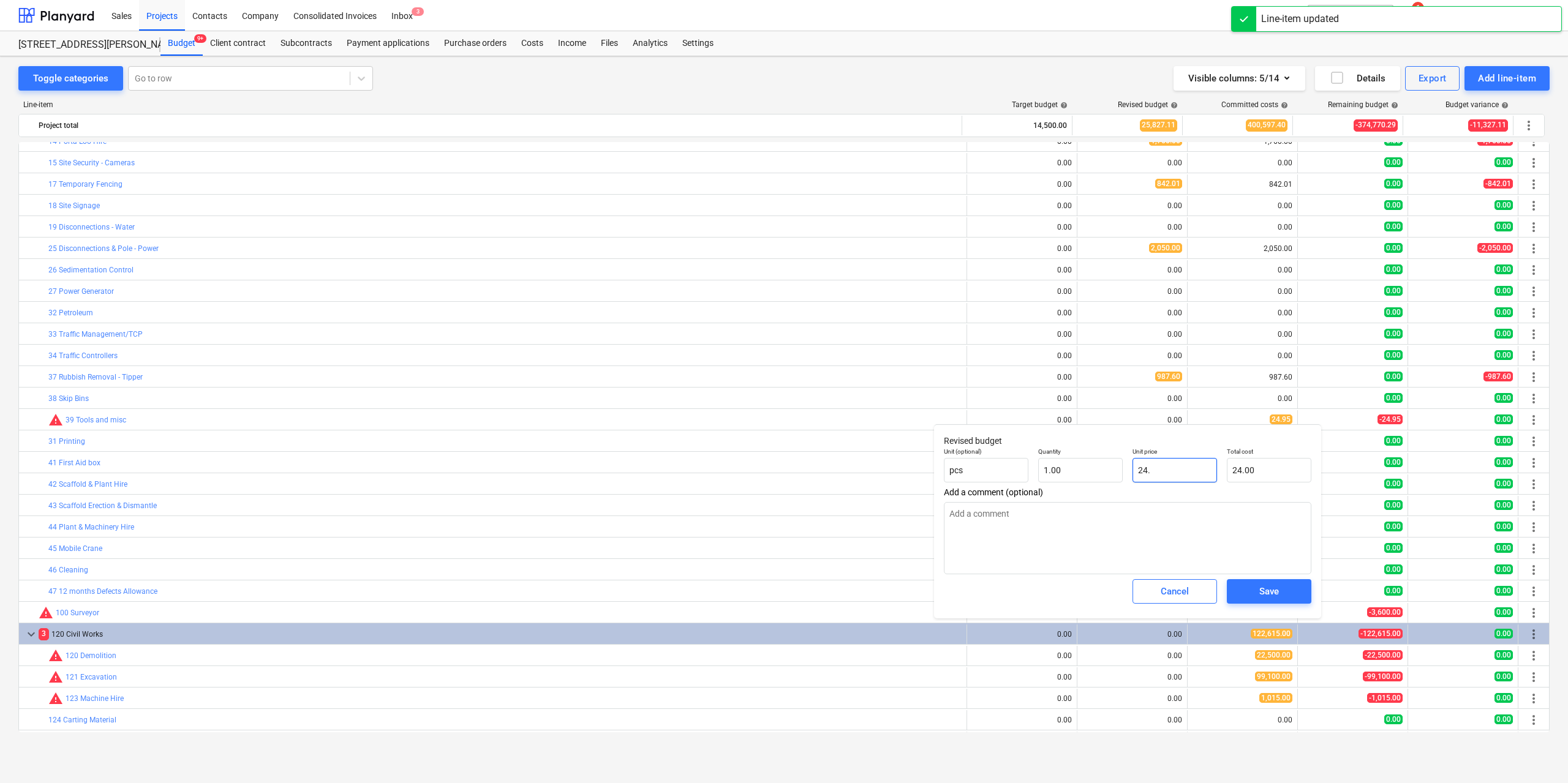
type textarea "x"
type input "24.9"
type input "24.90"
type textarea "x"
type input "24.95"
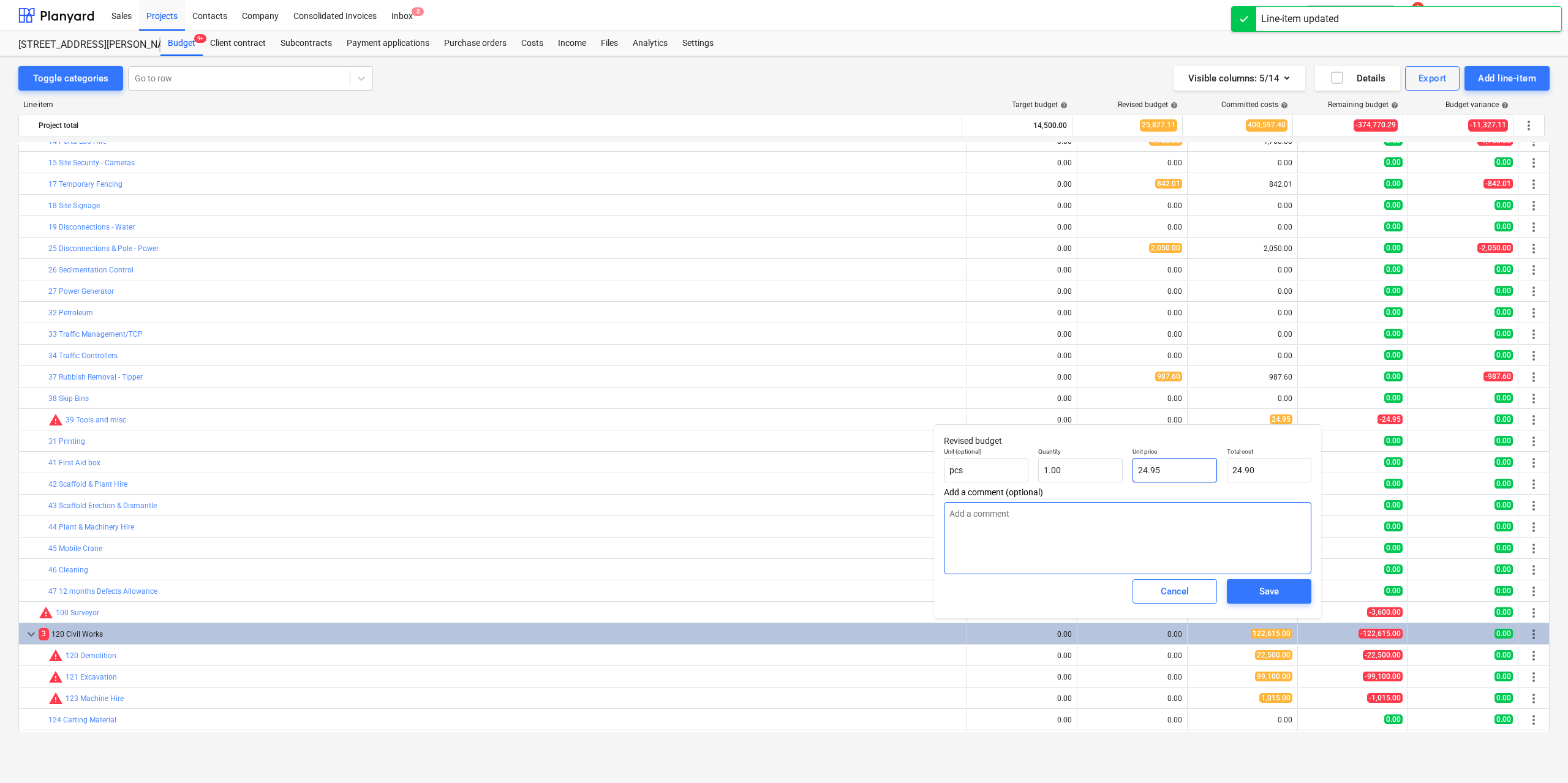
type input "24.95"
click at [1264, 584] on button "Save" at bounding box center [1269, 591] width 85 height 24
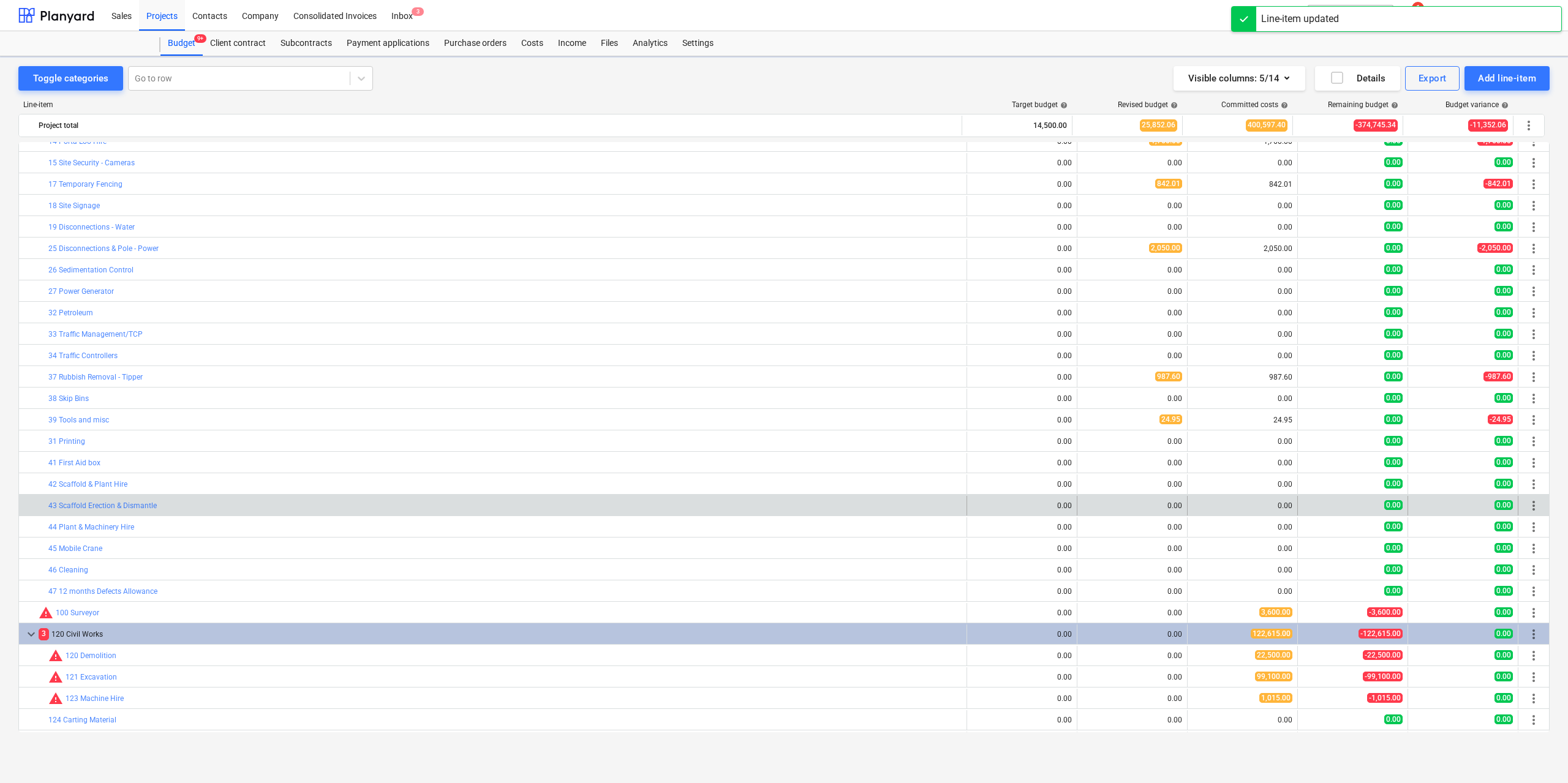
scroll to position [245, 0]
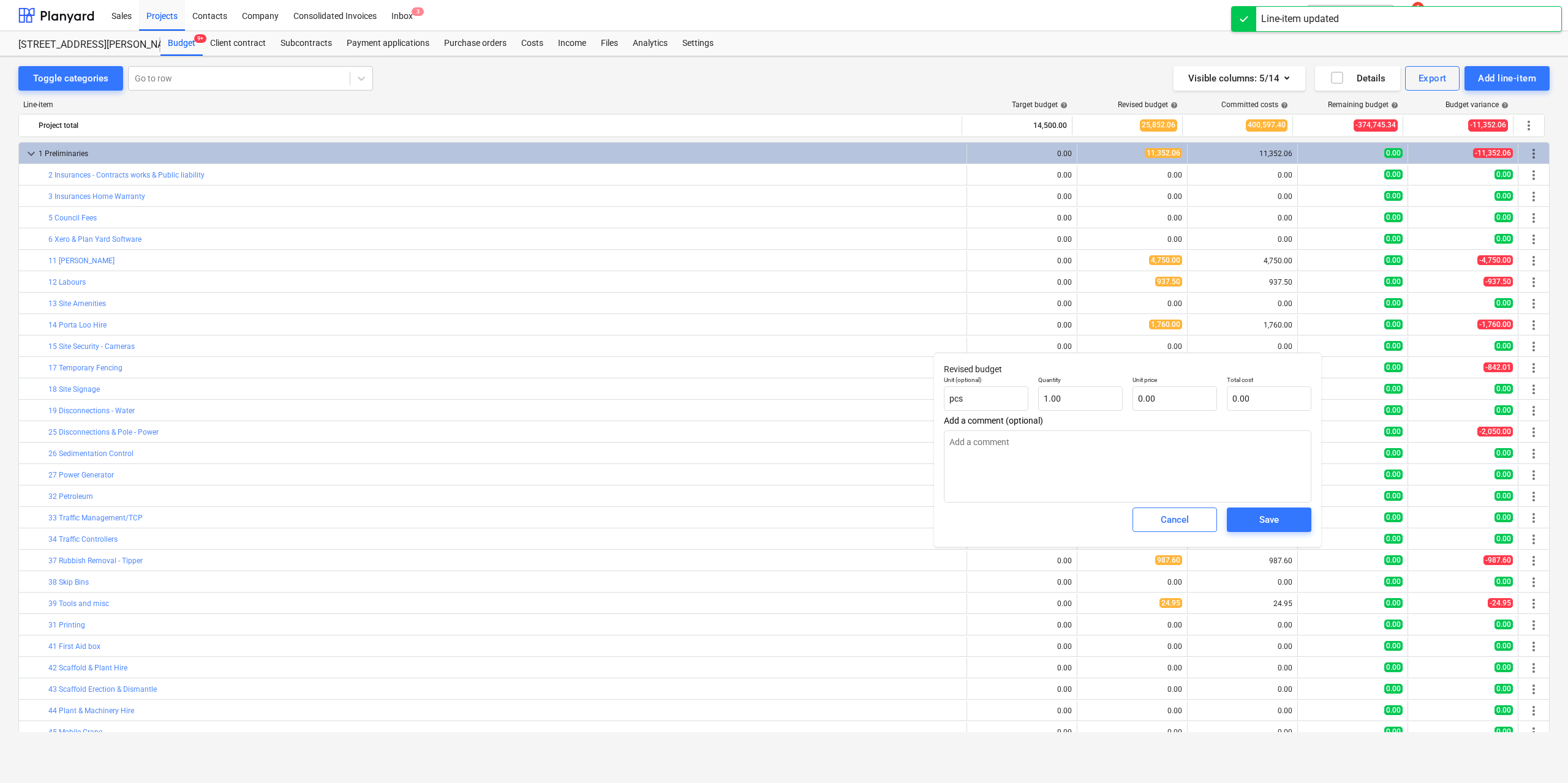
type textarea "x"
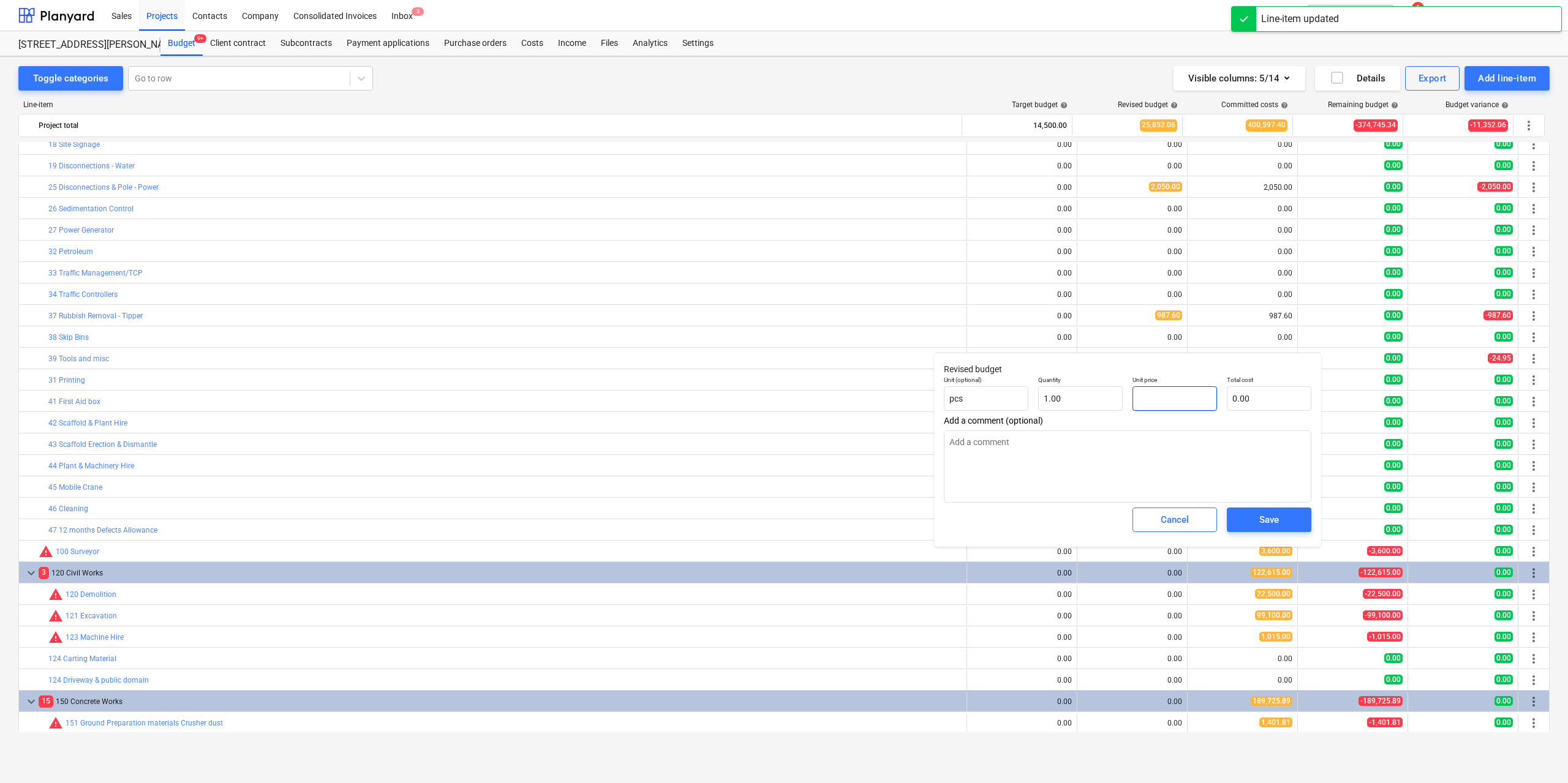
click at [1152, 405] on input "text" at bounding box center [1175, 399] width 85 height 24
type textarea "x"
type input "3"
type input "3.00"
type textarea "x"
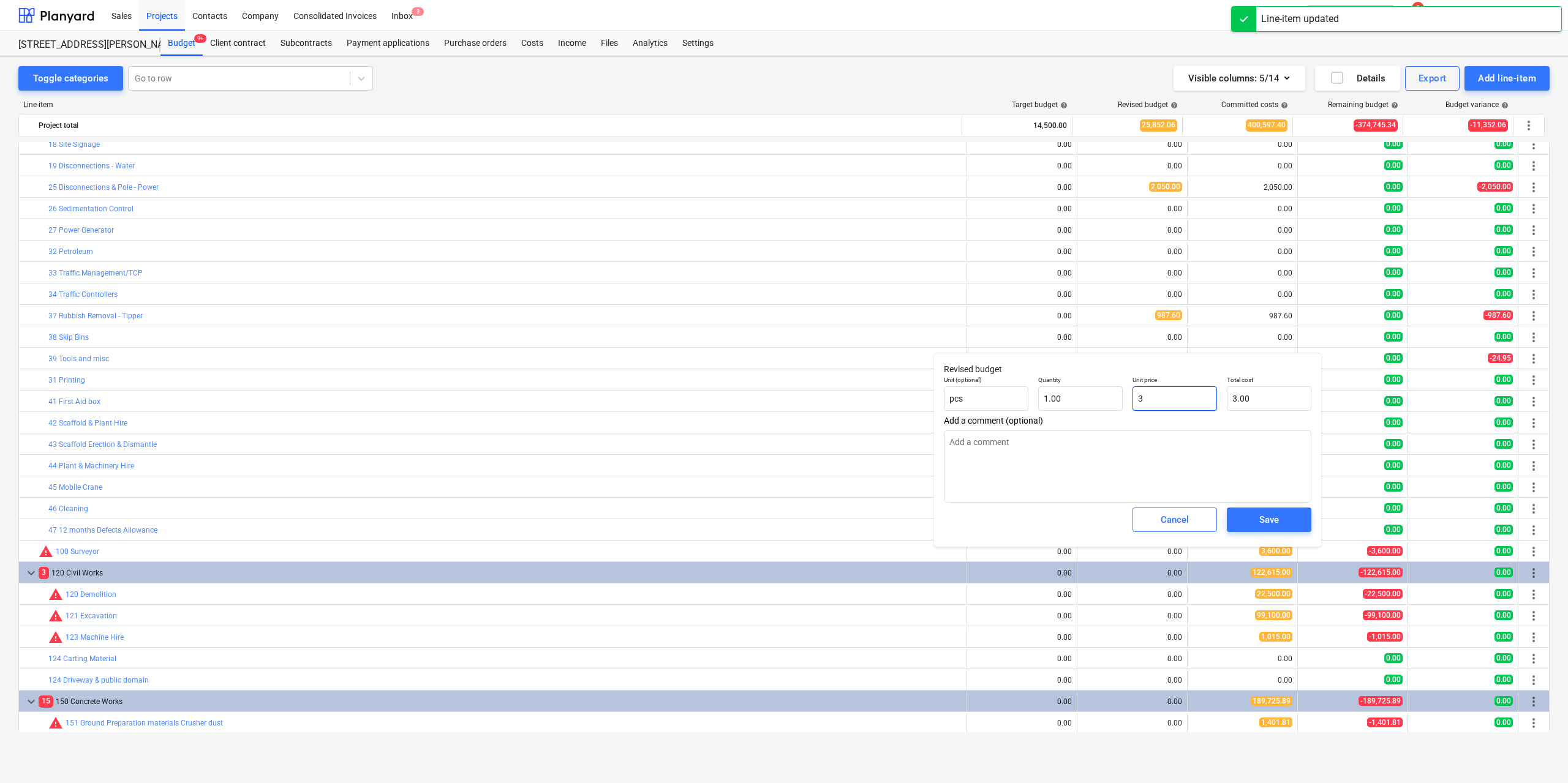
type input "36"
type input "36.00"
type textarea "x"
type input "360"
type input "360.00"
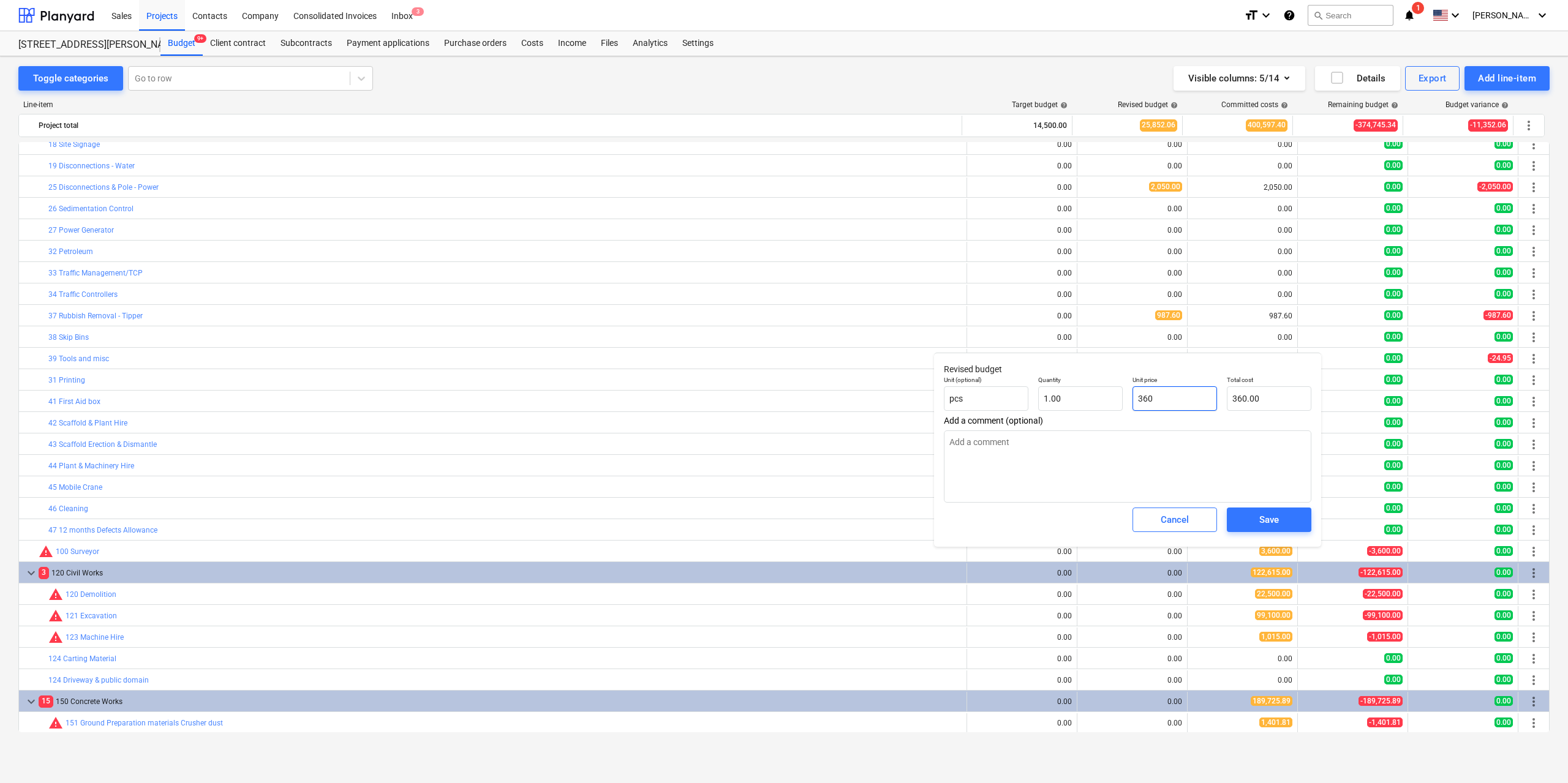
type textarea "x"
type input "3600"
type input "3,600.00"
click at [1257, 521] on span "Save" at bounding box center [1269, 520] width 55 height 16
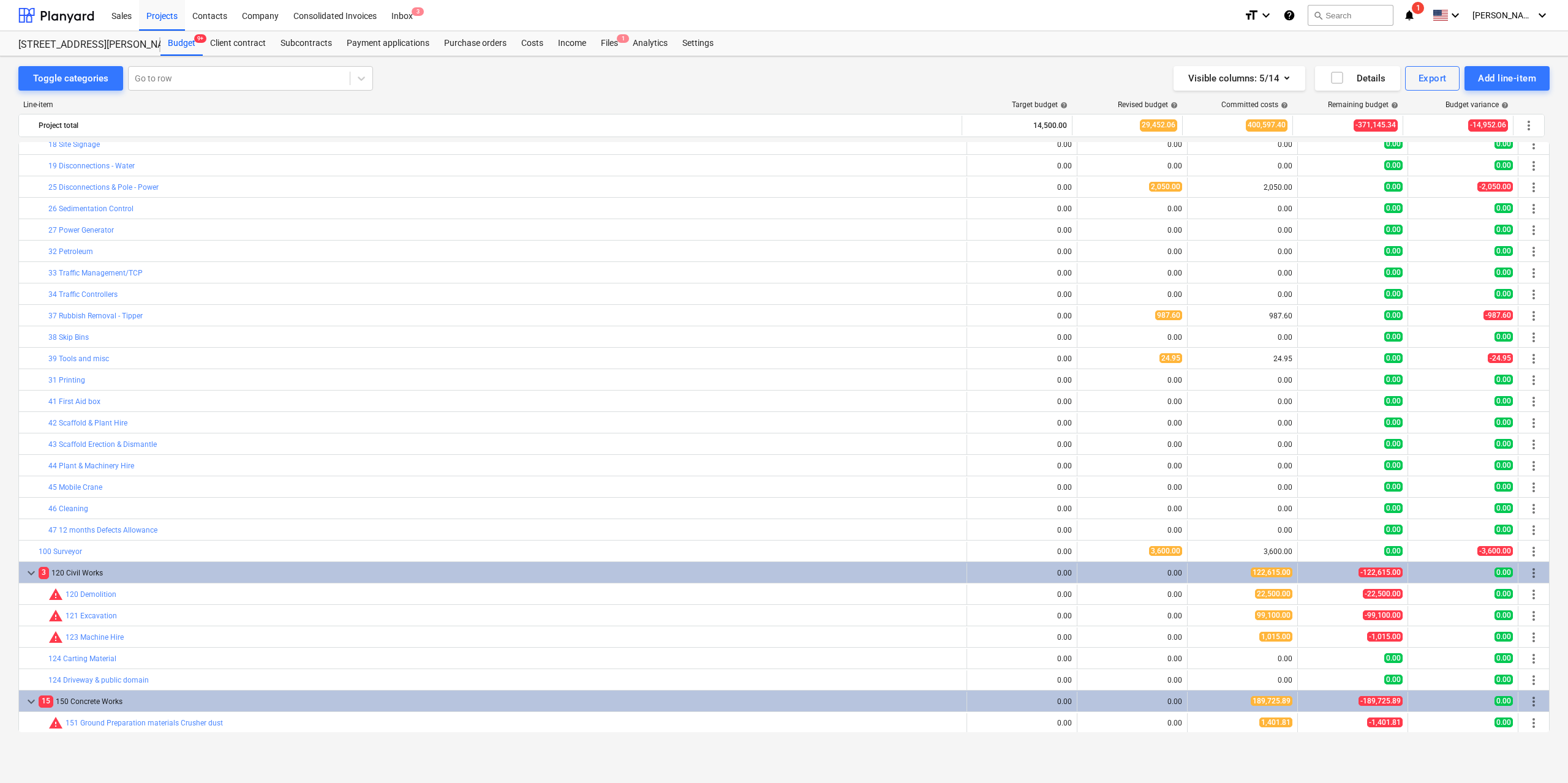
scroll to position [551, 0]
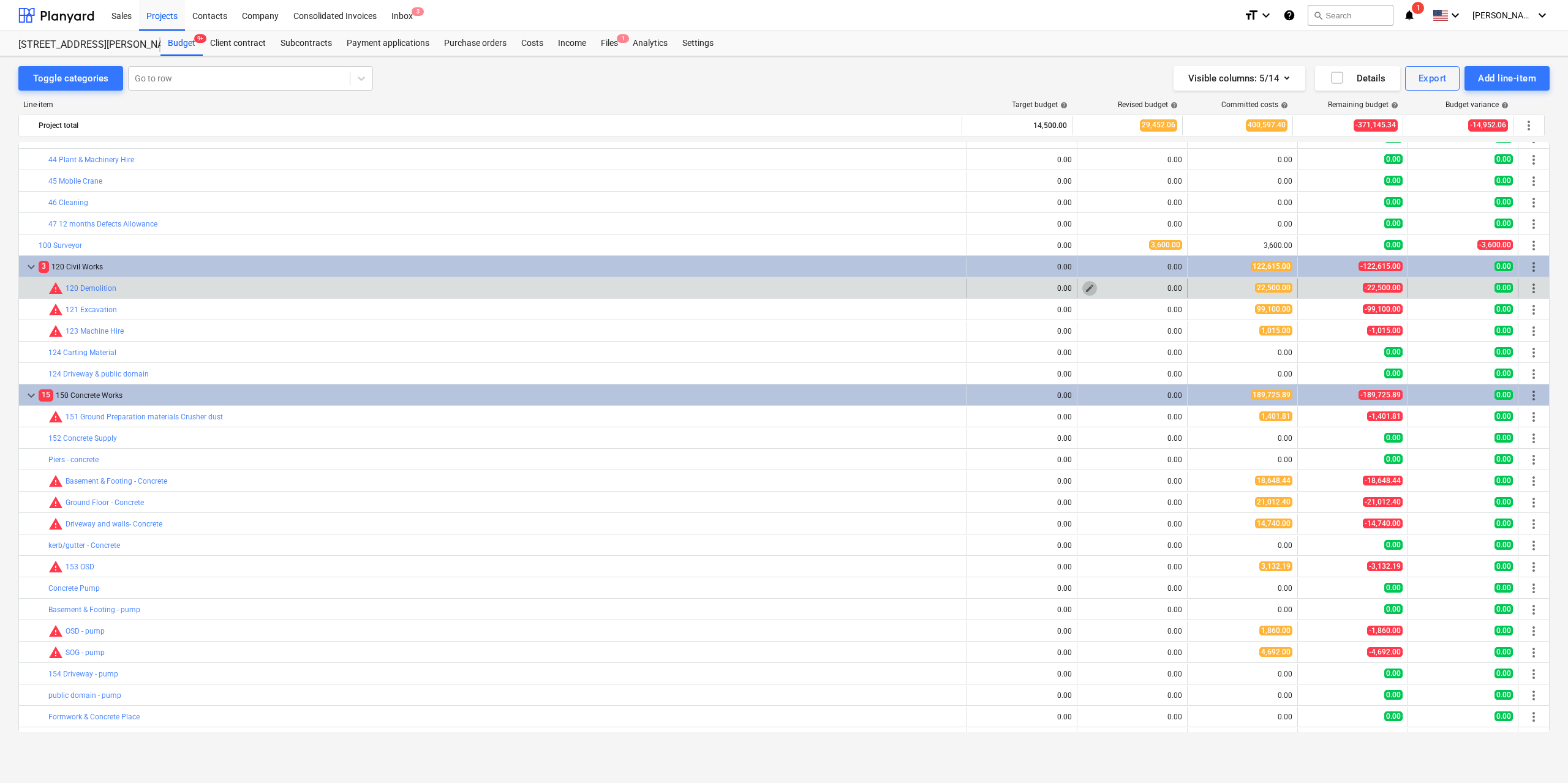
click at [1086, 284] on span "edit" at bounding box center [1089, 288] width 10 height 10
type textarea "x"
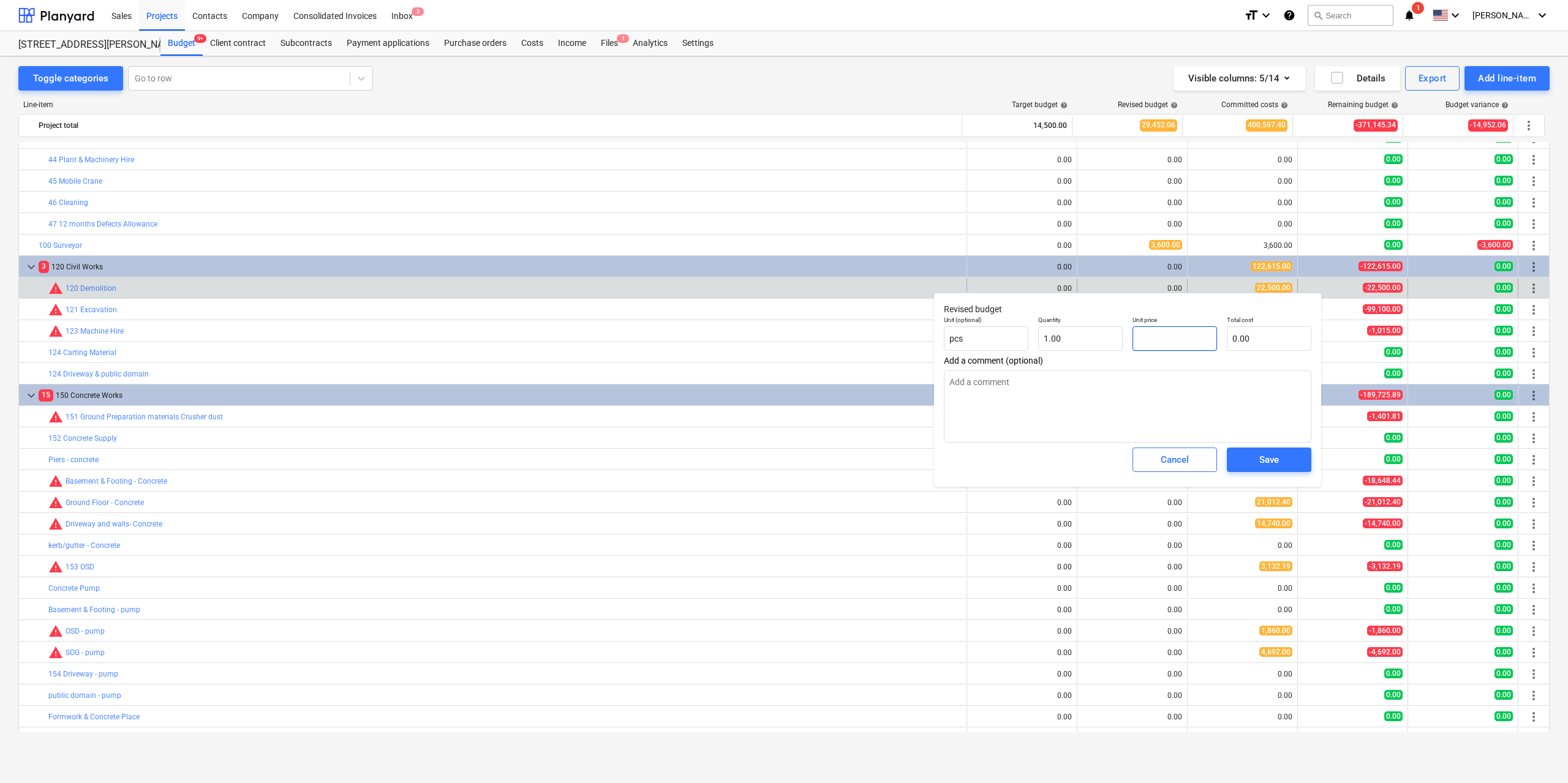
click at [1152, 340] on input "text" at bounding box center [1175, 339] width 85 height 24
click at [1266, 460] on div "Save" at bounding box center [1269, 460] width 19 height 16
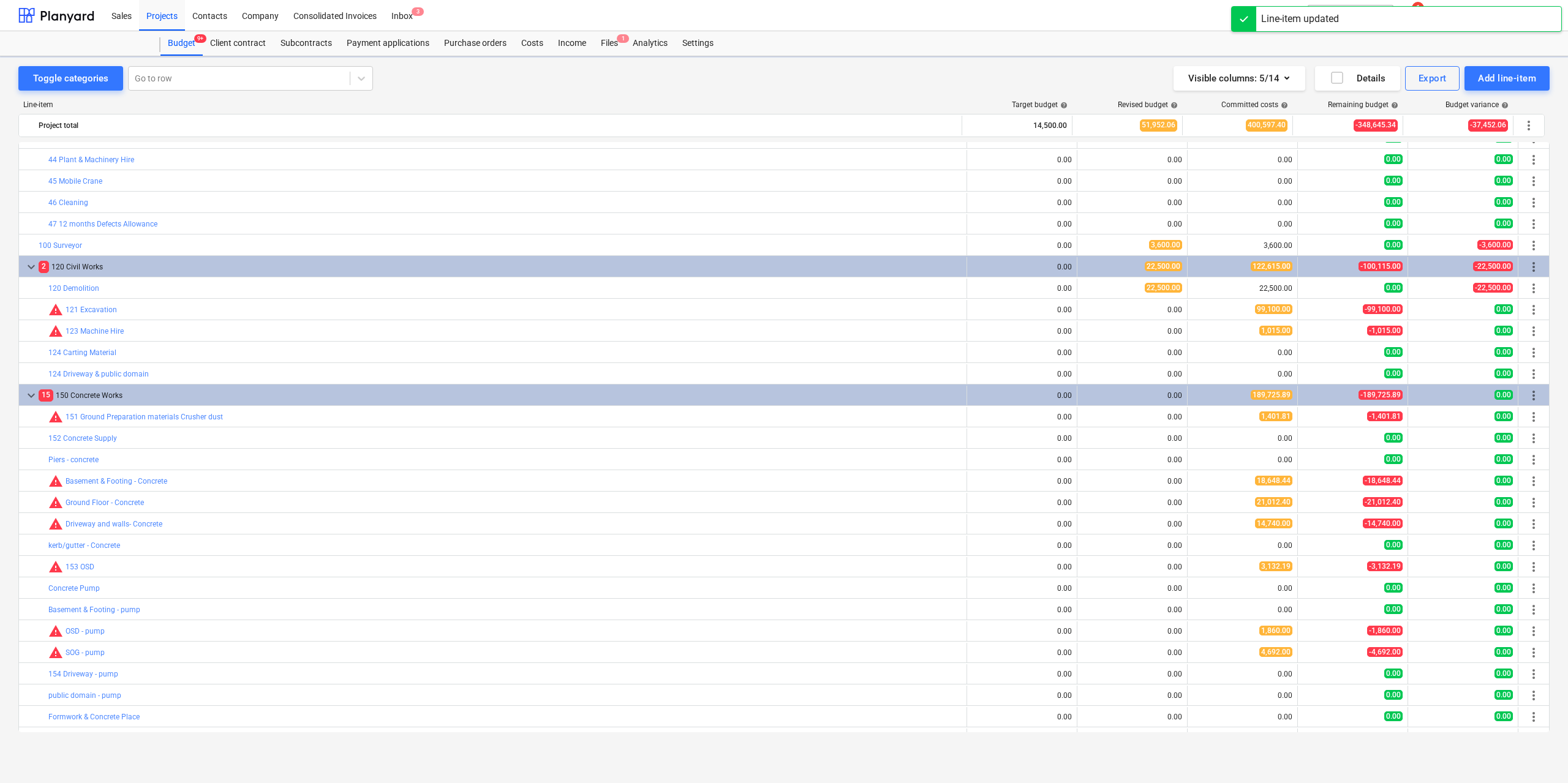
click at [1085, 308] on span "edit" at bounding box center [1089, 310] width 10 height 10
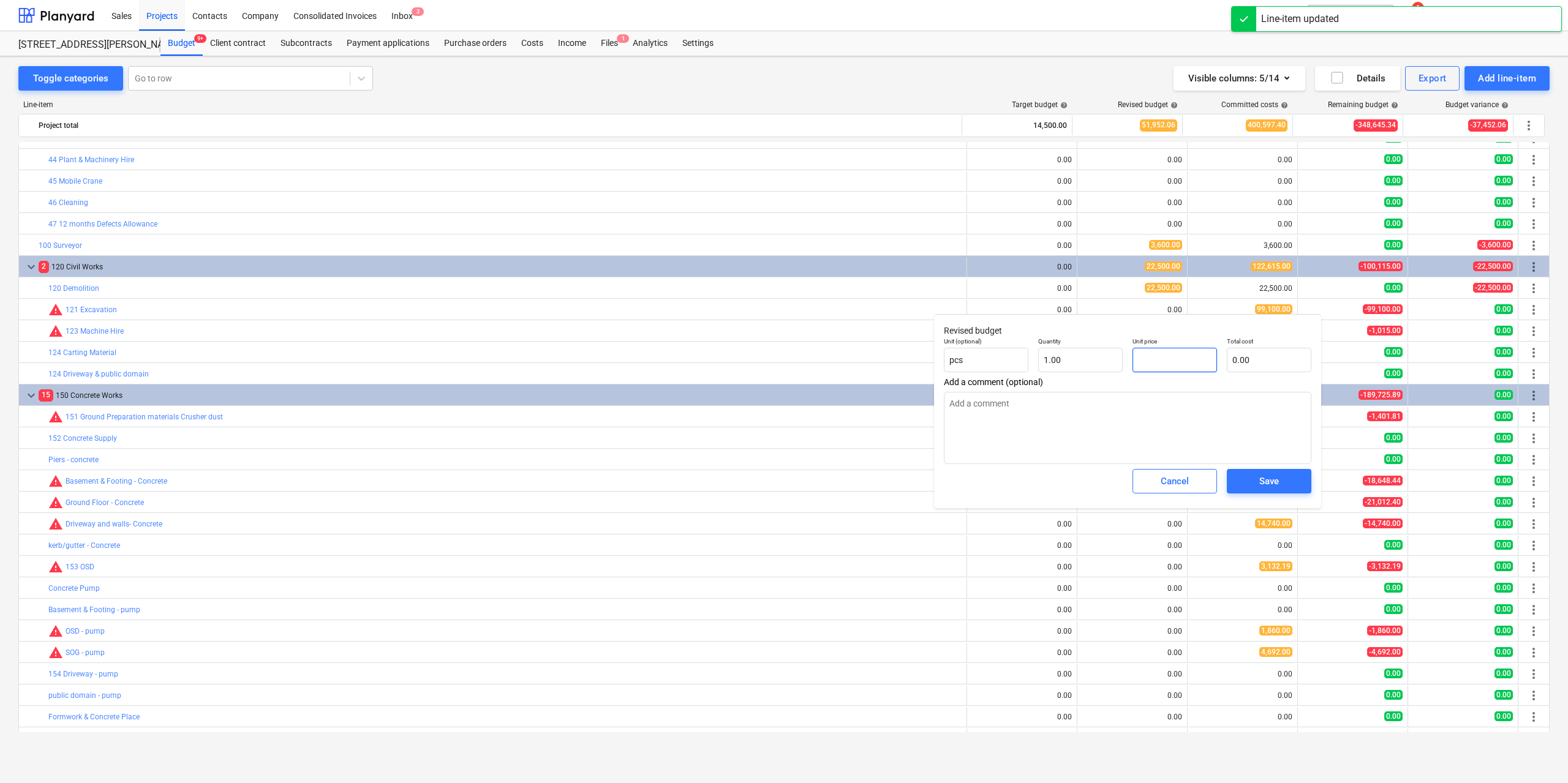
click at [1155, 367] on input "text" at bounding box center [1175, 360] width 85 height 24
click at [1264, 484] on div "Save" at bounding box center [1269, 481] width 19 height 16
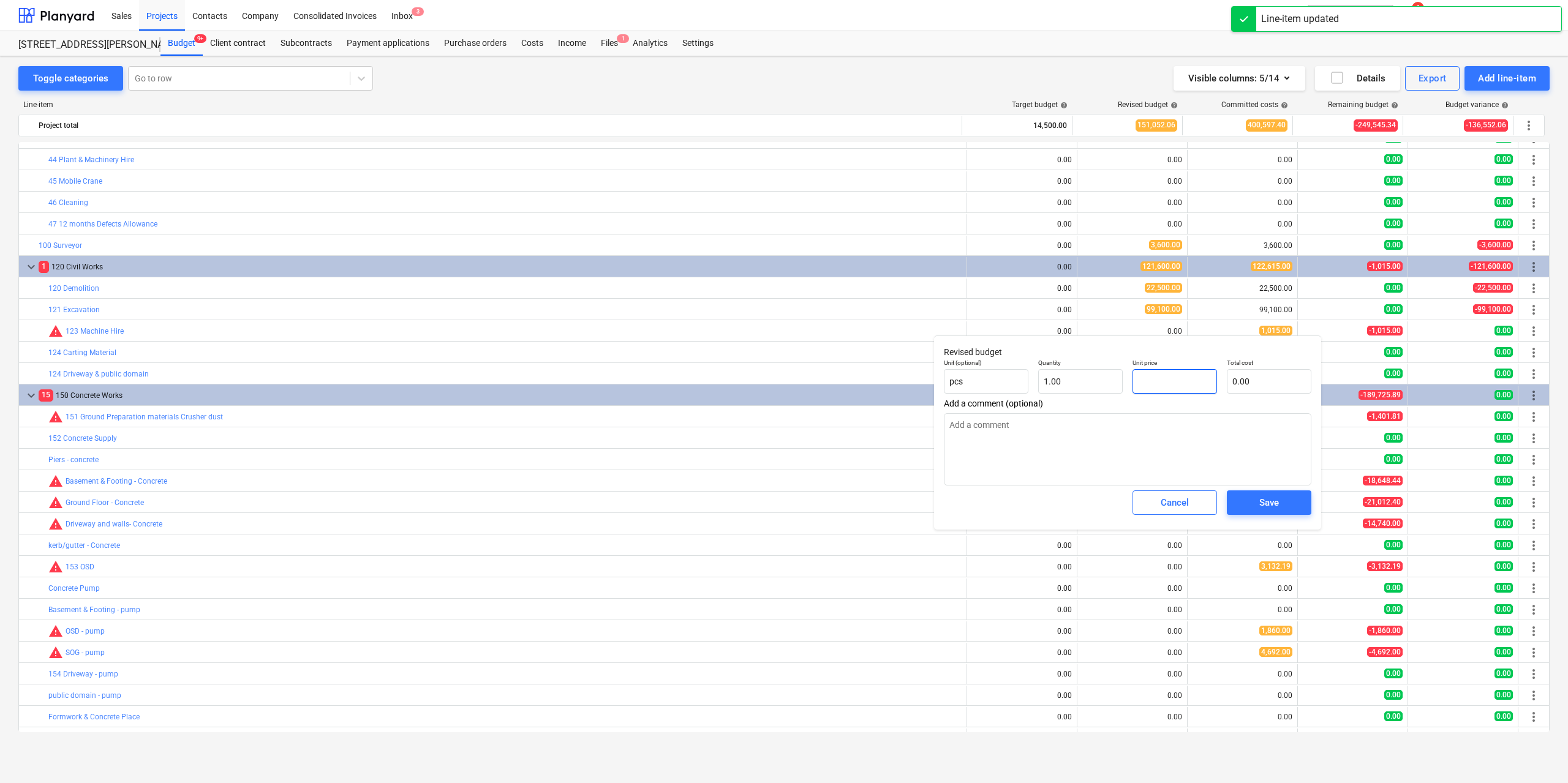
click at [1198, 386] on input "text" at bounding box center [1175, 381] width 85 height 24
click at [1256, 505] on span "Save" at bounding box center [1269, 503] width 55 height 16
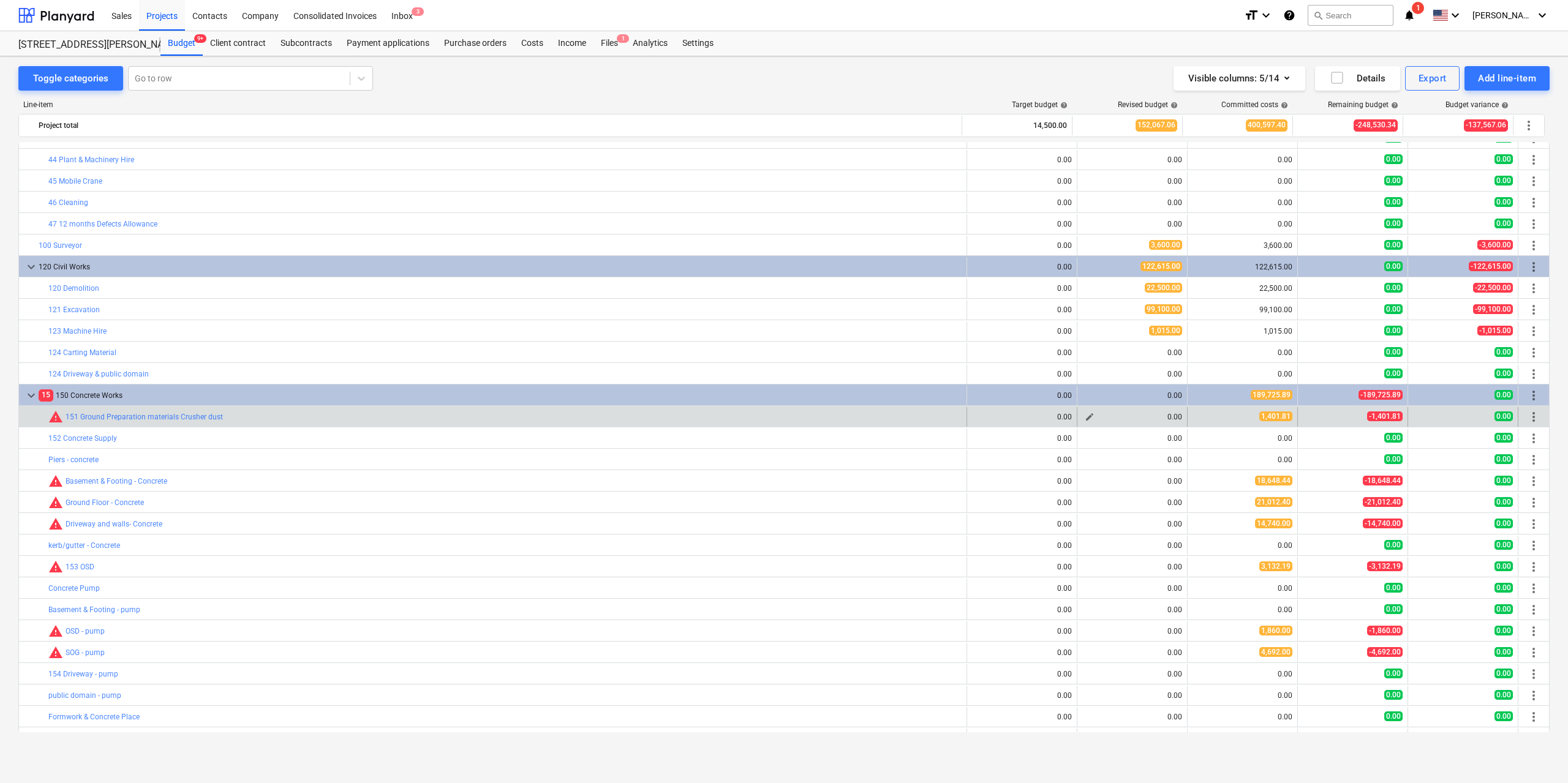
click at [1085, 416] on span "edit" at bounding box center [1089, 416] width 10 height 10
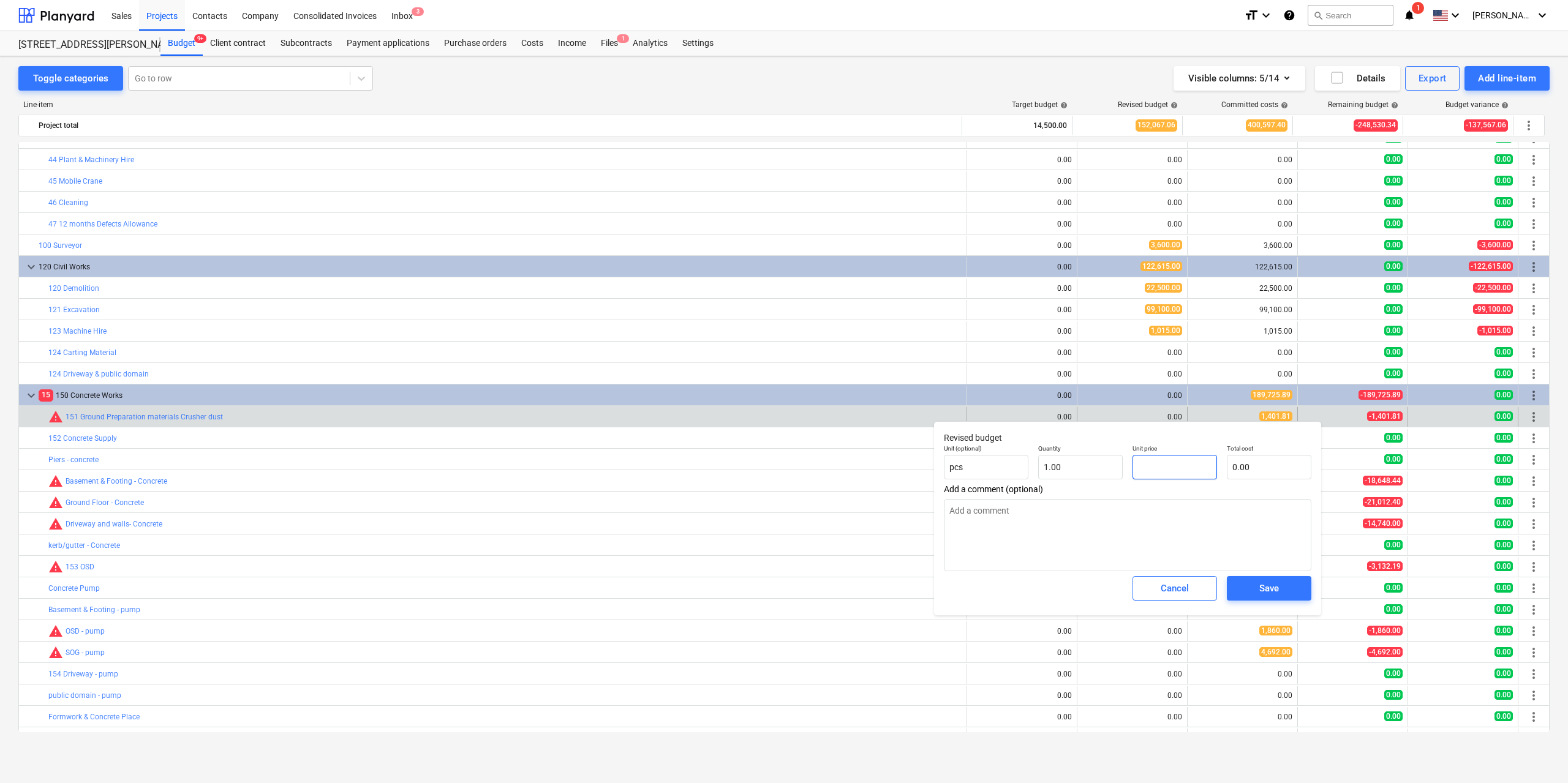
click at [1147, 465] on input "text" at bounding box center [1175, 467] width 85 height 24
click at [1257, 585] on span "Save" at bounding box center [1269, 589] width 55 height 16
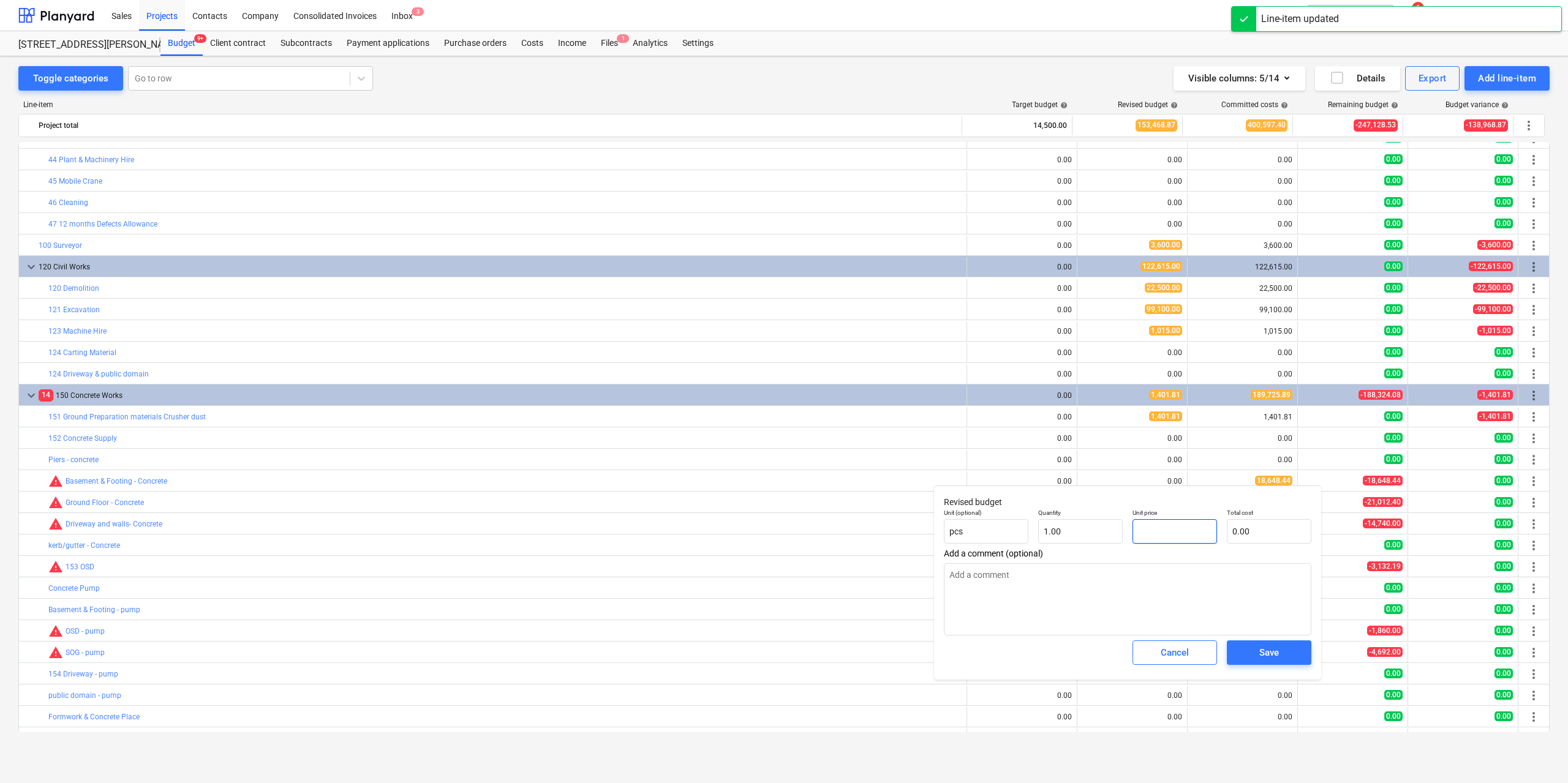
click at [1153, 528] on input "text" at bounding box center [1175, 532] width 85 height 24
click at [1266, 654] on div "Save" at bounding box center [1269, 653] width 19 height 16
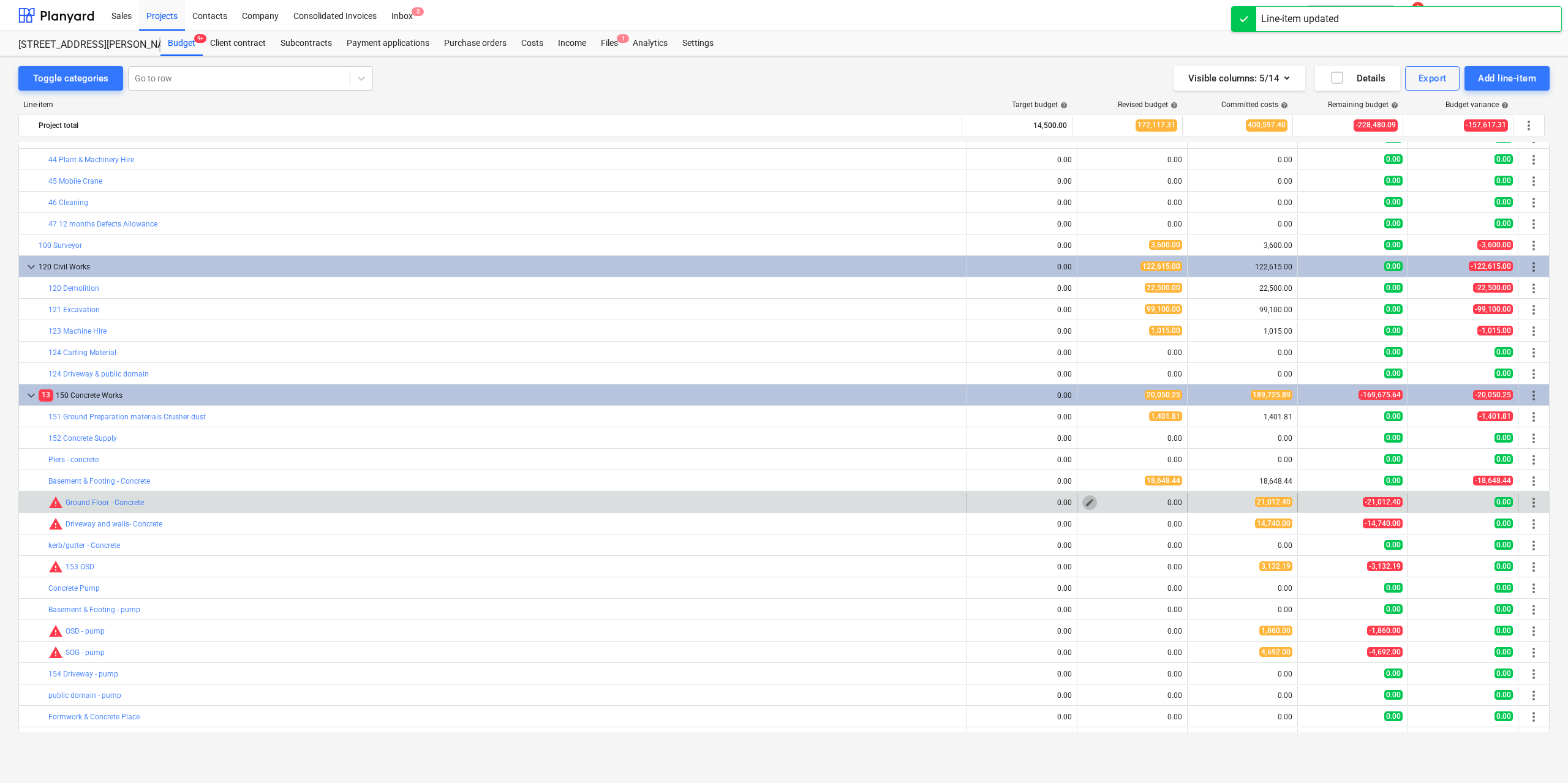
click at [1088, 502] on span "edit" at bounding box center [1089, 502] width 10 height 10
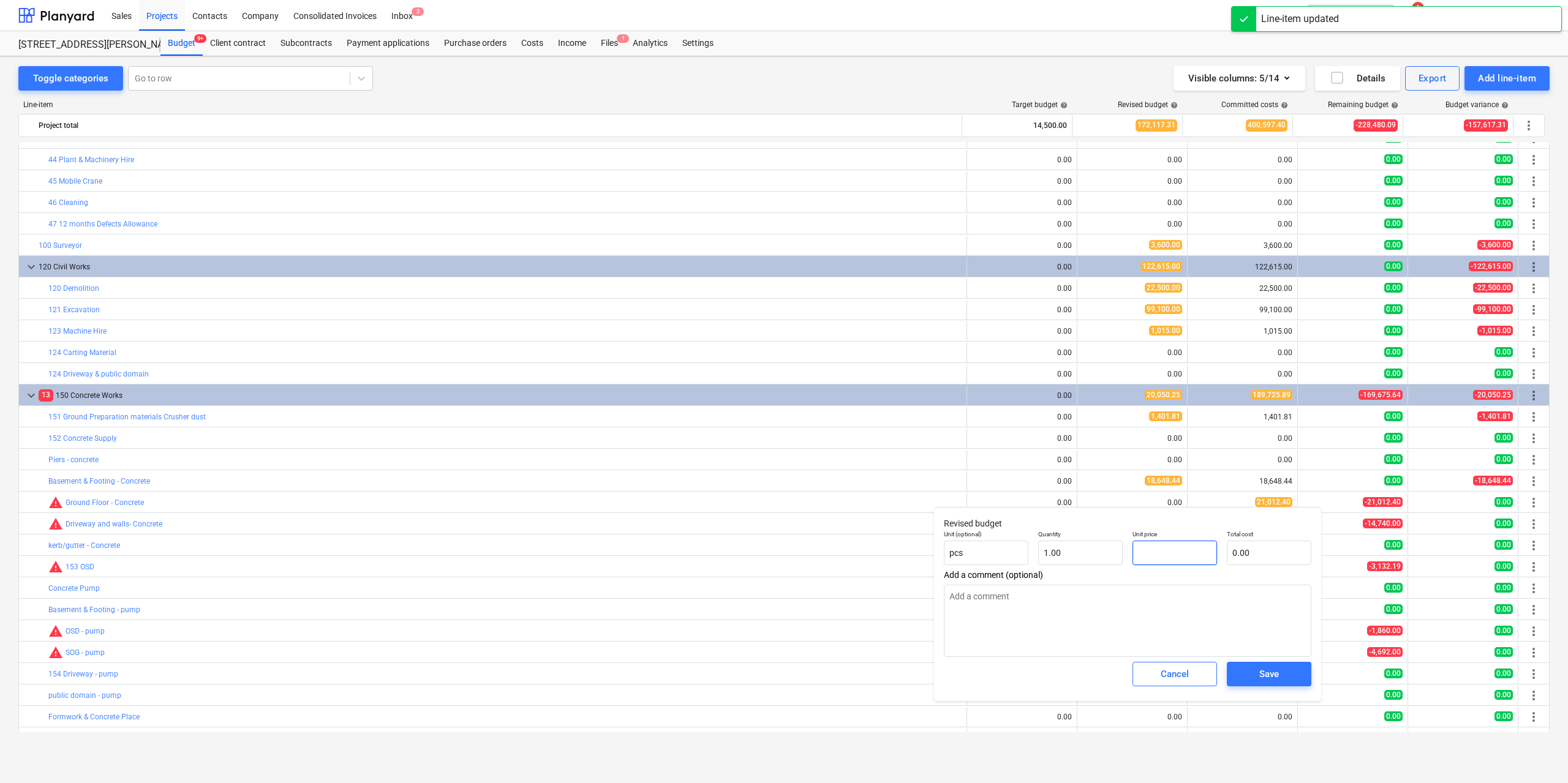
click at [1190, 555] on input "text" at bounding box center [1175, 553] width 85 height 24
click at [1265, 671] on div "Save" at bounding box center [1269, 675] width 19 height 16
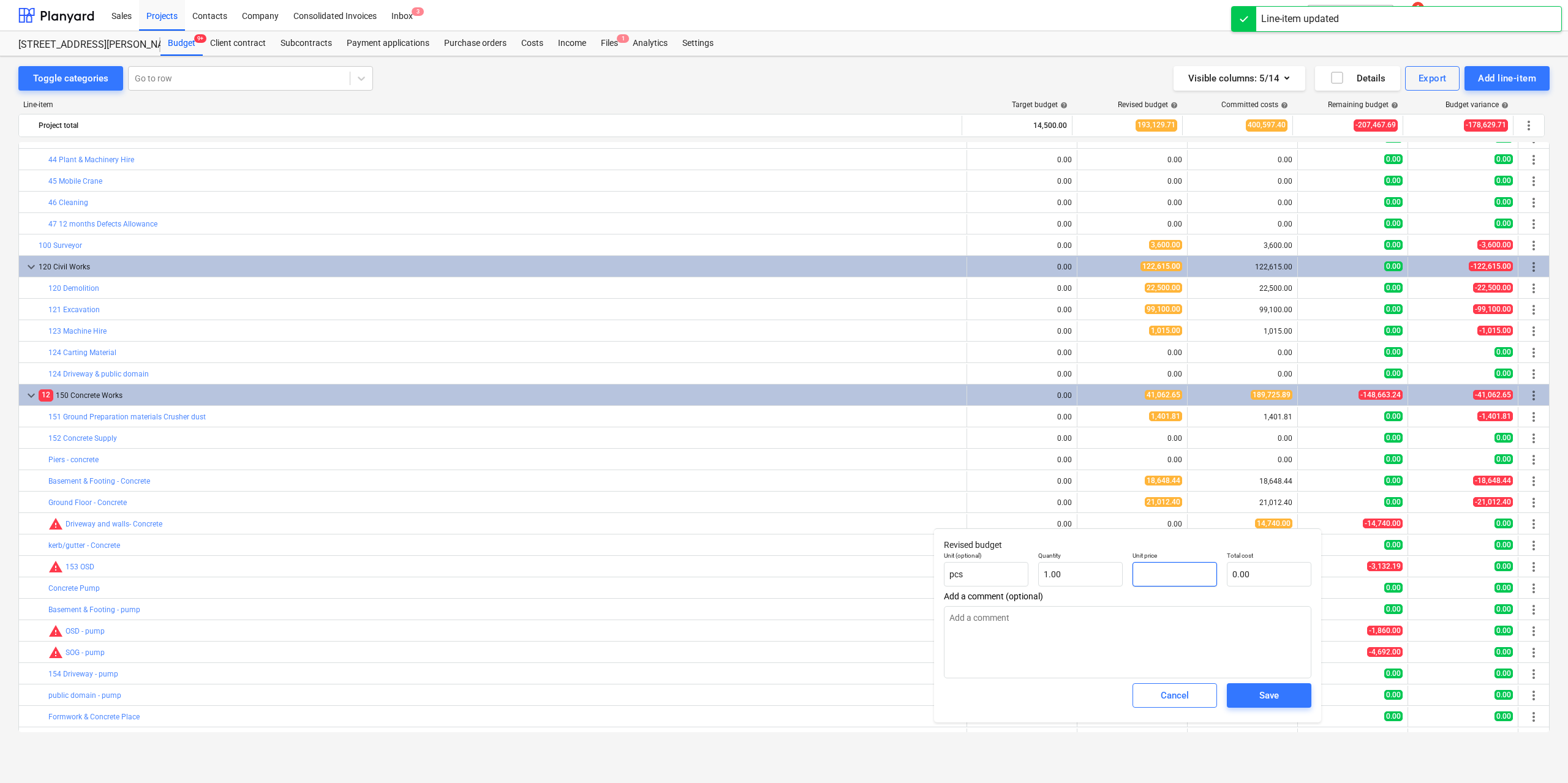
click at [1145, 570] on input "text" at bounding box center [1175, 575] width 85 height 24
click at [1256, 698] on span "Save" at bounding box center [1269, 696] width 55 height 16
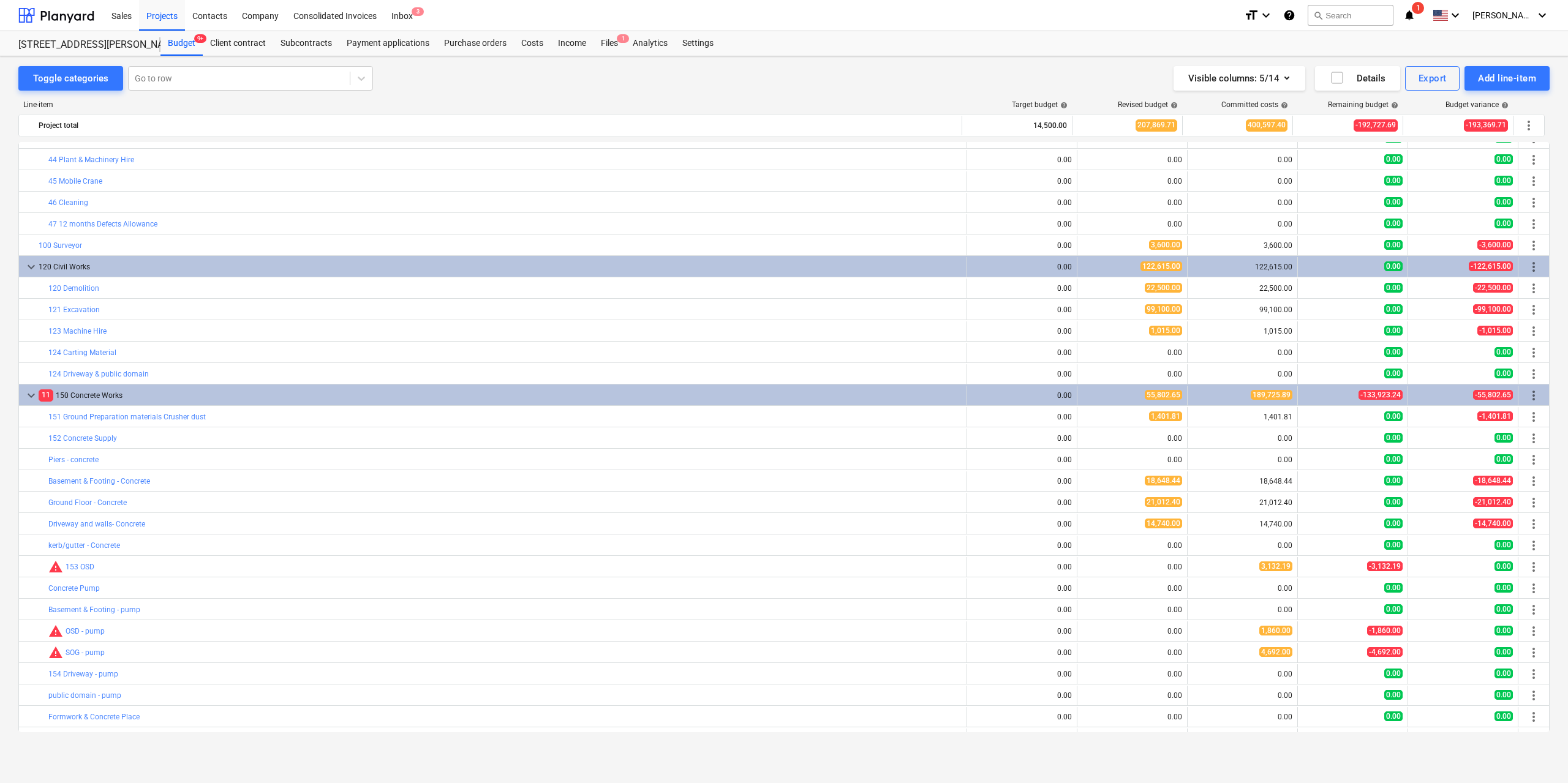
scroll to position [674, 0]
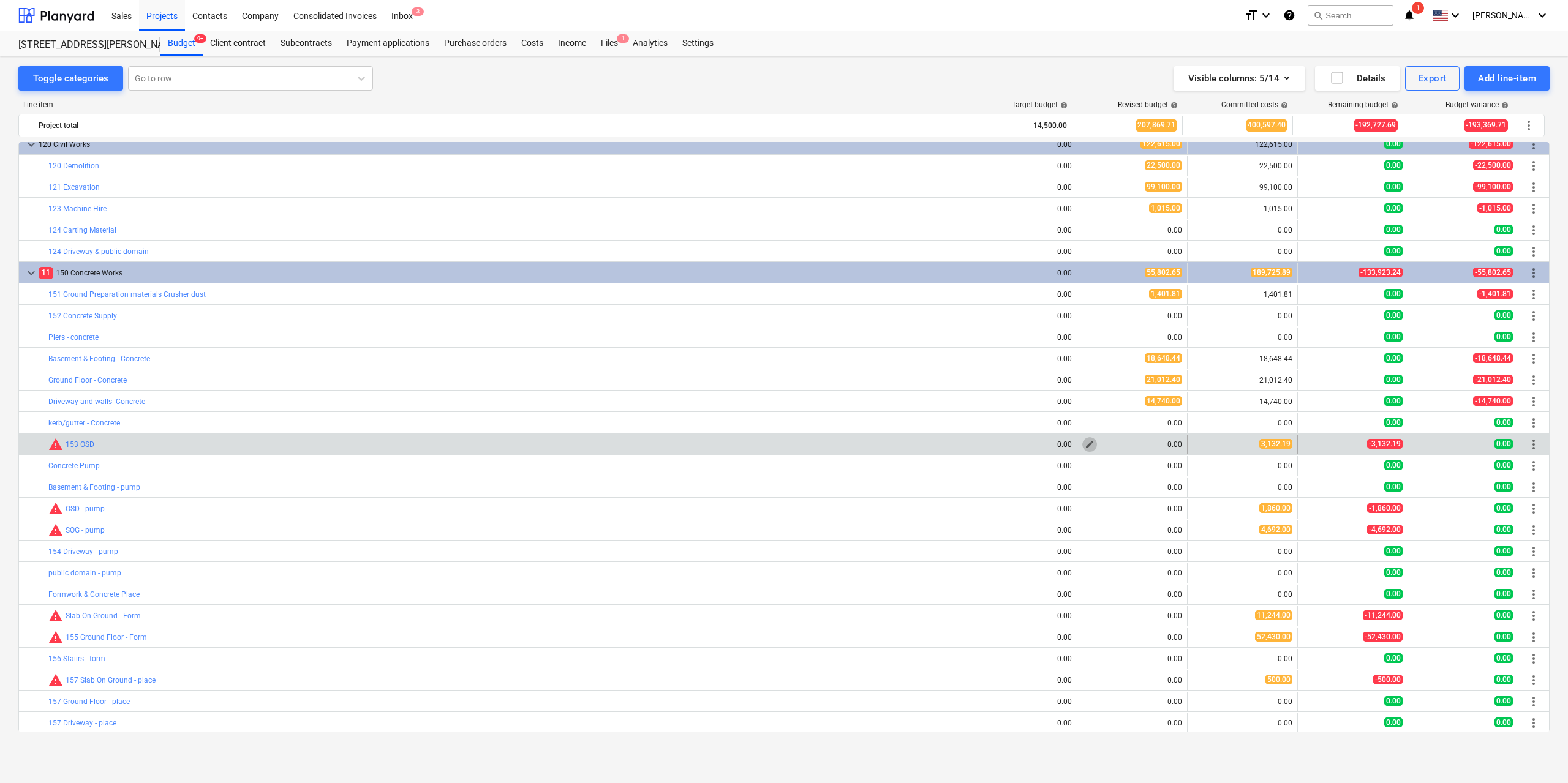
click at [1089, 442] on span "edit" at bounding box center [1089, 444] width 10 height 10
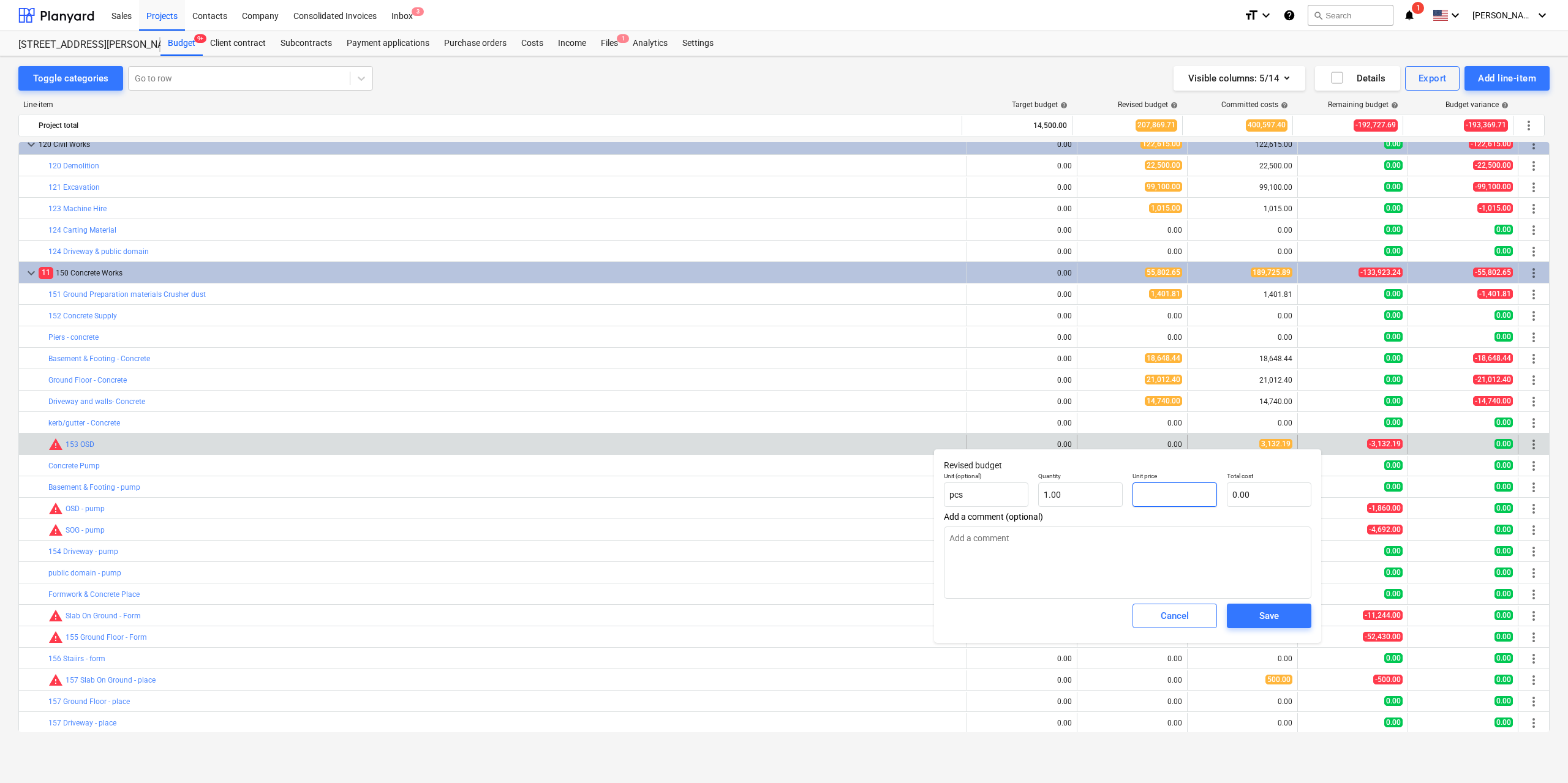
click at [1152, 498] on input "text" at bounding box center [1175, 495] width 85 height 24
click at [1253, 620] on span "Save" at bounding box center [1269, 616] width 55 height 16
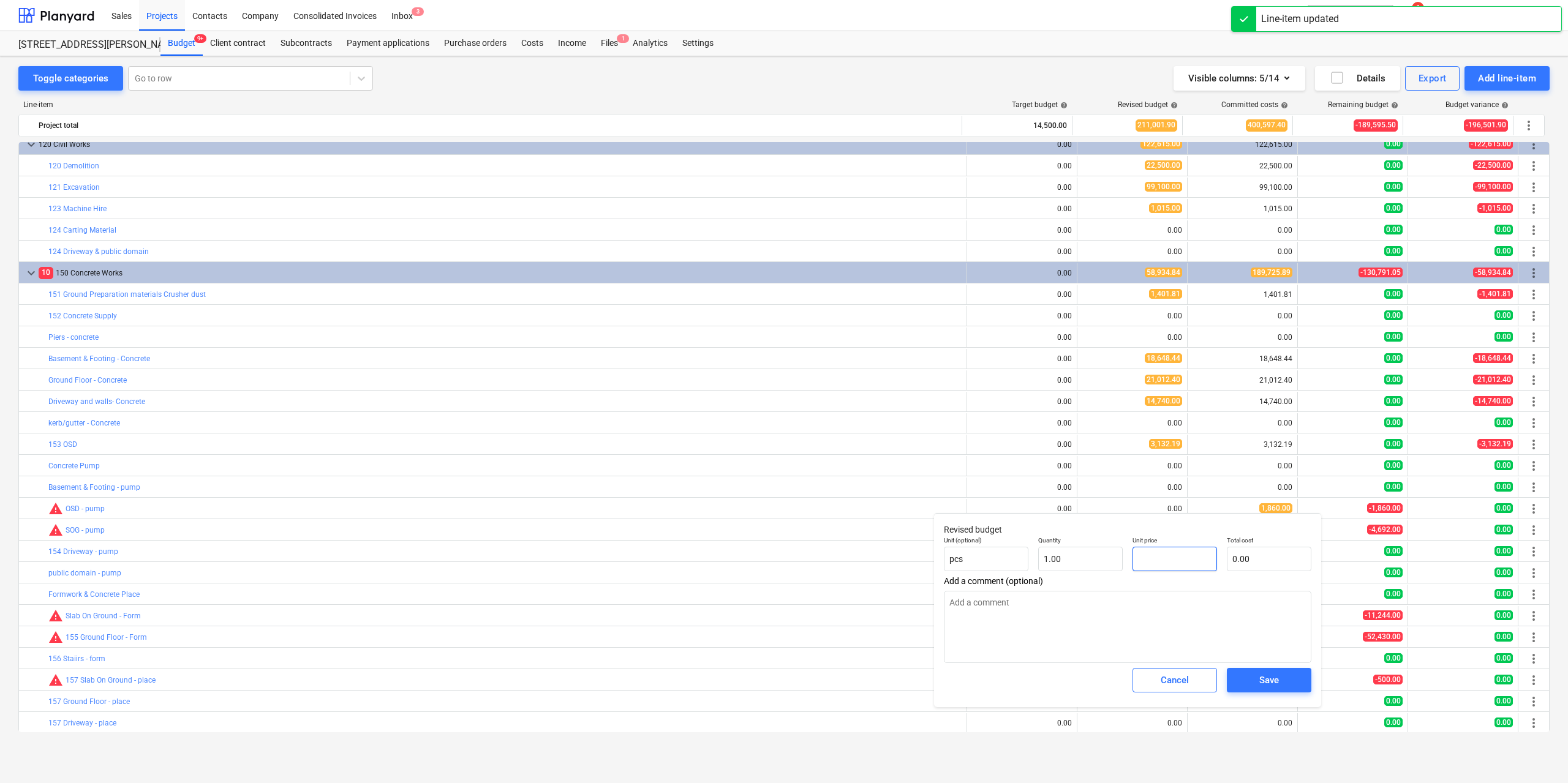
click at [1170, 556] on input "text" at bounding box center [1175, 559] width 85 height 24
click at [1253, 675] on span "Save" at bounding box center [1269, 681] width 55 height 16
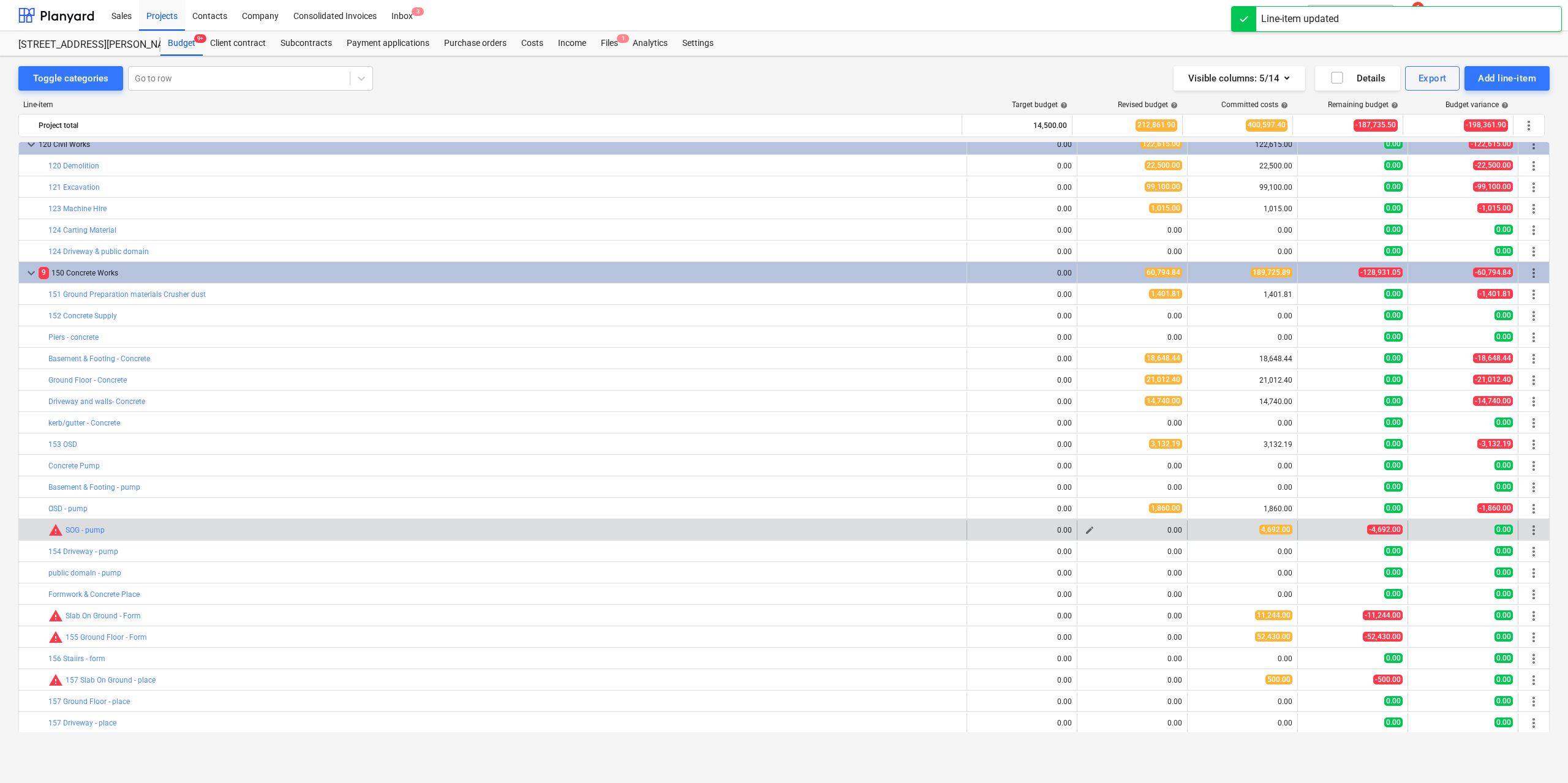
click at [1085, 535] on span "edit" at bounding box center [1089, 530] width 10 height 10
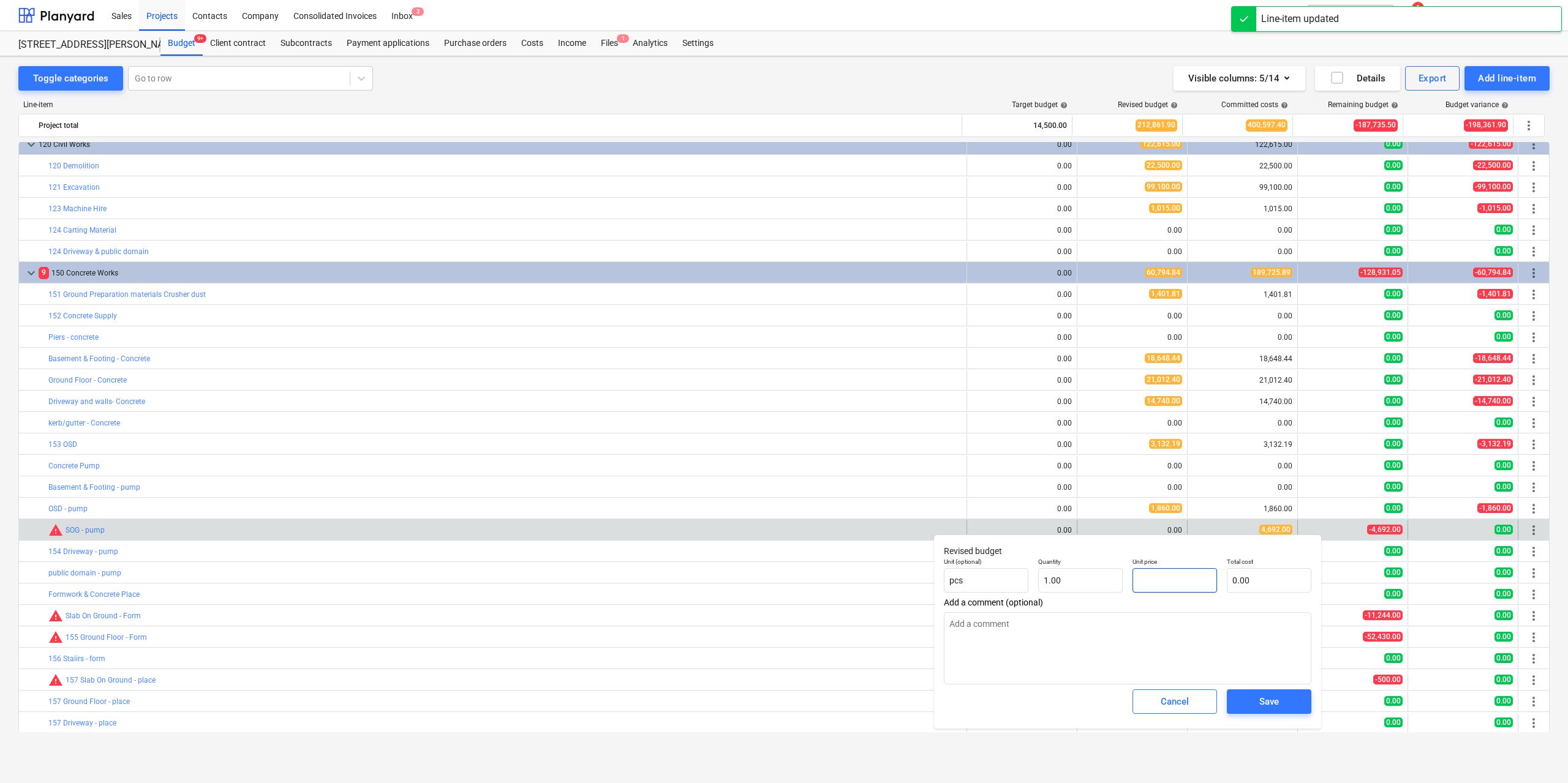
click at [1185, 585] on input "text" at bounding box center [1175, 581] width 85 height 24
click at [1256, 703] on span "Save" at bounding box center [1269, 702] width 55 height 16
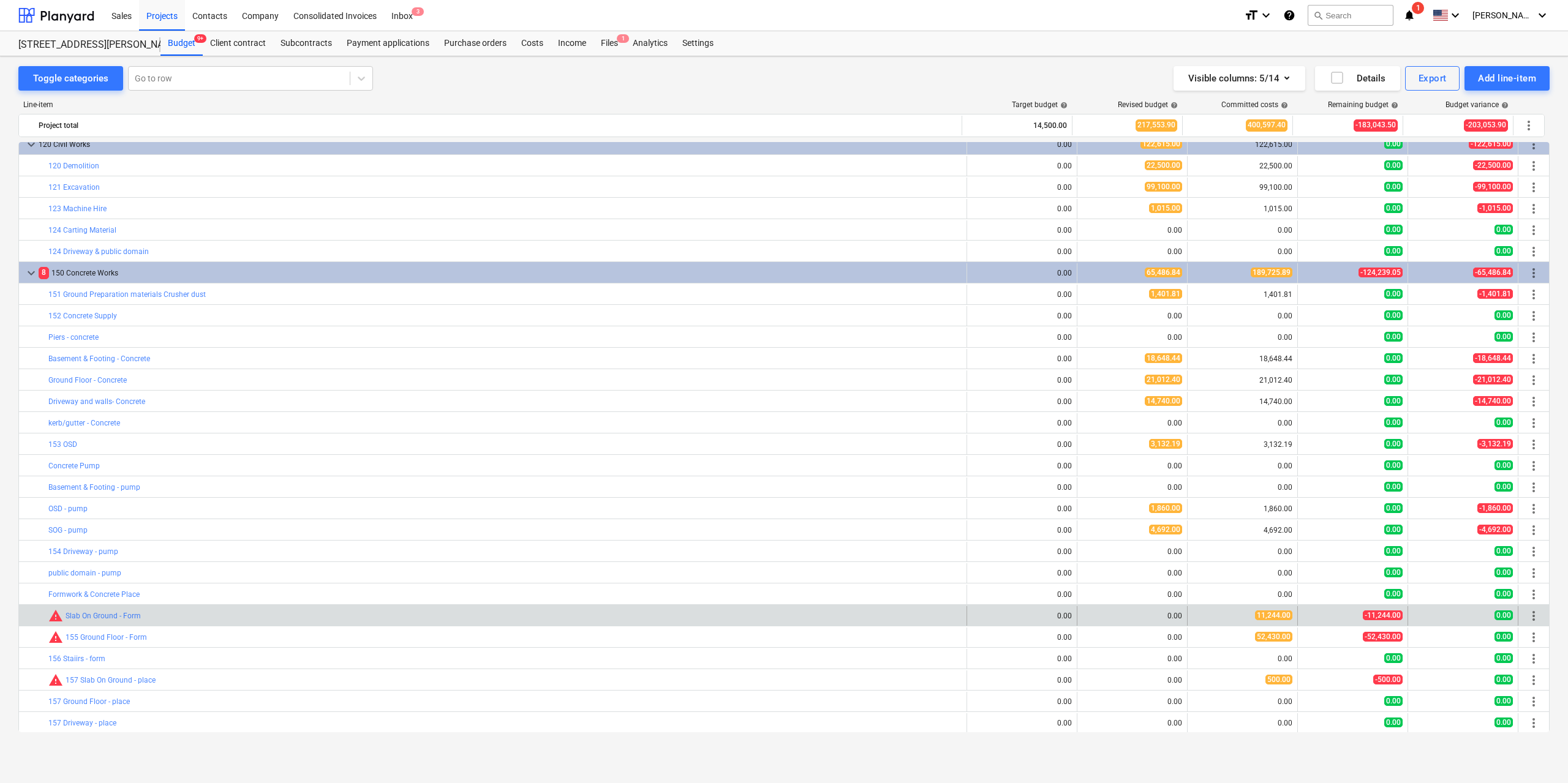
scroll to position [980, 0]
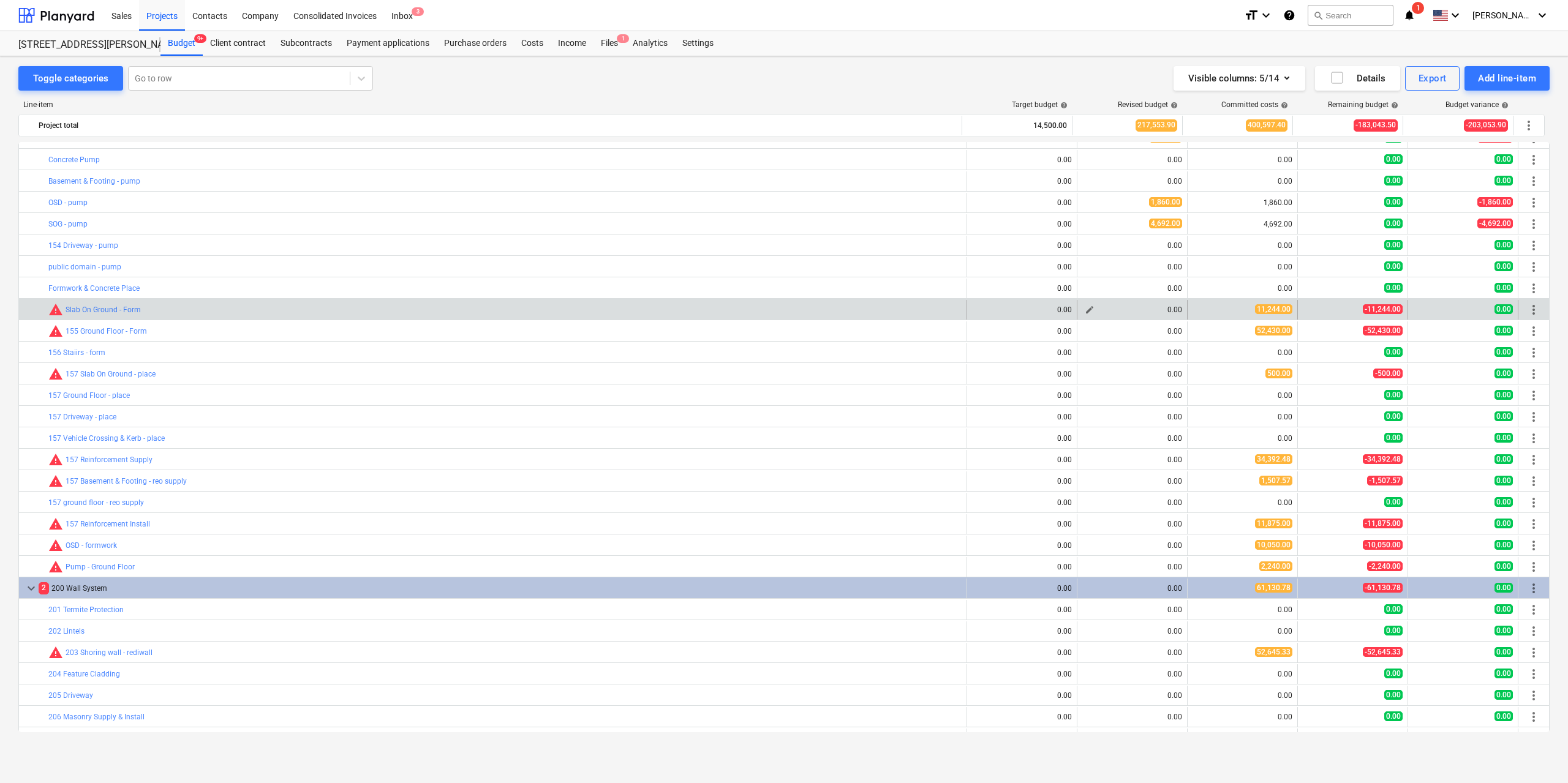
click at [1086, 309] on span "edit" at bounding box center [1089, 310] width 10 height 10
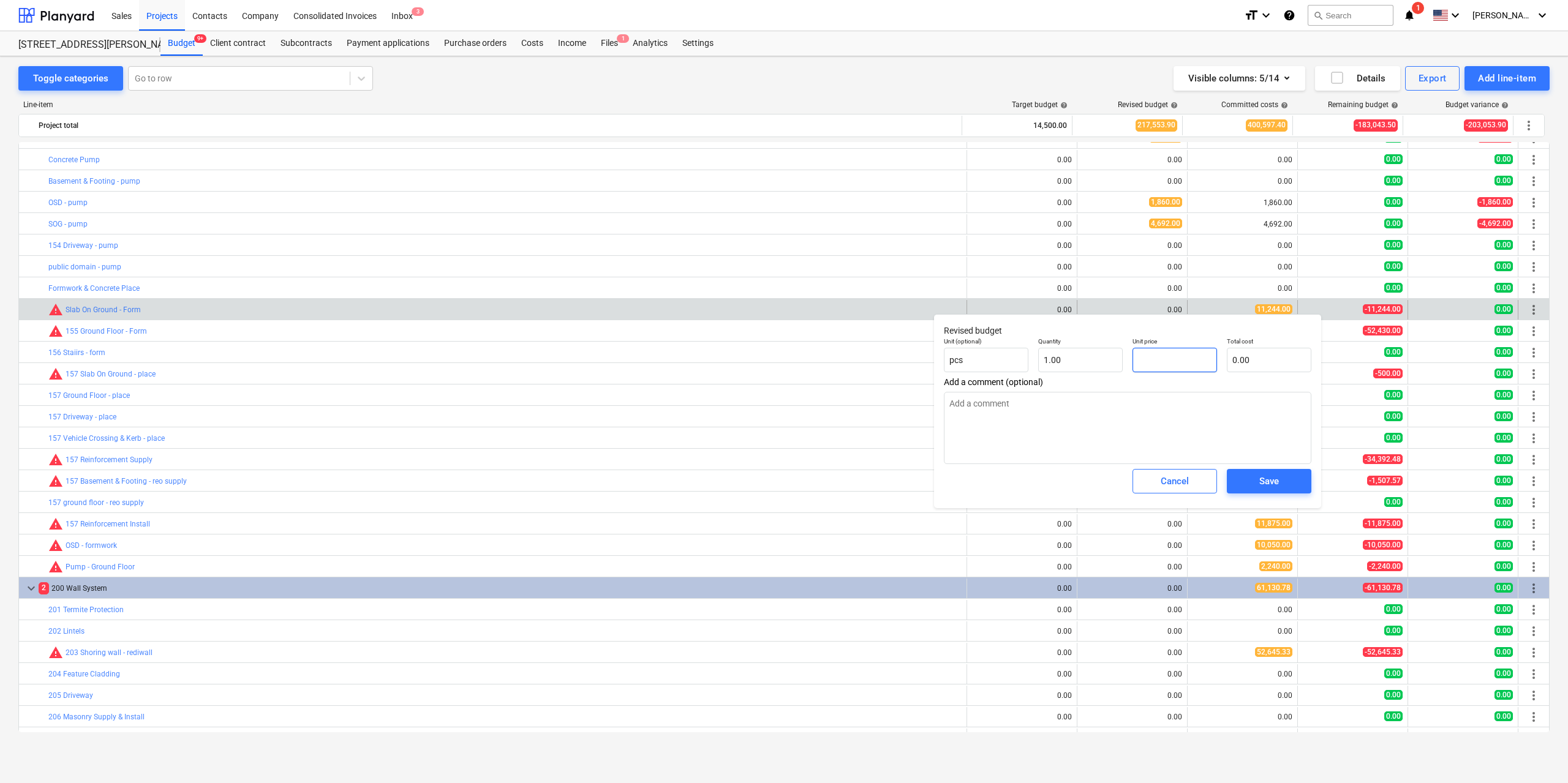
click at [1165, 356] on input "text" at bounding box center [1175, 360] width 85 height 24
click at [1259, 483] on div "Save" at bounding box center [1269, 481] width 19 height 16
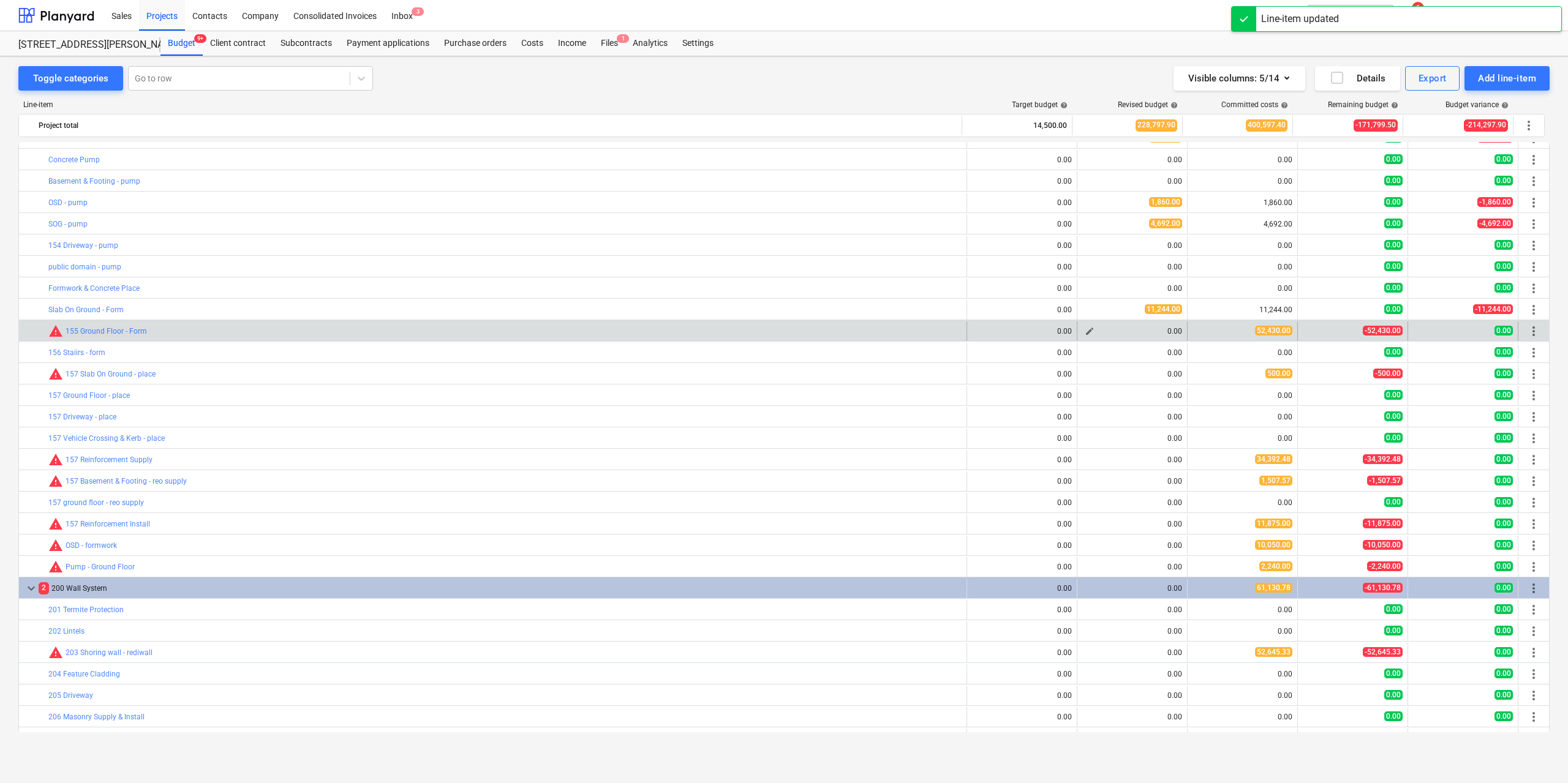
click at [1089, 331] on span "edit" at bounding box center [1089, 331] width 10 height 10
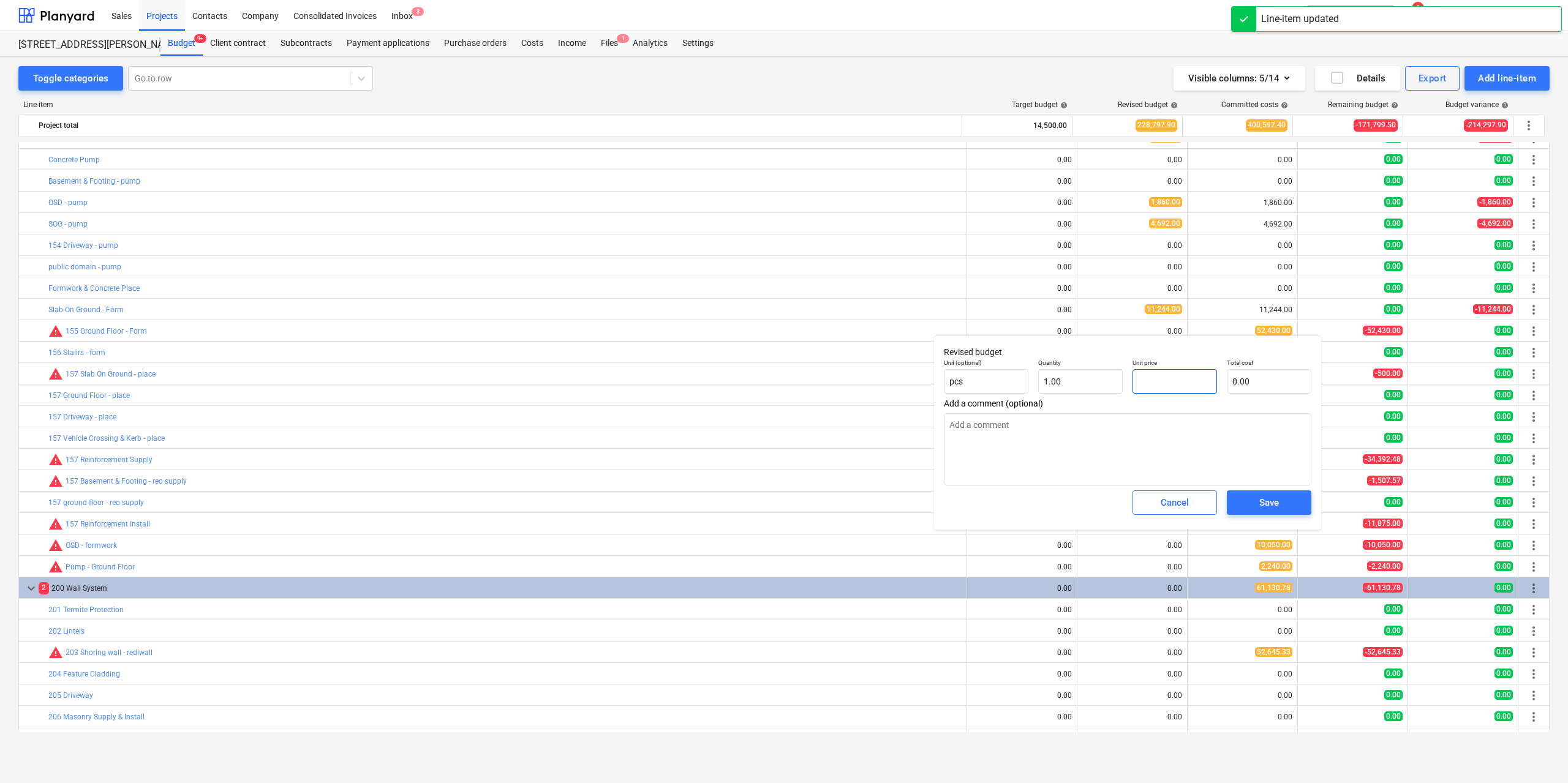
click at [1162, 379] on input "text" at bounding box center [1175, 381] width 85 height 24
click at [1262, 501] on div "Save" at bounding box center [1269, 503] width 19 height 16
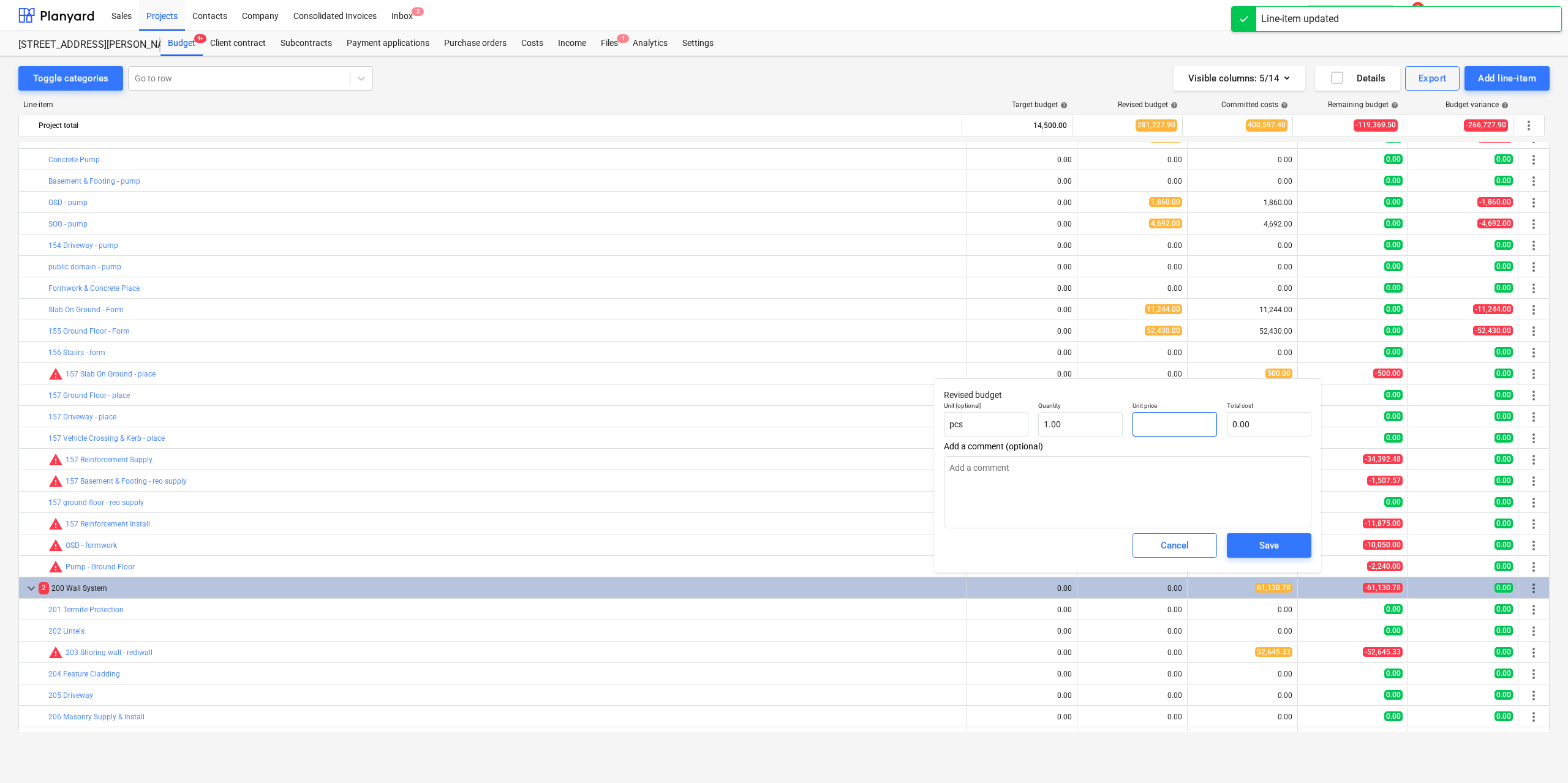
click at [1194, 420] on input "text" at bounding box center [1175, 424] width 85 height 24
click at [1262, 542] on div "Save" at bounding box center [1269, 546] width 19 height 16
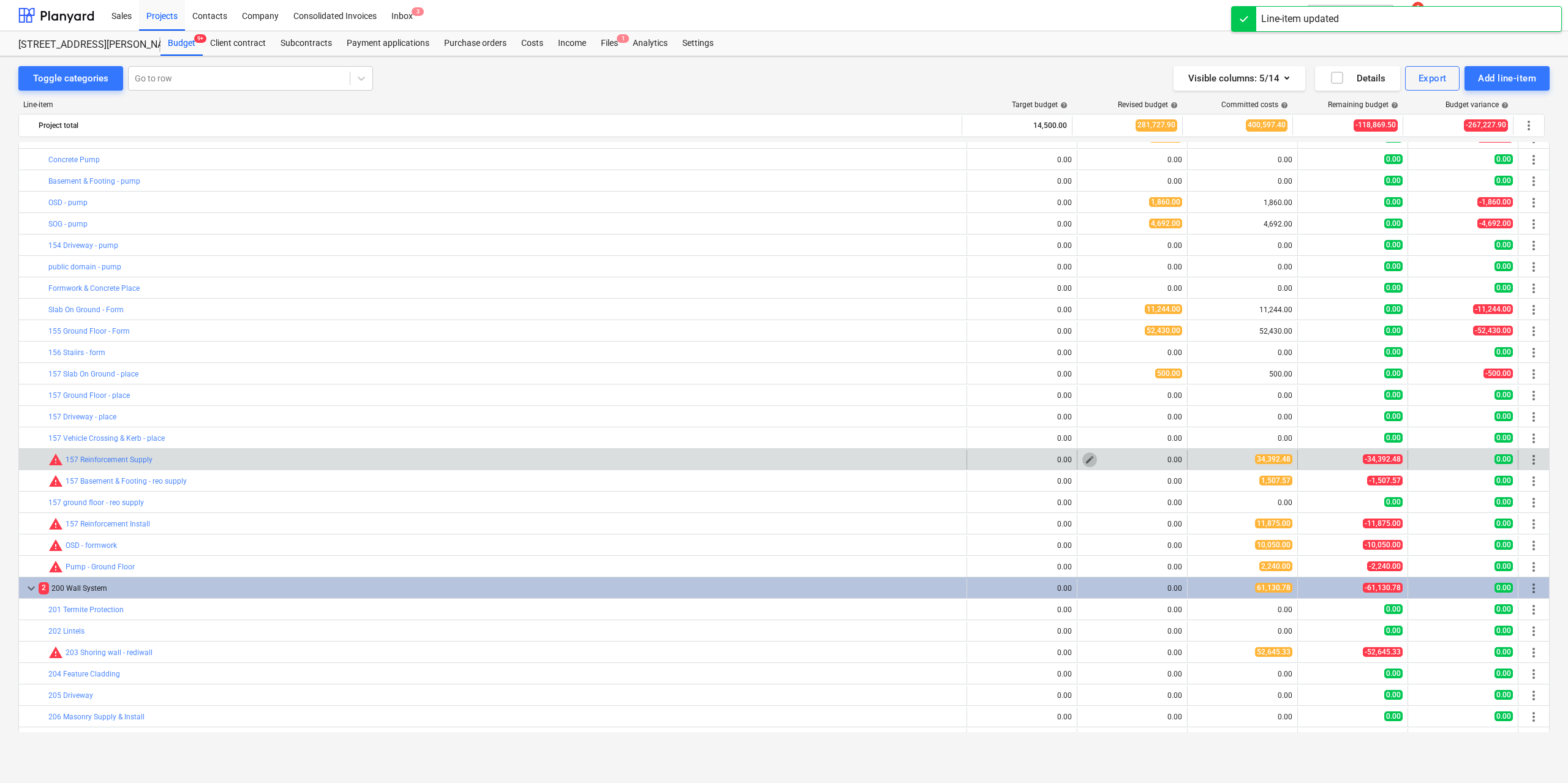
click at [1086, 461] on span "edit" at bounding box center [1089, 459] width 10 height 10
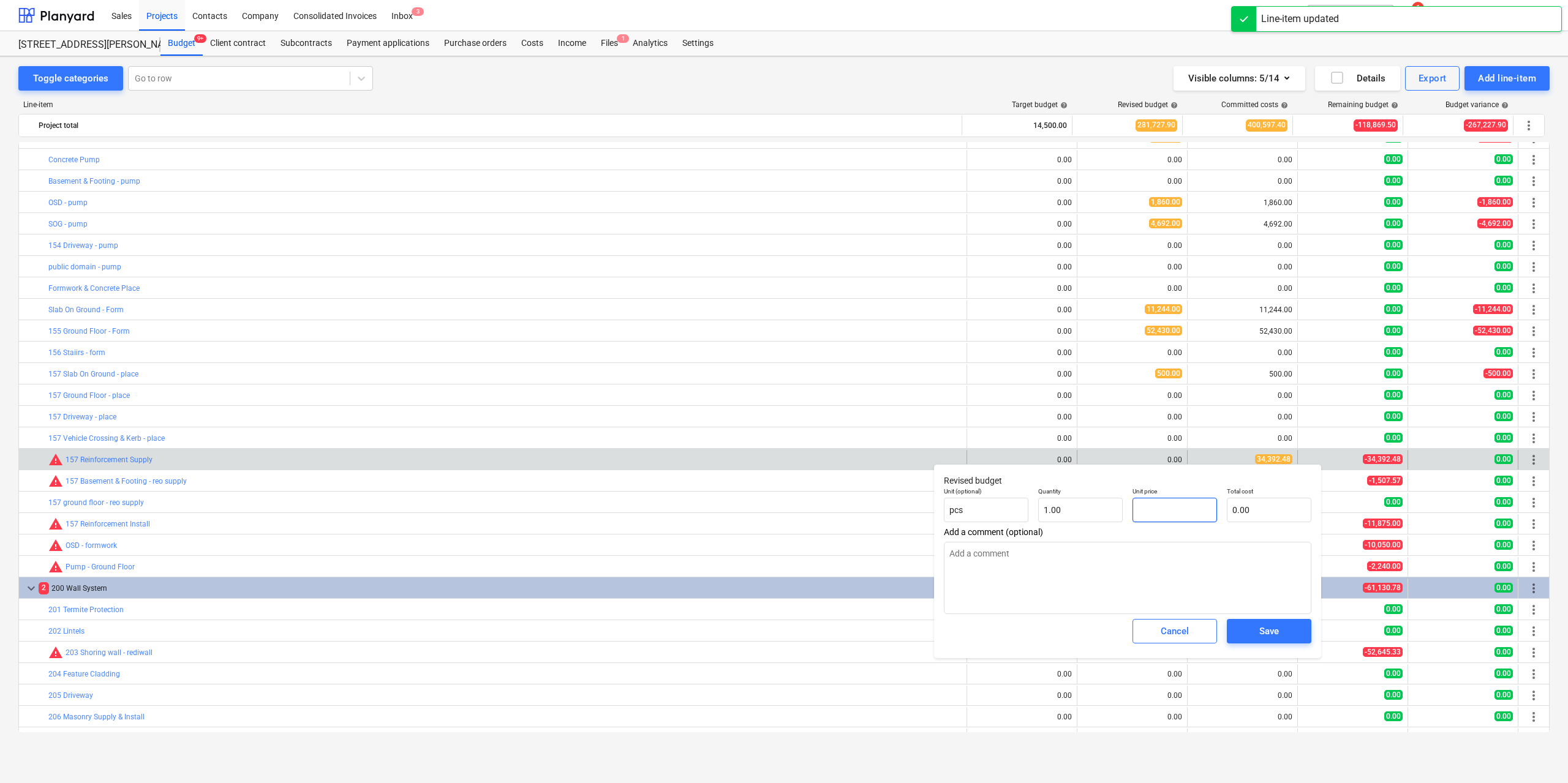
click at [1159, 507] on input "text" at bounding box center [1175, 510] width 85 height 24
click at [1266, 634] on div "Save" at bounding box center [1269, 632] width 19 height 16
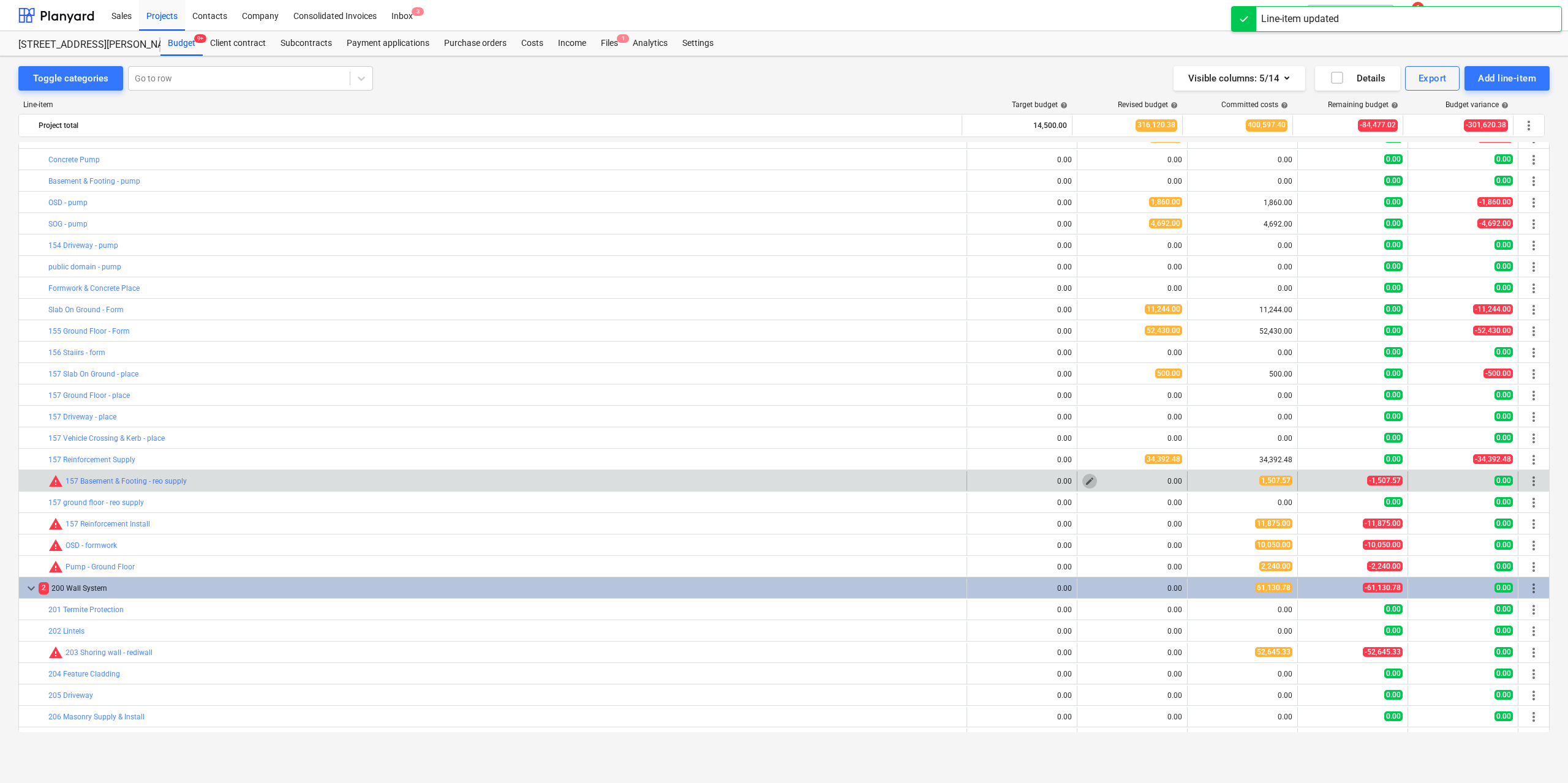
click at [1085, 483] on span "edit" at bounding box center [1089, 481] width 10 height 10
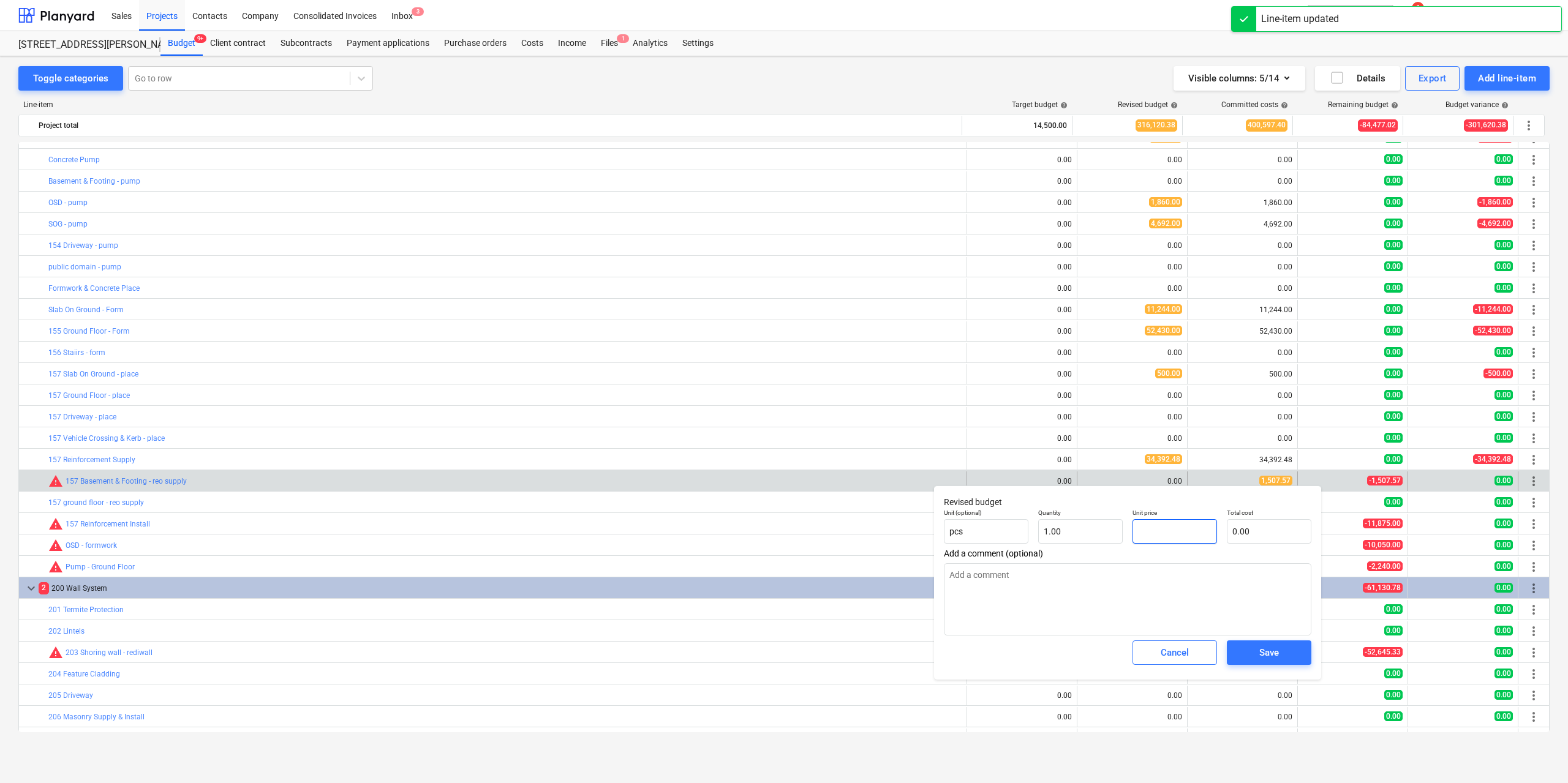
click at [1148, 526] on input "text" at bounding box center [1175, 532] width 85 height 24
click at [1270, 648] on div "Save" at bounding box center [1269, 653] width 19 height 16
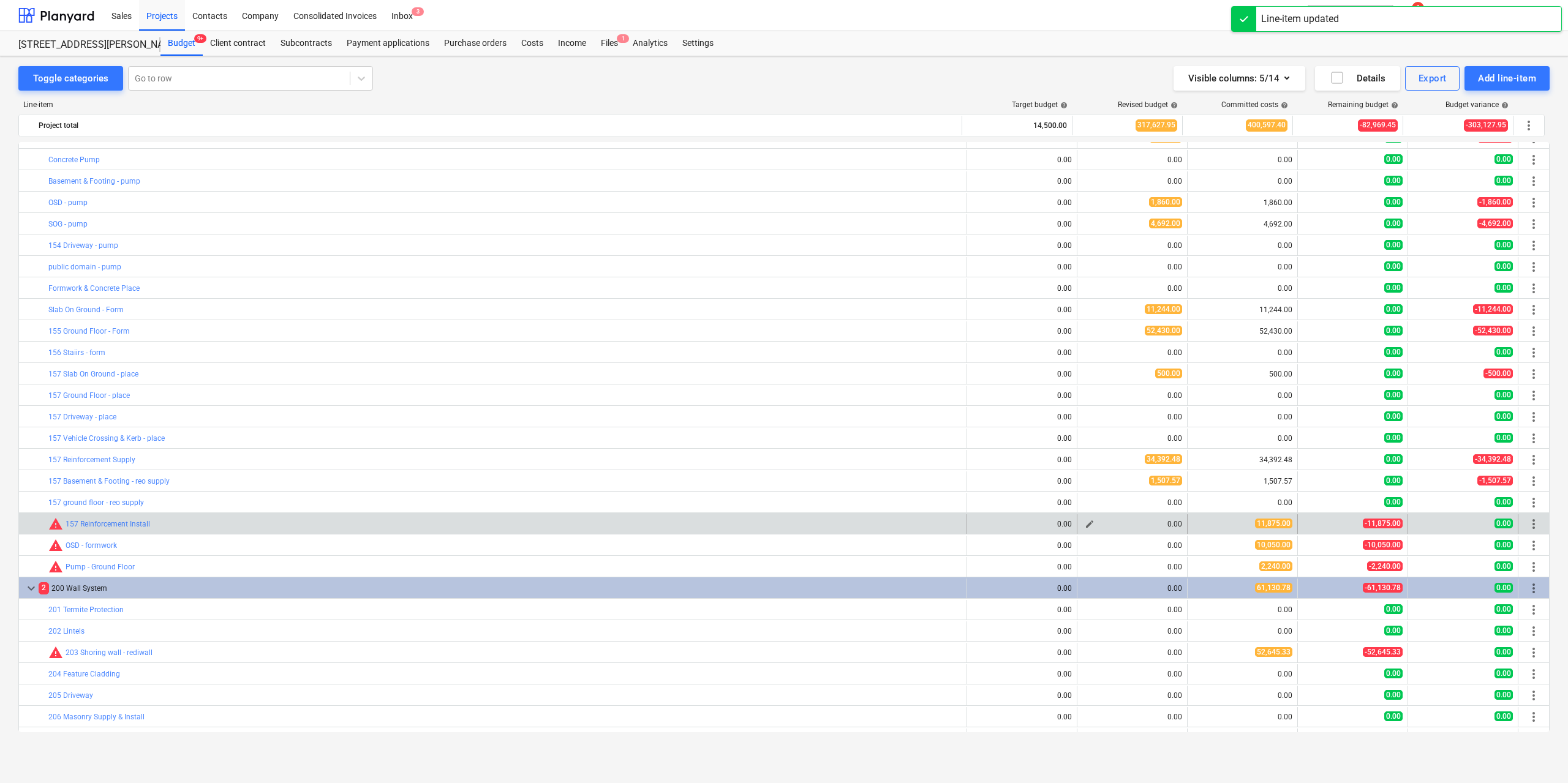
click at [1089, 526] on span "edit" at bounding box center [1089, 524] width 10 height 10
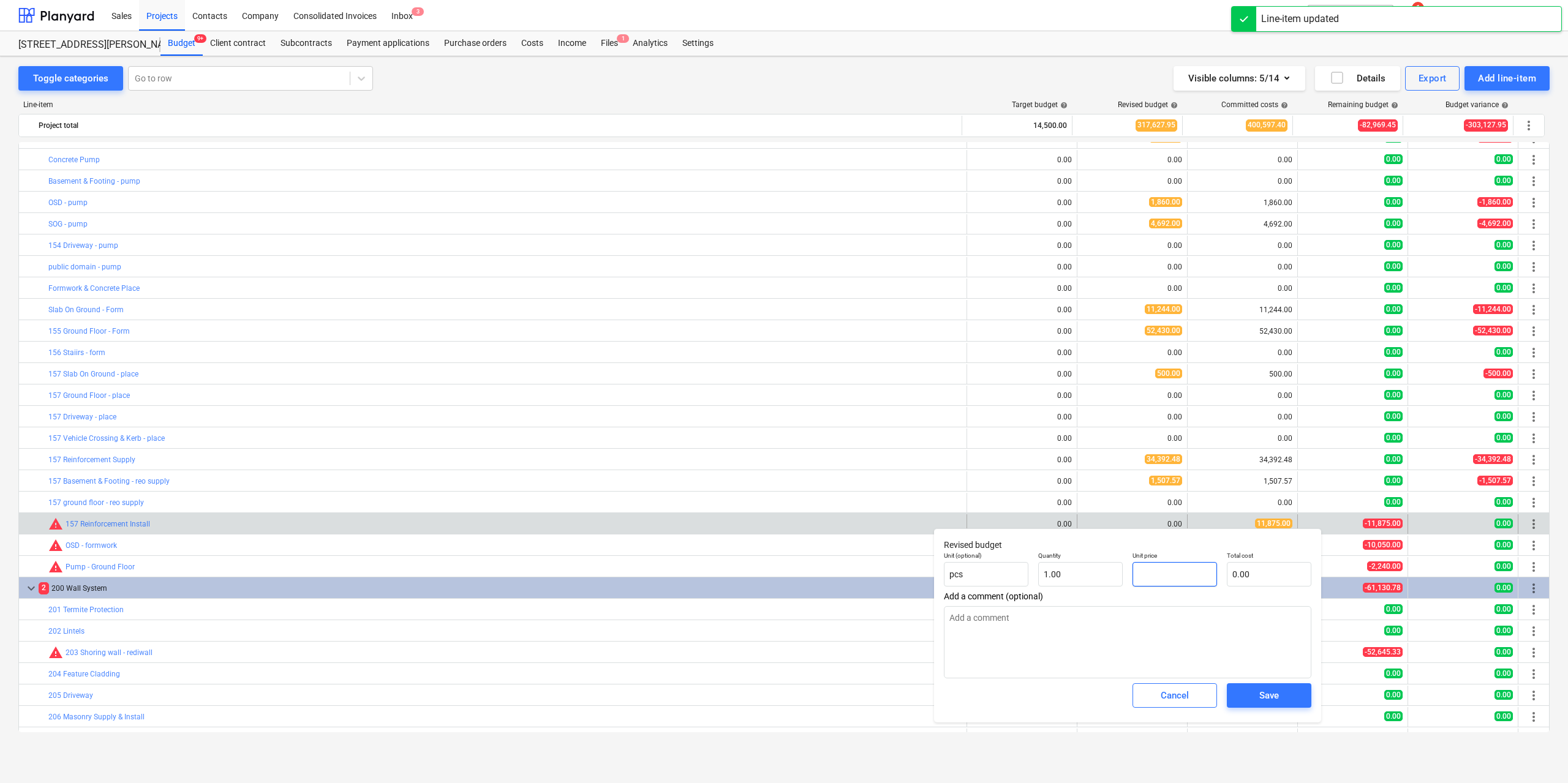
click at [1165, 581] on input "text" at bounding box center [1175, 575] width 85 height 24
click at [1257, 701] on span "Save" at bounding box center [1269, 696] width 55 height 16
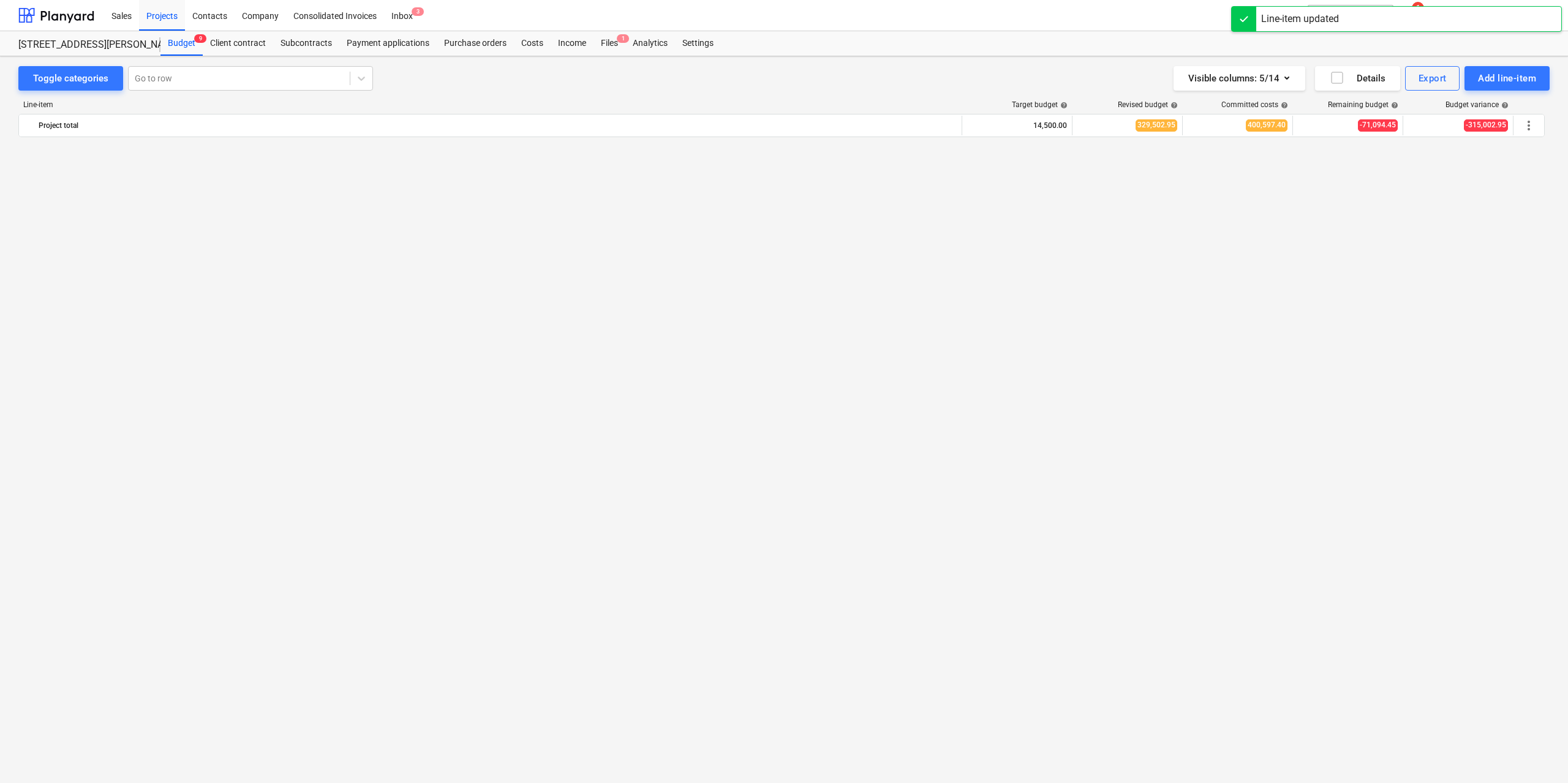
scroll to position [1069, 0]
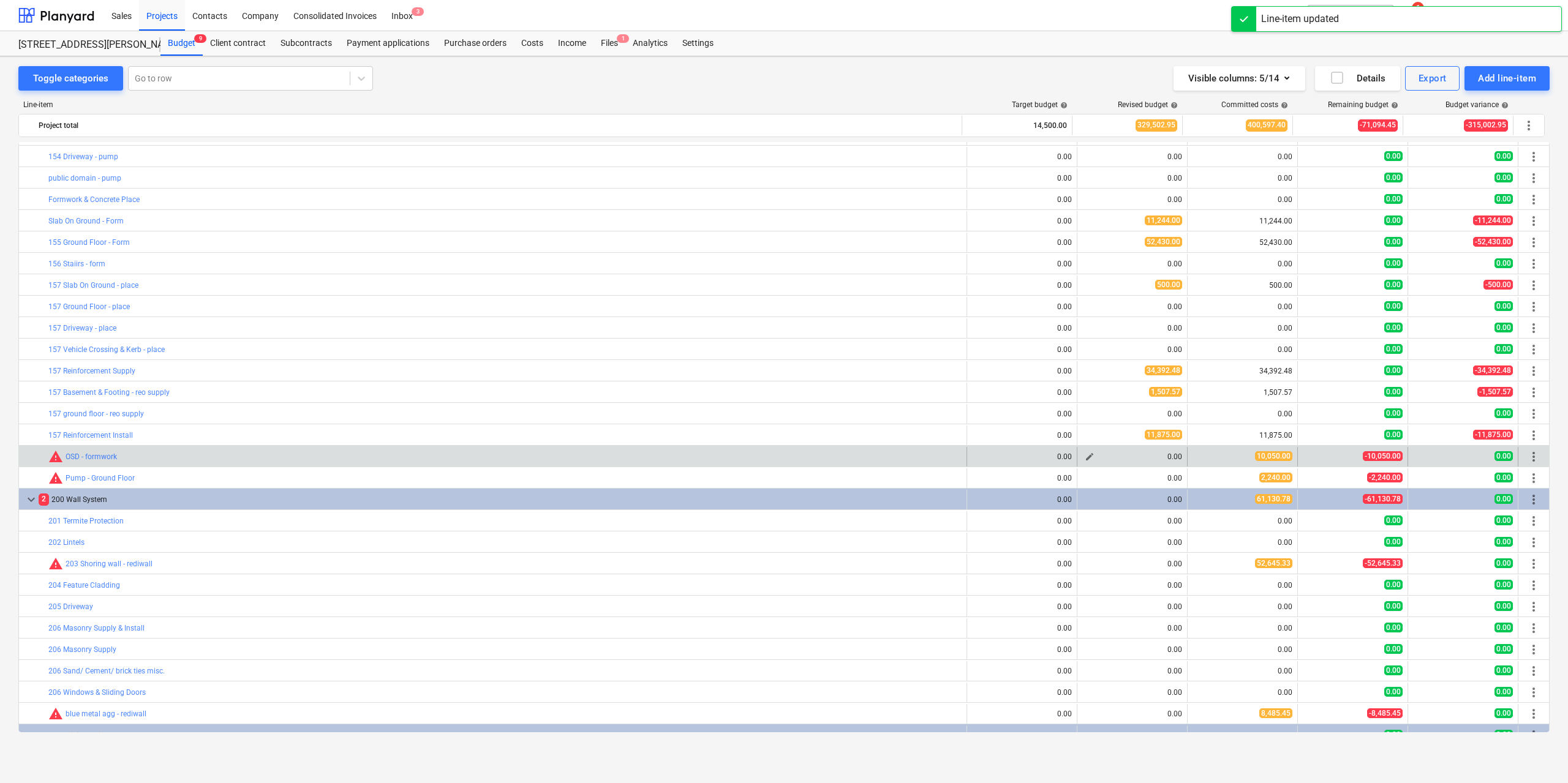
click at [1086, 456] on span "edit" at bounding box center [1089, 457] width 10 height 10
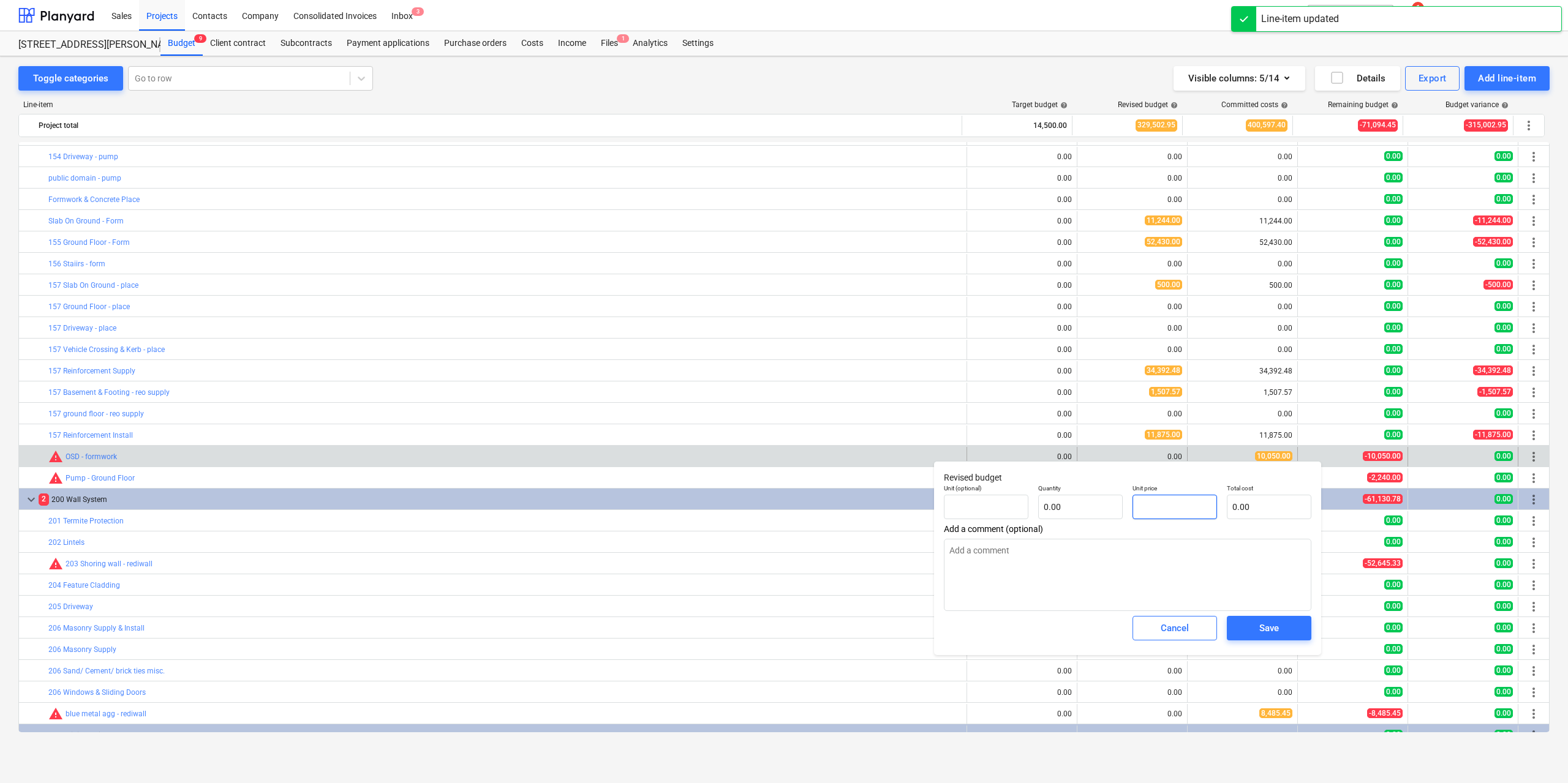
click at [1170, 514] on input "text" at bounding box center [1175, 507] width 85 height 24
click at [1084, 512] on input "text" at bounding box center [1081, 507] width 85 height 24
click at [1162, 509] on input "text" at bounding box center [1175, 507] width 85 height 24
click at [1148, 506] on input "1050" at bounding box center [1175, 507] width 85 height 24
click at [1259, 623] on span "Save" at bounding box center [1269, 628] width 55 height 16
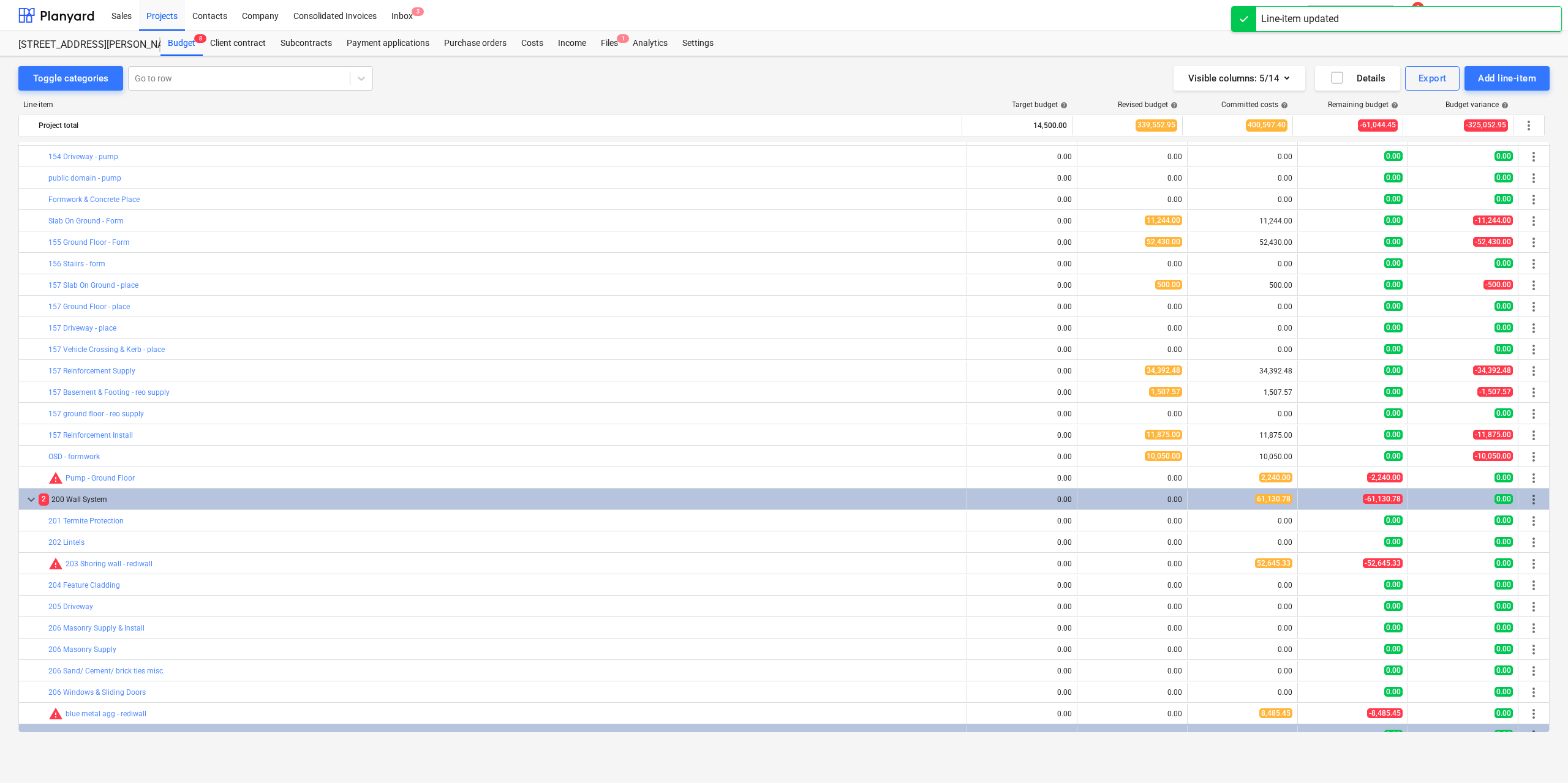
click at [1085, 477] on span "edit" at bounding box center [1089, 478] width 10 height 10
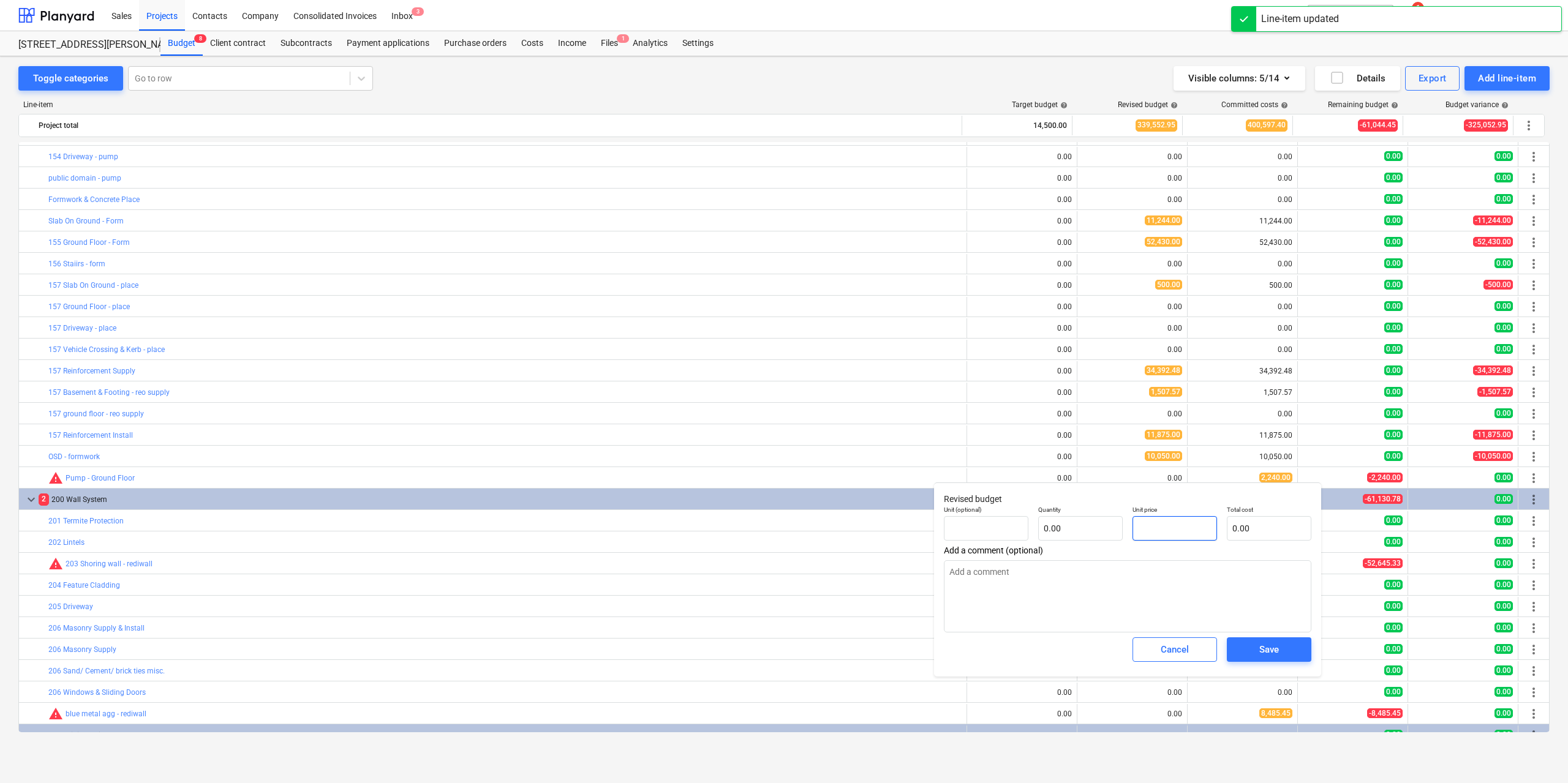
click at [1172, 523] on input "text" at bounding box center [1175, 528] width 85 height 24
click at [1090, 524] on input "text" at bounding box center [1081, 528] width 85 height 24
click at [1133, 526] on input "text" at bounding box center [1175, 528] width 85 height 24
click at [1261, 655] on div "Save" at bounding box center [1269, 650] width 19 height 16
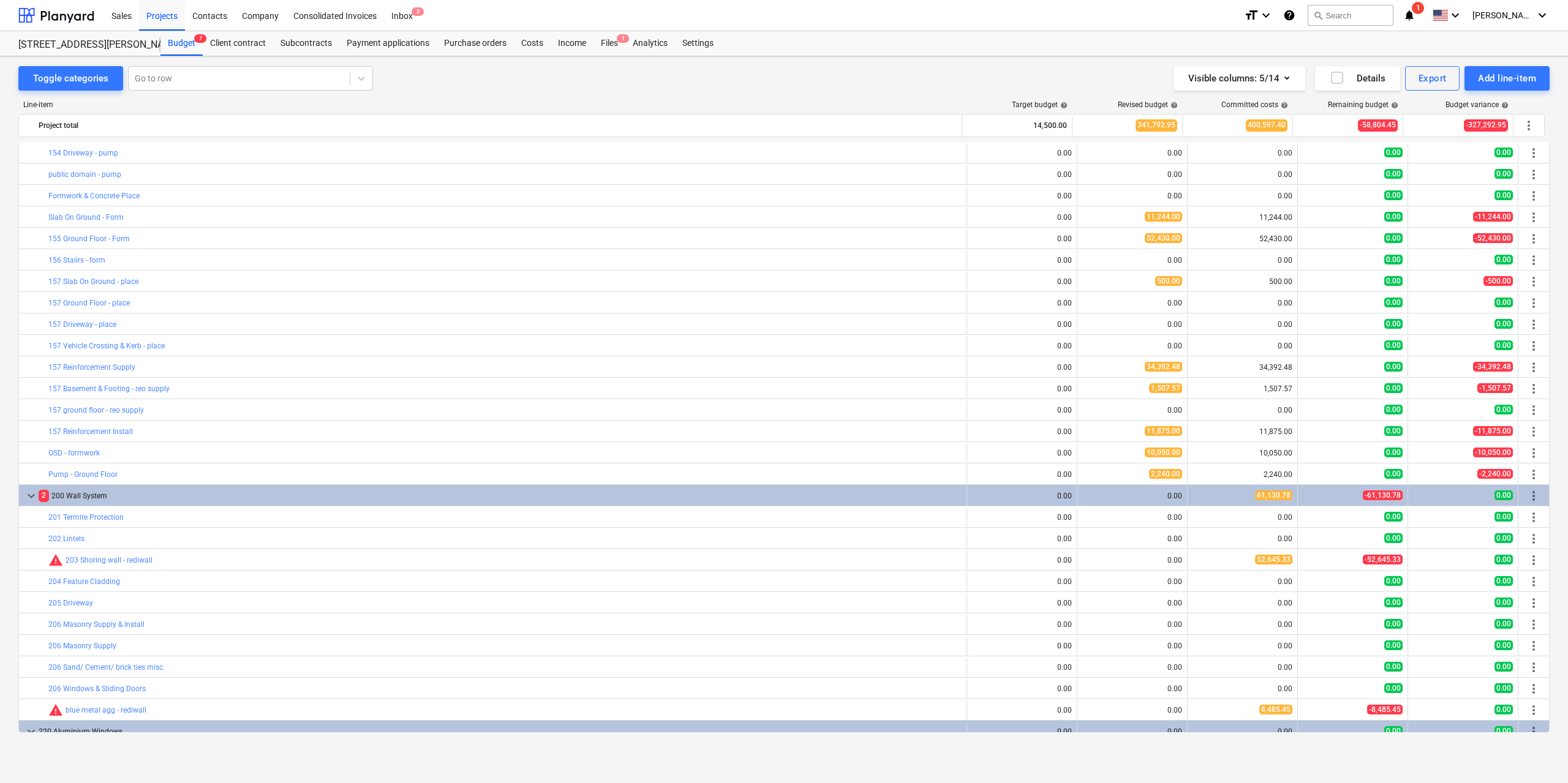
scroll to position [1253, 0]
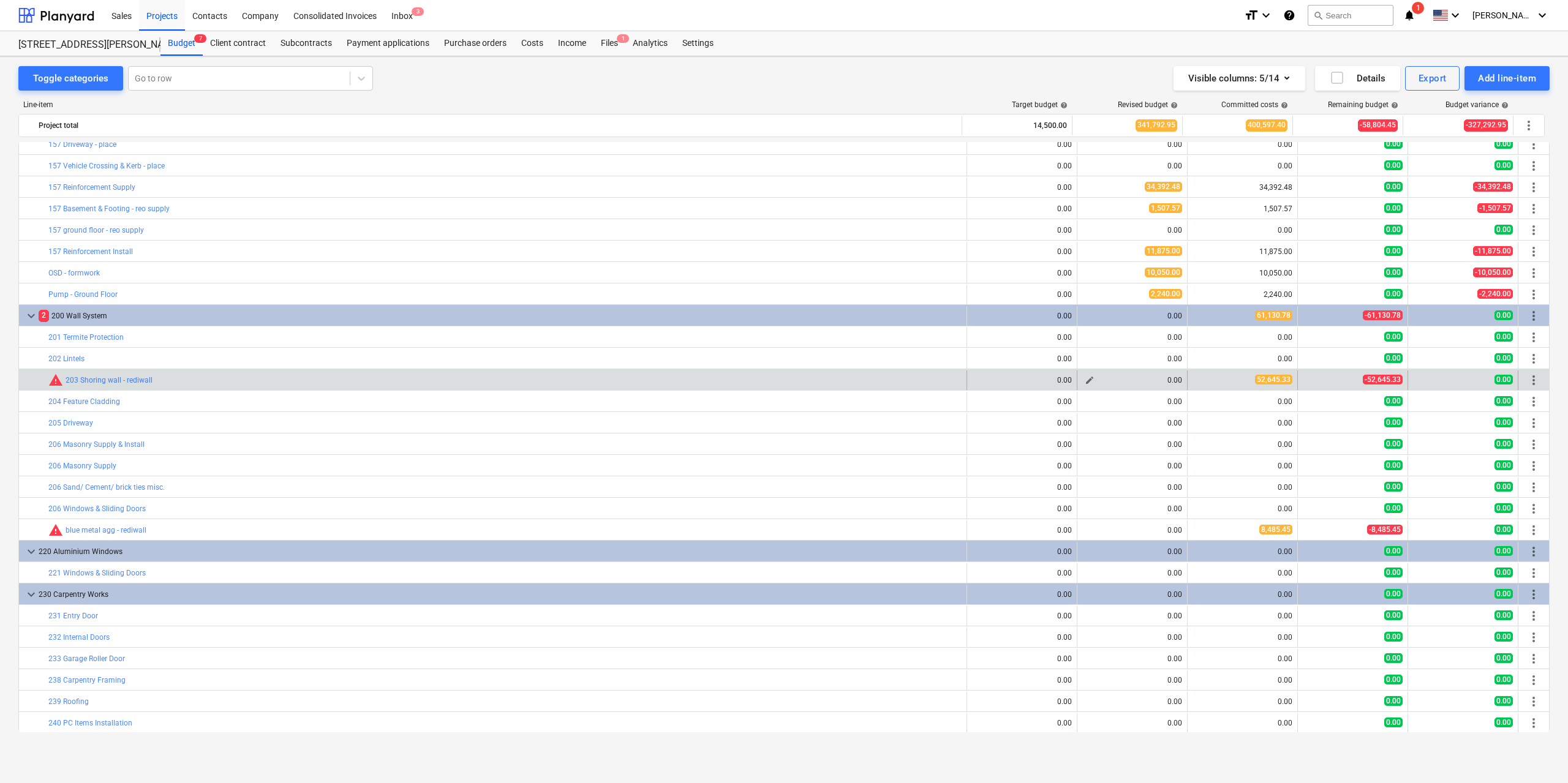
click at [1088, 383] on span "edit" at bounding box center [1089, 380] width 10 height 10
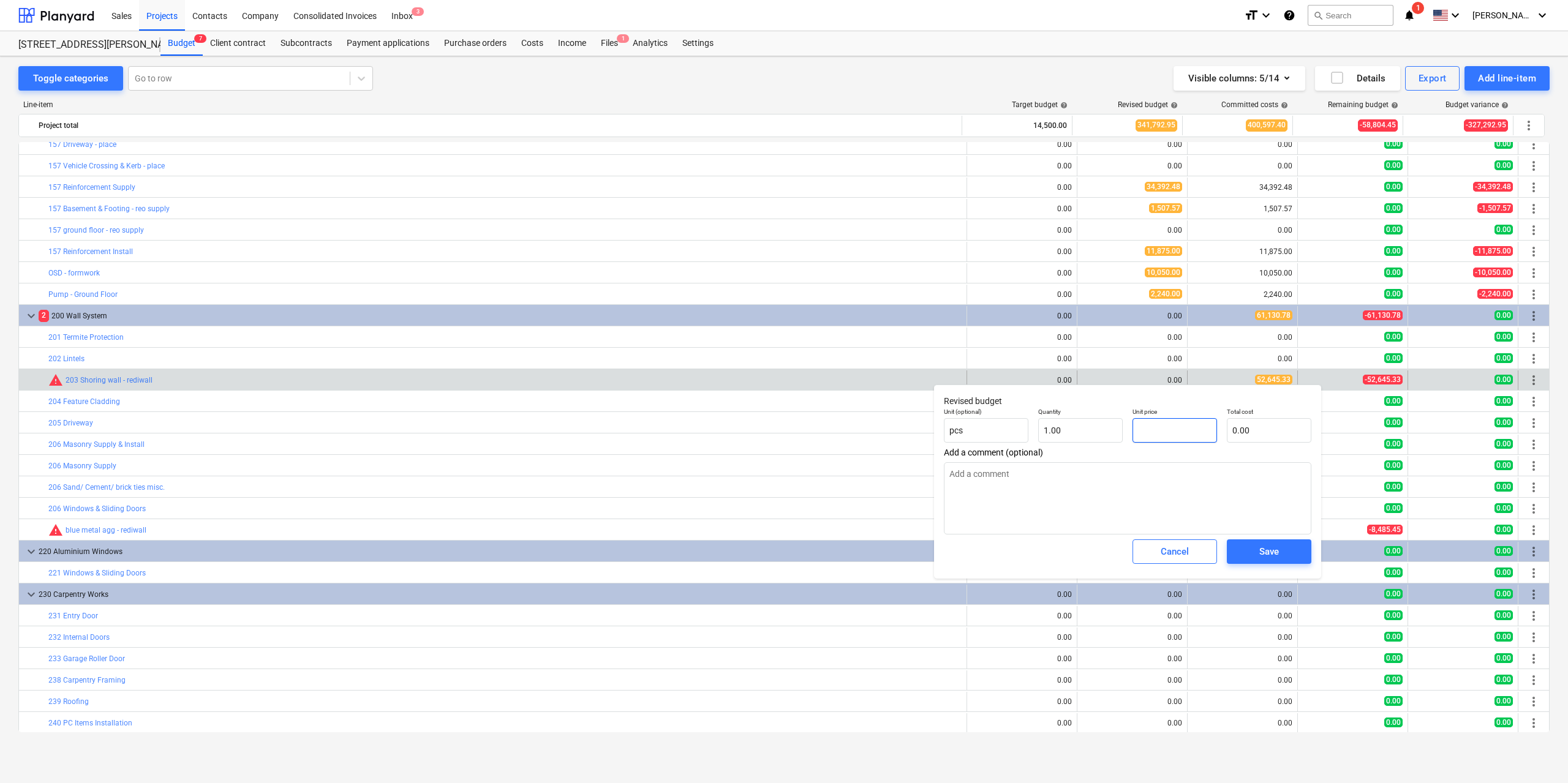
click at [1156, 433] on input "text" at bounding box center [1175, 430] width 85 height 24
click at [1257, 552] on span "Save" at bounding box center [1269, 552] width 55 height 16
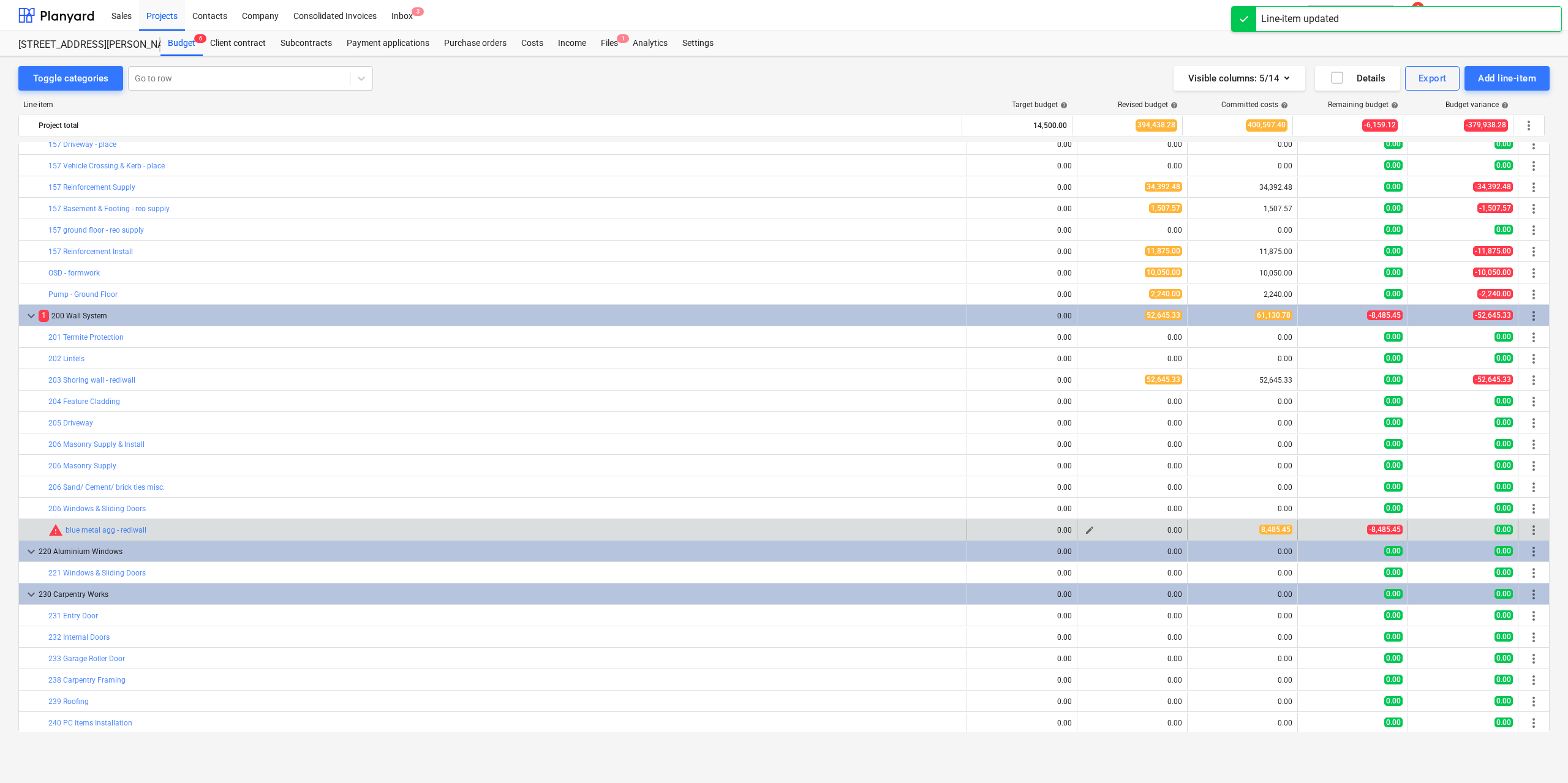
click at [1088, 528] on span "edit" at bounding box center [1089, 530] width 10 height 10
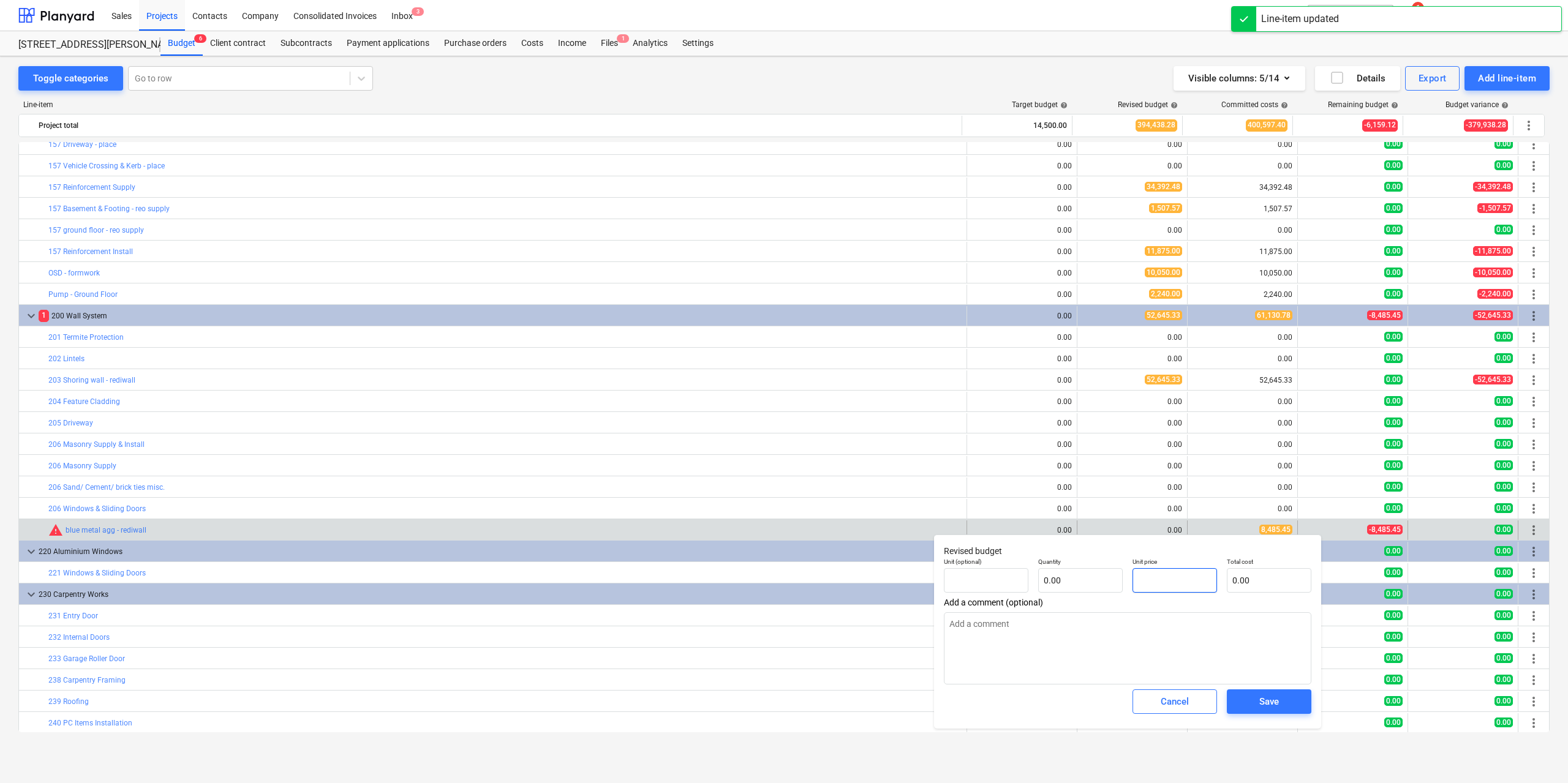
click at [1151, 577] on input "text" at bounding box center [1175, 581] width 85 height 24
click at [1082, 580] on input "text" at bounding box center [1081, 581] width 85 height 24
click at [1146, 577] on input "text" at bounding box center [1175, 581] width 85 height 24
click at [1264, 705] on div "Save" at bounding box center [1269, 702] width 19 height 16
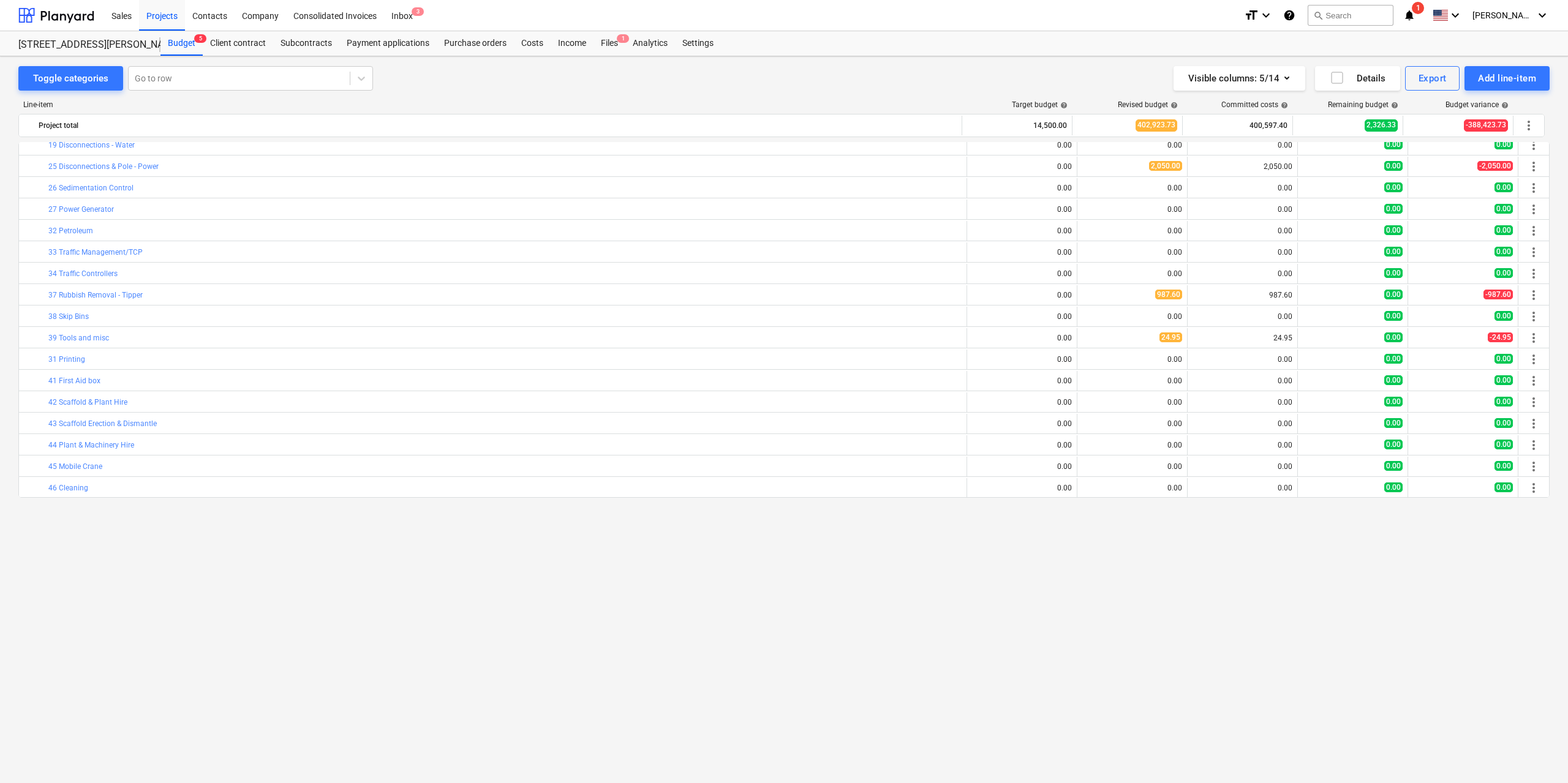
scroll to position [0, 0]
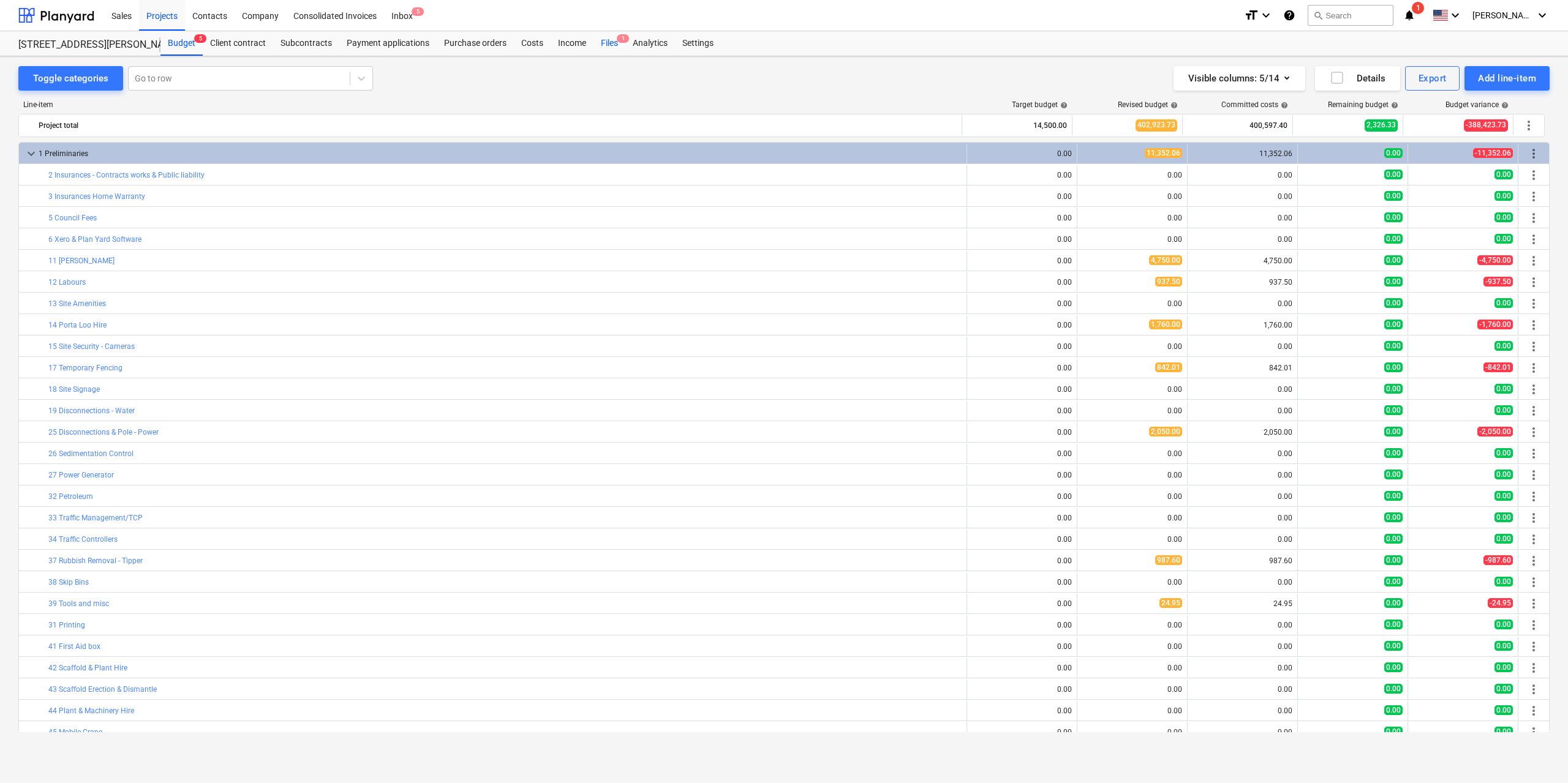
click at [608, 42] on div "Files 1" at bounding box center [609, 44] width 32 height 24
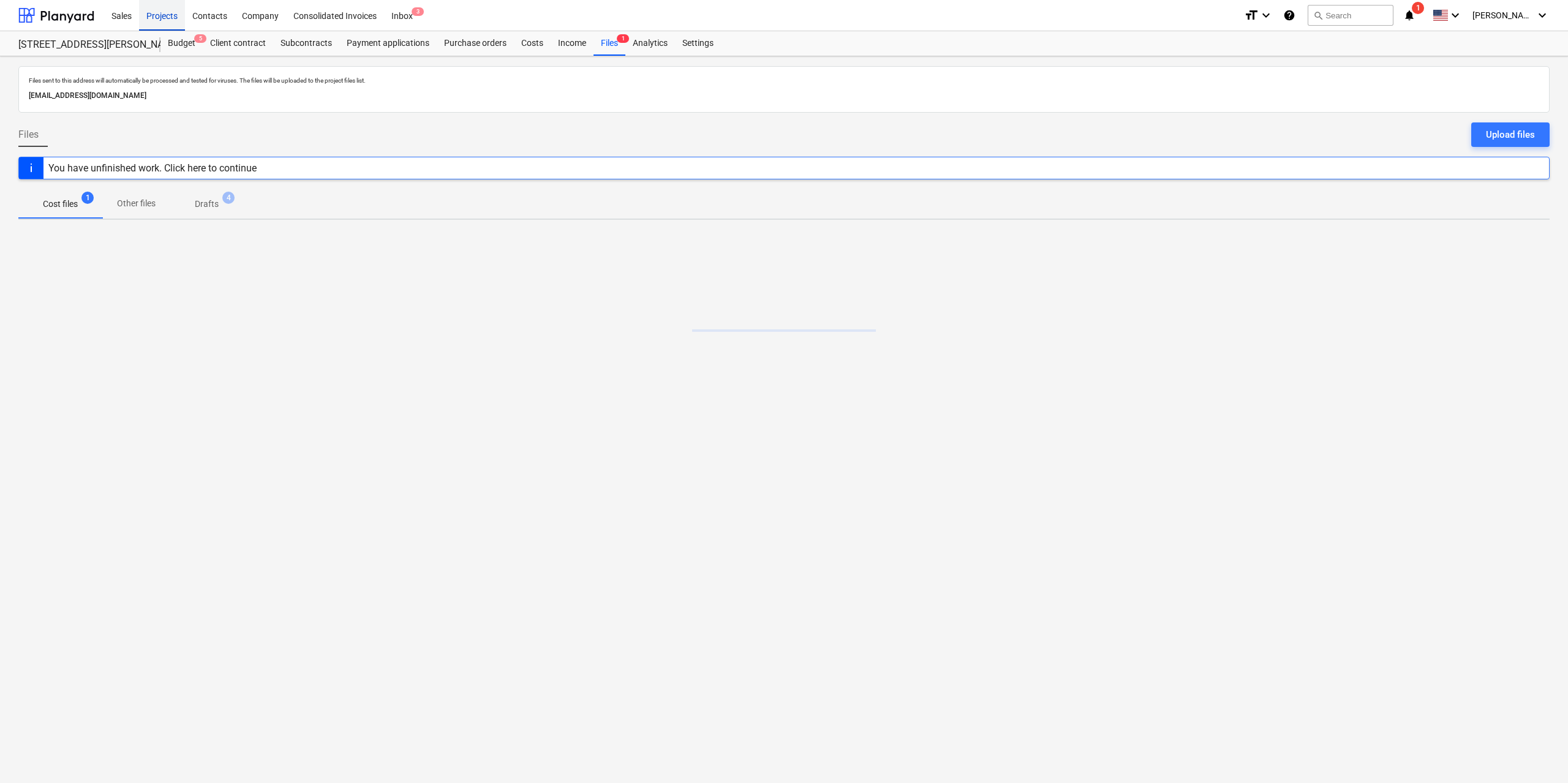
click at [160, 17] on div "Projects" at bounding box center [162, 15] width 46 height 31
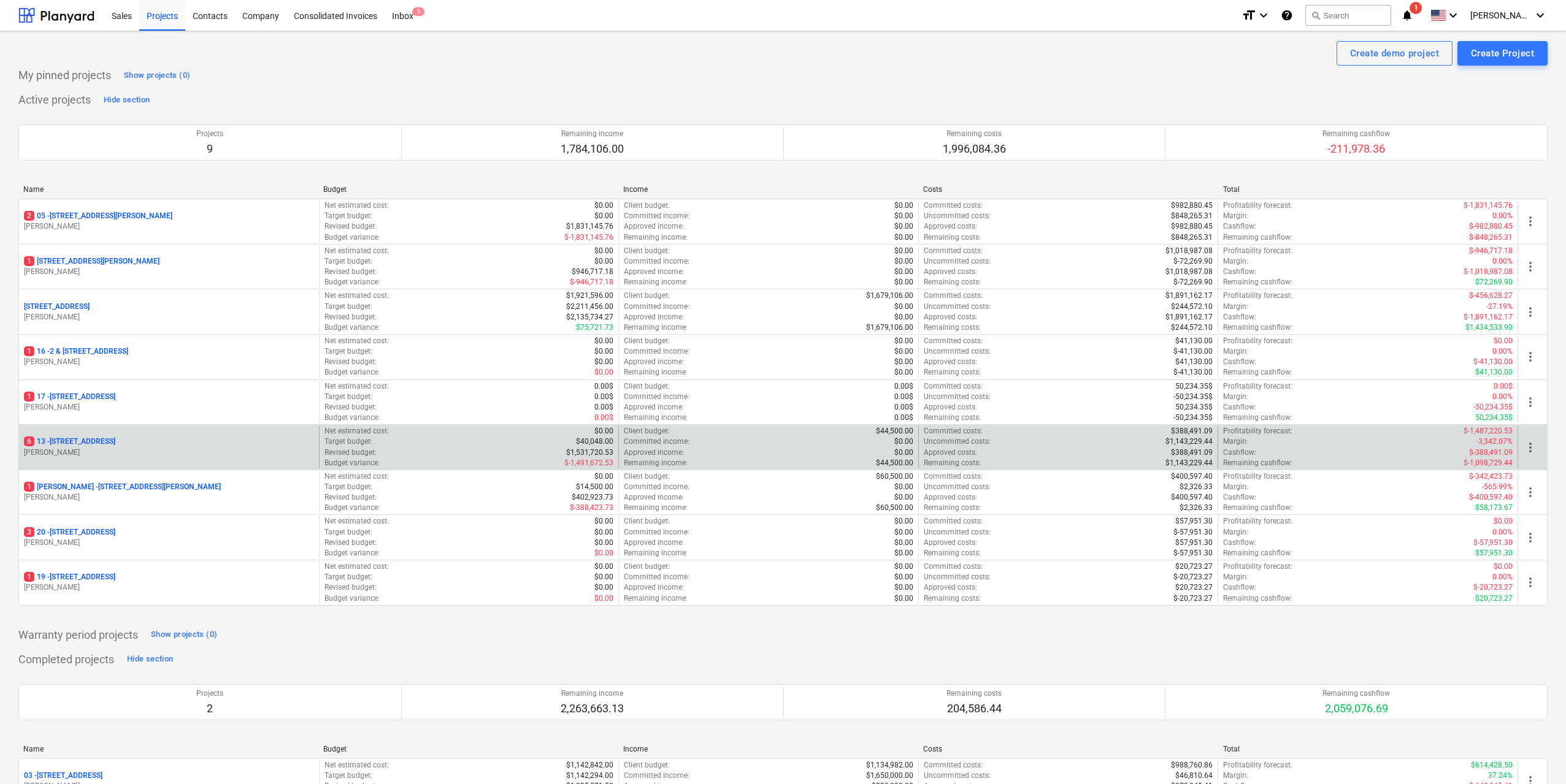
click at [116, 441] on p "[STREET_ADDRESS]" at bounding box center [69, 441] width 91 height 11
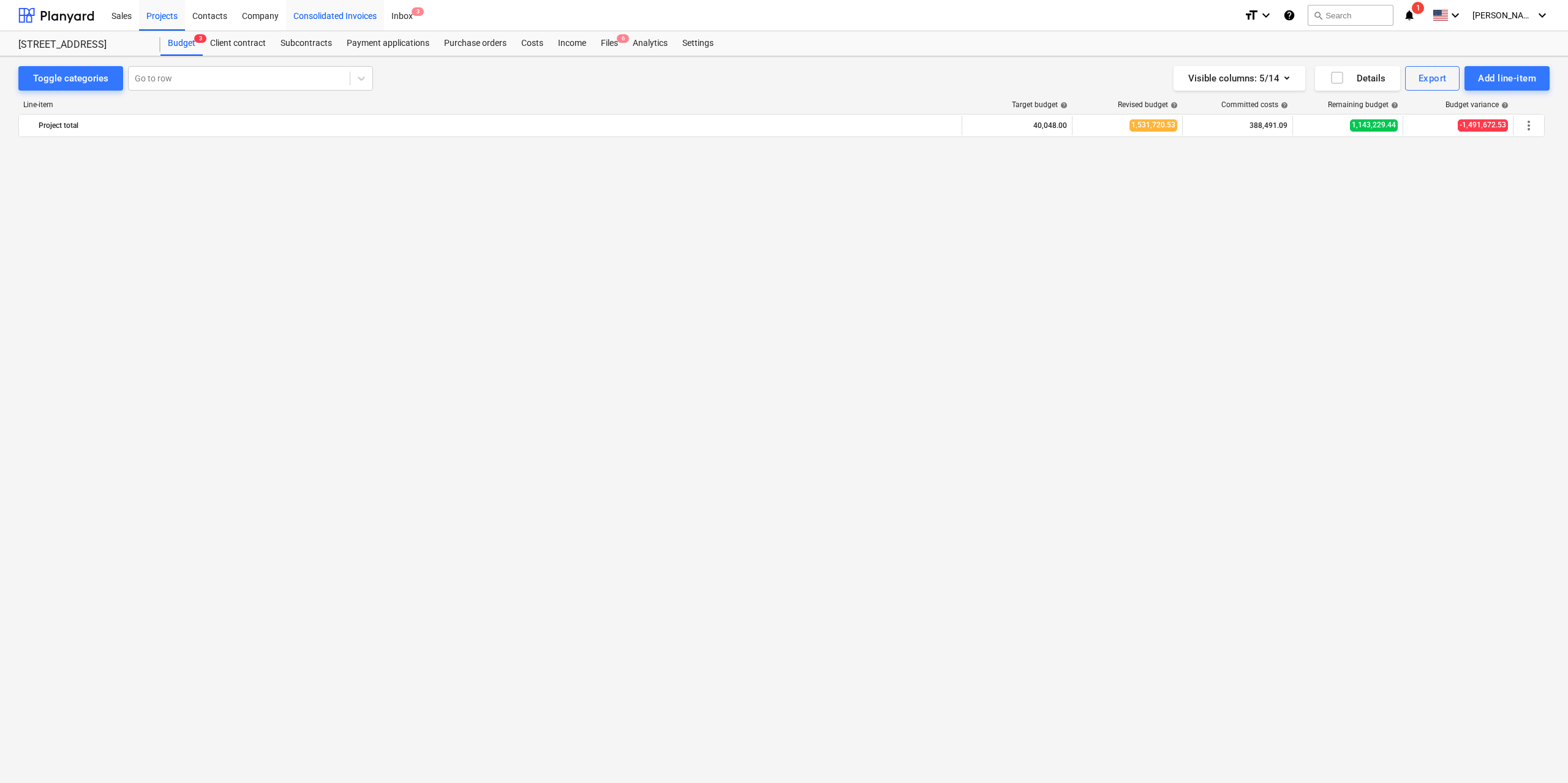
scroll to position [2503, 0]
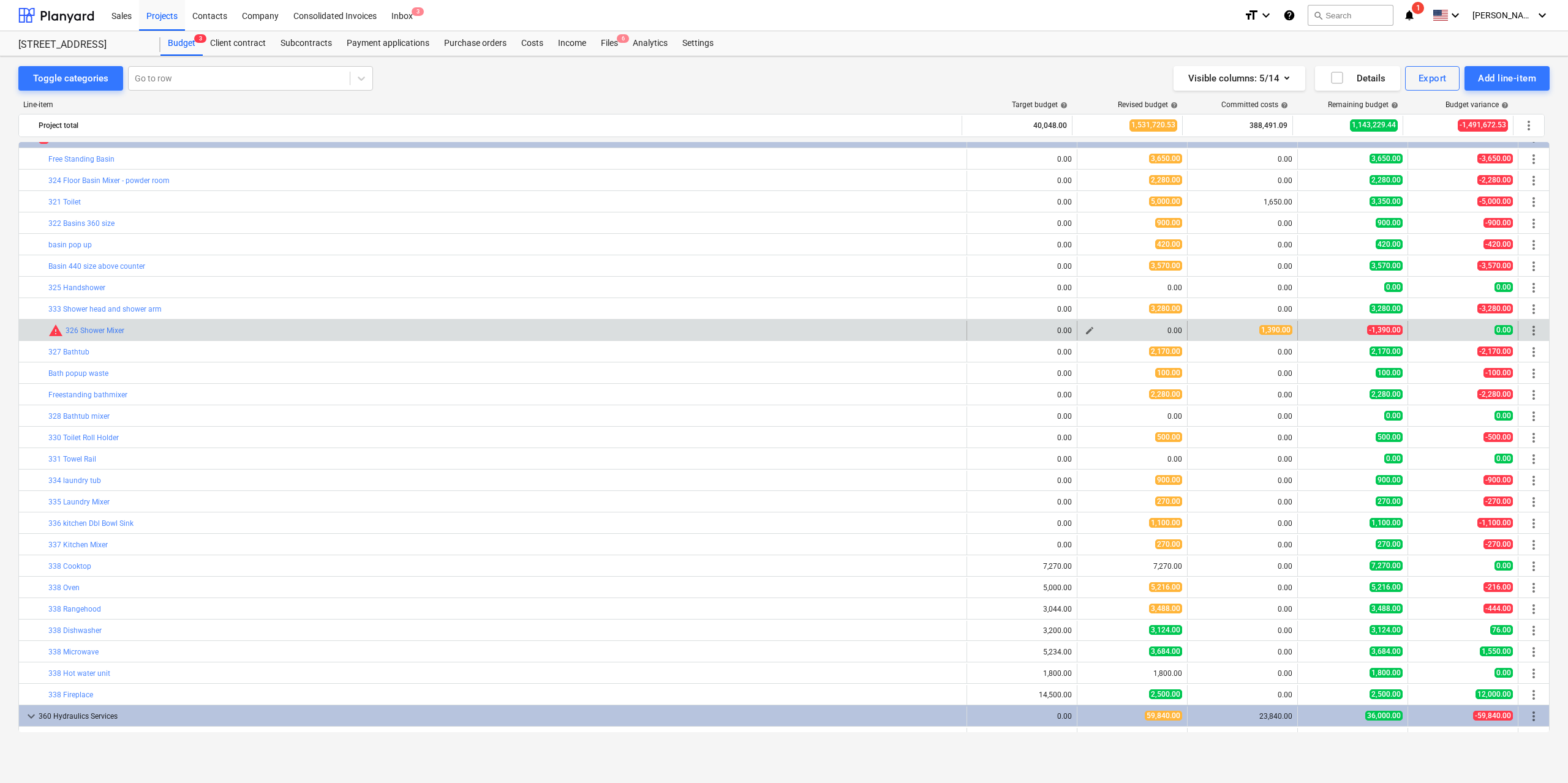
click at [1086, 332] on span "edit" at bounding box center [1089, 330] width 10 height 10
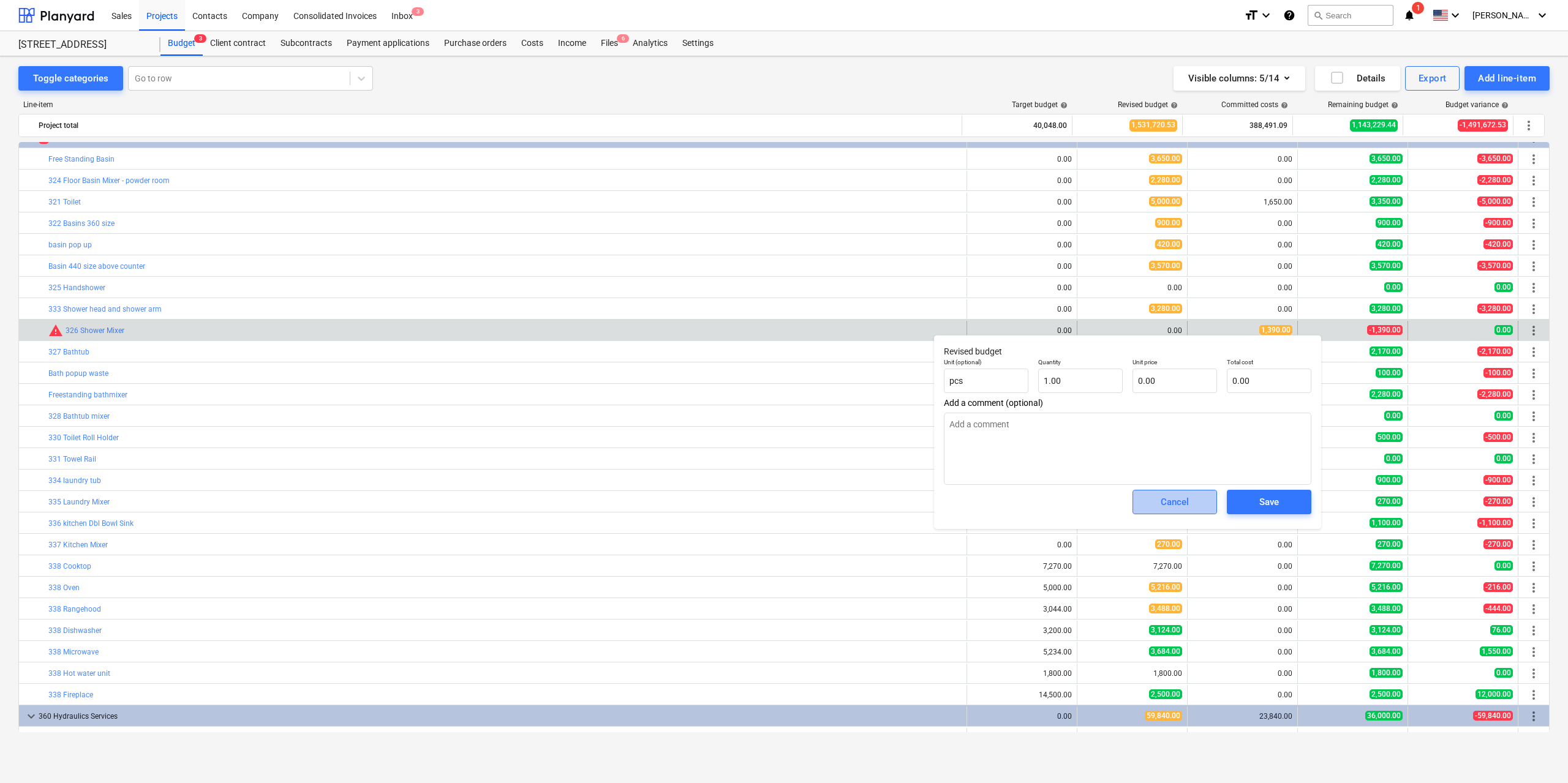
click at [1188, 502] on div "Cancel" at bounding box center [1175, 502] width 28 height 16
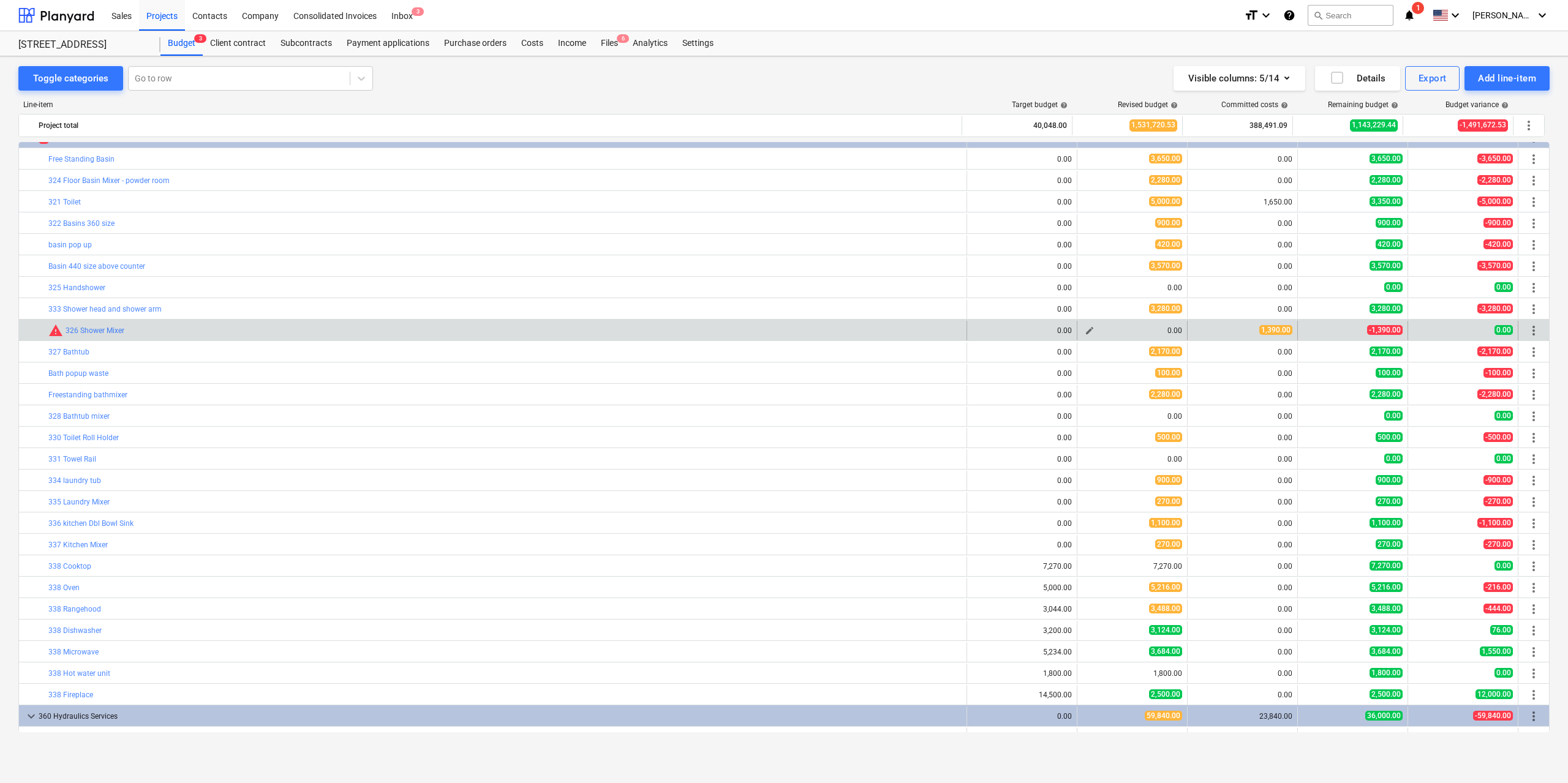
click at [1086, 331] on span "edit" at bounding box center [1089, 330] width 10 height 10
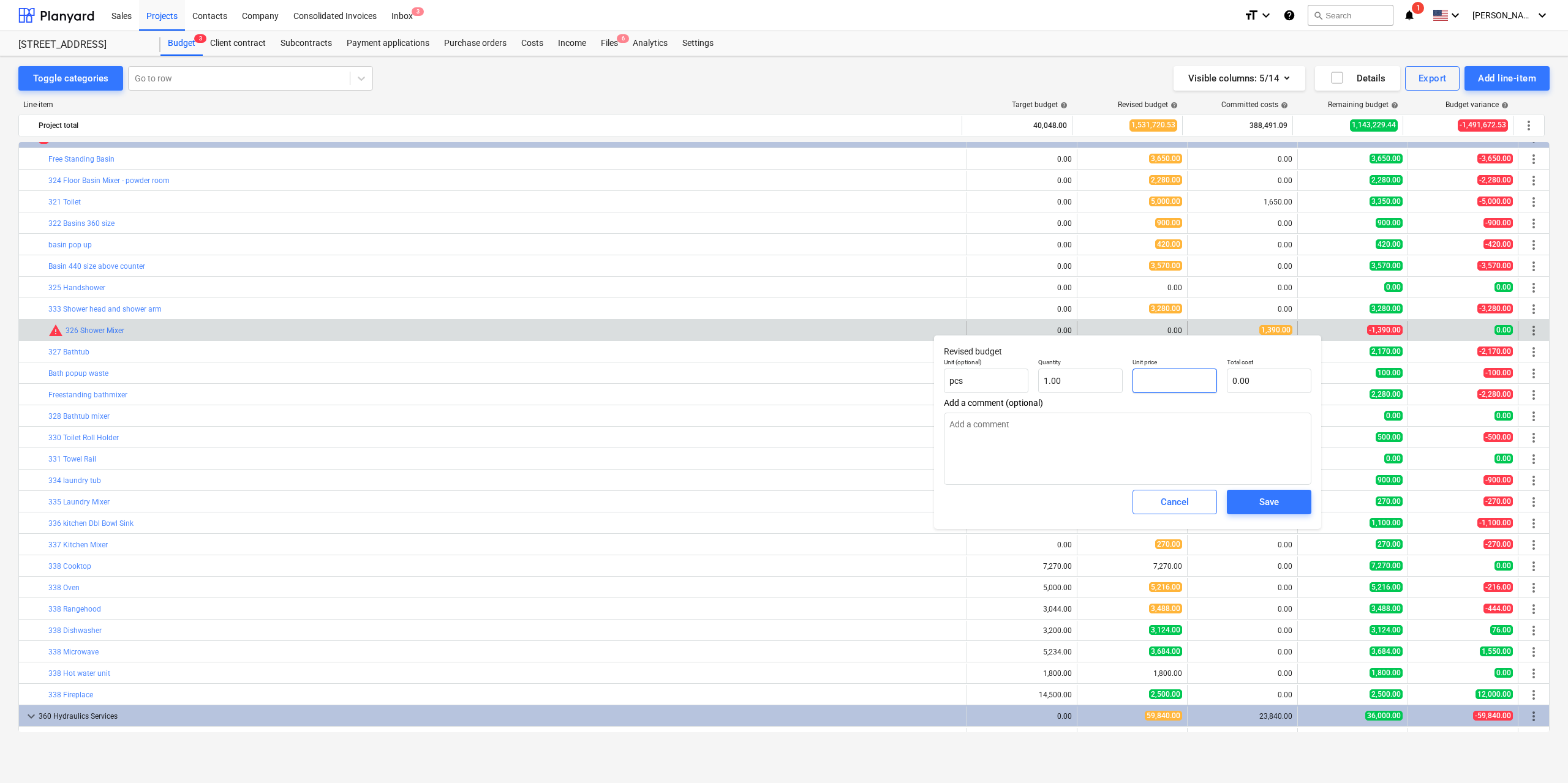
click at [1147, 382] on input "text" at bounding box center [1175, 381] width 85 height 24
click at [1251, 493] on button "Save" at bounding box center [1269, 502] width 85 height 24
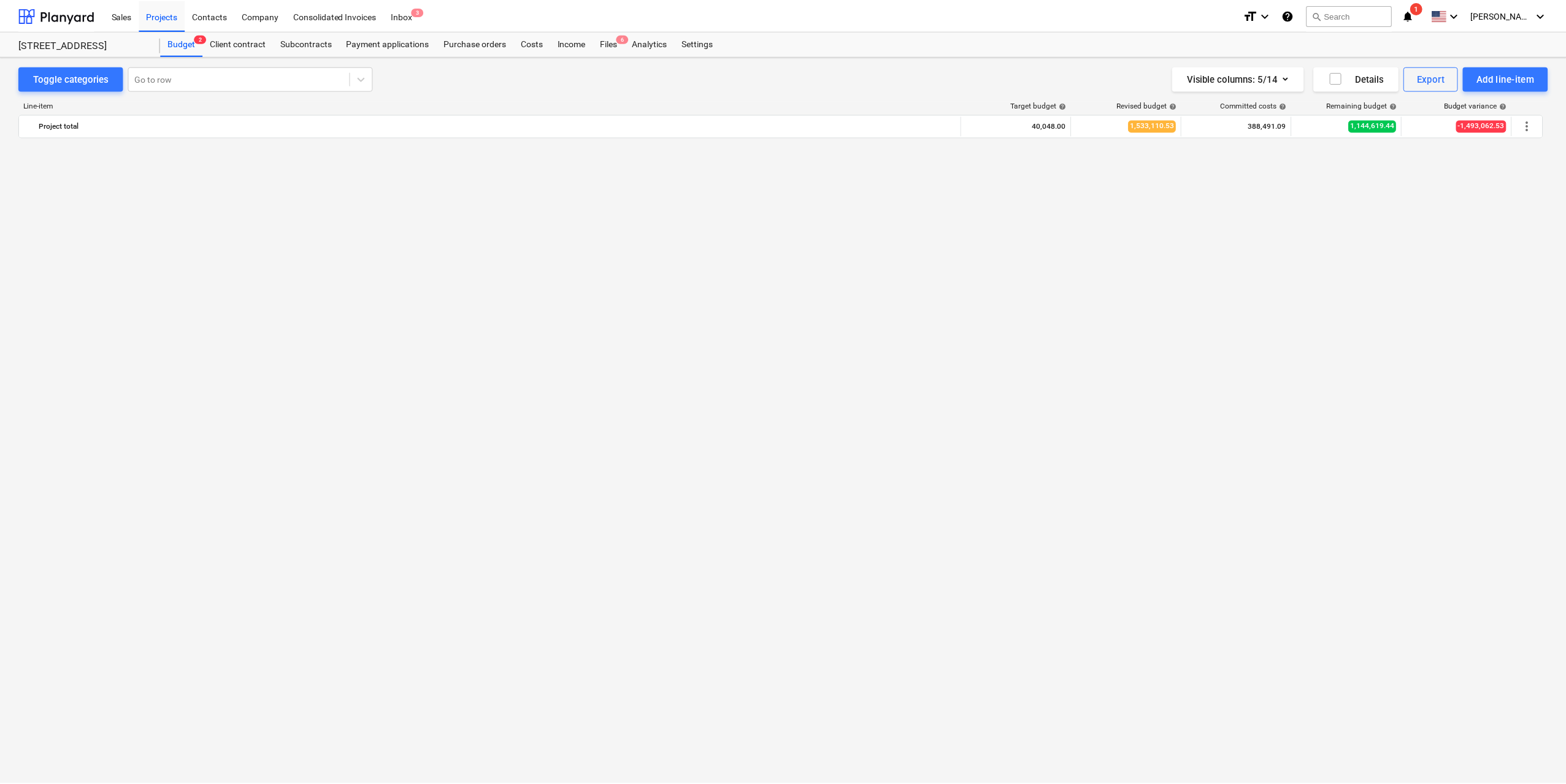
scroll to position [2506, 0]
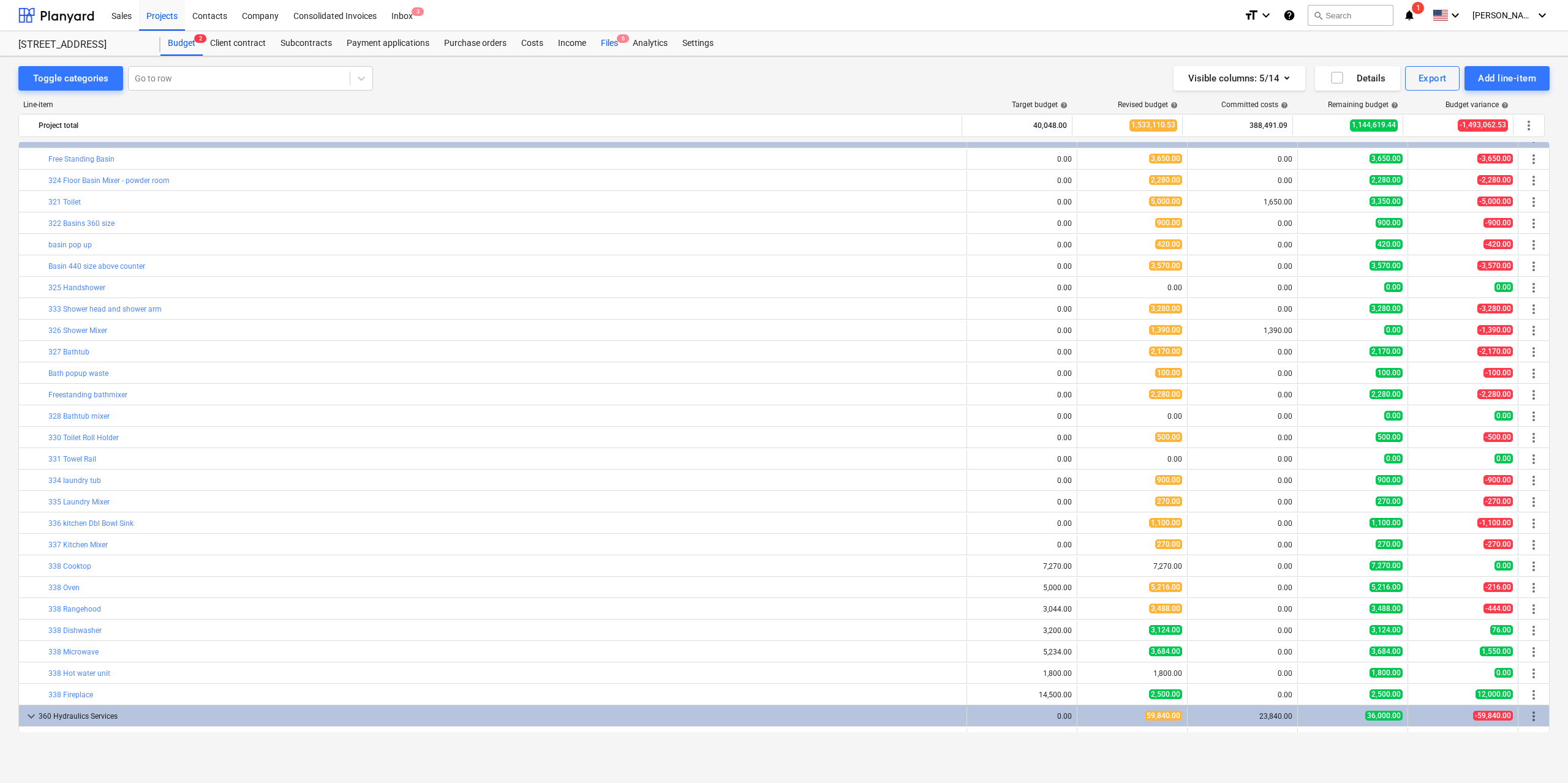
click at [606, 37] on div "Files 6" at bounding box center [609, 44] width 32 height 24
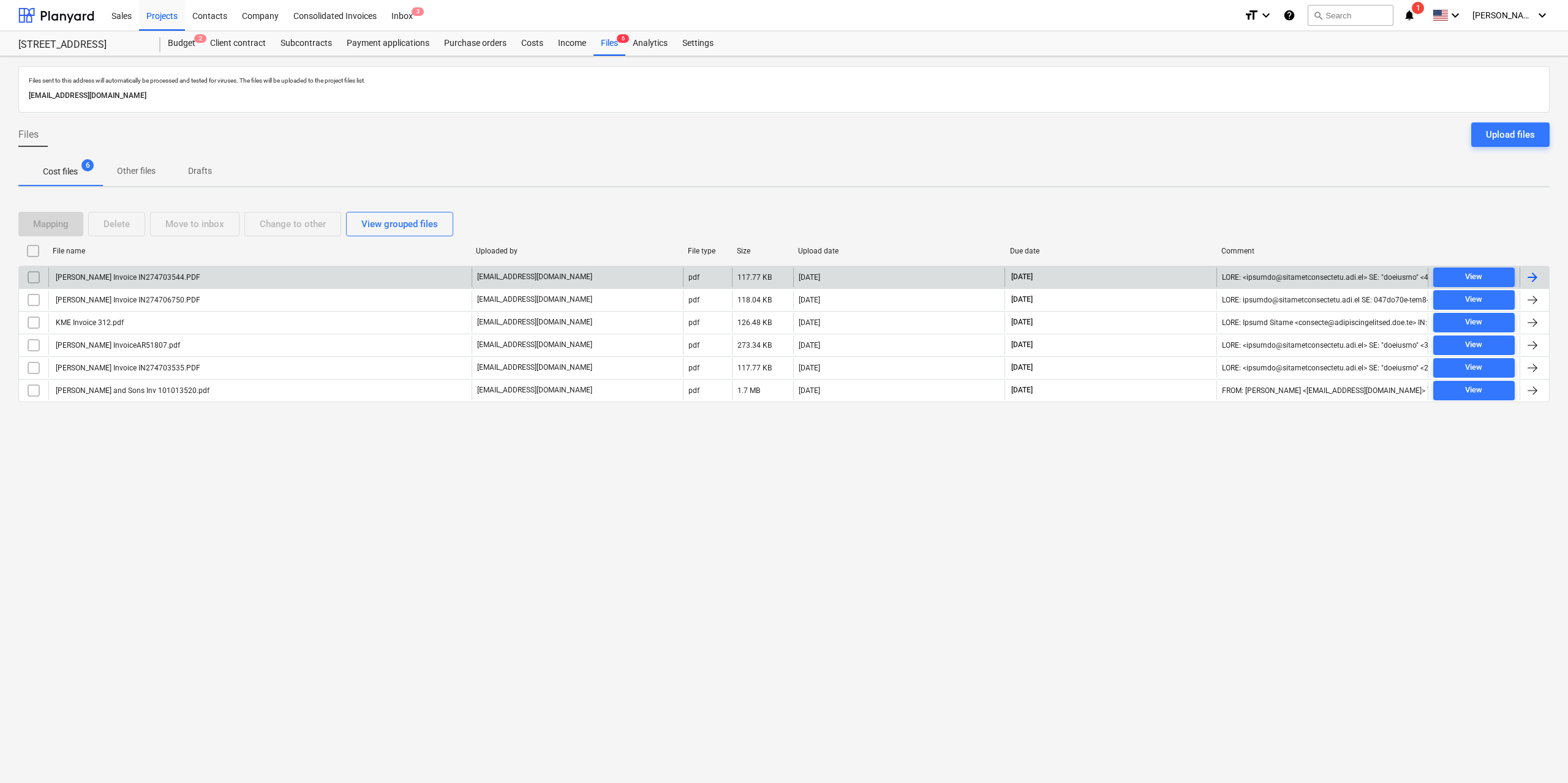
click at [190, 275] on div "Harvey Norman Invoice IN274703544.PDF" at bounding box center [127, 277] width 146 height 9
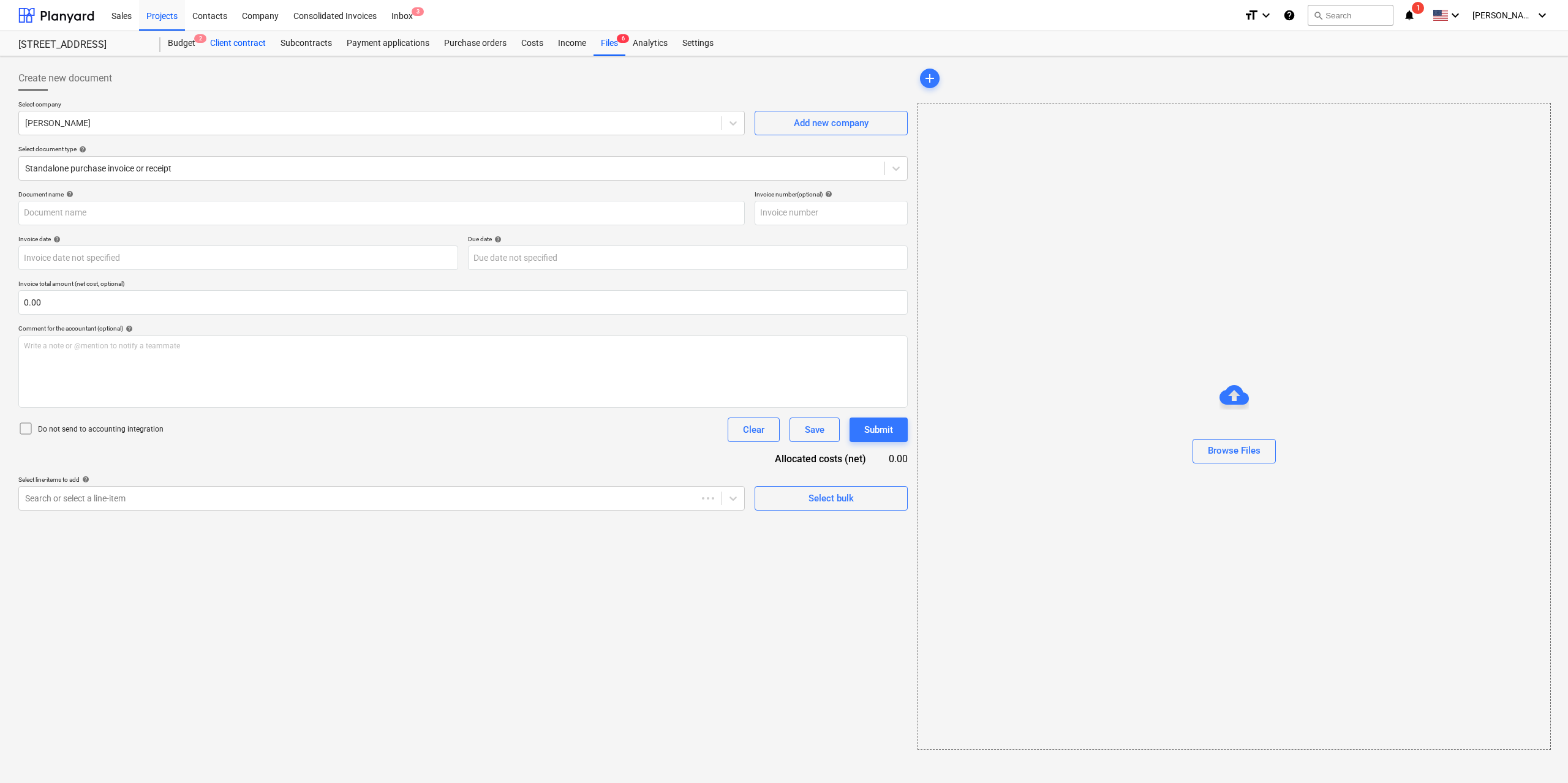
type input "IN274703544"
type input "[DATE]"
type input "01 Nov 2025"
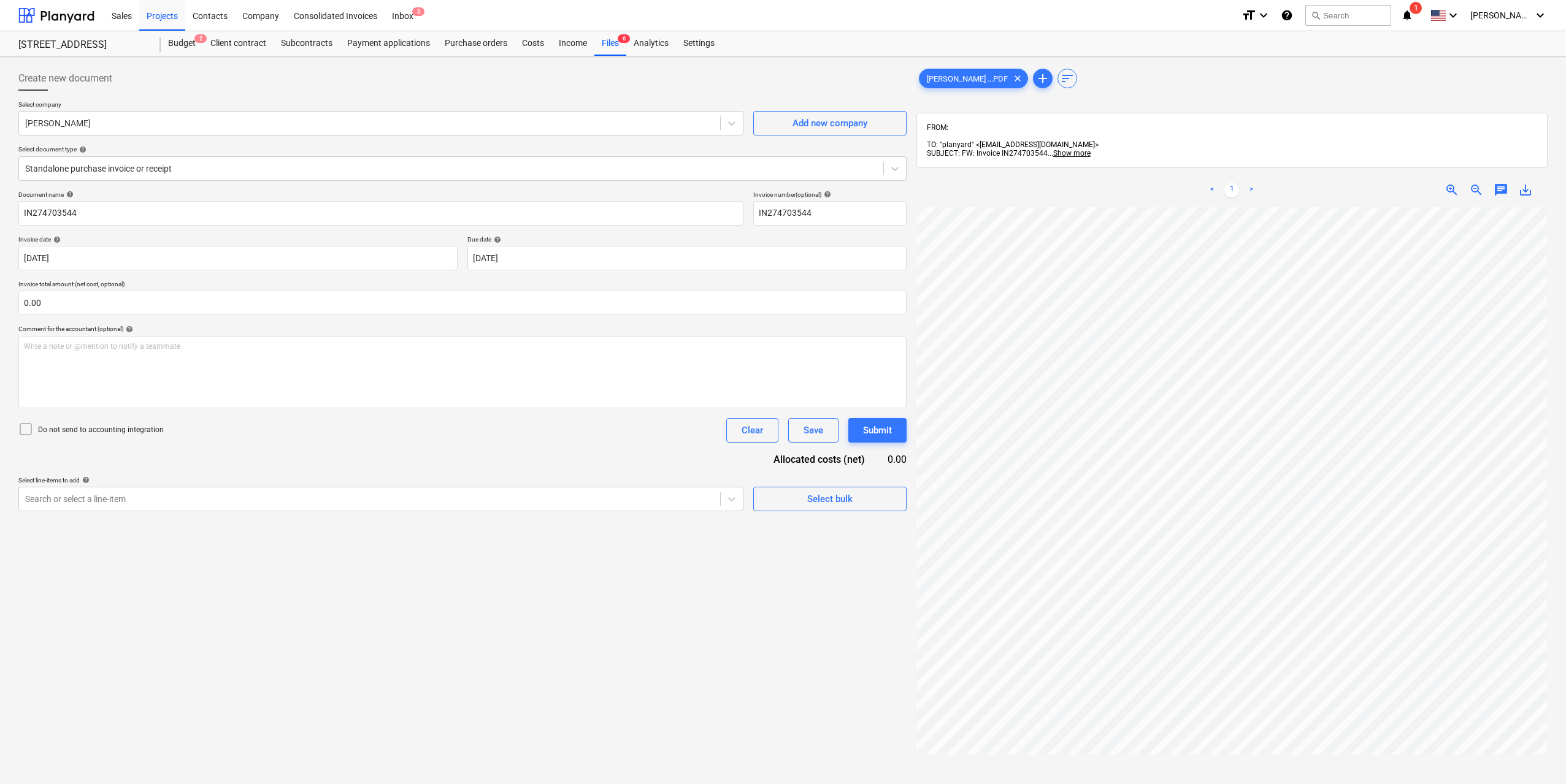
scroll to position [0, 150]
